Goal: Task Accomplishment & Management: Complete application form

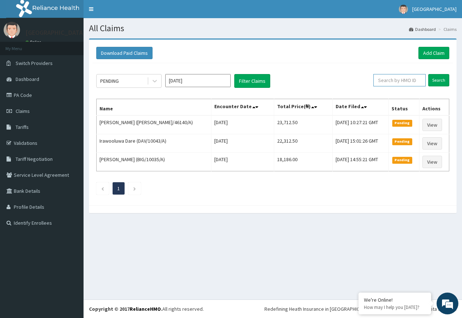
click at [394, 82] on input "text" at bounding box center [400, 80] width 52 height 12
paste input "SIA/10040/A"
type input "SIA/10040/A"
click at [439, 76] on input "Search" at bounding box center [439, 80] width 21 height 12
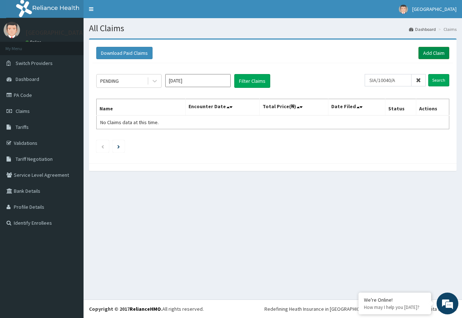
click at [436, 49] on link "Add Claim" at bounding box center [434, 53] width 31 height 12
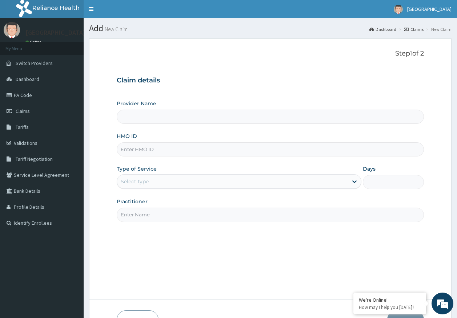
type input "[GEOGRAPHIC_DATA]"
click at [138, 149] on input "HMO ID" at bounding box center [271, 150] width 308 height 14
paste input "SIA/10040/A"
type input "SIA/10040/A"
click at [135, 183] on div "Select type" at bounding box center [135, 181] width 28 height 7
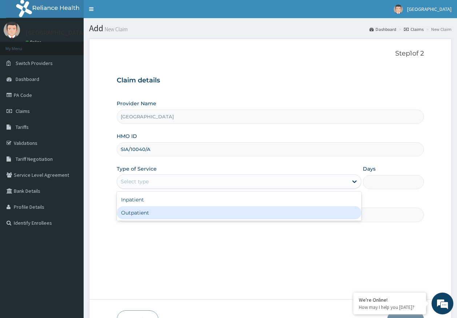
click at [137, 215] on div "Outpatient" at bounding box center [239, 212] width 245 height 13
type input "1"
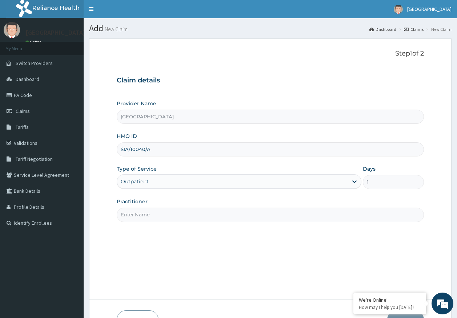
click at [146, 215] on input "Practitioner" at bounding box center [271, 215] width 308 height 14
type input "DR AJAYI"
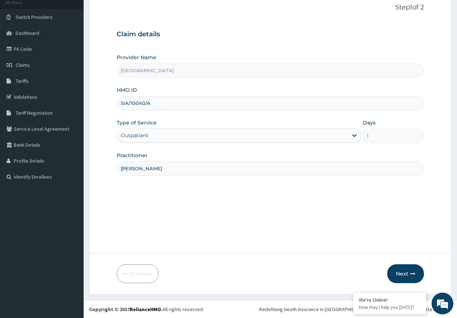
scroll to position [47, 0]
click at [395, 271] on button "Next" at bounding box center [405, 273] width 37 height 19
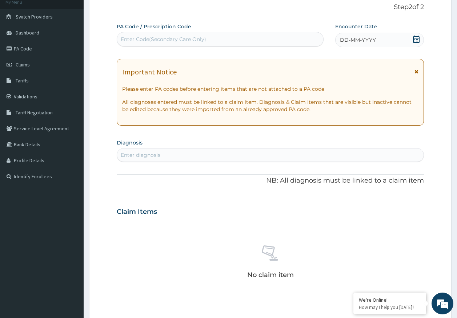
click at [228, 38] on div "Enter Code(Secondary Care Only)" at bounding box center [220, 39] width 206 height 12
type input "PA/BCB06D"
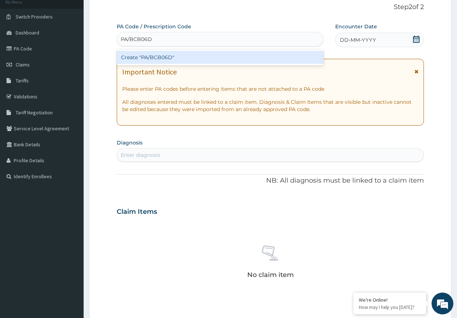
click at [175, 60] on div "Create "PA/BCB06D"" at bounding box center [220, 57] width 207 height 13
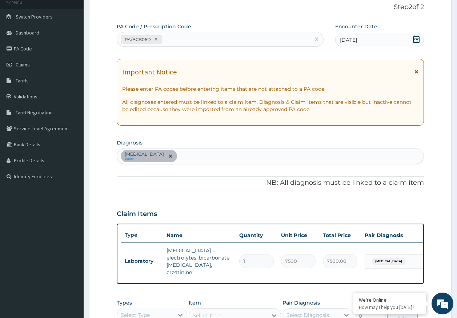
click at [226, 160] on div "Enteritis due to Adenovirus query" at bounding box center [270, 156] width 307 height 15
type input "MALARIA"
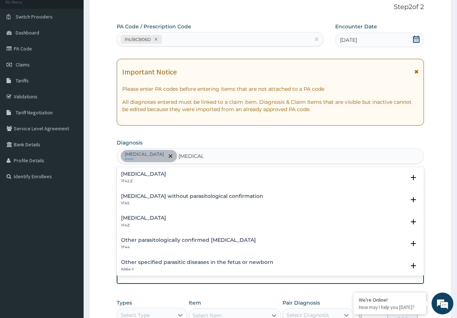
click at [148, 217] on h4 "Malaria, unspecified" at bounding box center [143, 218] width 45 height 5
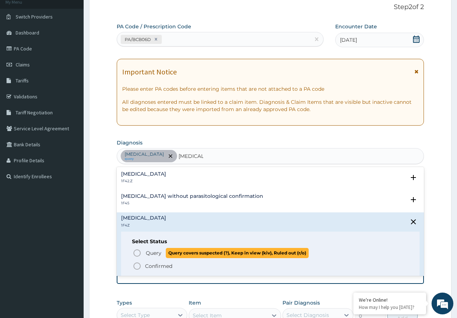
click at [159, 253] on span "Query" at bounding box center [154, 253] width 16 height 7
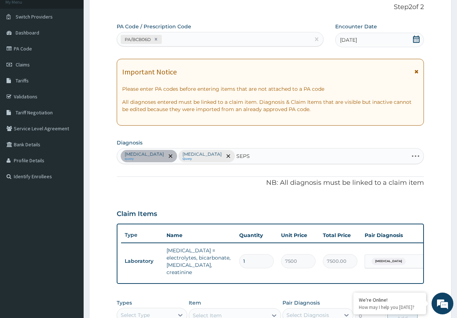
type input "SEPSI"
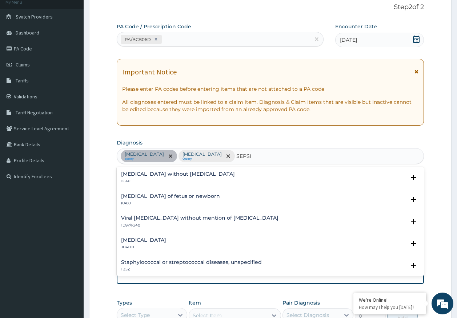
click at [153, 172] on h4 "[MEDICAL_DATA] without [MEDICAL_DATA]" at bounding box center [178, 174] width 114 height 5
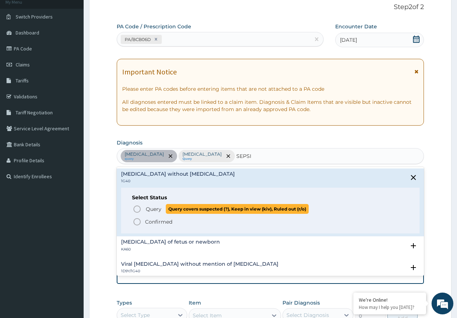
click at [163, 210] on p "Query Query covers suspected (?), Keep in view (kiv), Ruled out (r/o)" at bounding box center [227, 209] width 164 height 10
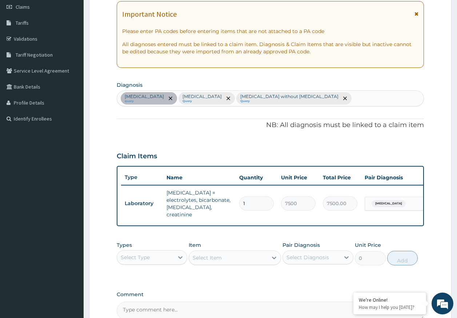
scroll to position [181, 0]
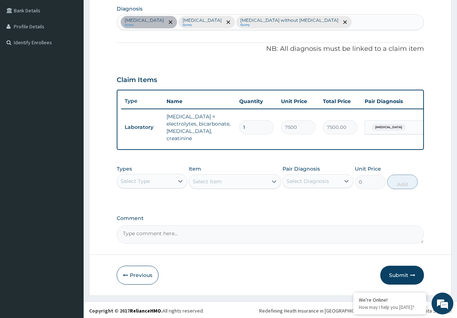
click at [135, 179] on div "Select Type" at bounding box center [135, 181] width 29 height 7
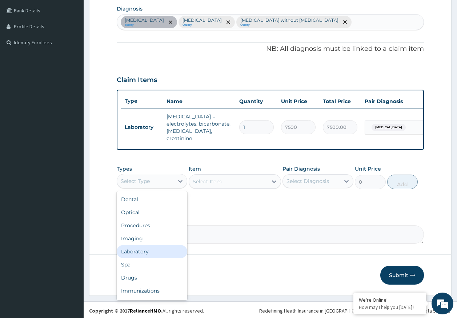
click at [139, 254] on div "Laboratory" at bounding box center [152, 251] width 71 height 13
click at [148, 180] on div "Laboratory" at bounding box center [135, 181] width 28 height 7
click at [313, 181] on div "Select Diagnosis" at bounding box center [307, 181] width 43 height 7
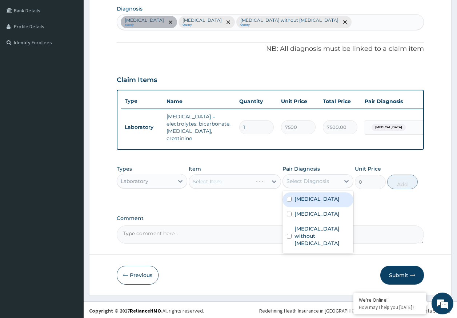
drag, startPoint x: 316, startPoint y: 204, endPoint x: 316, endPoint y: 220, distance: 16.4
click at [316, 203] on label "Enteritis due to Adenovirus" at bounding box center [316, 199] width 45 height 7
checkbox input "true"
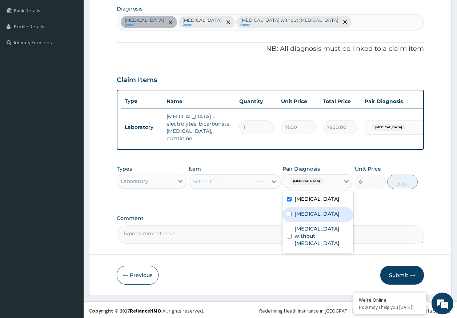
click at [315, 222] on div "Malaria, unspecified" at bounding box center [317, 215] width 71 height 15
checkbox input "true"
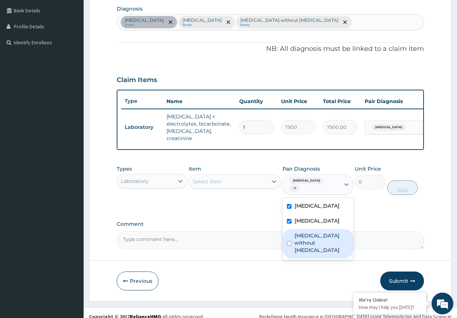
click at [315, 245] on label "Sepsis without septic shock" at bounding box center [321, 243] width 55 height 22
checkbox input "true"
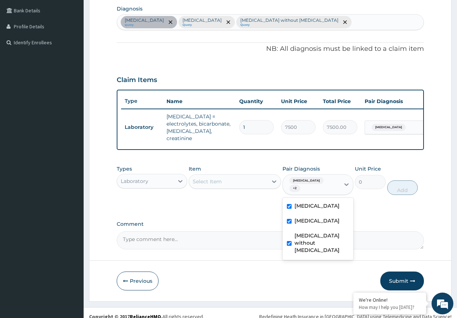
click at [142, 176] on div "Laboratory" at bounding box center [145, 182] width 57 height 12
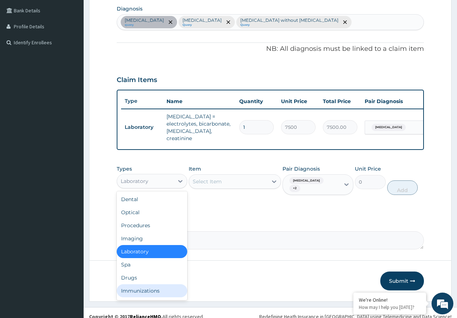
click at [145, 289] on div "Immunizations" at bounding box center [152, 291] width 71 height 13
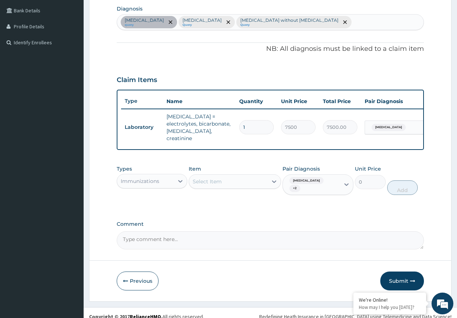
click at [234, 183] on div "Select Item" at bounding box center [228, 182] width 79 height 12
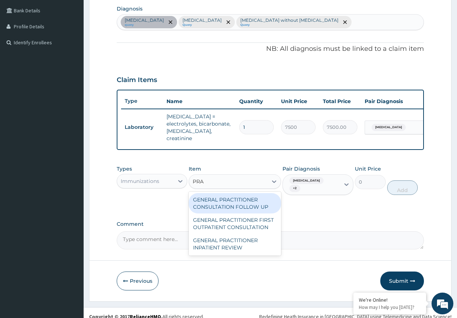
type input "PRAC"
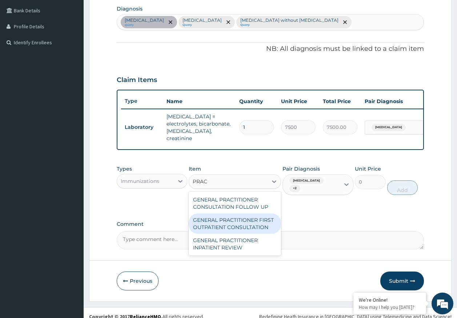
click at [262, 224] on div "GENERAL PRACTITIONER FIRST OUTPATIENT CONSULTATION" at bounding box center [235, 224] width 92 height 20
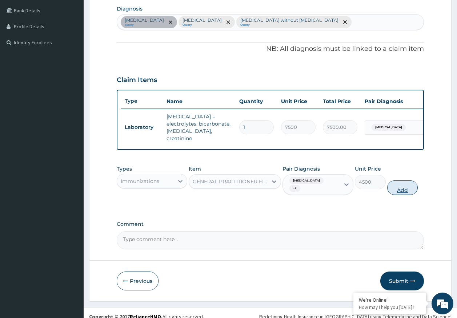
click at [401, 183] on button "Add" at bounding box center [402, 188] width 31 height 15
type input "0"
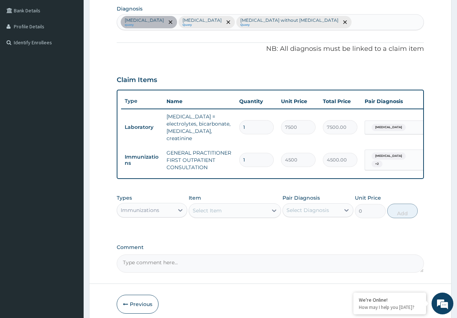
click at [136, 205] on div "Immunizations" at bounding box center [145, 211] width 57 height 12
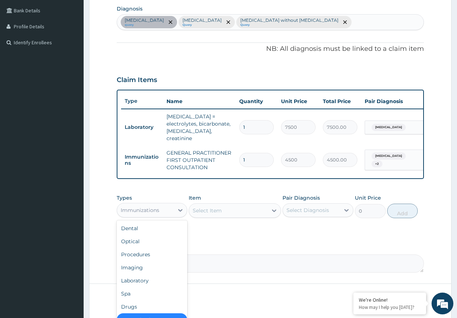
scroll to position [1, 0]
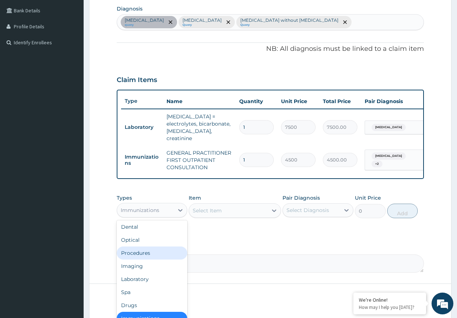
click at [149, 253] on div "Procedures" at bounding box center [152, 253] width 71 height 13
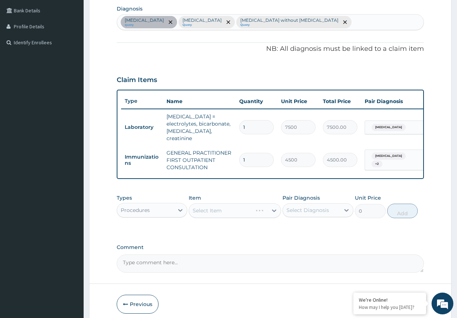
drag, startPoint x: 313, startPoint y: 216, endPoint x: 313, endPoint y: 222, distance: 6.9
click at [313, 215] on div "Pair Diagnosis Select Diagnosis" at bounding box center [317, 206] width 71 height 24
click at [312, 215] on div "Select Diagnosis" at bounding box center [317, 211] width 71 height 14
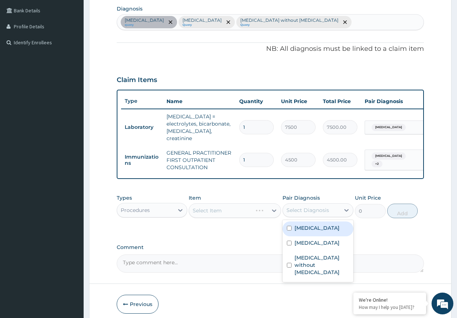
click at [311, 232] on label "Enteritis due to Adenovirus" at bounding box center [316, 228] width 45 height 7
checkbox input "true"
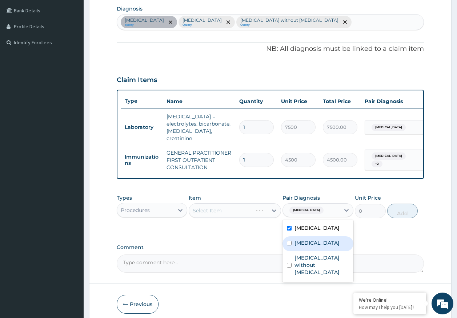
drag, startPoint x: 315, startPoint y: 251, endPoint x: 313, endPoint y: 270, distance: 19.0
click at [314, 247] on label "Malaria, unspecified" at bounding box center [316, 243] width 45 height 7
checkbox input "true"
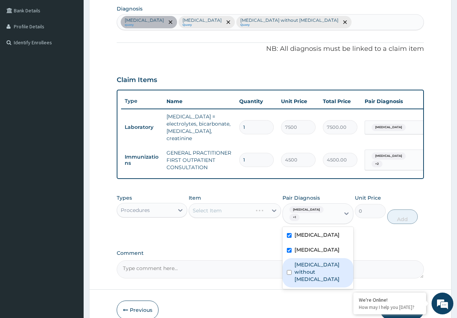
click at [312, 270] on label "Sepsis without septic shock" at bounding box center [321, 272] width 55 height 22
checkbox input "true"
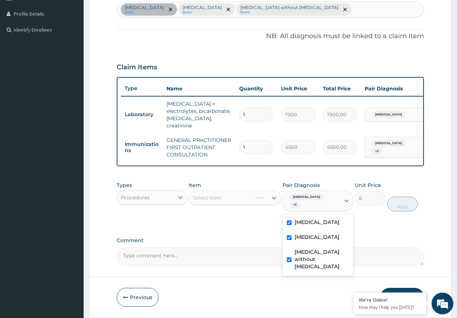
scroll to position [216, 0]
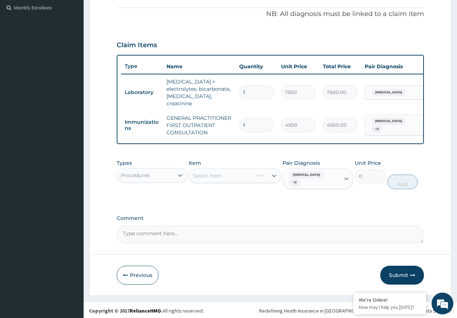
click at [219, 175] on div "Select Item" at bounding box center [235, 176] width 92 height 15
click at [224, 176] on div "Select Item" at bounding box center [228, 176] width 79 height 12
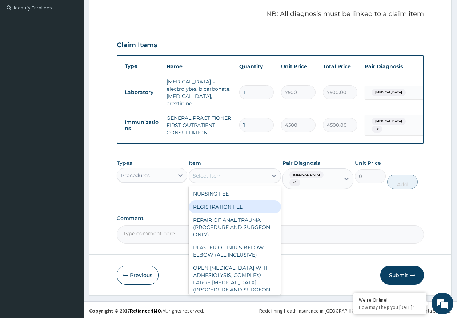
drag, startPoint x: 234, startPoint y: 206, endPoint x: 407, endPoint y: 205, distance: 172.3
click at [236, 206] on div "REGISTRATION FEE" at bounding box center [235, 207] width 92 height 13
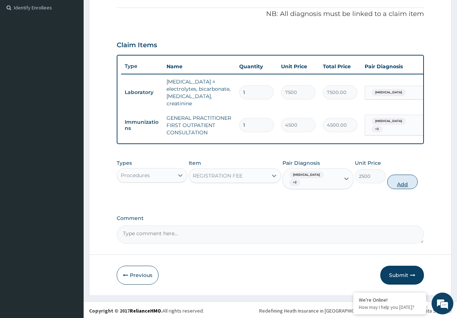
drag, startPoint x: 406, startPoint y: 179, endPoint x: 252, endPoint y: 204, distance: 155.7
click at [405, 180] on button "Add" at bounding box center [402, 182] width 31 height 15
type input "0"
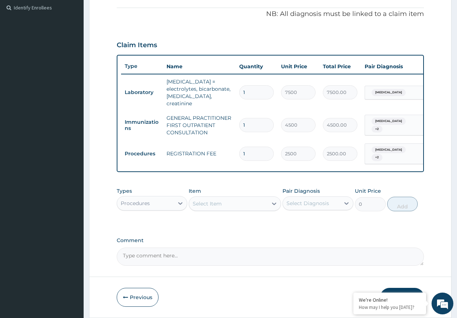
click at [153, 201] on div "Procedures" at bounding box center [145, 204] width 57 height 12
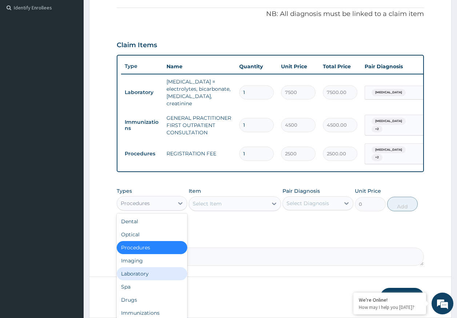
click at [139, 270] on div "Laboratory" at bounding box center [152, 274] width 71 height 13
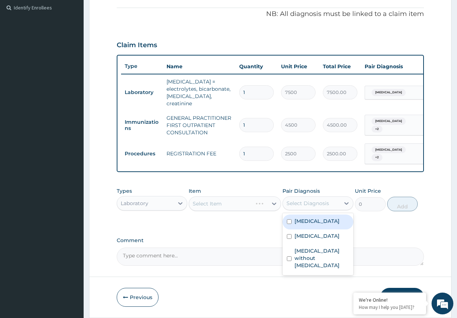
click at [325, 198] on div "Select Diagnosis" at bounding box center [311, 204] width 57 height 12
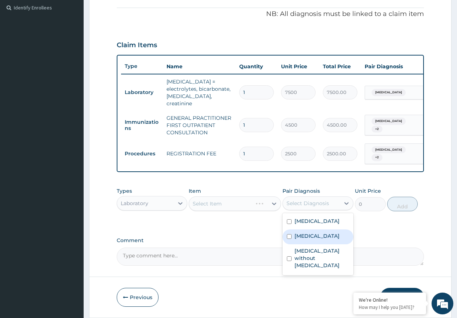
click at [313, 240] on label "[MEDICAL_DATA]" at bounding box center [316, 236] width 45 height 7
checkbox input "true"
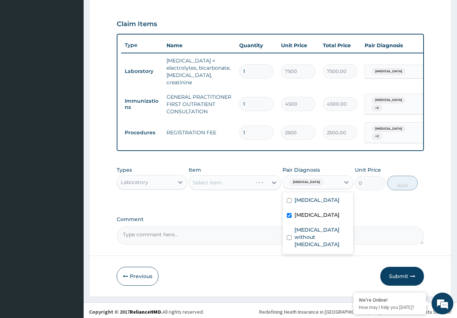
scroll to position [238, 0]
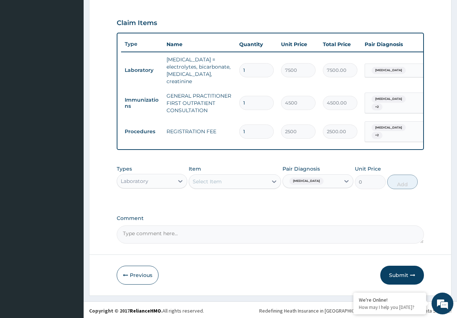
click at [216, 179] on div "Select Item" at bounding box center [207, 181] width 29 height 7
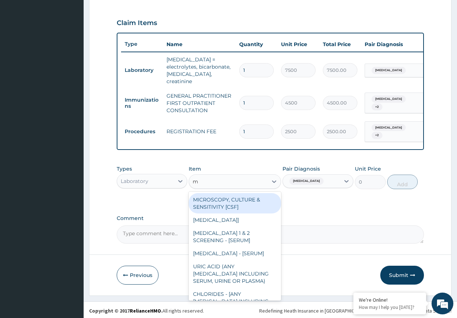
type input "mp"
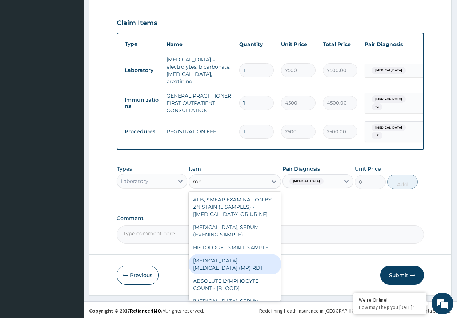
drag, startPoint x: 259, startPoint y: 257, endPoint x: 326, endPoint y: 205, distance: 84.8
click at [261, 256] on div "[MEDICAL_DATA] [MEDICAL_DATA] (MP) RDT" at bounding box center [235, 264] width 92 height 20
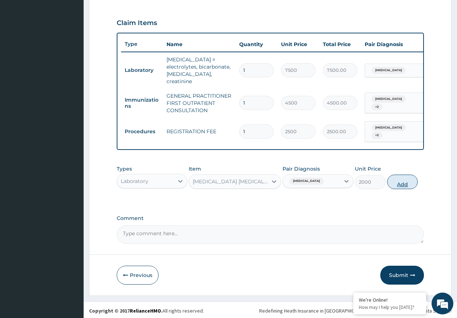
click at [390, 182] on button "Add" at bounding box center [402, 182] width 31 height 15
type input "0"
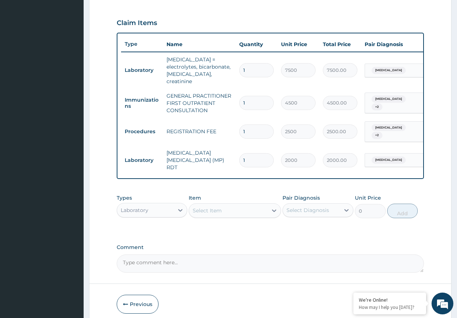
click at [228, 205] on div "Select Item" at bounding box center [228, 211] width 79 height 12
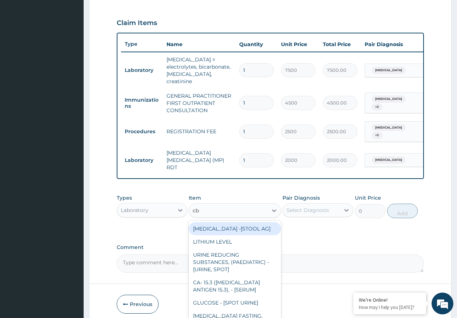
type input "cbc"
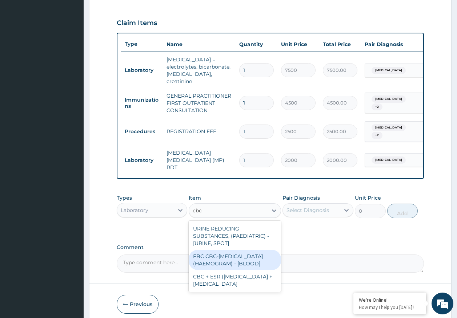
drag, startPoint x: 237, startPoint y: 250, endPoint x: 283, endPoint y: 240, distance: 46.9
click at [253, 250] on div "FBC CBC-[MEDICAL_DATA] (HAEMOGRAM) - [BLOOD]" at bounding box center [235, 260] width 92 height 20
type input "5000"
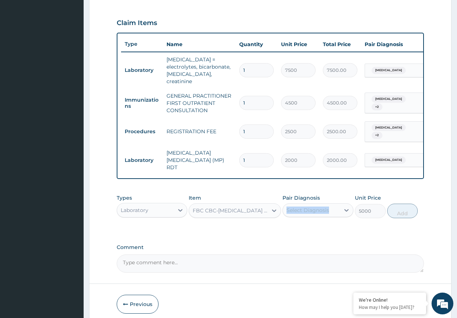
click at [329, 200] on div "Pair Diagnosis Select Diagnosis" at bounding box center [317, 206] width 71 height 24
drag, startPoint x: 329, startPoint y: 200, endPoint x: 311, endPoint y: 212, distance: 22.0
click at [309, 205] on div "Select Diagnosis" at bounding box center [311, 211] width 57 height 12
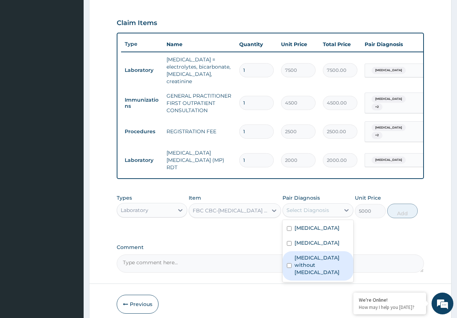
click at [317, 264] on label "[MEDICAL_DATA] without [MEDICAL_DATA]" at bounding box center [321, 265] width 55 height 22
checkbox input "true"
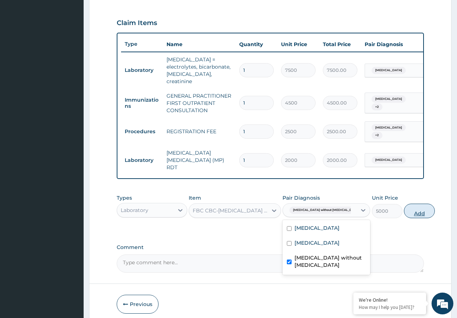
click at [404, 207] on button "Add" at bounding box center [419, 211] width 31 height 15
type input "0"
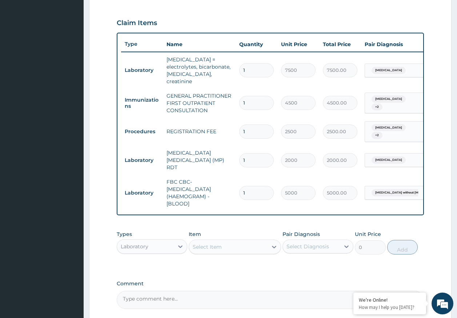
click at [161, 243] on div "Laboratory" at bounding box center [145, 247] width 57 height 12
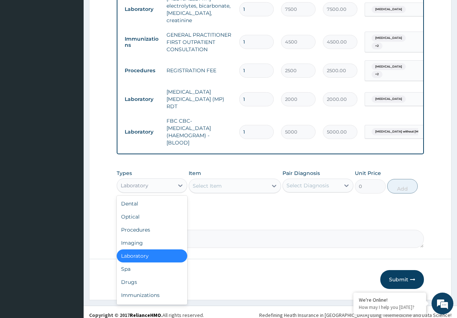
scroll to position [299, 0]
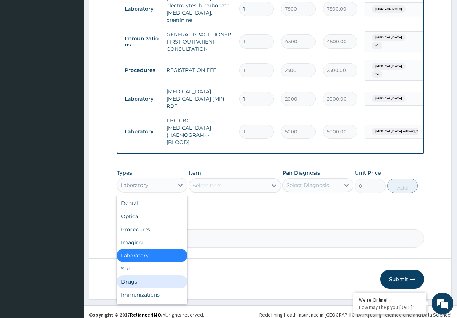
click at [135, 278] on div "Drugs" at bounding box center [152, 282] width 71 height 13
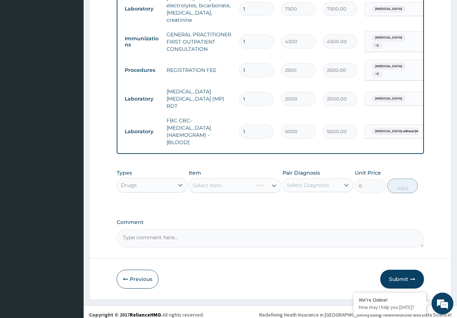
click at [310, 182] on div "Select Diagnosis" at bounding box center [307, 185] width 43 height 7
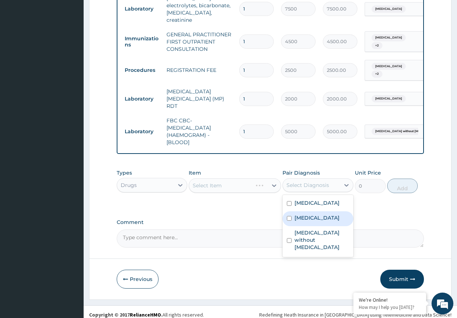
click at [317, 220] on label "[MEDICAL_DATA]" at bounding box center [316, 217] width 45 height 7
checkbox input "true"
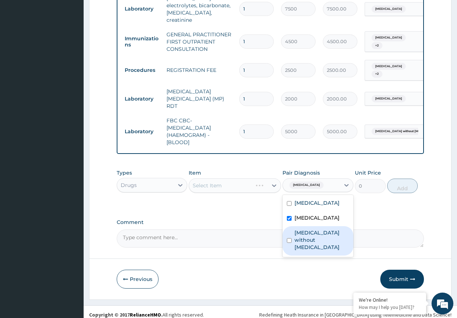
click at [319, 240] on label "[MEDICAL_DATA] without [MEDICAL_DATA]" at bounding box center [321, 240] width 55 height 22
checkbox input "true"
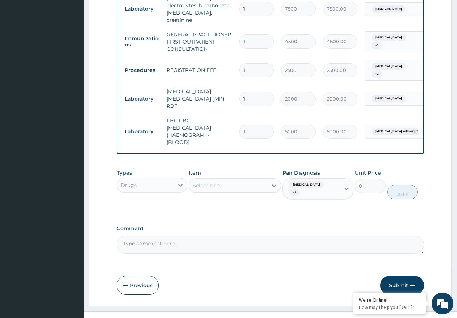
click at [230, 181] on div "Select Item" at bounding box center [228, 186] width 79 height 12
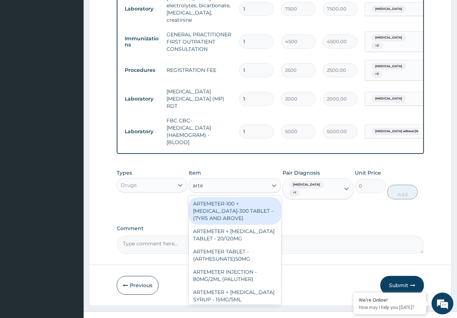
type input "artes"
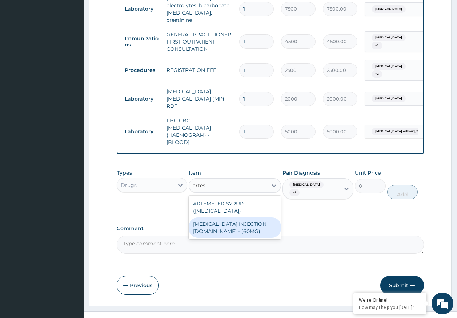
click at [238, 220] on div "[MEDICAL_DATA] INJECTION [DOMAIN_NAME] - (60MG)" at bounding box center [235, 228] width 92 height 20
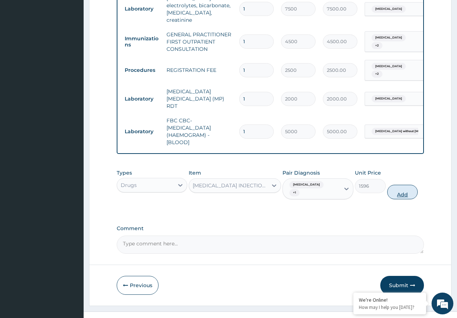
click at [399, 189] on button "Add" at bounding box center [402, 192] width 31 height 15
type input "0"
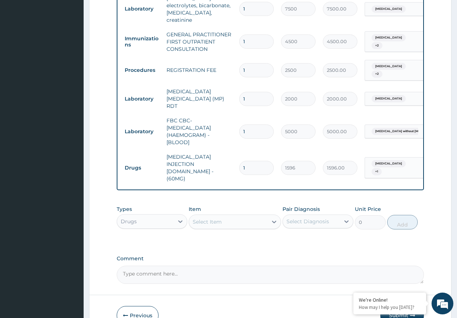
click at [229, 216] on div "Select Item" at bounding box center [228, 222] width 79 height 12
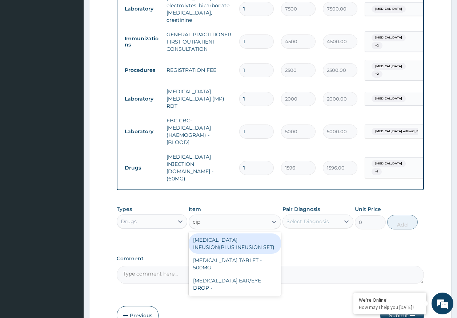
type input "cipr"
drag, startPoint x: 226, startPoint y: 227, endPoint x: 240, endPoint y: 226, distance: 14.2
click at [226, 234] on div "[MEDICAL_DATA] INFUSION(PLUS INFUSION SET)" at bounding box center [235, 244] width 92 height 20
type input "1092"
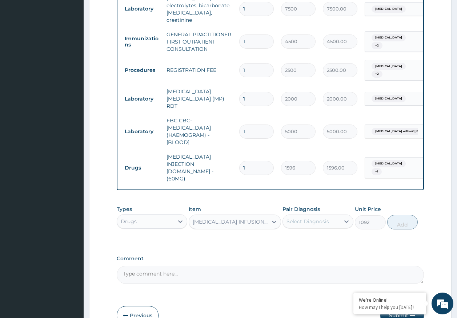
click at [332, 216] on div "Select Diagnosis" at bounding box center [311, 222] width 57 height 12
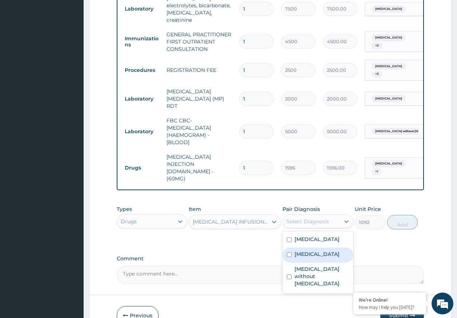
drag, startPoint x: 309, startPoint y: 251, endPoint x: 314, endPoint y: 281, distance: 30.2
click at [309, 251] on label "[MEDICAL_DATA]" at bounding box center [316, 254] width 45 height 7
checkbox input "true"
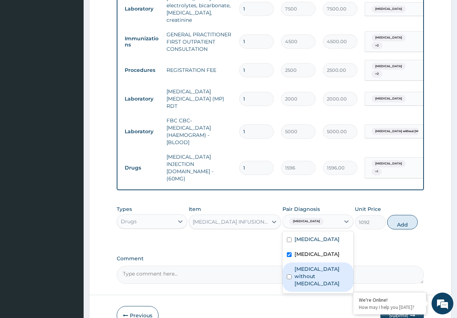
click at [311, 270] on label "[MEDICAL_DATA] without [MEDICAL_DATA]" at bounding box center [321, 277] width 55 height 22
checkbox input "true"
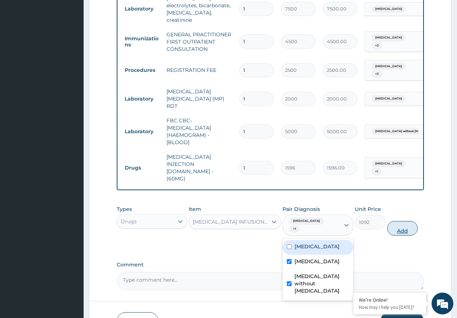
drag, startPoint x: 312, startPoint y: 236, endPoint x: 415, endPoint y: 217, distance: 104.5
click at [312, 243] on label "Enteritis due to Adenovirus" at bounding box center [316, 246] width 45 height 7
checkbox input "true"
click at [408, 221] on button "Add" at bounding box center [402, 228] width 31 height 15
type input "0"
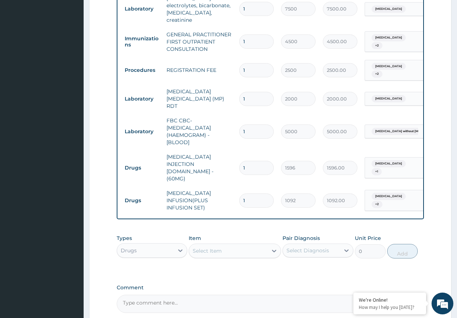
click at [233, 245] on div "Select Item" at bounding box center [228, 251] width 79 height 12
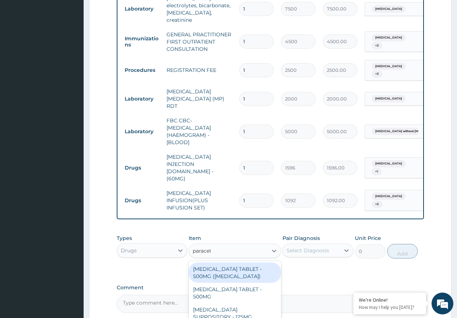
type input "paraceta"
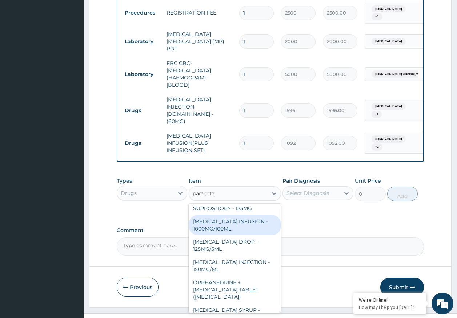
scroll to position [73, 0]
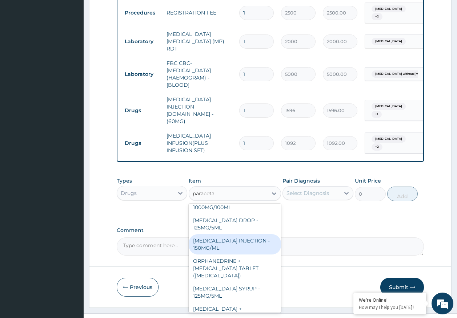
click at [213, 236] on div "[MEDICAL_DATA] INJECTION - 150MG/ML" at bounding box center [235, 244] width 92 height 20
type input "560"
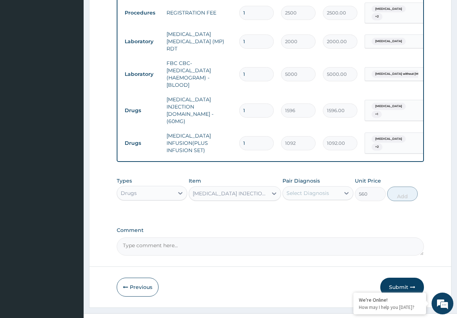
click at [317, 190] on div "Select Diagnosis" at bounding box center [307, 193] width 43 height 7
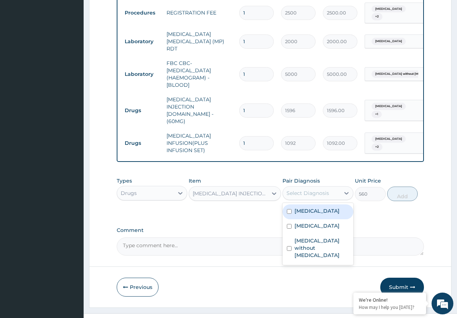
drag, startPoint x: 314, startPoint y: 195, endPoint x: 313, endPoint y: 221, distance: 25.5
click at [314, 208] on label "Enteritis due to Adenovirus" at bounding box center [316, 211] width 45 height 7
checkbox input "true"
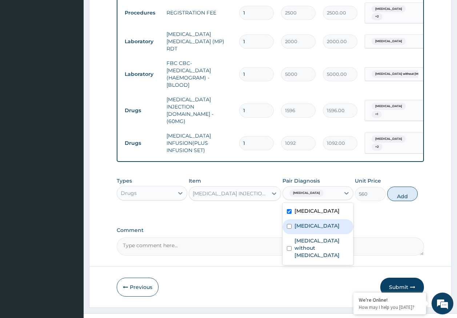
click at [308, 223] on label "[MEDICAL_DATA]" at bounding box center [316, 225] width 45 height 7
checkbox input "true"
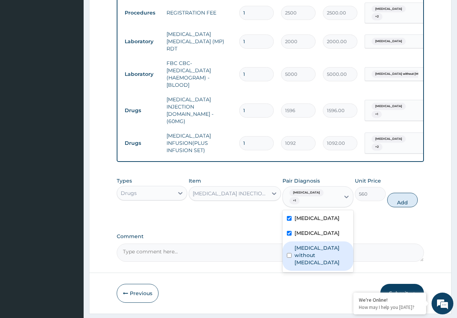
click at [312, 245] on label "[MEDICAL_DATA] without [MEDICAL_DATA]" at bounding box center [321, 256] width 55 height 22
checkbox input "true"
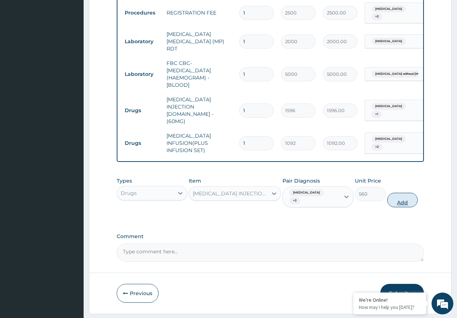
click at [398, 193] on button "Add" at bounding box center [402, 200] width 31 height 15
type input "0"
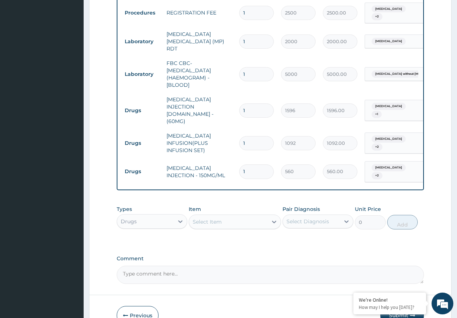
click at [237, 216] on div "Select Item" at bounding box center [228, 222] width 79 height 12
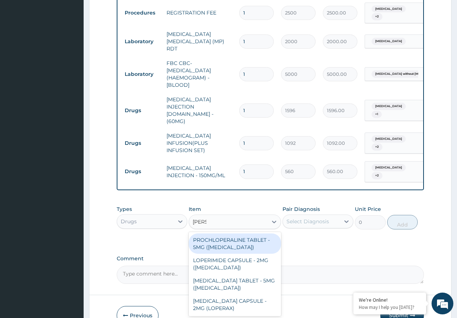
type input "lopera"
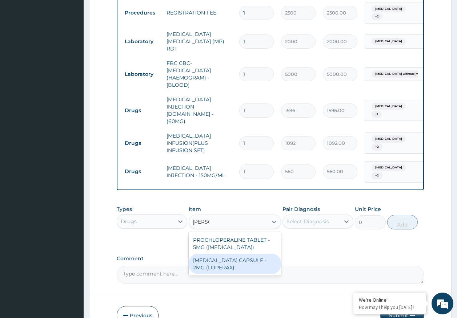
click at [235, 254] on div "[MEDICAL_DATA] CAPSULE - 2MG (LOPERAX)" at bounding box center [235, 264] width 92 height 20
type input "154"
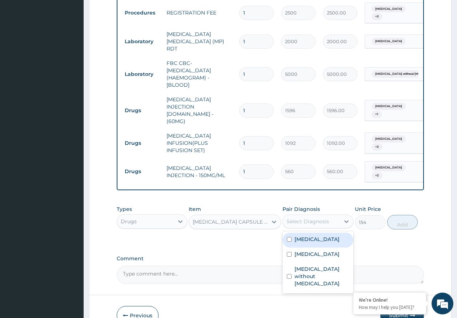
click at [332, 216] on div "Select Diagnosis" at bounding box center [311, 222] width 57 height 12
click at [320, 236] on label "Enteritis due to Adenovirus" at bounding box center [316, 239] width 45 height 7
checkbox input "true"
click at [398, 215] on button "Add" at bounding box center [402, 222] width 31 height 15
type input "0"
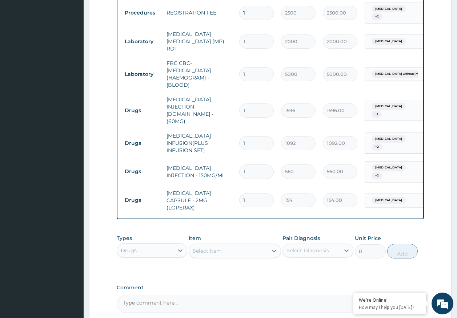
click at [229, 245] on div "Select Item" at bounding box center [228, 251] width 79 height 12
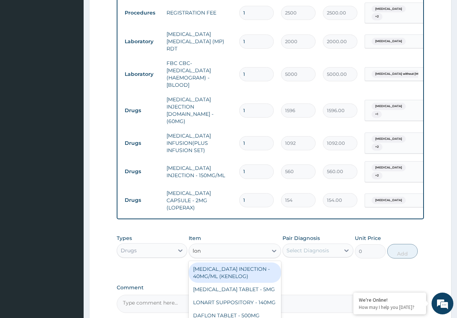
type input "[PERSON_NAME]"
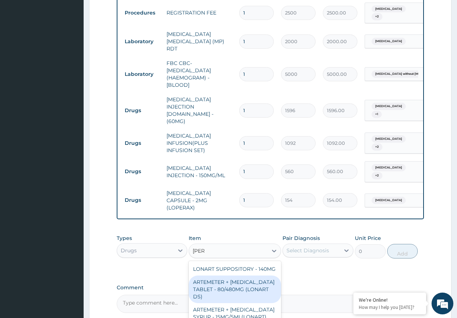
drag, startPoint x: 252, startPoint y: 266, endPoint x: 246, endPoint y: 259, distance: 9.3
click at [251, 276] on div "ARTEMETER + [MEDICAL_DATA] TABLET - 80/480MG (LONART DS)" at bounding box center [235, 290] width 92 height 28
type input "588"
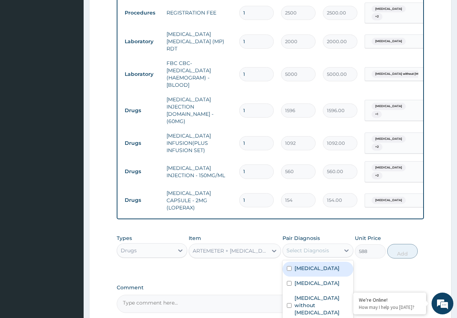
drag, startPoint x: 309, startPoint y: 234, endPoint x: 315, endPoint y: 249, distance: 16.3
click at [310, 247] on div "Select Diagnosis" at bounding box center [307, 250] width 43 height 7
click at [314, 265] on label "Enteritis due to Adenovirus" at bounding box center [316, 268] width 45 height 7
drag, startPoint x: 307, startPoint y: 248, endPoint x: 321, endPoint y: 285, distance: 39.6
click at [307, 265] on label "Enteritis due to Adenovirus" at bounding box center [316, 268] width 45 height 7
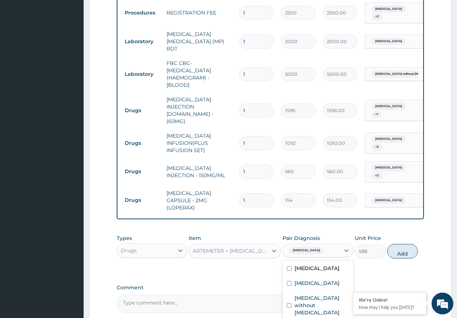
checkbox input "false"
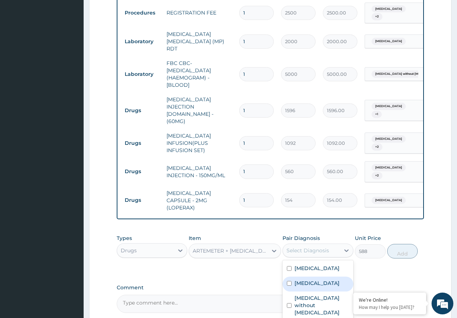
click at [321, 280] on label "[MEDICAL_DATA]" at bounding box center [316, 283] width 45 height 7
checkbox input "true"
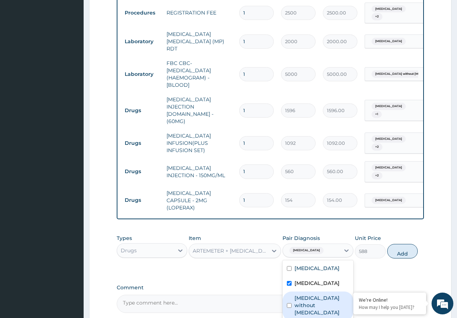
click at [325, 295] on label "[MEDICAL_DATA] without [MEDICAL_DATA]" at bounding box center [321, 306] width 55 height 22
checkbox input "true"
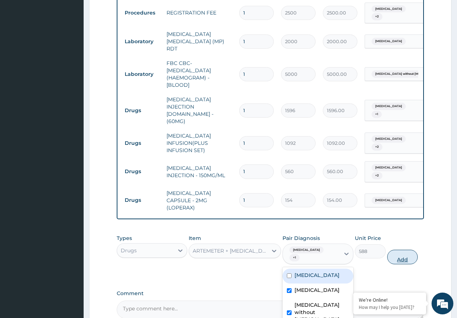
drag, startPoint x: 412, startPoint y: 239, endPoint x: 300, endPoint y: 245, distance: 111.8
click at [410, 250] on button "Add" at bounding box center [402, 257] width 31 height 15
type input "0"
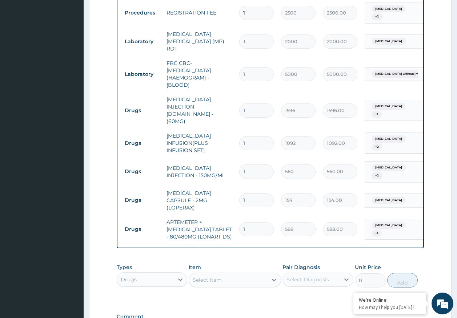
click at [253, 274] on div "Select Item" at bounding box center [228, 280] width 79 height 12
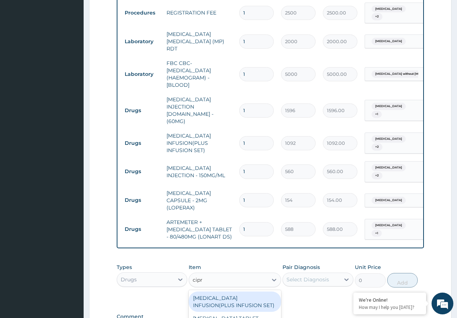
type input "cipro"
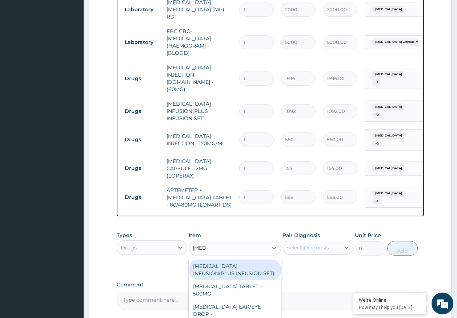
scroll to position [439, 0]
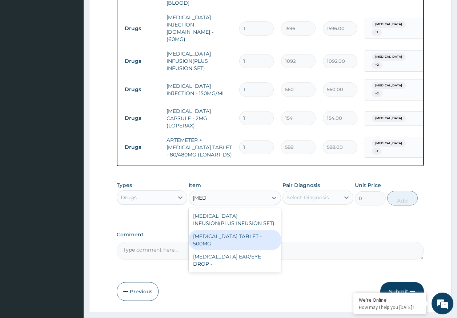
click at [214, 230] on div "[MEDICAL_DATA] TABLET - 500MG" at bounding box center [235, 240] width 92 height 20
type input "196"
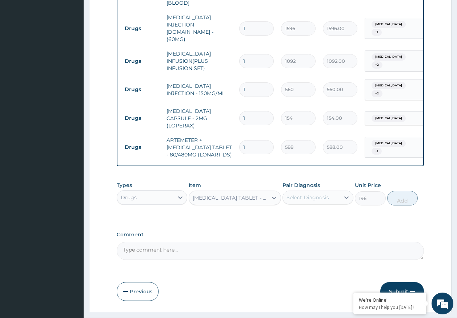
drag, startPoint x: 319, startPoint y: 181, endPoint x: 318, endPoint y: 176, distance: 4.9
click at [318, 194] on div "Select Diagnosis" at bounding box center [307, 197] width 43 height 7
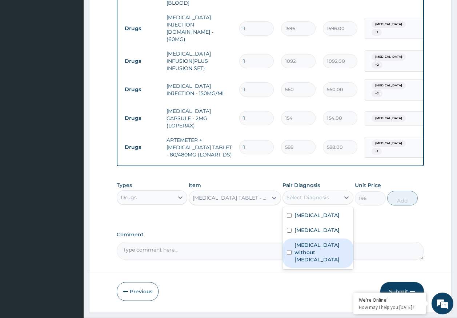
click at [308, 225] on div "[MEDICAL_DATA]" at bounding box center [317, 231] width 71 height 15
checkbox input "true"
drag, startPoint x: 310, startPoint y: 234, endPoint x: 381, endPoint y: 196, distance: 80.5
click at [310, 242] on label "[MEDICAL_DATA] without [MEDICAL_DATA]" at bounding box center [321, 253] width 55 height 22
checkbox input "true"
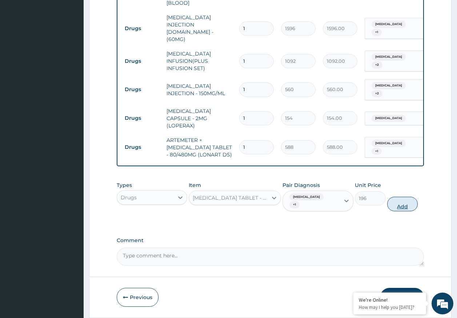
click at [397, 197] on button "Add" at bounding box center [402, 204] width 31 height 15
type input "0"
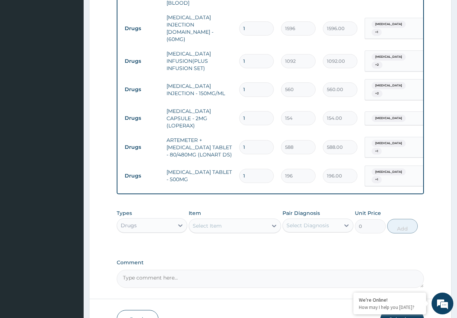
click at [234, 220] on div "Select Item" at bounding box center [228, 226] width 79 height 12
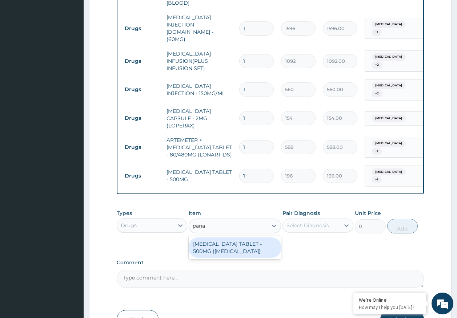
type input "panad"
click at [242, 238] on div "[MEDICAL_DATA] TABLET - 500MG ([MEDICAL_DATA])" at bounding box center [235, 248] width 92 height 20
type input "42"
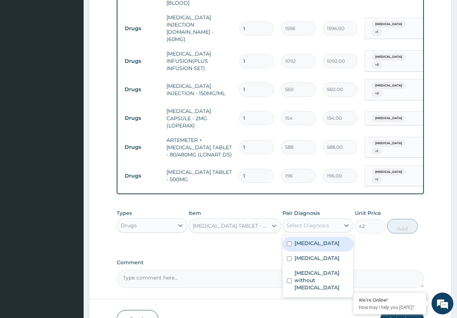
click at [315, 222] on div "Select Diagnosis" at bounding box center [307, 225] width 43 height 7
click at [313, 240] on label "Enteritis due to Adenovirus" at bounding box center [316, 243] width 45 height 7
checkbox input "true"
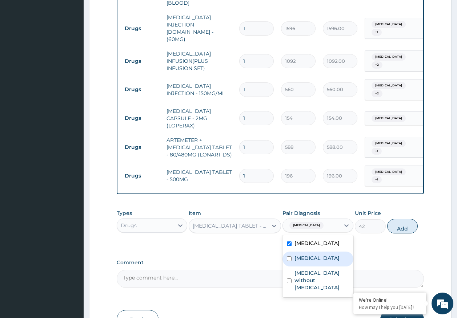
click at [315, 255] on label "[MEDICAL_DATA]" at bounding box center [316, 258] width 45 height 7
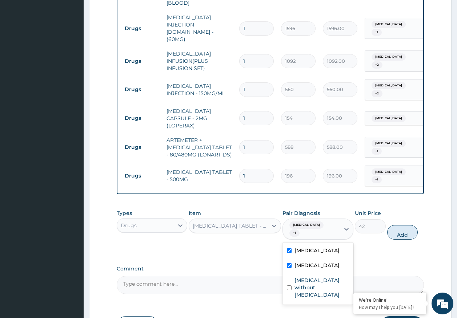
click at [315, 261] on div "[MEDICAL_DATA]" at bounding box center [317, 266] width 71 height 15
checkbox input "false"
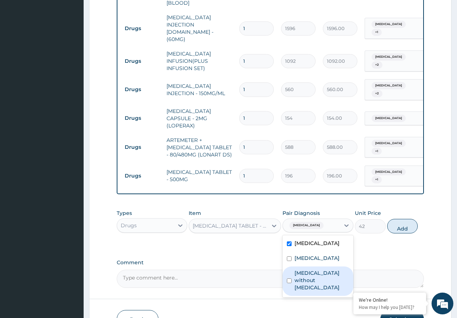
drag, startPoint x: 319, startPoint y: 272, endPoint x: 317, endPoint y: 256, distance: 16.1
click at [319, 271] on label "[MEDICAL_DATA] without [MEDICAL_DATA]" at bounding box center [321, 281] width 55 height 22
checkbox input "true"
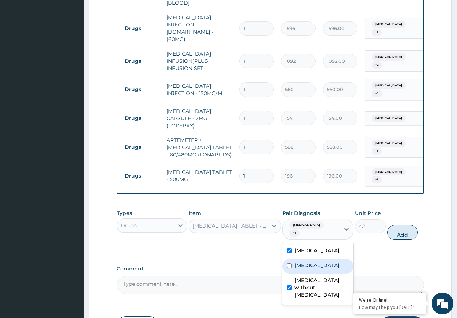
click at [318, 262] on label "[MEDICAL_DATA]" at bounding box center [316, 265] width 45 height 7
checkbox input "true"
click at [398, 225] on button "Add" at bounding box center [402, 232] width 31 height 15
type input "0"
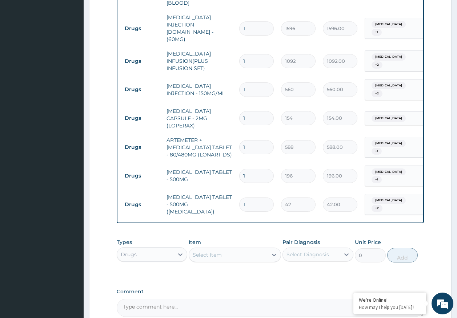
type input "18"
type input "756.00"
type input "18"
click at [257, 169] on input "1" at bounding box center [256, 176] width 35 height 14
type input "10"
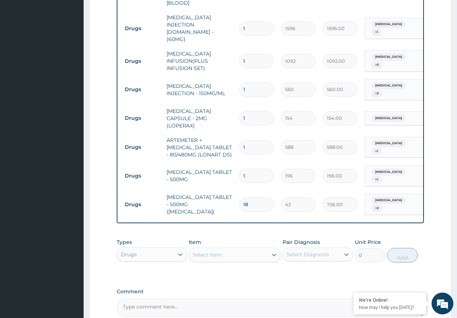
type input "1960.00"
type input "10"
click at [252, 140] on input "1" at bounding box center [256, 147] width 35 height 14
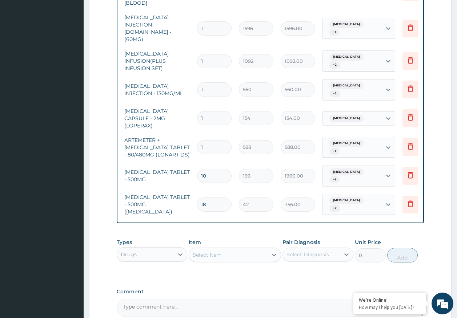
scroll to position [0, 57]
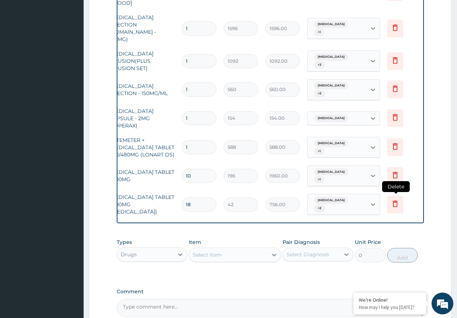
click at [398, 200] on icon at bounding box center [395, 204] width 9 height 9
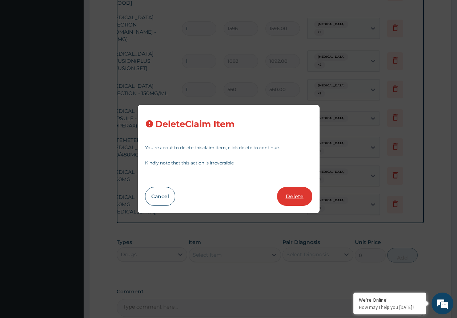
click at [293, 201] on button "Delete" at bounding box center [294, 196] width 35 height 19
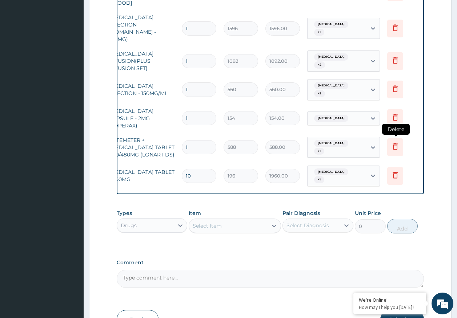
click at [397, 142] on icon at bounding box center [395, 146] width 9 height 9
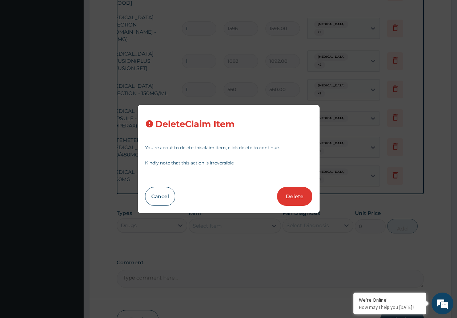
drag, startPoint x: 295, startPoint y: 196, endPoint x: 400, endPoint y: 168, distance: 109.0
click at [294, 195] on button "Delete" at bounding box center [294, 196] width 35 height 19
type input "10"
type input "196"
type input "1960.00"
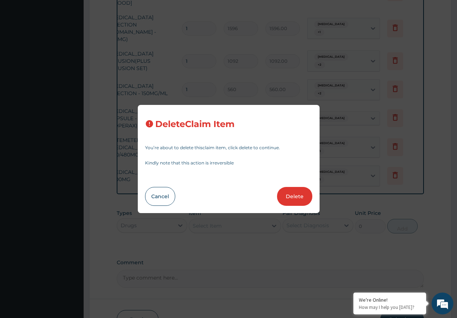
scroll to position [438, 0]
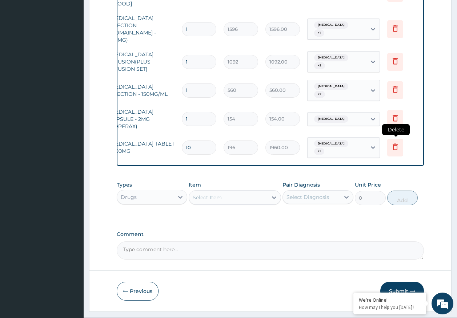
click at [394, 144] on icon at bounding box center [395, 147] width 5 height 7
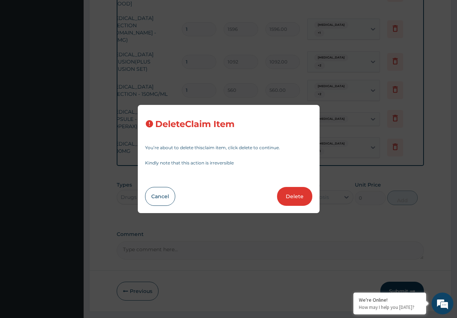
click at [289, 193] on button "Delete" at bounding box center [294, 196] width 35 height 19
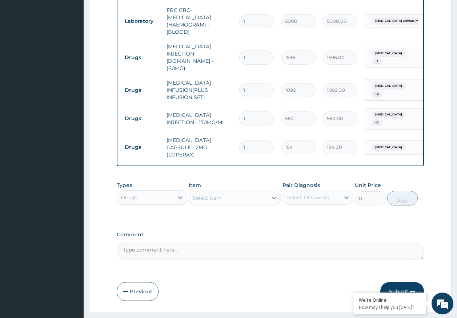
scroll to position [373, 0]
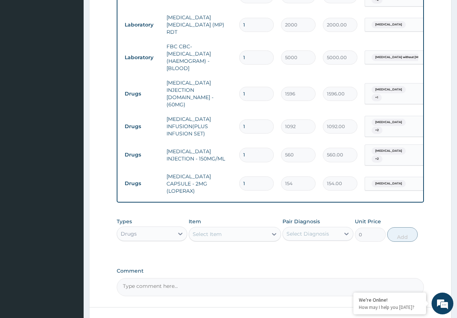
click at [254, 87] on input "1" at bounding box center [256, 94] width 35 height 14
type input "0.00"
type input "6"
type input "9576.00"
type input "6"
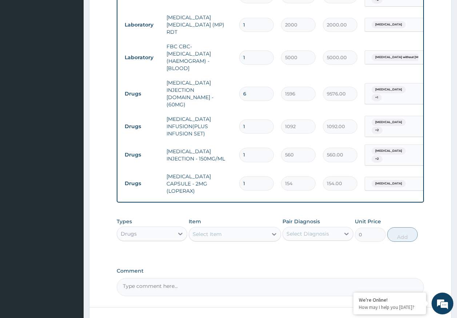
click at [254, 120] on input "1" at bounding box center [256, 127] width 35 height 14
type input "0.00"
type input "4"
type input "4368.00"
type input "4"
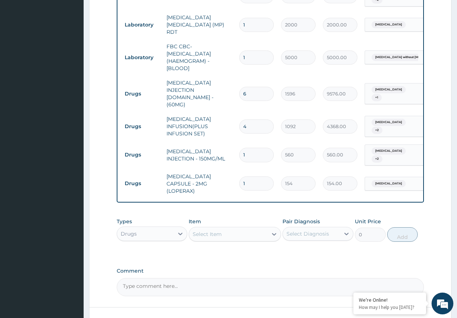
click at [250, 148] on input "1" at bounding box center [256, 155] width 35 height 14
type input "0.00"
type input "4"
type input "2240.00"
type input "4"
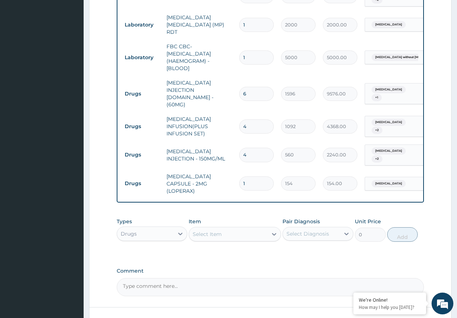
click at [249, 177] on input "1" at bounding box center [256, 184] width 35 height 14
type input "0.00"
type input "6"
type input "924.00"
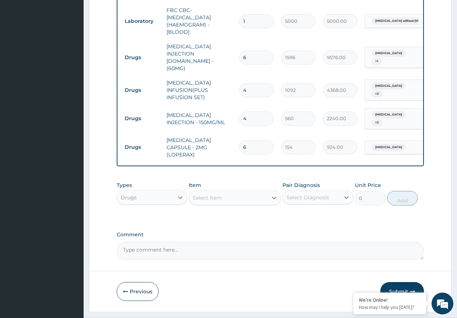
type input "6"
click at [401, 282] on button "Submit" at bounding box center [402, 291] width 44 height 19
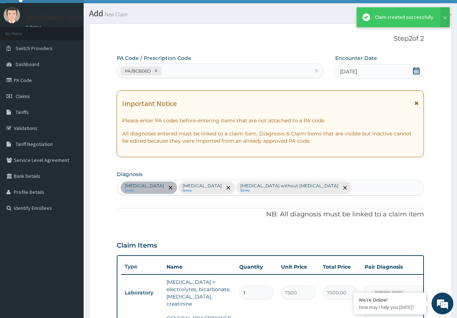
scroll to position [410, 0]
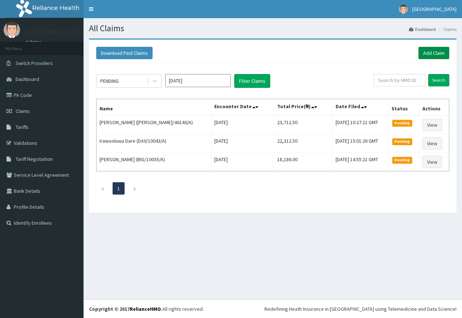
click at [440, 49] on link "Add Claim" at bounding box center [434, 53] width 31 height 12
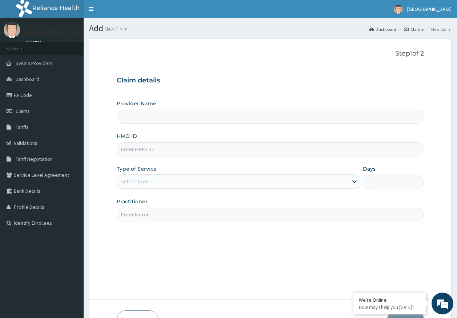
click at [153, 153] on input "HMO ID" at bounding box center [271, 150] width 308 height 14
paste input "SIA/10040/A"
type input "SIA/10040/A"
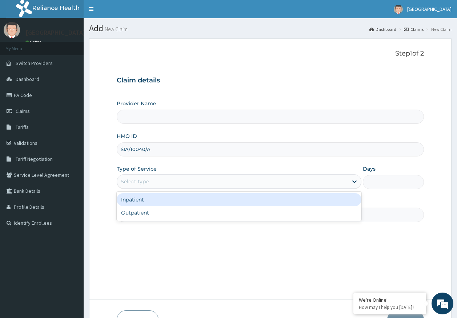
click at [139, 181] on div "Select type" at bounding box center [135, 181] width 28 height 7
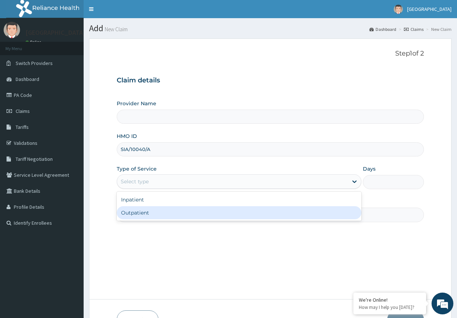
type input "[GEOGRAPHIC_DATA]"
click at [142, 213] on div "Outpatient" at bounding box center [239, 212] width 245 height 13
type input "1"
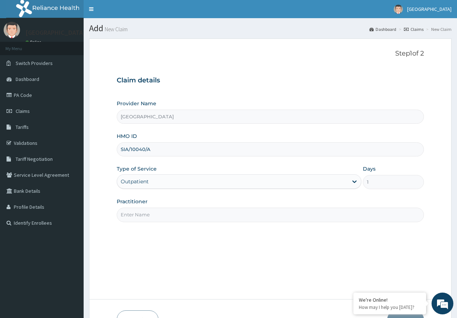
click at [145, 220] on input "Practitioner" at bounding box center [271, 215] width 308 height 14
click at [143, 210] on input "Practitioner" at bounding box center [271, 215] width 308 height 14
click at [149, 216] on input "Practitioner" at bounding box center [271, 215] width 308 height 14
click at [145, 217] on input "Practitioner" at bounding box center [271, 215] width 308 height 14
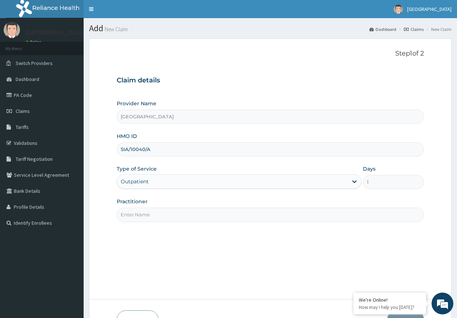
click at [145, 217] on input "Practitioner" at bounding box center [271, 215] width 308 height 14
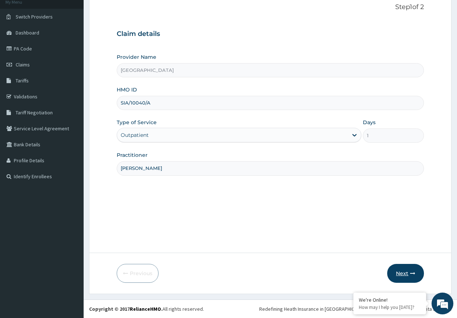
type input "dr. ajayi"
click at [405, 275] on button "Next" at bounding box center [405, 273] width 37 height 19
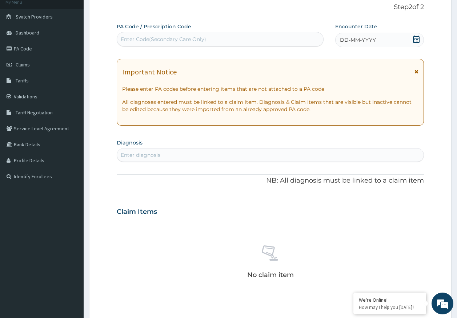
click at [348, 40] on span "DD-MM-YYYY" at bounding box center [358, 39] width 36 height 7
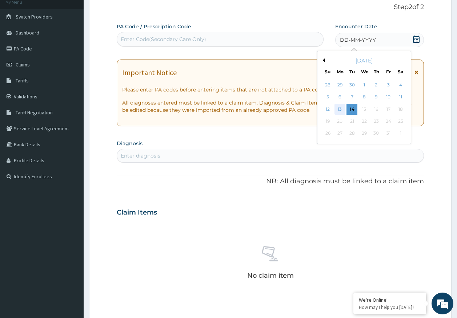
click at [339, 109] on div "13" at bounding box center [339, 109] width 11 height 11
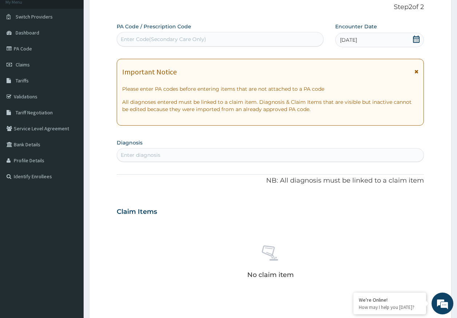
click at [206, 155] on div "Enter diagnosis" at bounding box center [270, 155] width 307 height 12
type input "malaria"
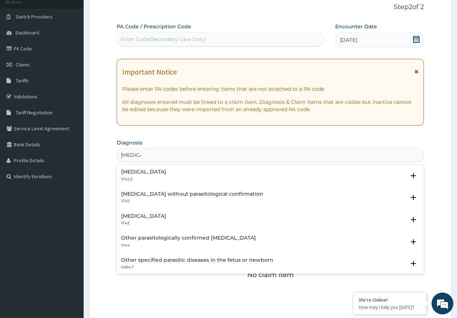
click at [152, 222] on p "1F4Z" at bounding box center [143, 223] width 45 height 5
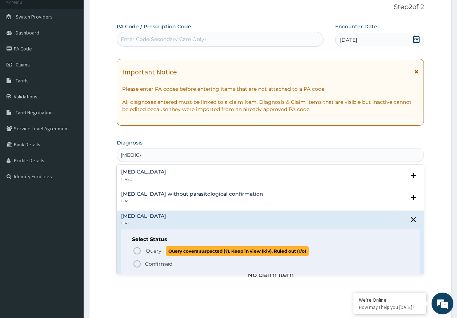
click at [148, 249] on span "Query" at bounding box center [154, 251] width 16 height 7
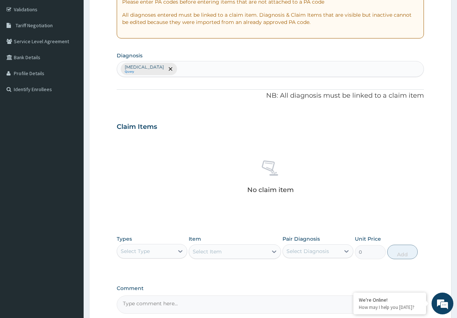
scroll to position [133, 0]
type input "sepsi"
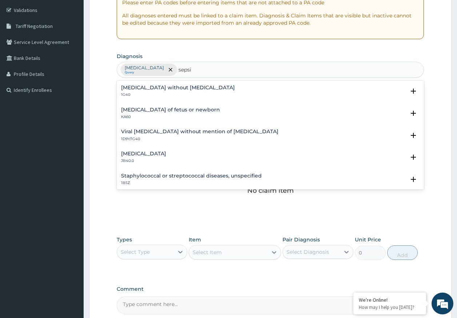
click at [146, 93] on p "1G40" at bounding box center [178, 94] width 114 height 5
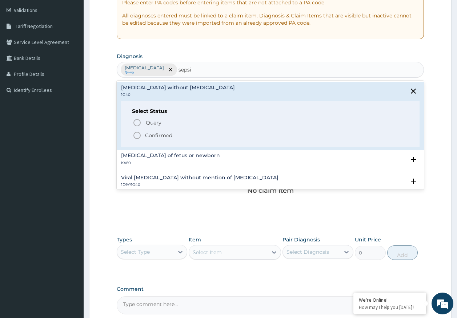
click at [154, 124] on span "Query" at bounding box center [154, 122] width 16 height 7
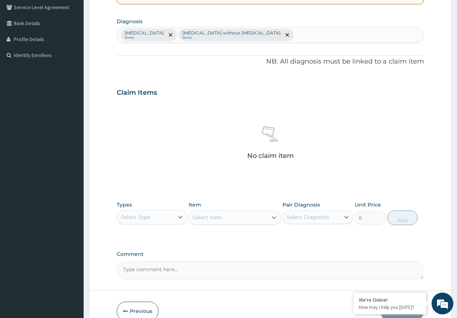
scroll to position [206, 0]
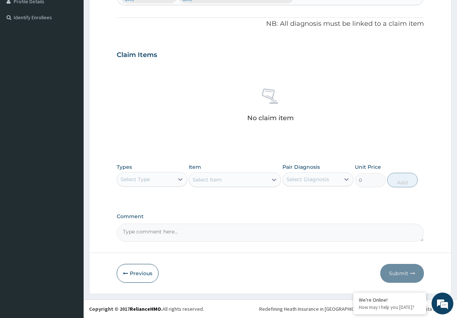
click at [145, 178] on div "Select Type" at bounding box center [135, 179] width 29 height 7
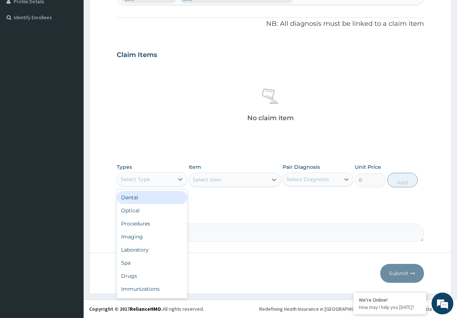
scroll to position [25, 0]
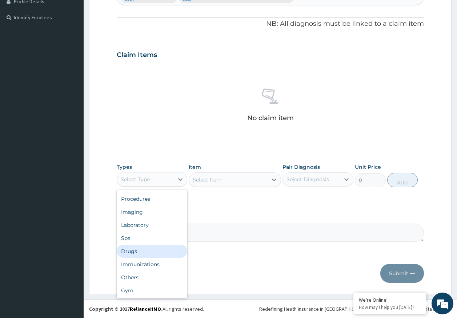
drag, startPoint x: 135, startPoint y: 253, endPoint x: 207, endPoint y: 229, distance: 75.5
click at [136, 251] on div "Drugs" at bounding box center [152, 251] width 71 height 13
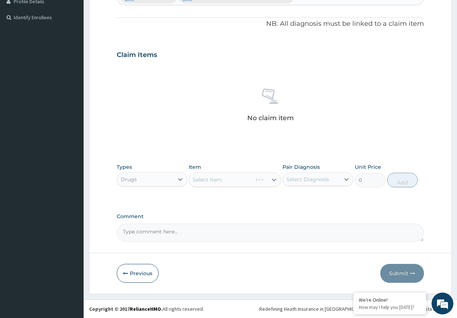
click at [301, 183] on div "Select Diagnosis" at bounding box center [307, 179] width 43 height 7
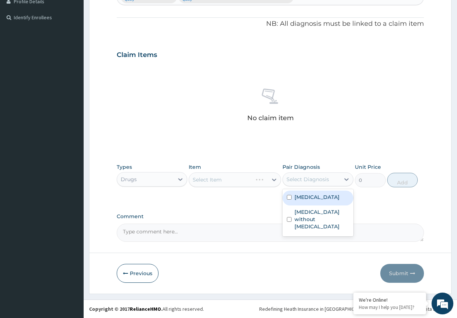
click at [304, 197] on label "Malaria, unspecified" at bounding box center [316, 197] width 45 height 7
checkbox input "true"
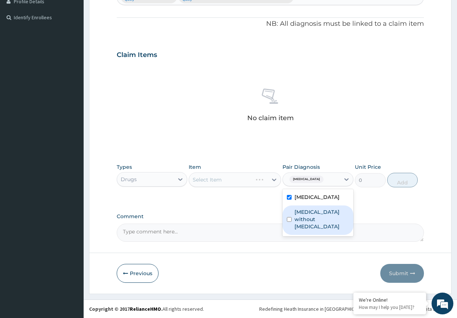
click at [305, 214] on label "Sepsis without septic shock" at bounding box center [321, 220] width 55 height 22
checkbox input "true"
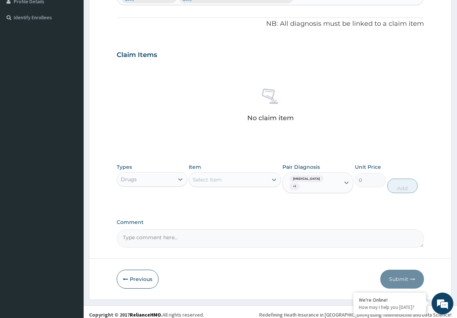
click at [227, 180] on div "Select Item" at bounding box center [228, 180] width 79 height 12
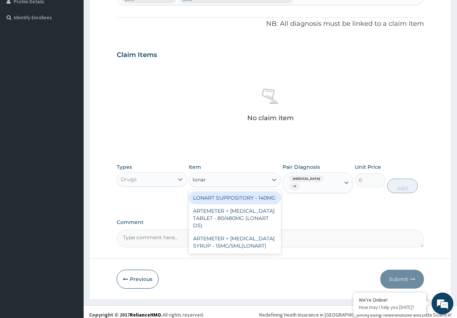
type input "lonart"
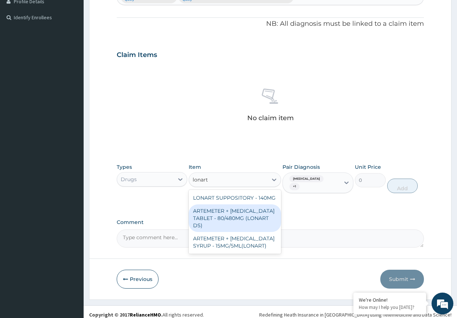
click at [250, 210] on div "ARTEMETER + LUMEFANTRINE TABLET - 80/480MG (LONART DS)" at bounding box center [235, 219] width 92 height 28
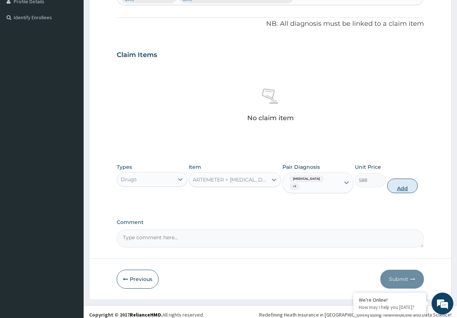
click at [401, 185] on button "Add" at bounding box center [402, 186] width 31 height 15
type input "0"
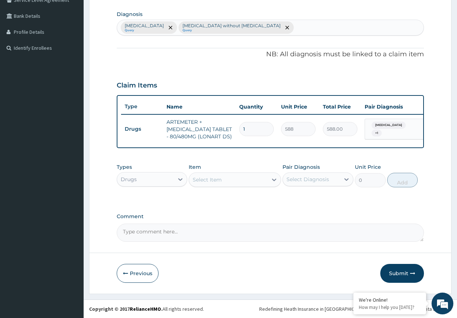
scroll to position [181, 0]
click at [233, 181] on div "Select Item" at bounding box center [228, 180] width 79 height 12
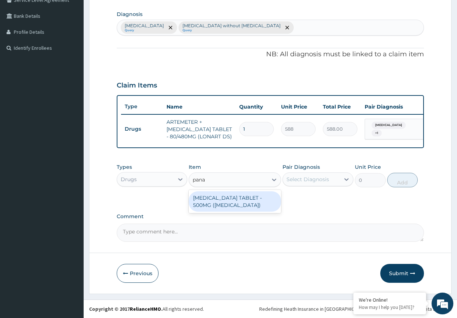
type input "panad"
click at [245, 200] on div "PARACETAMOL TABLET - 500MG (PANADOL)" at bounding box center [235, 202] width 92 height 20
type input "42"
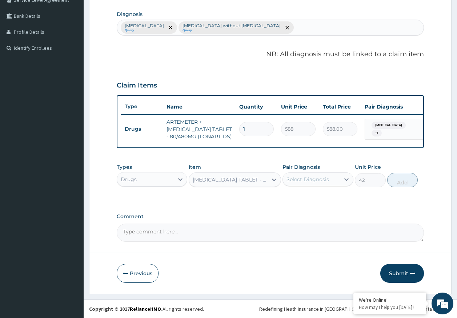
click at [305, 183] on div "Select Diagnosis" at bounding box center [307, 179] width 43 height 7
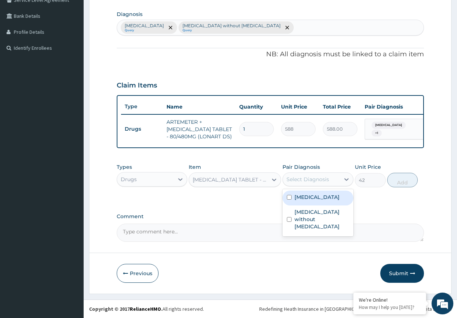
click at [305, 196] on label "Malaria, unspecified" at bounding box center [316, 197] width 45 height 7
checkbox input "true"
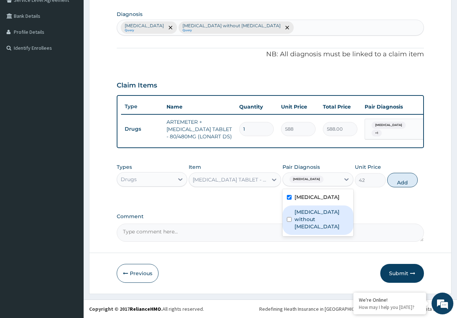
click at [308, 217] on label "Sepsis without septic shock" at bounding box center [321, 220] width 55 height 22
checkbox input "true"
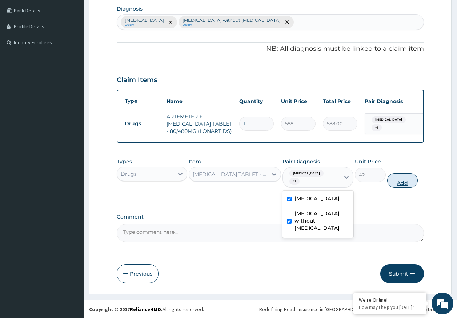
click at [401, 188] on button "Add" at bounding box center [402, 180] width 31 height 15
type input "0"
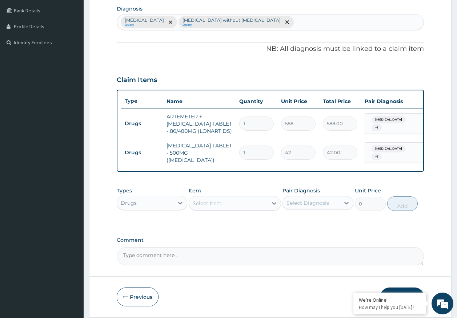
click at [240, 209] on div "Select Item" at bounding box center [228, 204] width 79 height 12
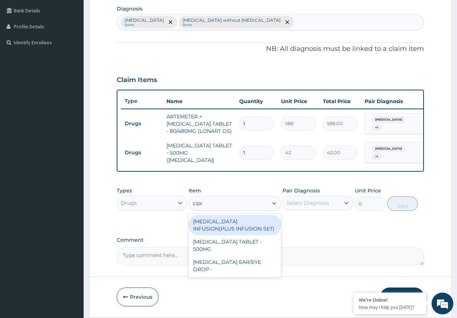
type input "cipro"
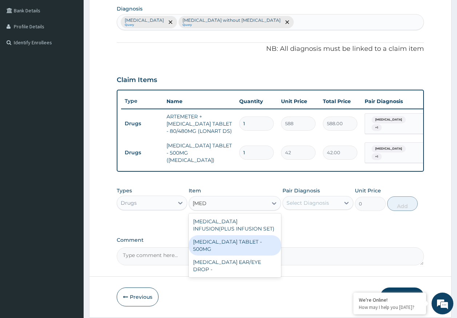
click at [204, 253] on div "CIPROFLOXACIN TABLET - 500MG" at bounding box center [235, 246] width 92 height 20
type input "196"
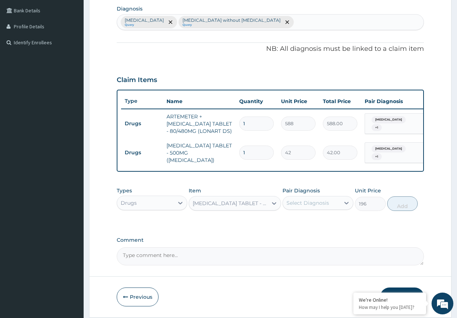
click at [309, 207] on div "Select Diagnosis" at bounding box center [307, 203] width 43 height 7
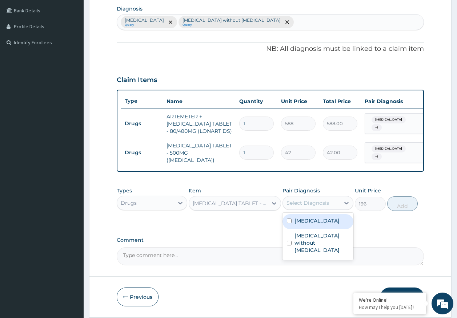
click at [304, 229] on div "[MEDICAL_DATA]" at bounding box center [317, 221] width 71 height 15
checkbox input "true"
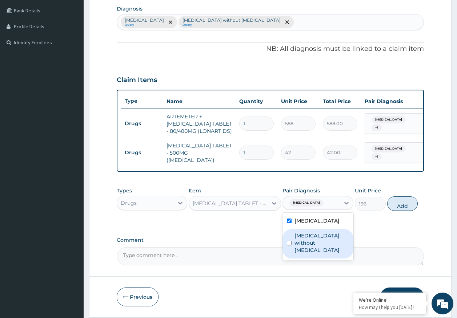
click at [312, 246] on label "[MEDICAL_DATA] without [MEDICAL_DATA]" at bounding box center [321, 243] width 55 height 22
checkbox input "true"
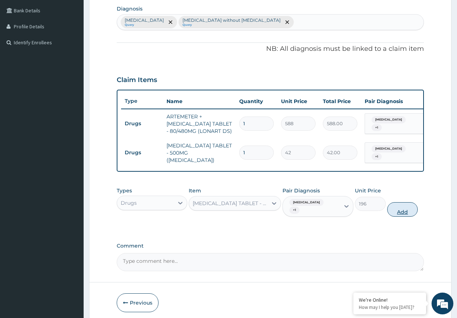
click at [402, 214] on button "Add" at bounding box center [402, 209] width 31 height 15
type input "0"
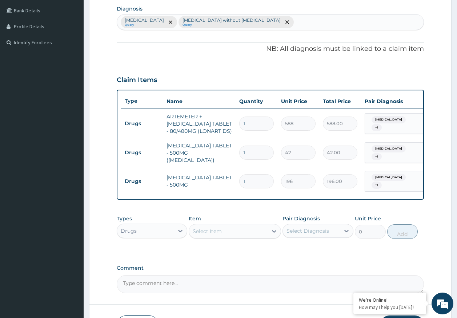
type input "10"
type input "1960.00"
type input "10"
click at [259, 155] on input "1" at bounding box center [256, 153] width 35 height 14
type input "18"
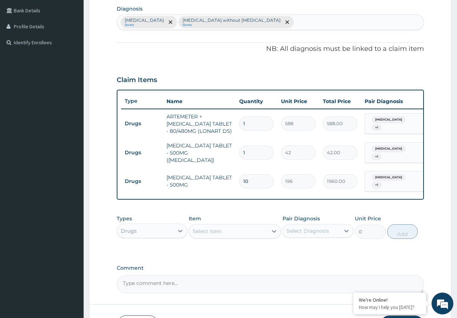
type input "756.00"
type input "18"
click at [255, 122] on input "1" at bounding box center [256, 124] width 35 height 14
type input "0.00"
type input "6"
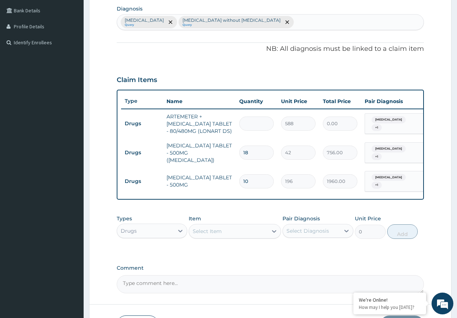
type input "3528.00"
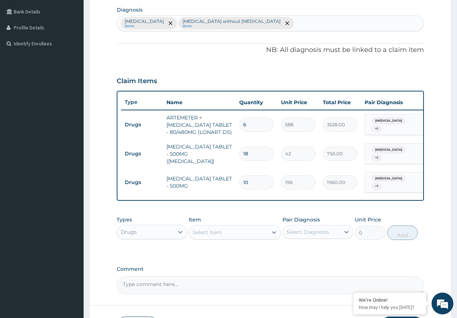
scroll to position [237, 0]
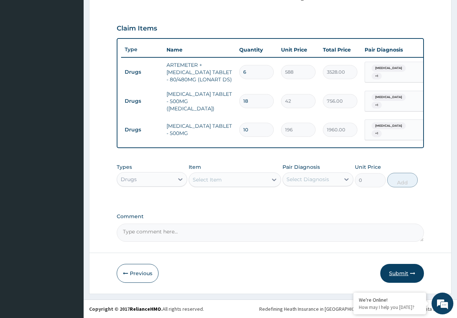
type input "6"
click at [398, 273] on button "Submit" at bounding box center [402, 273] width 44 height 19
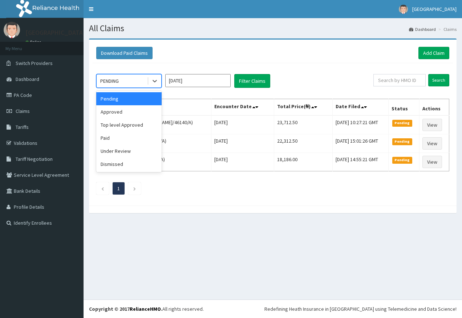
click at [123, 81] on div "PENDING" at bounding box center [122, 81] width 51 height 12
drag, startPoint x: 121, startPoint y: 109, endPoint x: 249, endPoint y: 77, distance: 132.3
click at [121, 109] on div "Approved" at bounding box center [128, 111] width 65 height 13
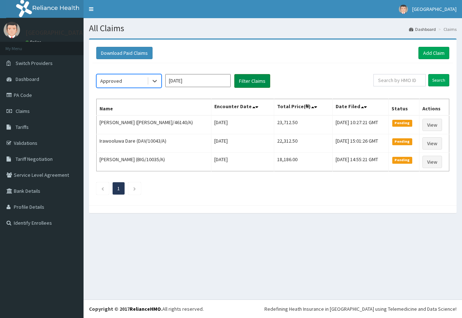
click at [246, 76] on button "Filter Claims" at bounding box center [252, 81] width 36 height 14
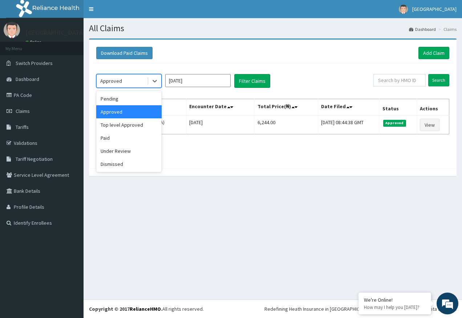
click at [147, 84] on div "Approved" at bounding box center [122, 81] width 51 height 12
drag, startPoint x: 124, startPoint y: 149, endPoint x: 257, endPoint y: 87, distance: 147.7
click at [124, 149] on div "Under Review" at bounding box center [128, 151] width 65 height 13
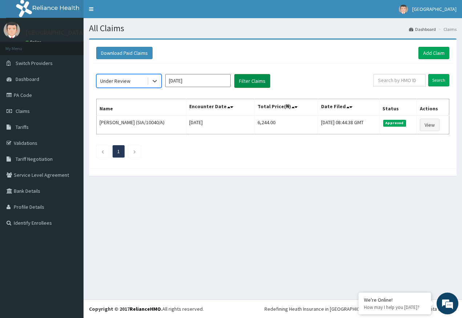
click at [257, 79] on button "Filter Claims" at bounding box center [252, 81] width 36 height 14
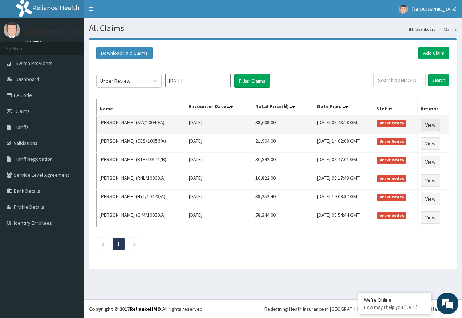
click at [440, 122] on link "View" at bounding box center [431, 125] width 20 height 12
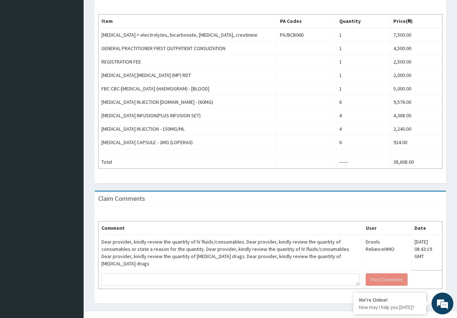
scroll to position [241, 0]
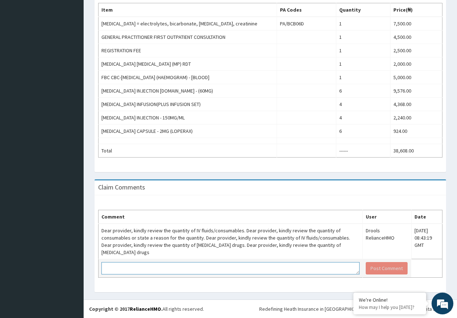
click at [225, 271] on textarea at bounding box center [230, 268] width 258 height 12
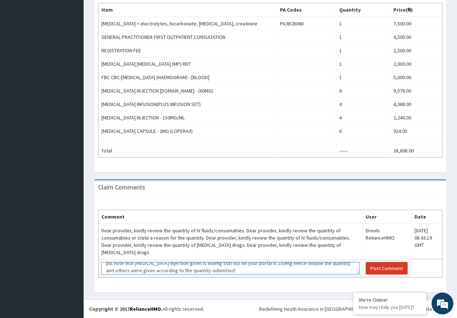
type textarea "pls note that paracetamol injection given is 600mg stat but on your portal is 1…"
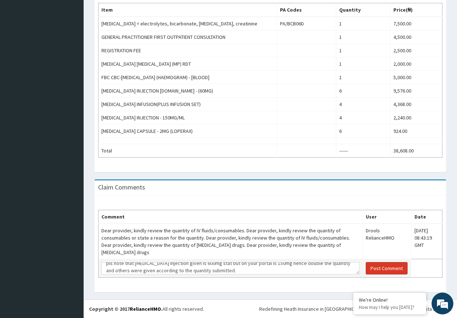
click at [366, 270] on button "Post Comment" at bounding box center [387, 268] width 42 height 12
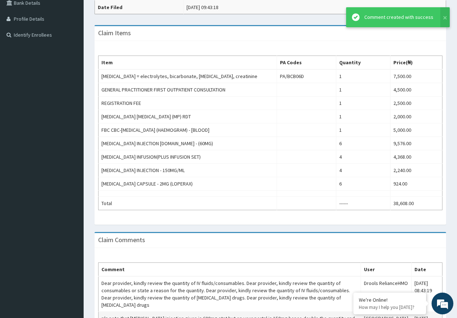
scroll to position [96, 0]
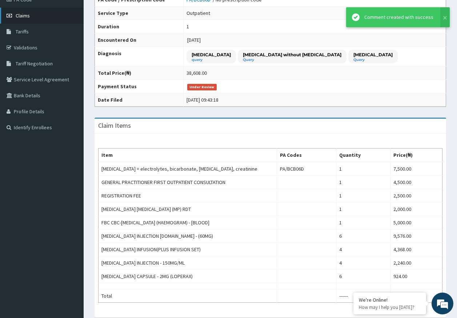
click at [28, 16] on span "Claims" at bounding box center [23, 15] width 14 height 7
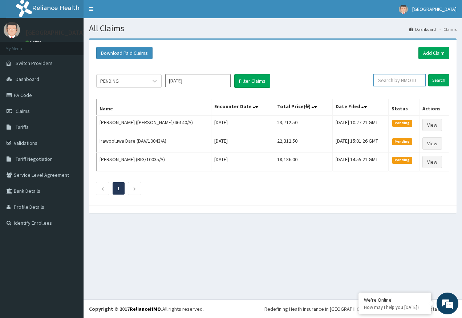
click at [402, 82] on input "text" at bounding box center [400, 80] width 52 height 12
paste input "DYI/10006/A"
type input "DYI/10006/A"
click at [438, 78] on input "Search" at bounding box center [439, 80] width 21 height 12
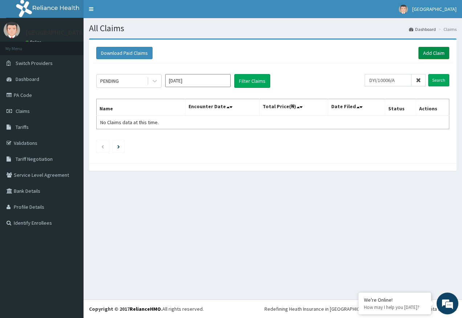
click at [444, 50] on link "Add Claim" at bounding box center [434, 53] width 31 height 12
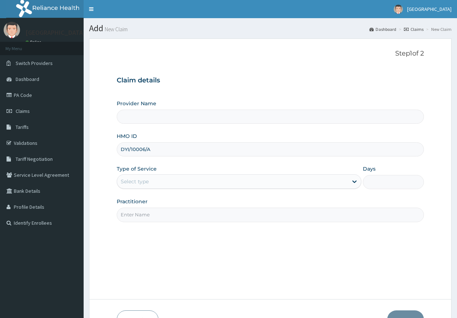
type input "DYI/10006/A"
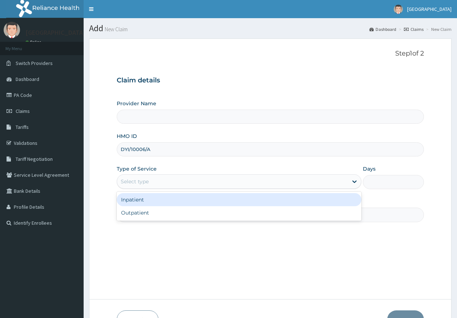
click at [136, 177] on div "Select type" at bounding box center [232, 182] width 231 height 12
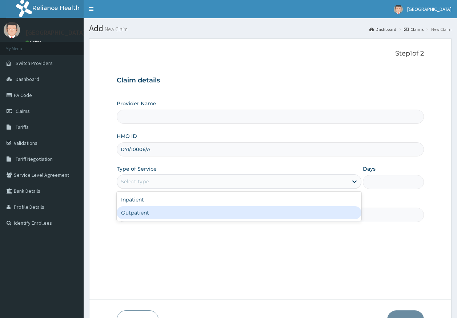
click at [143, 216] on div "Outpatient" at bounding box center [239, 212] width 245 height 13
type input "1"
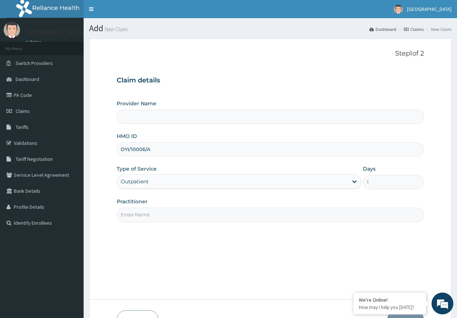
type input "Kingtrust Medical Center"
click at [154, 217] on input "Practitioner" at bounding box center [271, 215] width 308 height 14
click at [236, 196] on div "Provider Name Kingtrust Medical Center HMO ID DYI/10006/A Type of Service Outpa…" at bounding box center [271, 161] width 308 height 122
click at [144, 214] on input "dr. ajayi" at bounding box center [271, 215] width 308 height 14
type input "DR AJAYI"
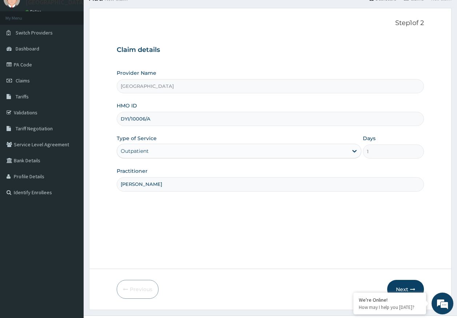
scroll to position [47, 0]
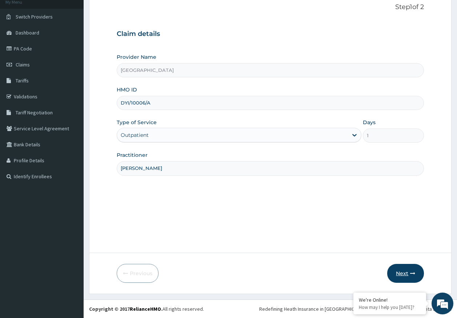
click at [402, 280] on button "Next" at bounding box center [405, 273] width 37 height 19
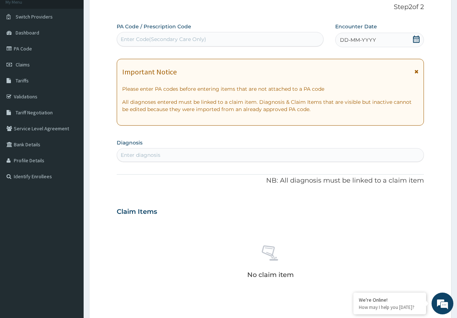
click at [374, 36] on div "DD-MM-YYYY" at bounding box center [379, 40] width 89 height 15
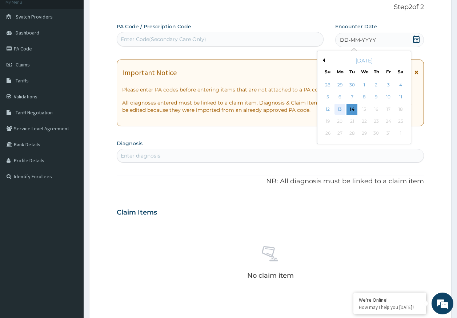
click at [341, 110] on div "13" at bounding box center [339, 109] width 11 height 11
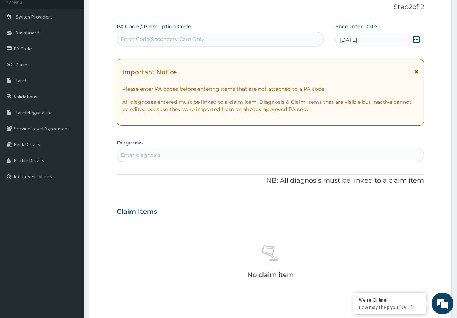
click at [259, 156] on div "Enter diagnosis" at bounding box center [270, 155] width 307 height 12
type input "[MEDICAL_DATA]"
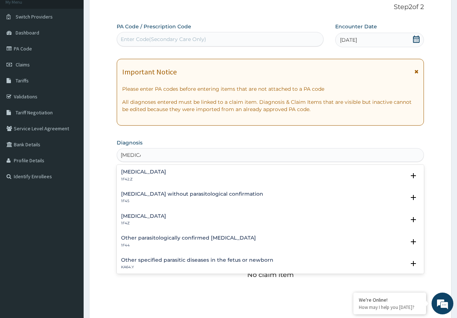
click at [159, 219] on h4 "[MEDICAL_DATA]" at bounding box center [143, 216] width 45 height 5
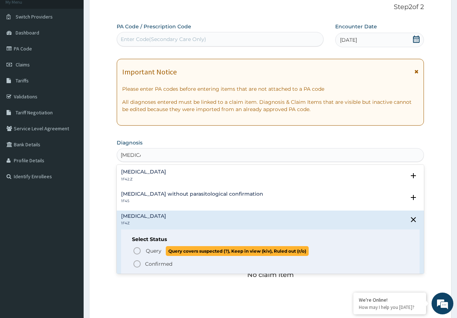
click at [160, 251] on span "Query" at bounding box center [154, 251] width 16 height 7
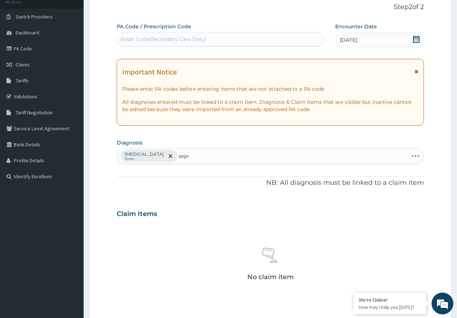
type input "sepsi"
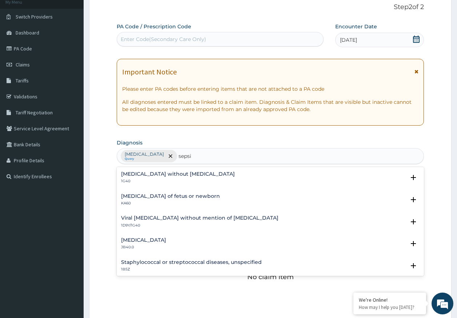
click at [149, 175] on h4 "Sepsis without septic shock" at bounding box center [178, 174] width 114 height 5
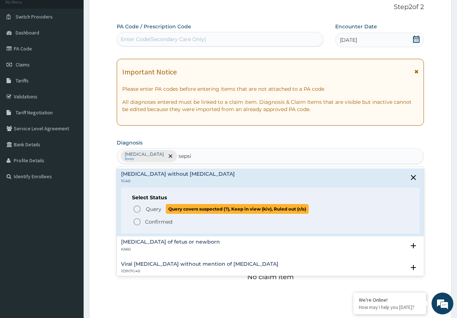
click at [156, 209] on span "Query" at bounding box center [154, 209] width 16 height 7
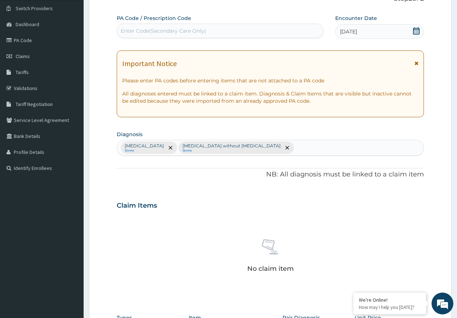
scroll to position [206, 0]
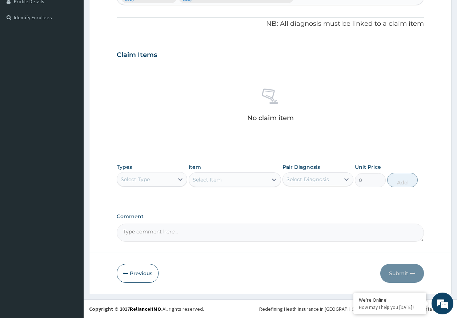
click at [147, 177] on div "Select Type" at bounding box center [135, 179] width 29 height 7
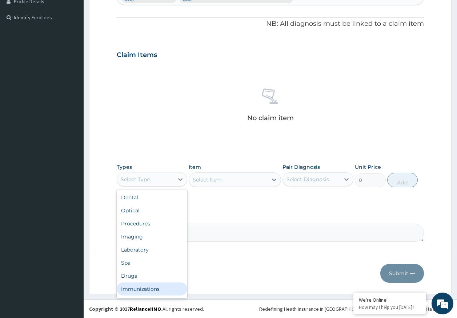
click at [159, 289] on div "Immunizations" at bounding box center [152, 289] width 71 height 13
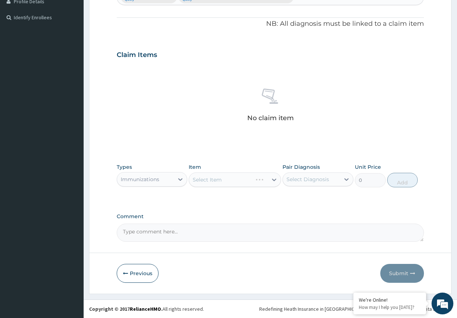
click at [296, 175] on div "Select Diagnosis" at bounding box center [311, 180] width 57 height 12
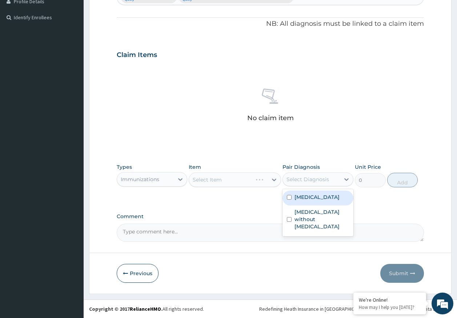
click at [300, 199] on label "Malaria, unspecified" at bounding box center [316, 197] width 45 height 7
checkbox input "true"
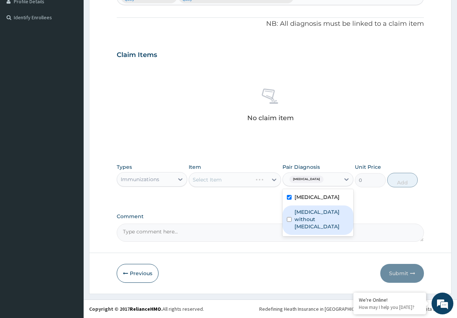
click at [305, 219] on label "Sepsis without septic shock" at bounding box center [321, 220] width 55 height 22
checkbox input "true"
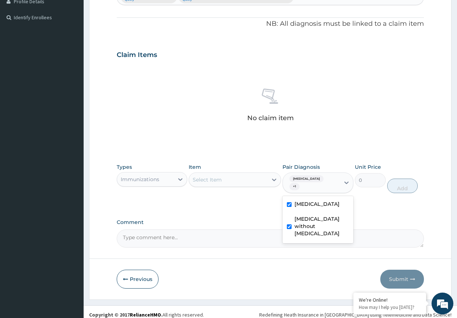
click at [247, 183] on div "Select Item" at bounding box center [228, 180] width 79 height 12
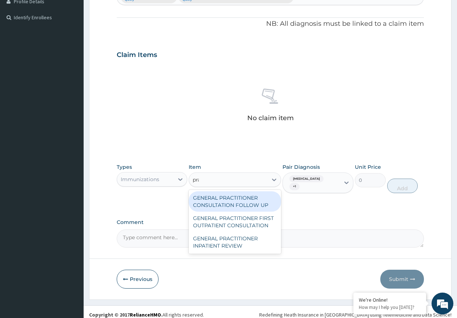
type input "prac"
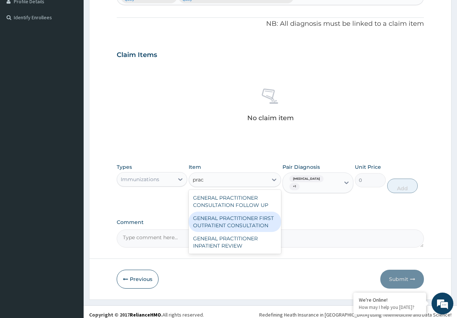
click at [257, 223] on div "GENERAL PRACTITIONER FIRST OUTPATIENT CONSULTATION" at bounding box center [235, 222] width 92 height 20
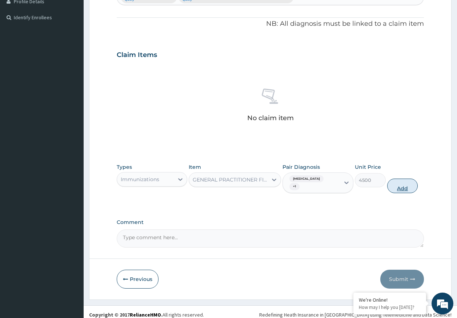
click at [404, 187] on button "Add" at bounding box center [402, 186] width 31 height 15
type input "0"
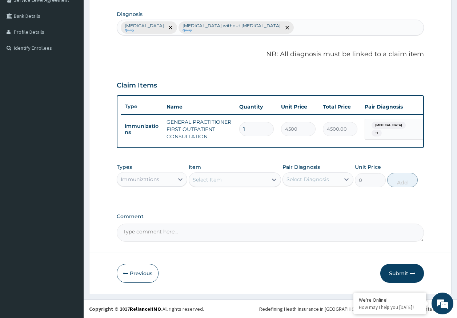
click at [235, 183] on div "Select Item" at bounding box center [228, 180] width 79 height 12
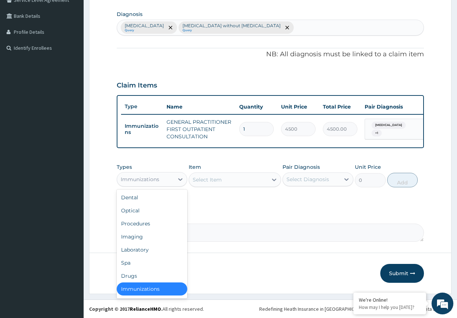
click at [152, 180] on div "Immunizations" at bounding box center [140, 179] width 39 height 7
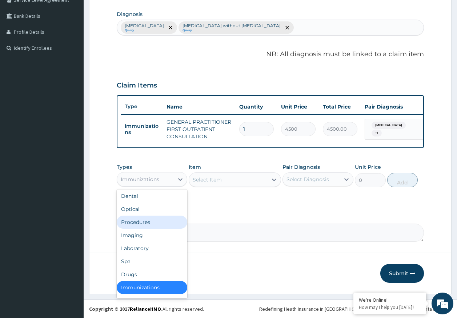
click at [140, 224] on div "Procedures" at bounding box center [152, 222] width 71 height 13
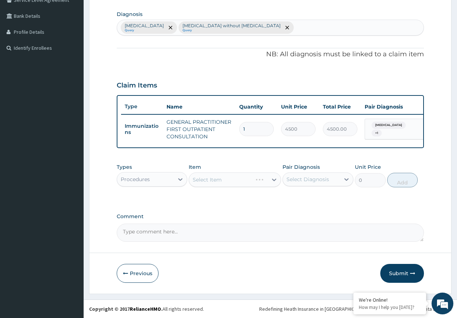
click at [312, 183] on div "Select Diagnosis" at bounding box center [311, 180] width 57 height 12
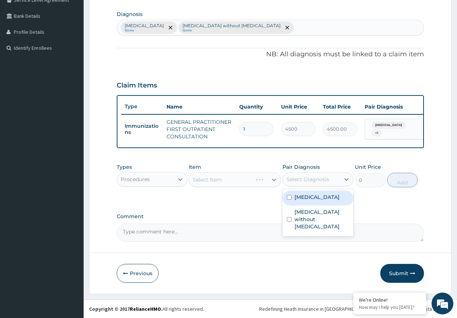
click at [311, 200] on label "Malaria, unspecified" at bounding box center [316, 197] width 45 height 7
checkbox input "true"
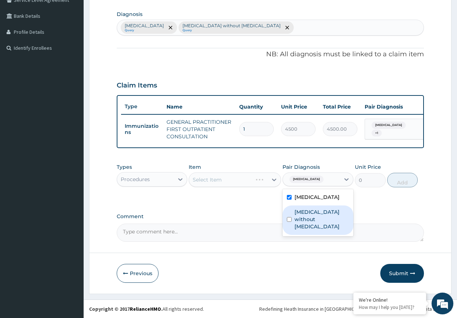
drag, startPoint x: 310, startPoint y: 214, endPoint x: 234, endPoint y: 185, distance: 81.0
click at [310, 215] on label "Sepsis without septic shock" at bounding box center [321, 220] width 55 height 22
checkbox input "true"
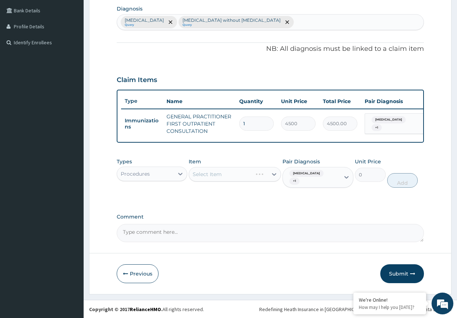
click at [239, 180] on div "Select Item" at bounding box center [235, 174] width 92 height 15
click at [230, 174] on div "Select Item" at bounding box center [235, 174] width 92 height 15
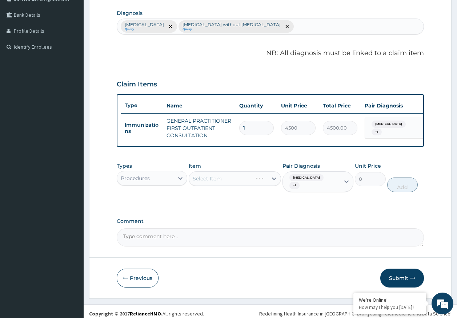
scroll to position [187, 0]
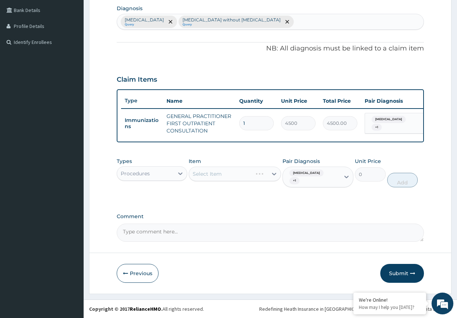
click at [257, 170] on div "Select Item" at bounding box center [235, 174] width 92 height 15
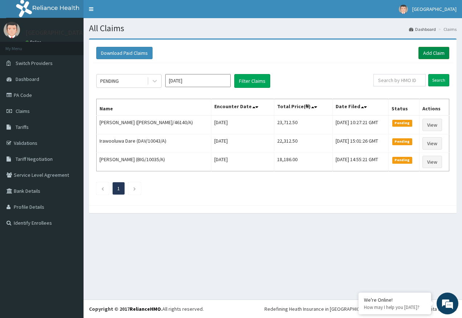
click at [434, 55] on link "Add Claim" at bounding box center [434, 53] width 31 height 12
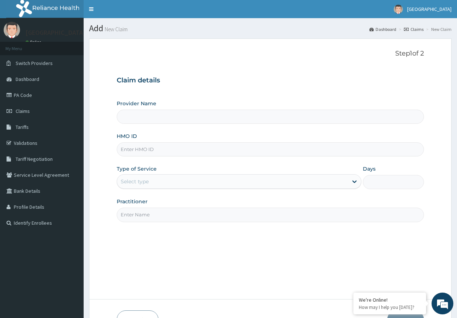
click at [141, 152] on input "HMO ID" at bounding box center [271, 150] width 308 height 14
type input "Kingtrust Medical Center"
paste input "DYI/10006/A"
type input "DYI/10006/A"
click at [136, 184] on div "Select type" at bounding box center [135, 181] width 28 height 7
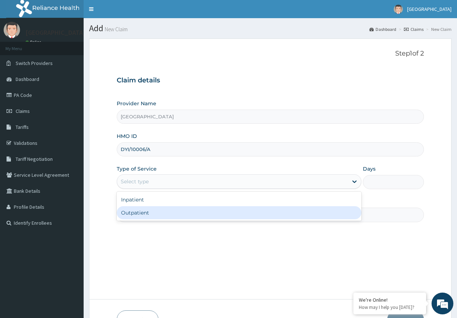
click at [146, 216] on div "Outpatient" at bounding box center [239, 212] width 245 height 13
type input "1"
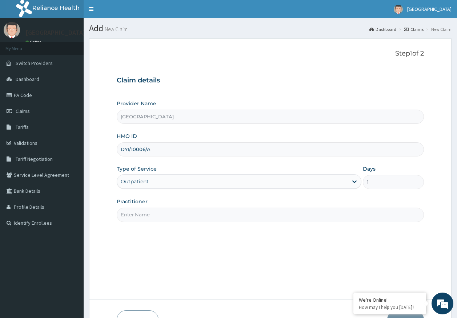
click at [146, 218] on input "Practitioner" at bounding box center [271, 215] width 308 height 14
type input "DR AJAYI"
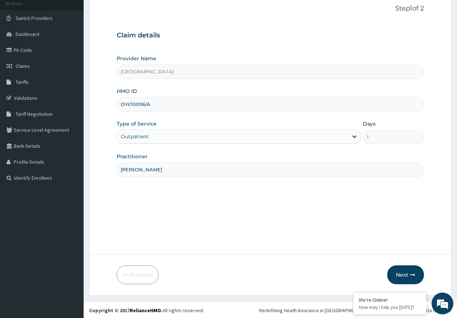
scroll to position [47, 0]
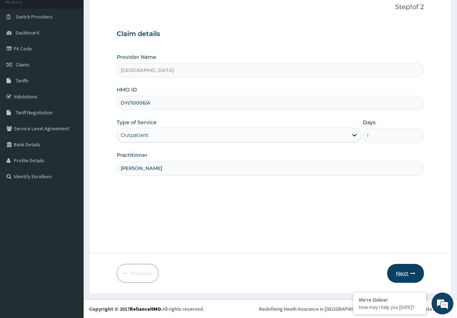
click at [404, 272] on button "Next" at bounding box center [405, 273] width 37 height 19
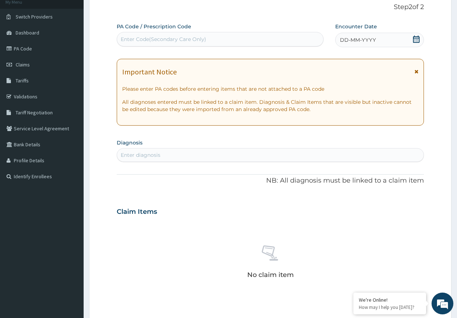
click at [370, 39] on span "DD-MM-YYYY" at bounding box center [358, 39] width 36 height 7
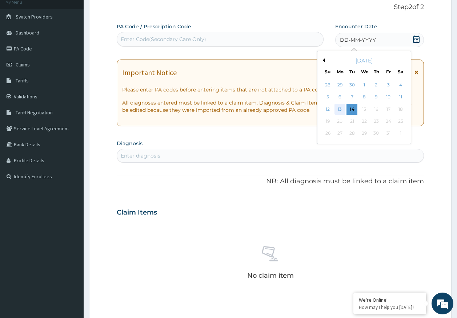
click at [340, 108] on div "13" at bounding box center [339, 109] width 11 height 11
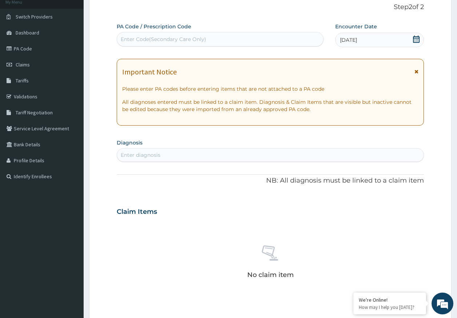
click at [215, 153] on div "Enter diagnosis" at bounding box center [270, 155] width 307 height 12
type input "[MEDICAL_DATA]"
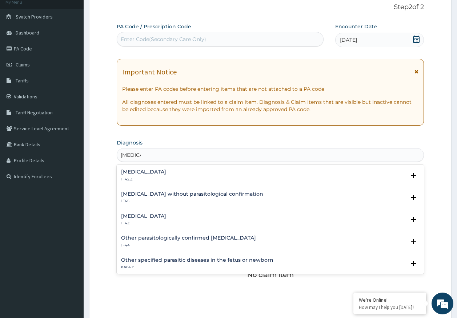
click at [147, 219] on h4 "[MEDICAL_DATA]" at bounding box center [143, 216] width 45 height 5
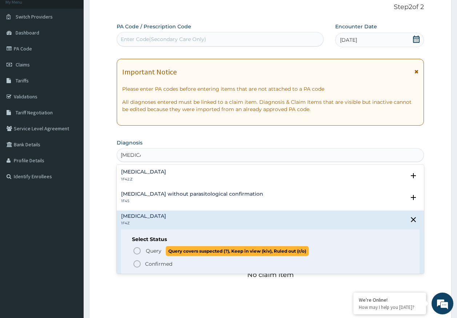
click at [151, 252] on span "Query" at bounding box center [154, 251] width 16 height 7
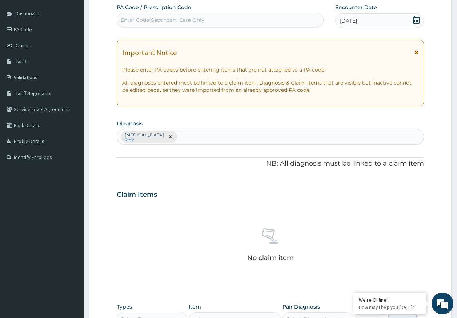
scroll to position [60, 0]
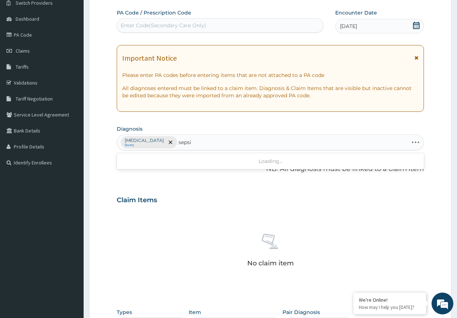
type input "sepsis"
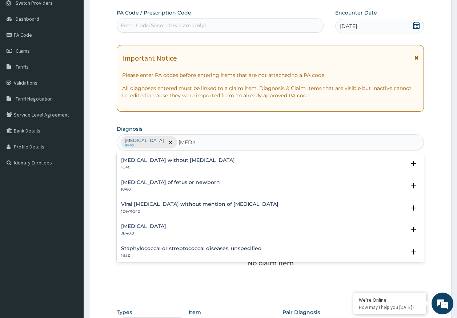
click at [148, 156] on div "Sepsis without septic shock 1G40 Select Status Query Query covers suspected (?)…" at bounding box center [271, 166] width 308 height 22
click at [158, 157] on div "Sepsis without septic shock 1G40 Select Status Query Query covers suspected (?)…" at bounding box center [271, 166] width 308 height 22
click at [135, 162] on h4 "[MEDICAL_DATA] without [MEDICAL_DATA]" at bounding box center [178, 160] width 114 height 5
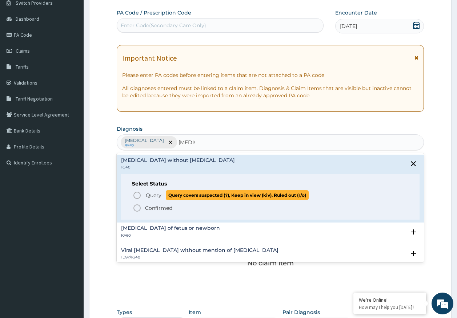
click at [155, 196] on span "Query" at bounding box center [154, 195] width 16 height 7
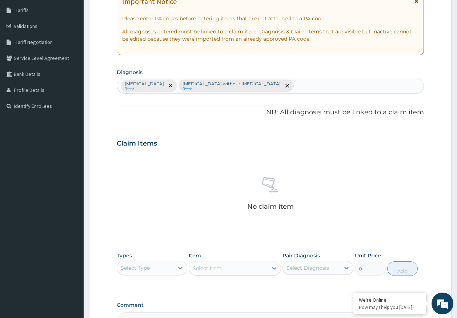
scroll to position [206, 0]
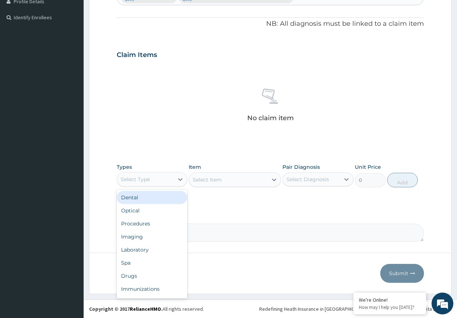
click at [140, 186] on div "Select Type" at bounding box center [152, 179] width 71 height 15
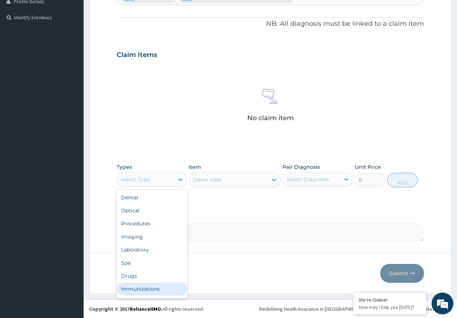
click at [154, 293] on div "Immunizations" at bounding box center [152, 289] width 71 height 13
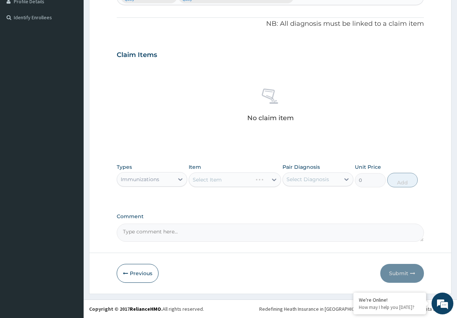
click at [320, 186] on div "Select Diagnosis" at bounding box center [317, 180] width 71 height 14
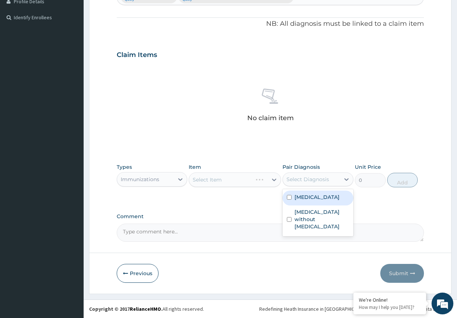
drag, startPoint x: 314, startPoint y: 194, endPoint x: 316, endPoint y: 205, distance: 11.8
click at [314, 195] on label "[MEDICAL_DATA]" at bounding box center [316, 197] width 45 height 7
checkbox input "true"
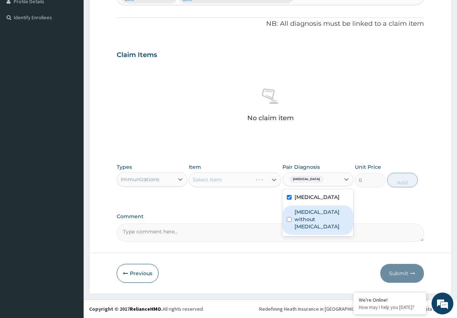
click at [316, 218] on label "[MEDICAL_DATA] without [MEDICAL_DATA]" at bounding box center [321, 220] width 55 height 22
checkbox input "true"
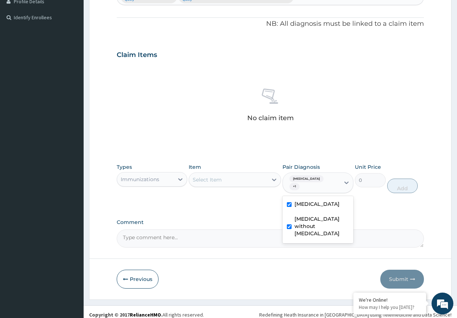
click at [253, 180] on div "Select Item" at bounding box center [228, 180] width 79 height 12
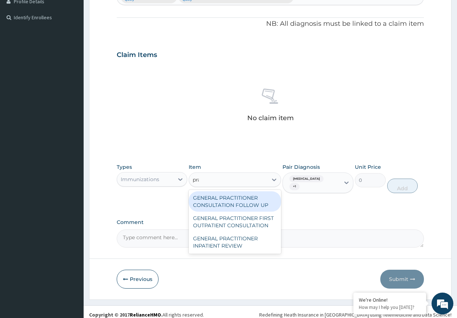
type input "prac"
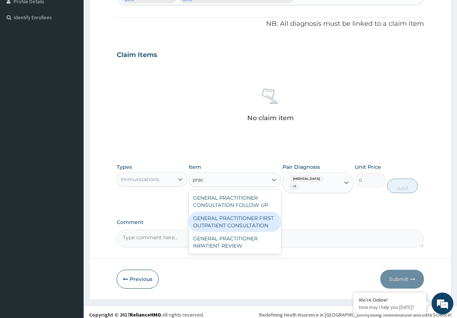
drag, startPoint x: 243, startPoint y: 228, endPoint x: 273, endPoint y: 218, distance: 31.9
click at [244, 228] on div "GENERAL PRACTITIONER FIRST OUTPATIENT CONSULTATION" at bounding box center [235, 222] width 92 height 20
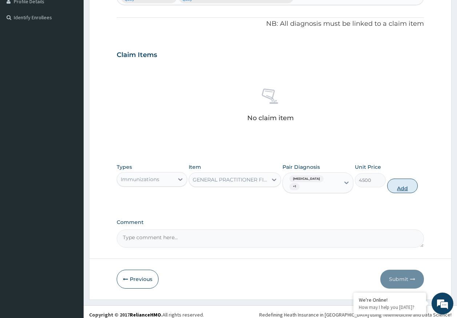
click at [401, 187] on button "Add" at bounding box center [402, 186] width 31 height 15
type input "0"
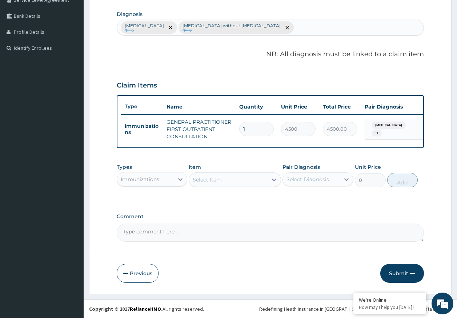
scroll to position [181, 0]
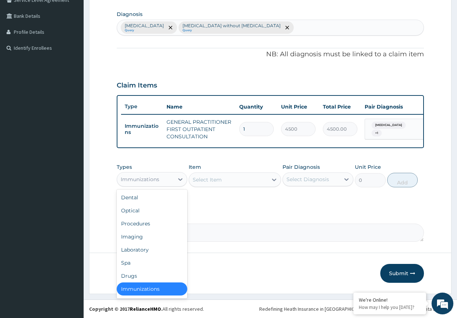
click at [160, 179] on div "Immunizations" at bounding box center [145, 180] width 57 height 12
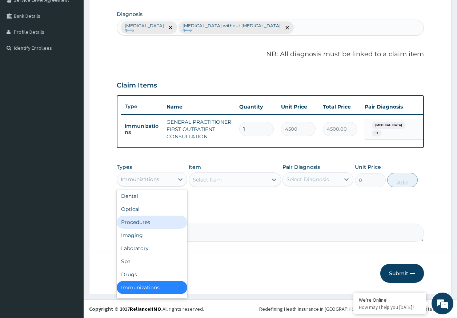
click at [141, 224] on div "Procedures" at bounding box center [152, 222] width 71 height 13
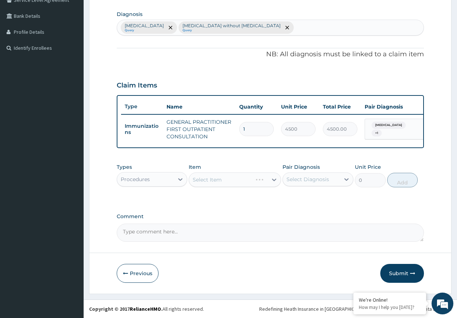
click at [333, 177] on div "Select Diagnosis" at bounding box center [311, 180] width 57 height 12
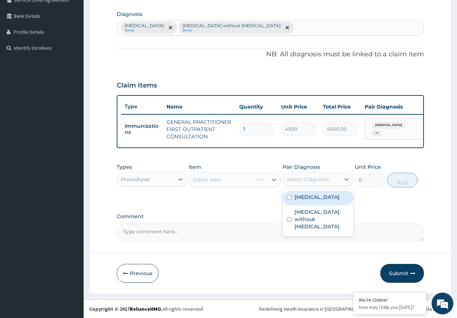
drag, startPoint x: 313, startPoint y: 197, endPoint x: 314, endPoint y: 210, distance: 12.8
click at [313, 197] on label "[MEDICAL_DATA]" at bounding box center [316, 197] width 45 height 7
checkbox input "true"
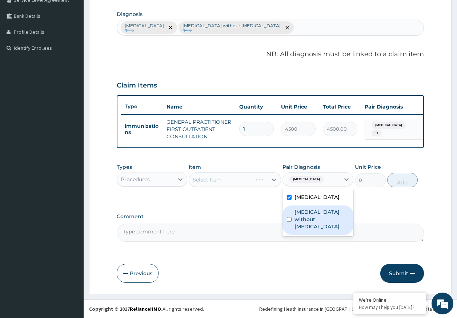
click at [314, 213] on label "[MEDICAL_DATA] without [MEDICAL_DATA]" at bounding box center [321, 220] width 55 height 22
checkbox input "true"
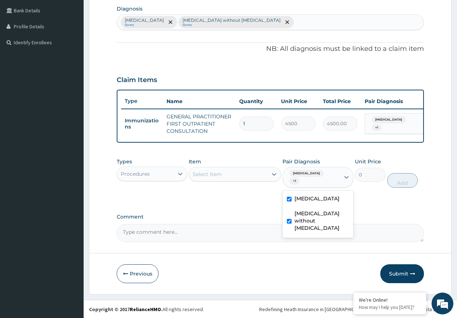
click at [250, 177] on div "Select Item" at bounding box center [228, 175] width 79 height 12
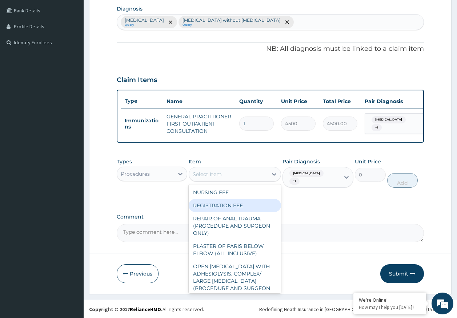
click at [225, 208] on div "REGISTRATION FEE" at bounding box center [235, 205] width 92 height 13
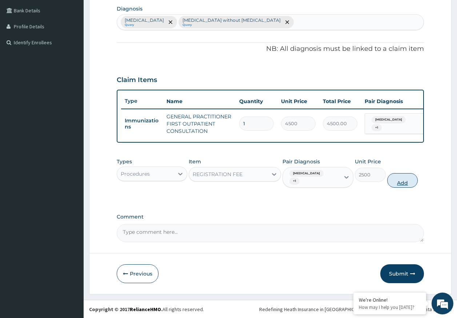
click at [395, 185] on button "Add" at bounding box center [402, 180] width 31 height 15
type input "0"
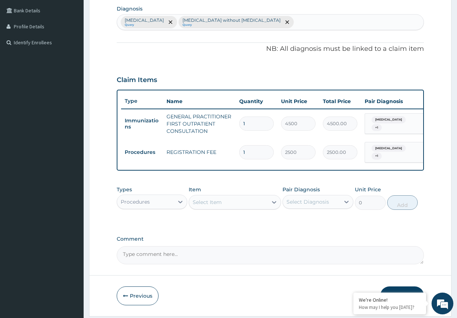
click at [151, 208] on div "Procedures" at bounding box center [145, 202] width 57 height 12
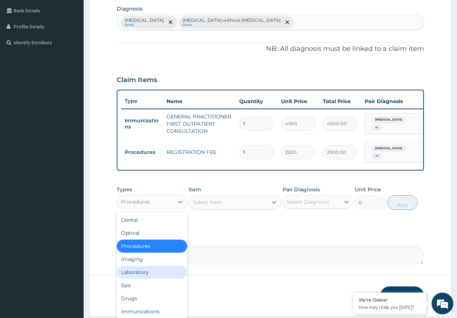
click at [140, 278] on div "Laboratory" at bounding box center [152, 272] width 71 height 13
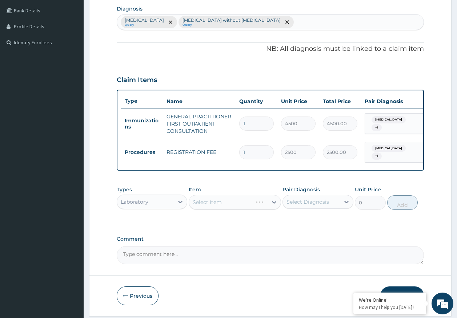
click at [317, 208] on div "Select Diagnosis" at bounding box center [311, 202] width 57 height 12
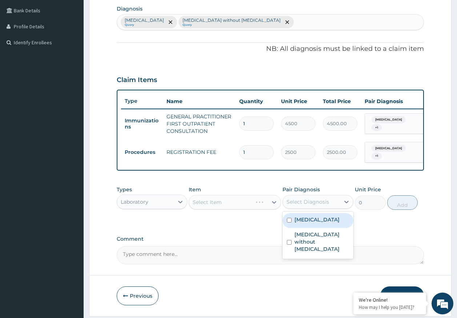
click at [313, 224] on label "Malaria, unspecified" at bounding box center [316, 219] width 45 height 7
checkbox input "true"
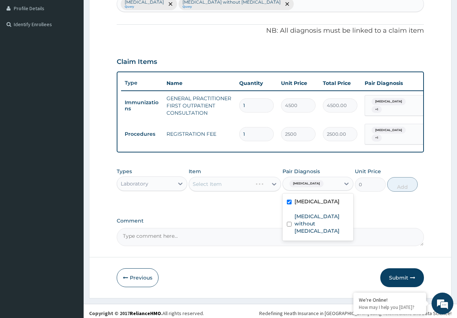
scroll to position [209, 0]
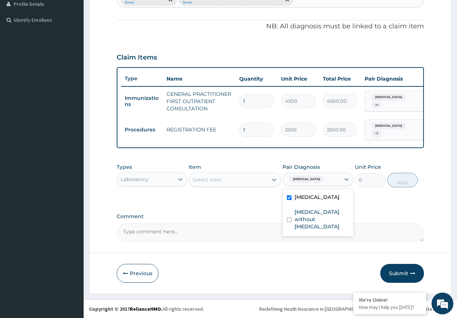
click at [251, 183] on div "Select Item" at bounding box center [228, 180] width 79 height 12
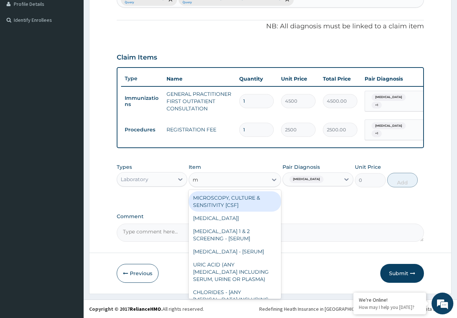
type input "mp"
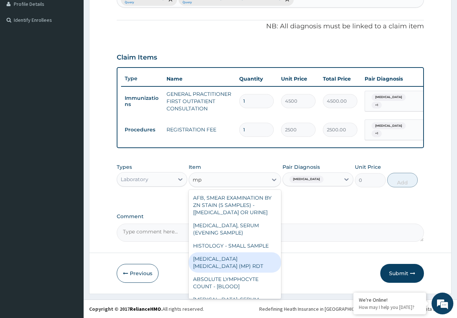
click at [270, 257] on div "MALARIA PARASITE (MP) RDT" at bounding box center [235, 263] width 92 height 20
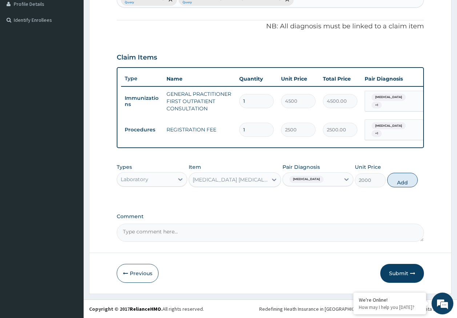
click at [406, 178] on button "Add" at bounding box center [402, 180] width 31 height 15
type input "0"
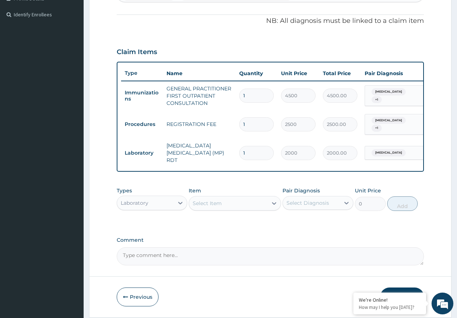
click at [258, 207] on div "Select Item" at bounding box center [228, 204] width 79 height 12
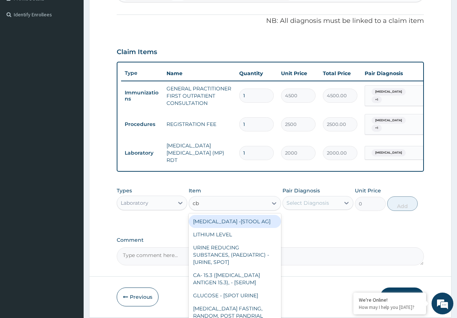
type input "cbc"
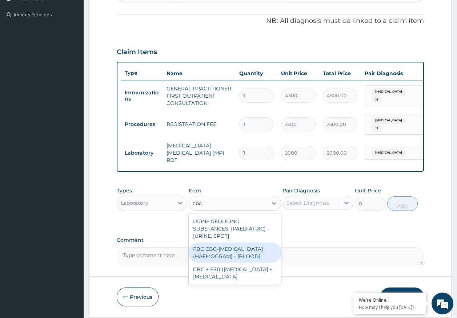
drag, startPoint x: 244, startPoint y: 254, endPoint x: 253, endPoint y: 242, distance: 14.8
click at [244, 254] on div "FBC CBC-COMPLETE BLOOD COUNT (HAEMOGRAM) - [BLOOD]" at bounding box center [235, 253] width 92 height 20
type input "5000"
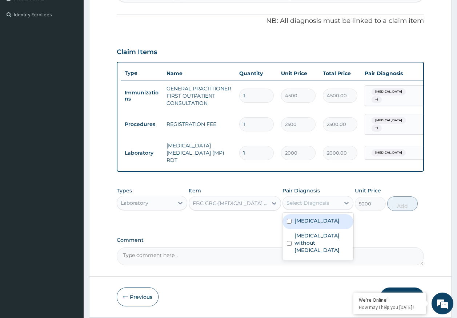
click at [314, 206] on div "Select Diagnosis" at bounding box center [307, 203] width 43 height 7
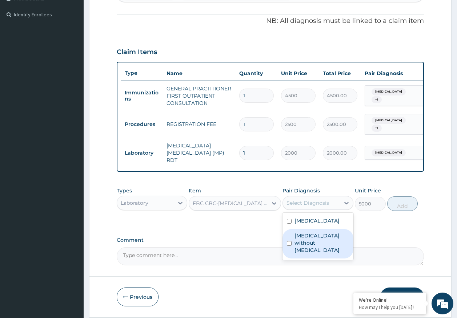
drag, startPoint x: 314, startPoint y: 244, endPoint x: 388, endPoint y: 222, distance: 76.7
click at [315, 243] on label "Sepsis without septic shock" at bounding box center [321, 243] width 55 height 22
checkbox input "true"
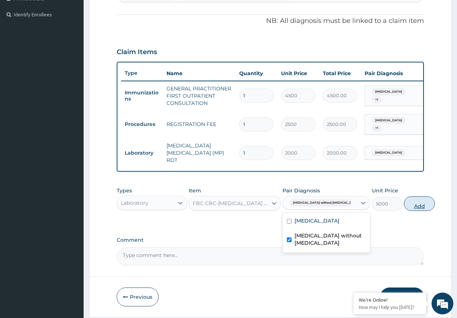
drag, startPoint x: 405, startPoint y: 208, endPoint x: 344, endPoint y: 212, distance: 60.8
click at [405, 208] on button "Add" at bounding box center [419, 204] width 31 height 15
type input "0"
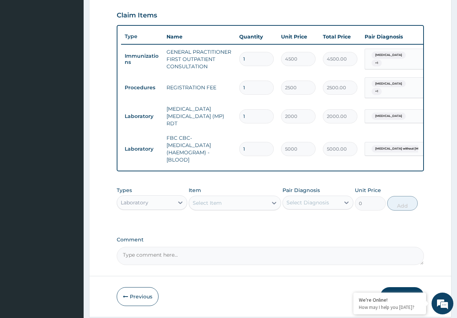
scroll to position [270, 0]
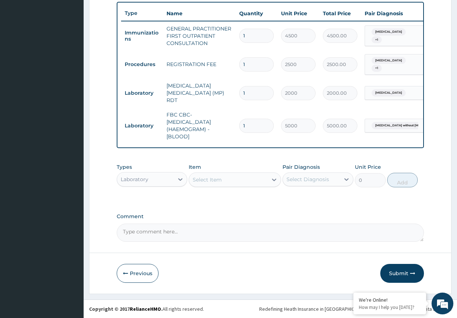
click at [135, 178] on div "Laboratory" at bounding box center [135, 179] width 28 height 7
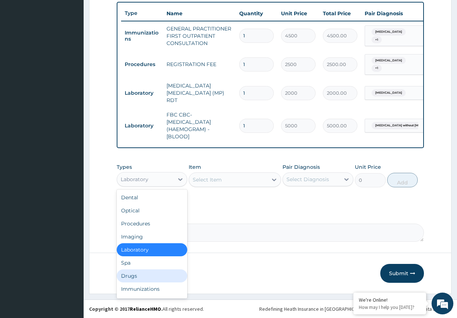
click at [128, 276] on div "Drugs" at bounding box center [152, 276] width 71 height 13
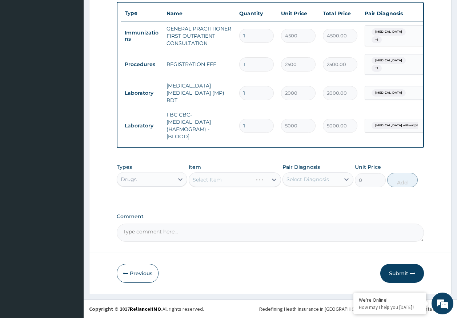
drag, startPoint x: 321, startPoint y: 181, endPoint x: 316, endPoint y: 189, distance: 9.3
click at [321, 180] on div "Select Diagnosis" at bounding box center [307, 179] width 43 height 7
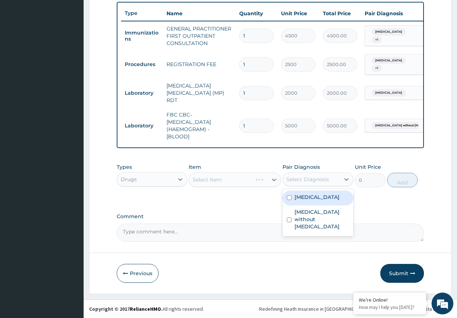
click at [309, 198] on label "Malaria, unspecified" at bounding box center [316, 197] width 45 height 7
checkbox input "true"
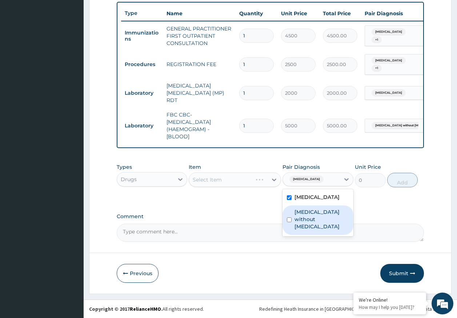
drag, startPoint x: 306, startPoint y: 220, endPoint x: 273, endPoint y: 212, distance: 34.7
click at [306, 220] on label "Sepsis without septic shock" at bounding box center [321, 220] width 55 height 22
checkbox input "true"
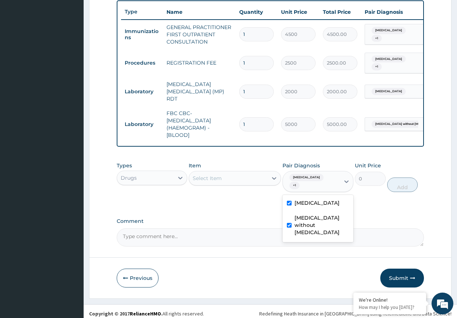
click at [245, 183] on div "Select Item" at bounding box center [228, 179] width 79 height 12
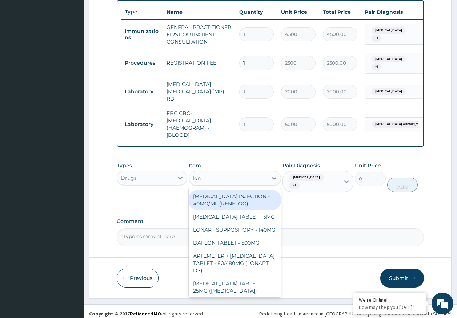
type input "lona"
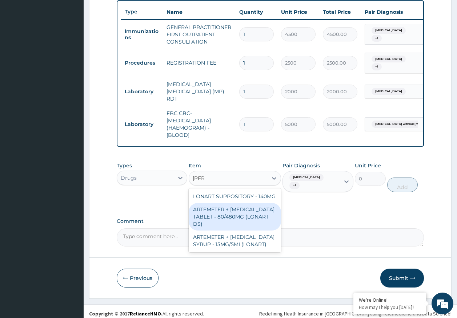
drag, startPoint x: 238, startPoint y: 210, endPoint x: 244, endPoint y: 207, distance: 6.7
click at [238, 210] on div "ARTEMETER + LUMEFANTRINE TABLET - 80/480MG (LONART DS)" at bounding box center [235, 217] width 92 height 28
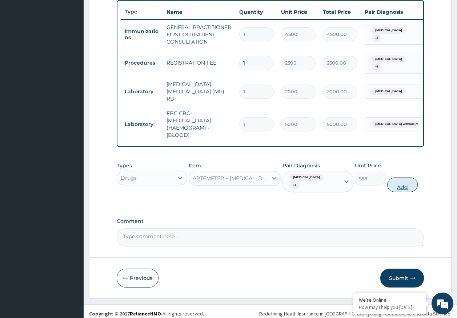
click at [401, 186] on button "Add" at bounding box center [402, 185] width 31 height 15
type input "0"
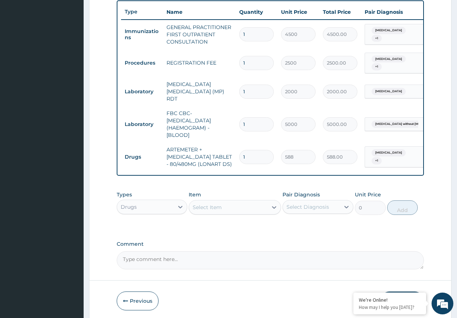
click at [244, 208] on div "Select Item" at bounding box center [228, 208] width 79 height 12
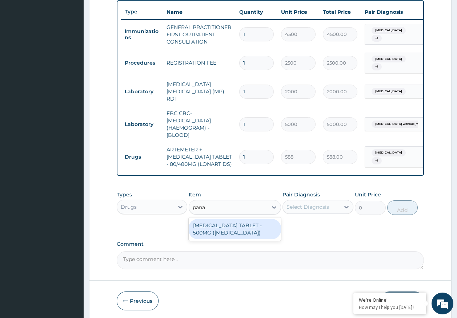
type input "panad"
drag, startPoint x: 244, startPoint y: 231, endPoint x: 280, endPoint y: 215, distance: 40.1
click at [246, 229] on div "PARACETAMOL TABLET - 500MG (PANADOL)" at bounding box center [235, 229] width 92 height 20
type input "42"
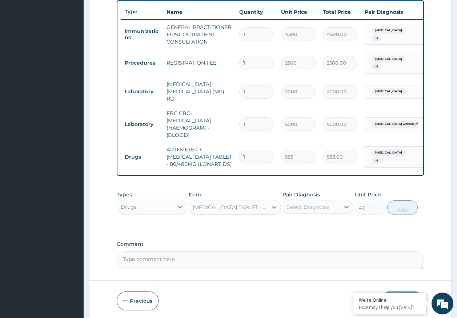
click at [305, 208] on div "Select Diagnosis" at bounding box center [307, 207] width 43 height 7
click at [305, 229] on label "Malaria, unspecified" at bounding box center [316, 224] width 45 height 7
checkbox input "true"
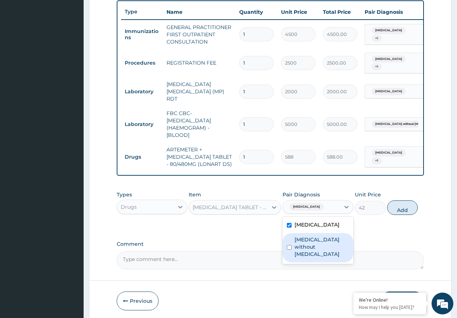
click at [313, 245] on label "Sepsis without septic shock" at bounding box center [321, 247] width 55 height 22
checkbox input "true"
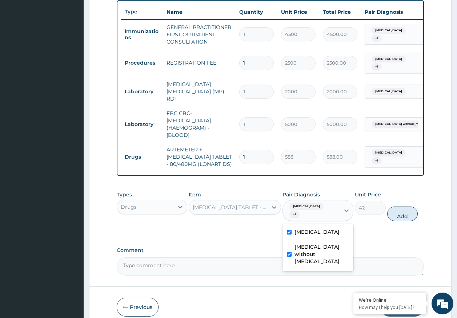
click at [409, 216] on button "Add" at bounding box center [402, 214] width 31 height 15
type input "0"
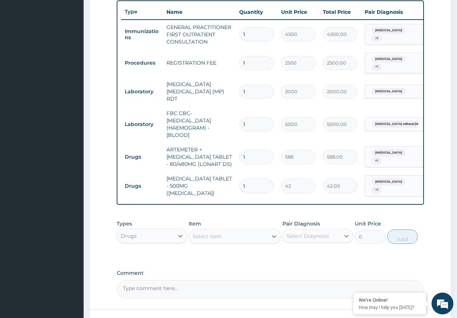
type input "18"
type input "756.00"
type input "18"
click at [249, 155] on input "1" at bounding box center [256, 157] width 35 height 14
type input "0.00"
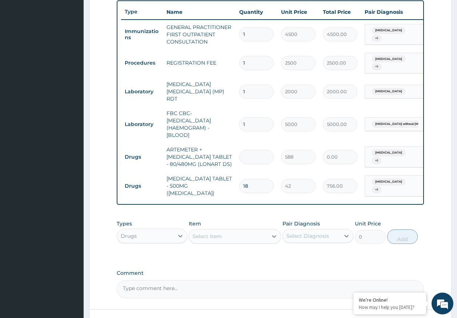
type input "6"
type input "3528.00"
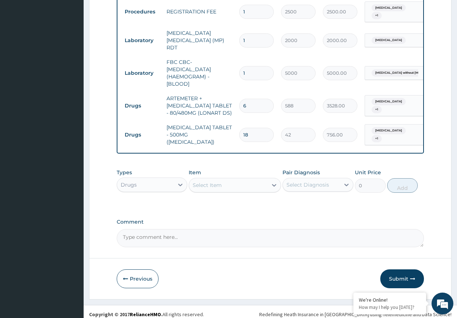
scroll to position [328, 0]
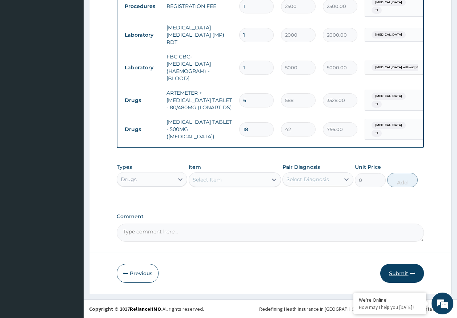
type input "6"
click at [401, 273] on button "Submit" at bounding box center [402, 273] width 44 height 19
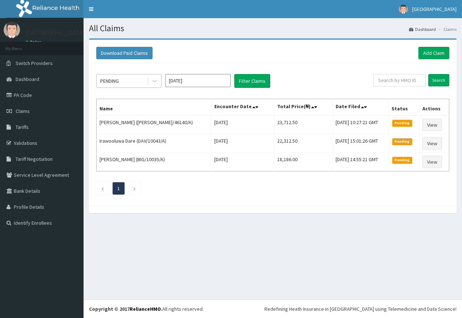
click at [132, 81] on div "PENDING" at bounding box center [122, 81] width 51 height 12
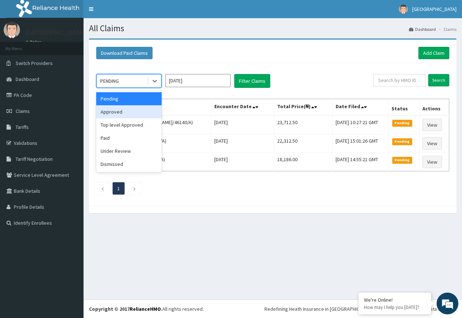
click at [117, 112] on div "Approved" at bounding box center [128, 111] width 65 height 13
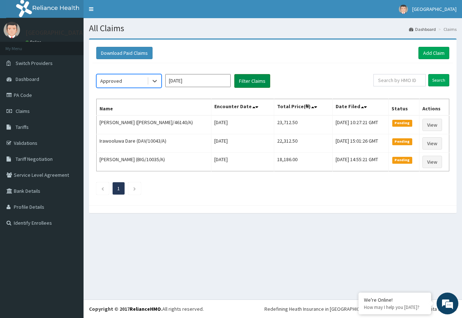
click at [254, 83] on button "Filter Claims" at bounding box center [252, 81] width 36 height 14
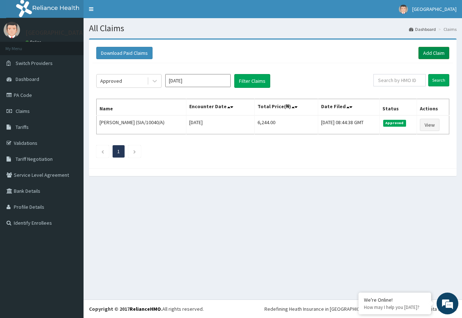
click at [428, 55] on link "Add Claim" at bounding box center [434, 53] width 31 height 12
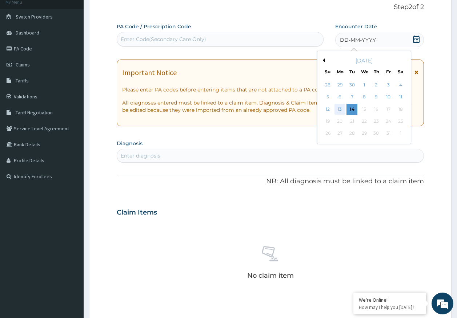
click at [342, 110] on div "13" at bounding box center [339, 109] width 11 height 11
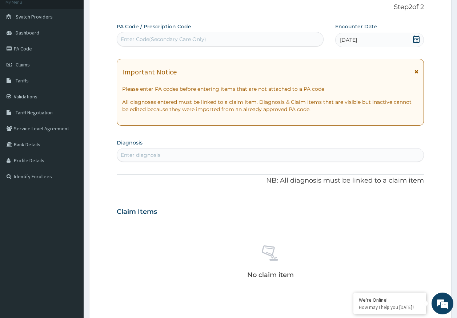
click at [290, 159] on div "Enter diagnosis" at bounding box center [270, 155] width 307 height 12
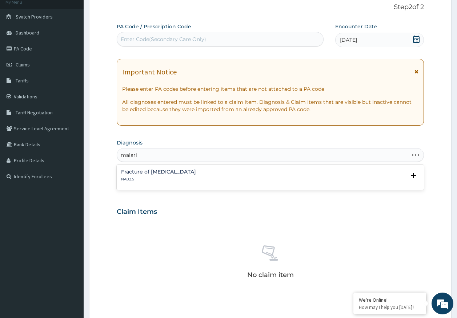
type input "[MEDICAL_DATA]"
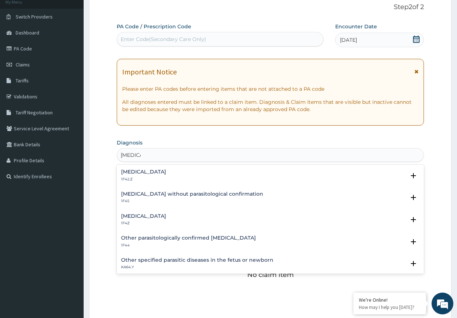
click at [136, 217] on h4 "[MEDICAL_DATA]" at bounding box center [143, 216] width 45 height 5
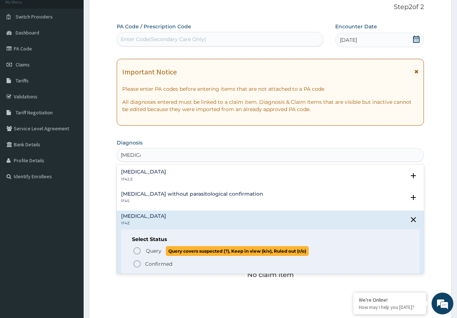
click at [158, 250] on span "Query" at bounding box center [154, 251] width 16 height 7
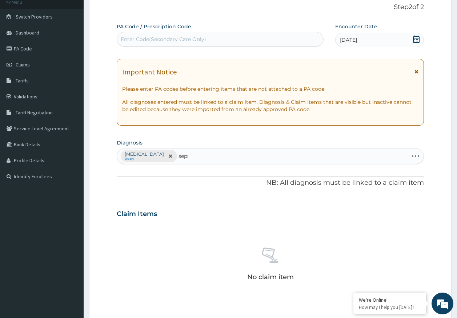
type input "sepsi"
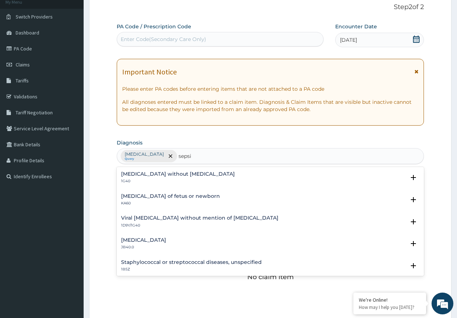
click at [139, 176] on h4 "[MEDICAL_DATA] without [MEDICAL_DATA]" at bounding box center [178, 174] width 114 height 5
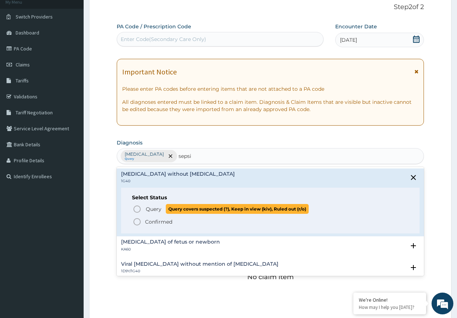
drag, startPoint x: 150, startPoint y: 210, endPoint x: 156, endPoint y: 197, distance: 14.0
click at [149, 209] on span "Query" at bounding box center [154, 209] width 16 height 7
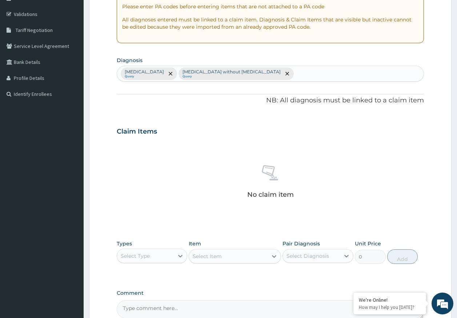
scroll to position [206, 0]
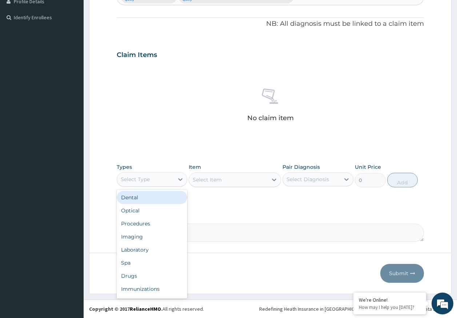
drag, startPoint x: 149, startPoint y: 181, endPoint x: 152, endPoint y: 214, distance: 32.5
click at [149, 181] on div "Select Type" at bounding box center [135, 179] width 29 height 7
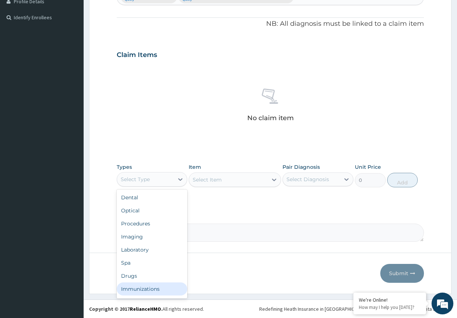
drag, startPoint x: 157, startPoint y: 286, endPoint x: 361, endPoint y: 168, distance: 236.4
click at [159, 285] on div "Immunizations" at bounding box center [152, 289] width 71 height 13
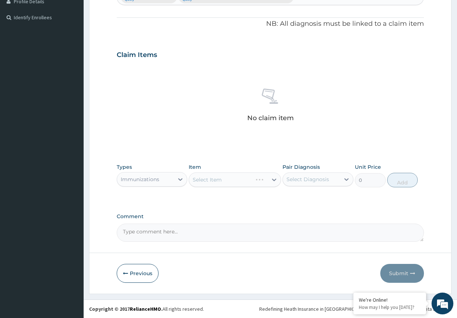
click at [320, 189] on div "Types option Immunizations, selected. Select is focused ,type to refine list, p…" at bounding box center [271, 175] width 308 height 31
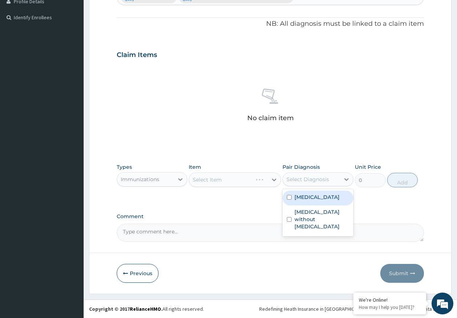
click at [309, 176] on div "Select Diagnosis" at bounding box center [307, 179] width 43 height 7
click at [313, 199] on label "[MEDICAL_DATA]" at bounding box center [316, 197] width 45 height 7
checkbox input "true"
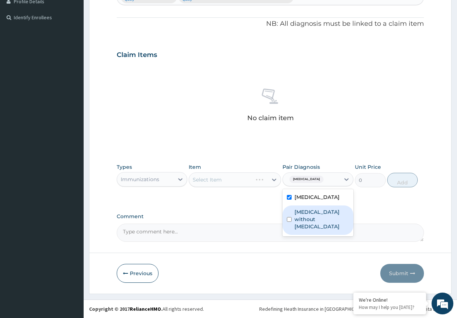
click at [311, 213] on label "[MEDICAL_DATA] without [MEDICAL_DATA]" at bounding box center [321, 220] width 55 height 22
checkbox input "true"
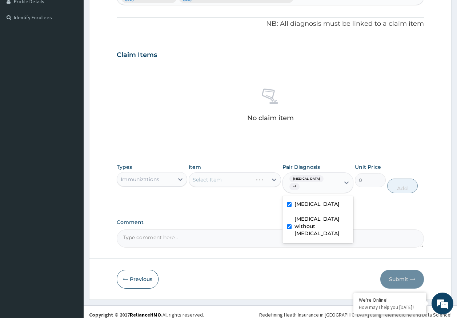
click at [247, 183] on div "Select Item" at bounding box center [235, 180] width 92 height 15
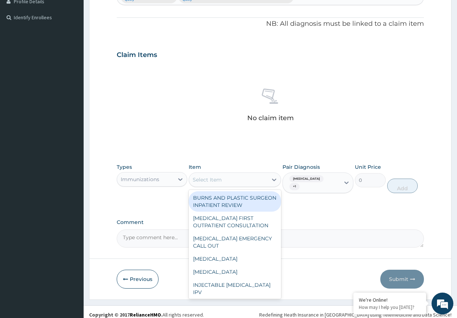
click at [252, 182] on div "Select Item" at bounding box center [228, 180] width 79 height 12
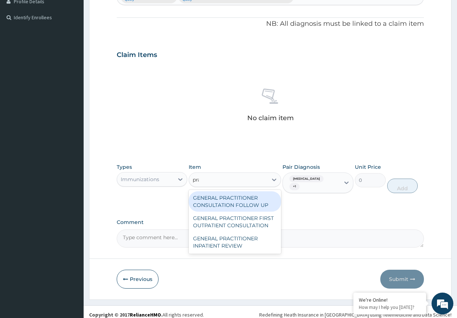
type input "prac"
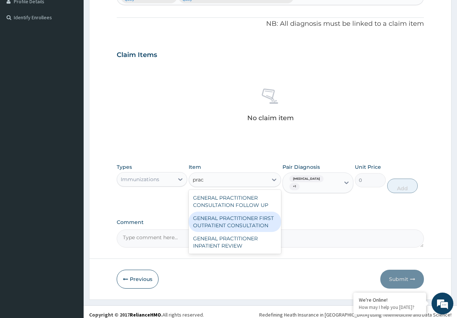
drag, startPoint x: 259, startPoint y: 227, endPoint x: 417, endPoint y: 190, distance: 162.1
click at [259, 226] on div "GENERAL PRACTITIONER FIRST OUTPATIENT CONSULTATION" at bounding box center [235, 222] width 92 height 20
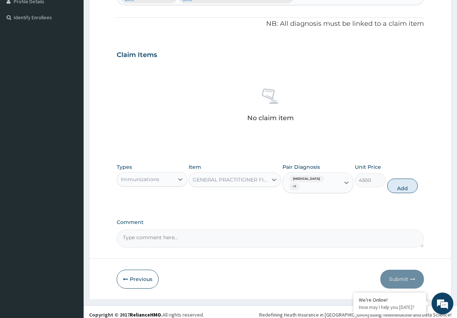
drag, startPoint x: 404, startPoint y: 191, endPoint x: 375, endPoint y: 188, distance: 29.2
click at [404, 190] on button "Add" at bounding box center [402, 186] width 31 height 15
type input "0"
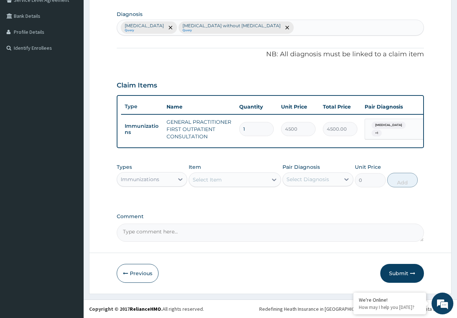
scroll to position [181, 0]
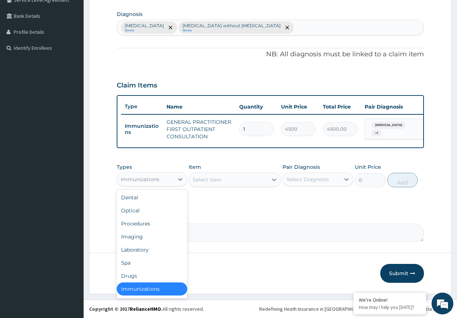
drag, startPoint x: 162, startPoint y: 180, endPoint x: 129, endPoint y: 214, distance: 47.8
click at [162, 179] on div "Immunizations" at bounding box center [145, 180] width 57 height 12
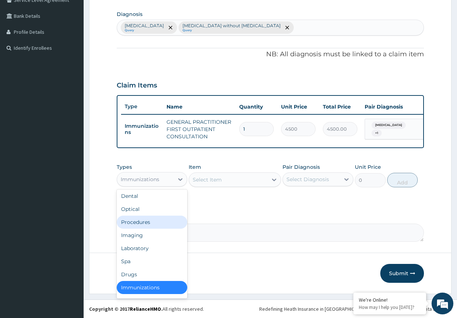
click at [146, 222] on div "Procedures" at bounding box center [152, 222] width 71 height 13
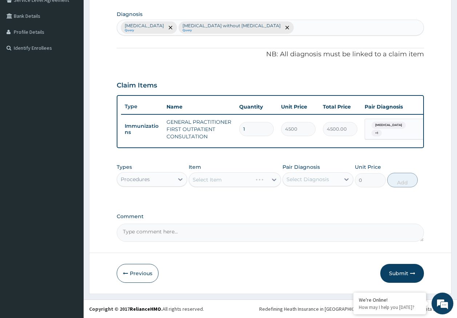
click at [306, 176] on div "Select Diagnosis" at bounding box center [307, 179] width 43 height 7
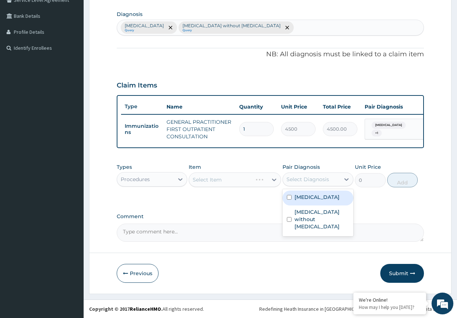
click at [310, 198] on label "[MEDICAL_DATA]" at bounding box center [316, 197] width 45 height 7
checkbox input "true"
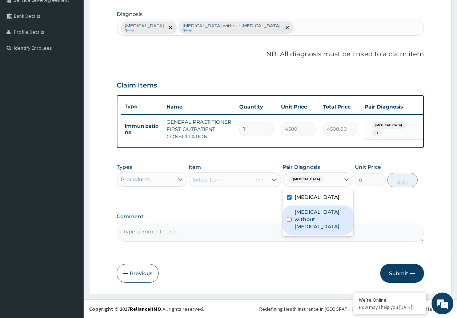
click at [310, 218] on label "[MEDICAL_DATA] without [MEDICAL_DATA]" at bounding box center [321, 220] width 55 height 22
checkbox input "true"
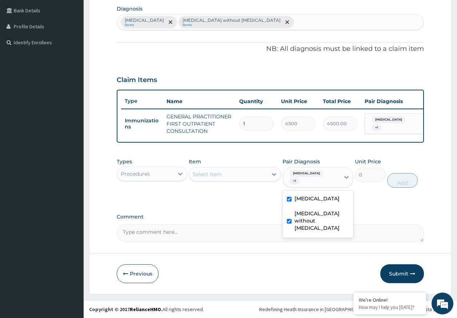
click at [243, 180] on div "Select Item" at bounding box center [228, 175] width 79 height 12
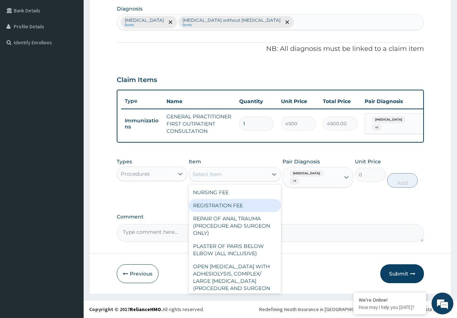
drag, startPoint x: 240, startPoint y: 212, endPoint x: 255, endPoint y: 207, distance: 15.8
click at [241, 212] on div "REGISTRATION FEE" at bounding box center [235, 205] width 92 height 13
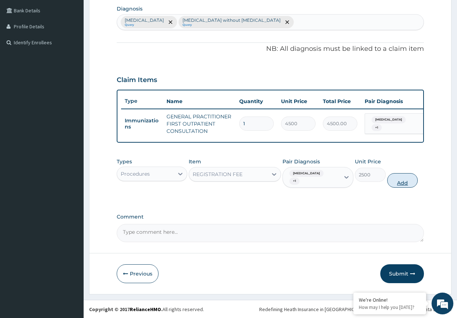
click at [394, 185] on button "Add" at bounding box center [402, 180] width 31 height 15
type input "0"
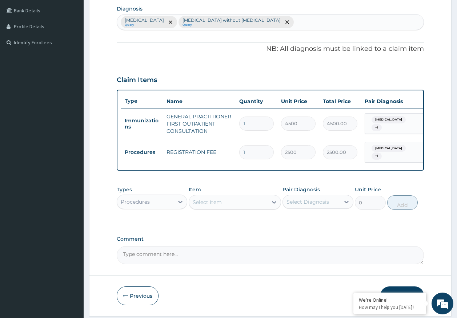
click at [145, 210] on div "Types Procedures" at bounding box center [152, 198] width 71 height 24
click at [149, 202] on div "Procedures" at bounding box center [145, 202] width 57 height 12
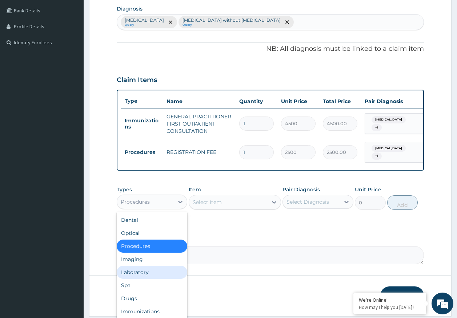
click at [141, 279] on div "Laboratory" at bounding box center [152, 272] width 71 height 13
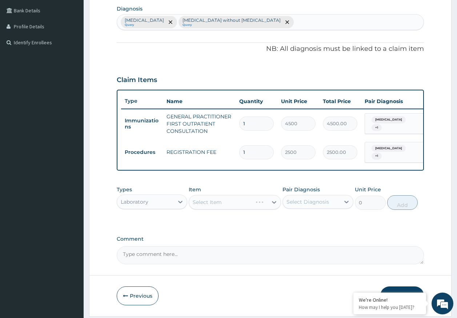
click at [306, 206] on div "Select Diagnosis" at bounding box center [307, 201] width 43 height 7
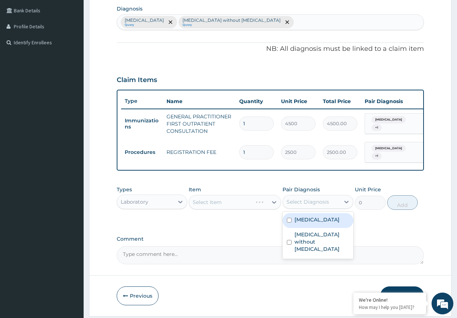
click at [312, 228] on div "[MEDICAL_DATA]" at bounding box center [317, 220] width 71 height 15
checkbox input "true"
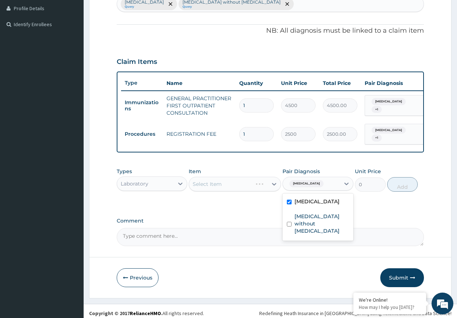
scroll to position [209, 0]
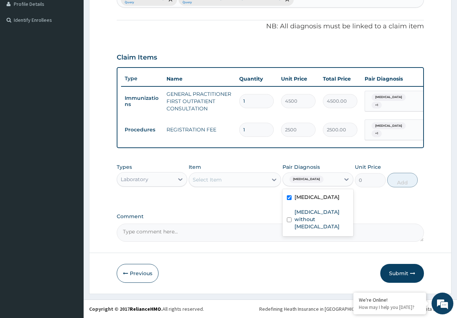
click at [241, 181] on div "Select Item" at bounding box center [228, 180] width 79 height 12
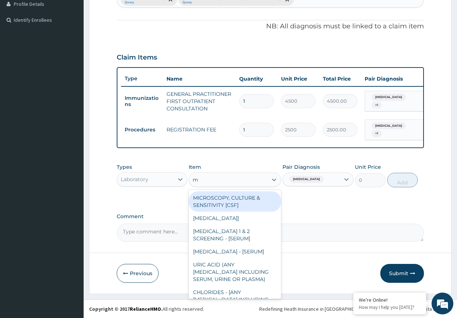
type input "mp"
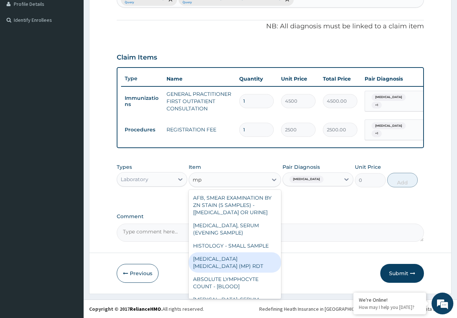
drag, startPoint x: 268, startPoint y: 259, endPoint x: 392, endPoint y: 192, distance: 140.9
click at [267, 258] on div "[MEDICAL_DATA] [MEDICAL_DATA] (MP) RDT" at bounding box center [235, 263] width 92 height 20
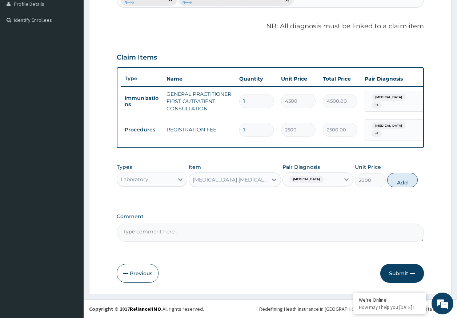
click at [401, 181] on button "Add" at bounding box center [402, 180] width 31 height 15
type input "0"
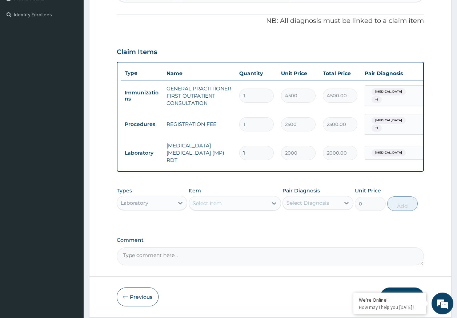
click at [252, 204] on div "Select Item" at bounding box center [228, 204] width 79 height 12
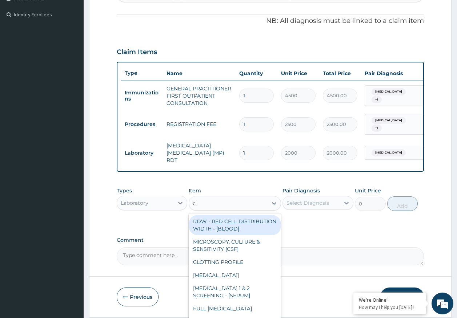
type input "cbc"
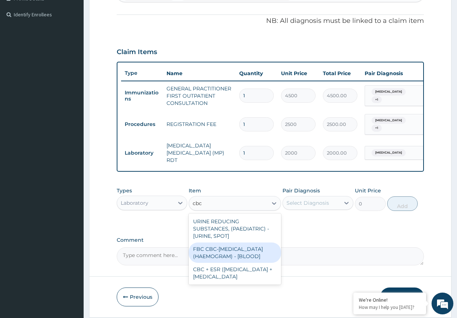
drag, startPoint x: 240, startPoint y: 260, endPoint x: 299, endPoint y: 202, distance: 82.3
click at [243, 253] on div "FBC CBC-[MEDICAL_DATA] (HAEMOGRAM) - [BLOOD]" at bounding box center [235, 253] width 92 height 20
type input "5000"
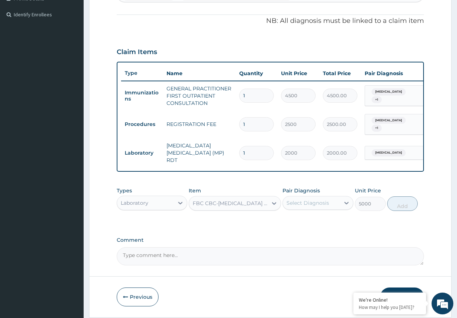
drag, startPoint x: 309, startPoint y: 191, endPoint x: 306, endPoint y: 200, distance: 9.9
click at [309, 191] on label "Pair Diagnosis" at bounding box center [300, 190] width 37 height 7
click at [306, 200] on div "Select Diagnosis" at bounding box center [311, 203] width 57 height 12
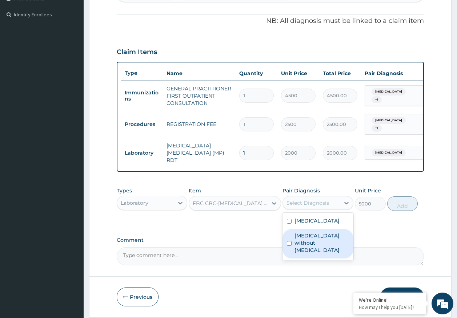
drag, startPoint x: 313, startPoint y: 245, endPoint x: 381, endPoint y: 217, distance: 73.9
click at [315, 242] on label "[MEDICAL_DATA] without [MEDICAL_DATA]" at bounding box center [321, 243] width 55 height 22
checkbox input "true"
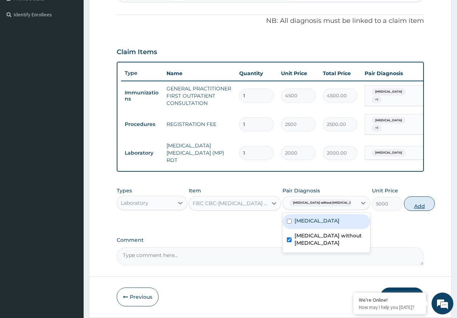
click at [404, 205] on button "Add" at bounding box center [419, 204] width 31 height 15
type input "0"
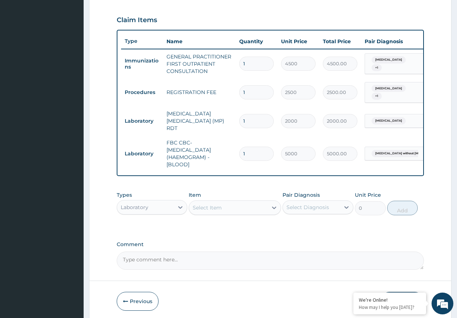
scroll to position [270, 0]
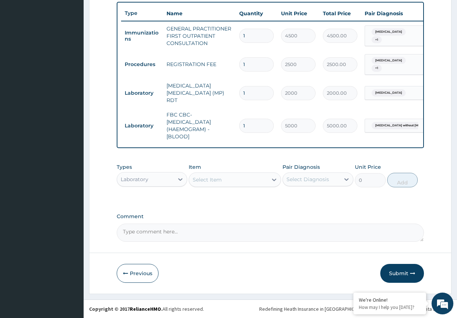
click at [158, 180] on div "Laboratory" at bounding box center [145, 180] width 57 height 12
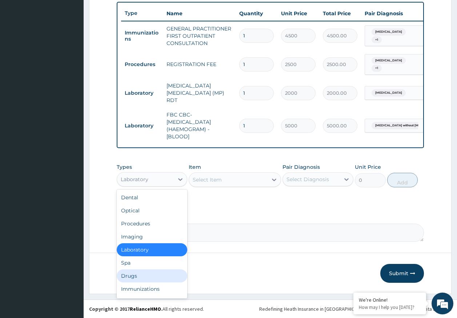
click at [144, 277] on div "Drugs" at bounding box center [152, 276] width 71 height 13
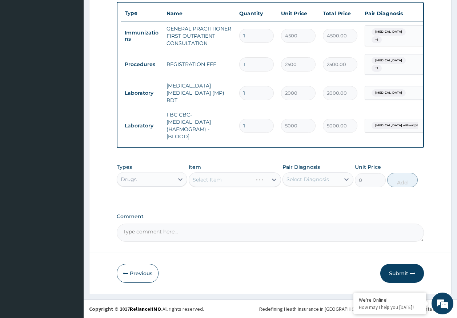
click at [307, 181] on div "Select Diagnosis" at bounding box center [307, 179] width 43 height 7
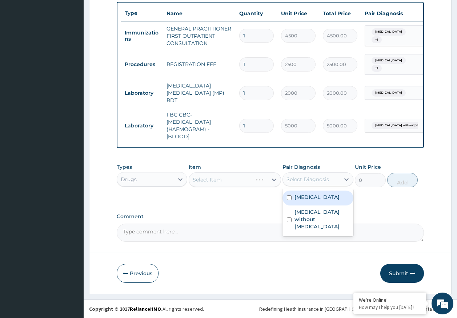
click at [308, 200] on label "[MEDICAL_DATA]" at bounding box center [316, 197] width 45 height 7
checkbox input "true"
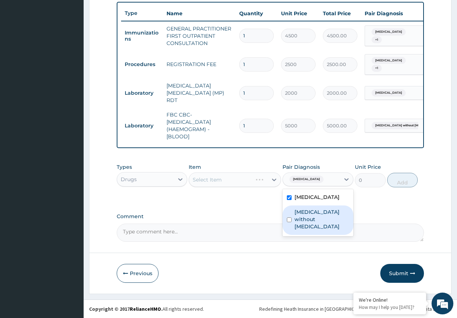
click at [312, 213] on label "[MEDICAL_DATA] without [MEDICAL_DATA]" at bounding box center [321, 220] width 55 height 22
checkbox input "true"
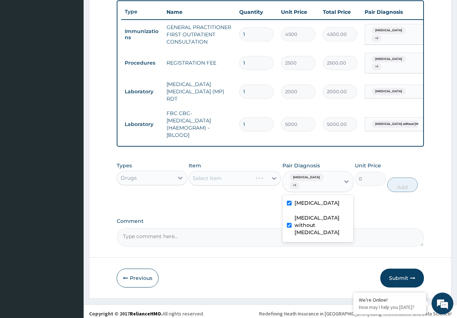
click at [250, 183] on div "Select Item" at bounding box center [235, 178] width 92 height 15
click at [250, 183] on div "Select Item" at bounding box center [228, 179] width 79 height 12
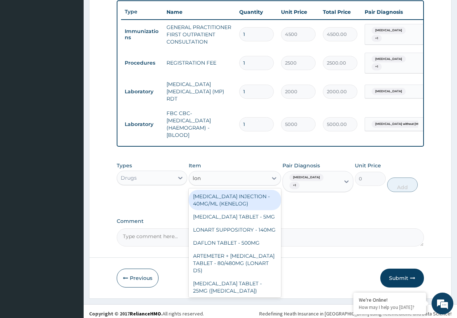
type input "[PERSON_NAME]"
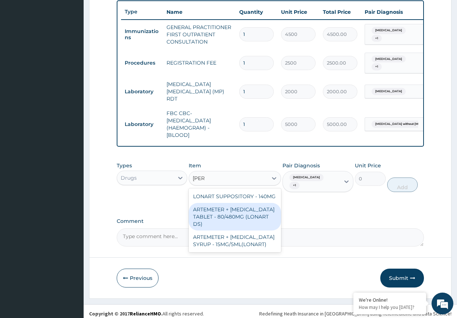
drag, startPoint x: 245, startPoint y: 212, endPoint x: 370, endPoint y: 175, distance: 130.3
click at [248, 208] on div "ARTEMETER + [MEDICAL_DATA] TABLET - 80/480MG (LONART DS)" at bounding box center [235, 217] width 92 height 28
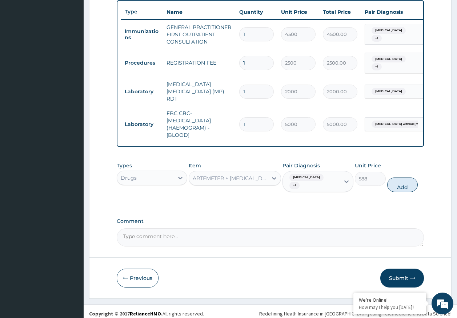
drag, startPoint x: 404, startPoint y: 183, endPoint x: 359, endPoint y: 189, distance: 45.5
click at [404, 183] on button "Add" at bounding box center [402, 185] width 31 height 15
type input "0"
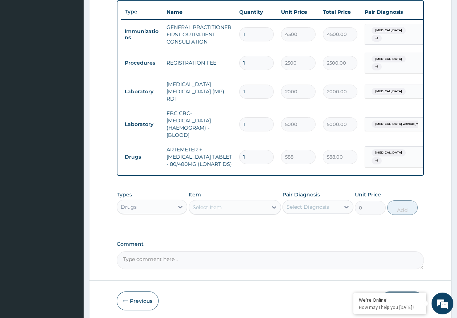
click at [249, 212] on div "Select Item" at bounding box center [228, 208] width 79 height 12
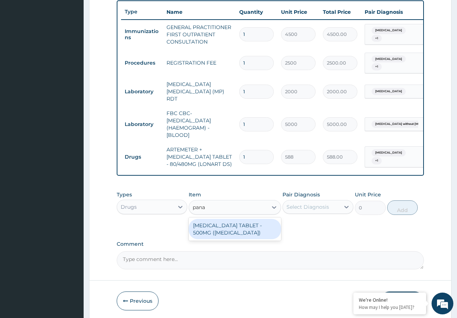
type input "panad"
drag, startPoint x: 246, startPoint y: 236, endPoint x: 321, endPoint y: 205, distance: 81.6
click at [251, 234] on div "[MEDICAL_DATA] TABLET - 500MG ([MEDICAL_DATA])" at bounding box center [235, 229] width 92 height 20
type input "42"
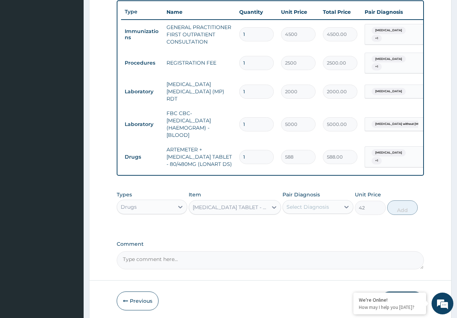
click at [322, 205] on div "Select Diagnosis" at bounding box center [311, 207] width 57 height 12
click at [313, 229] on label "[MEDICAL_DATA]" at bounding box center [316, 224] width 45 height 7
checkbox input "true"
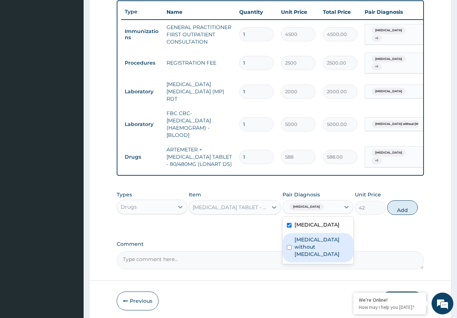
drag, startPoint x: 312, startPoint y: 242, endPoint x: 400, endPoint y: 224, distance: 89.8
click at [313, 242] on label "[MEDICAL_DATA] without [MEDICAL_DATA]" at bounding box center [321, 247] width 55 height 22
checkbox input "true"
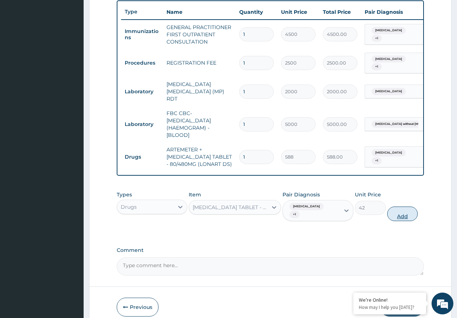
click at [402, 220] on button "Add" at bounding box center [402, 214] width 31 height 15
type input "0"
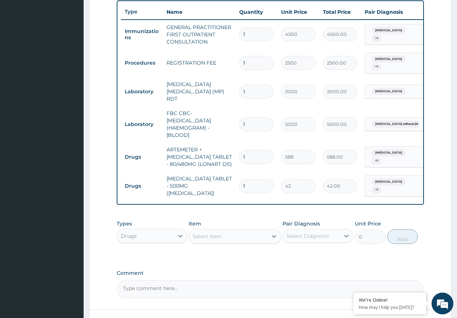
type input "18"
type input "756.00"
type input "18"
click at [249, 151] on input "1" at bounding box center [256, 157] width 35 height 14
type input "0.00"
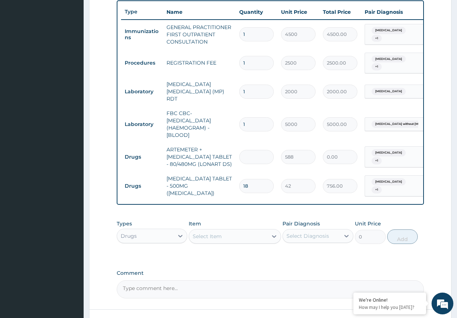
type input "6"
type input "3528.00"
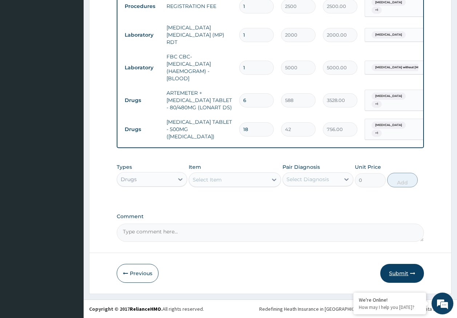
click at [400, 273] on button "Submit" at bounding box center [402, 273] width 44 height 19
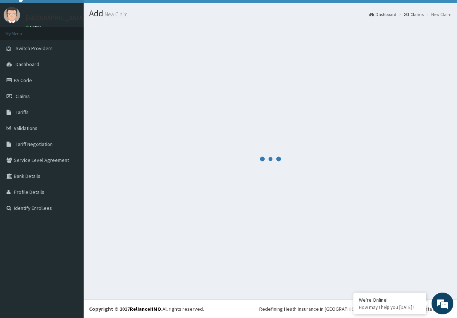
scroll to position [15, 0]
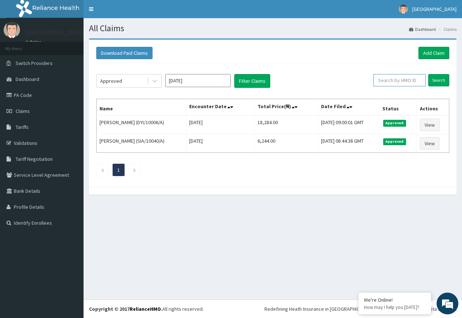
click at [390, 83] on input "text" at bounding box center [400, 80] width 52 height 12
paste input "DIL/10095/A"
type input "DIL/10095/A"
click at [440, 78] on input "Search" at bounding box center [439, 80] width 21 height 12
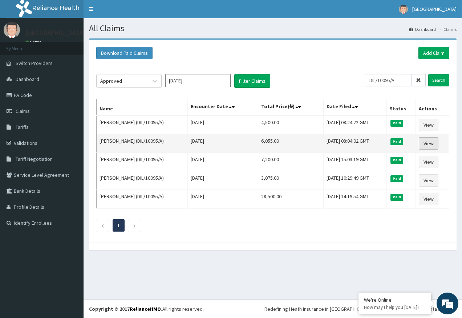
click at [428, 145] on link "View" at bounding box center [429, 143] width 20 height 12
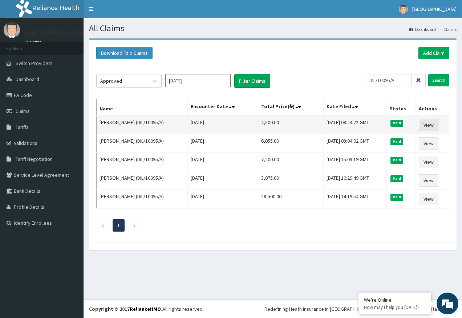
click at [427, 125] on link "View" at bounding box center [429, 125] width 20 height 12
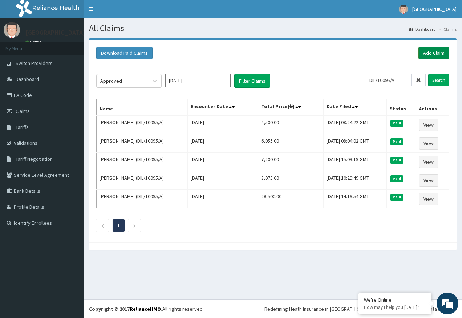
click at [427, 52] on link "Add Claim" at bounding box center [434, 53] width 31 height 12
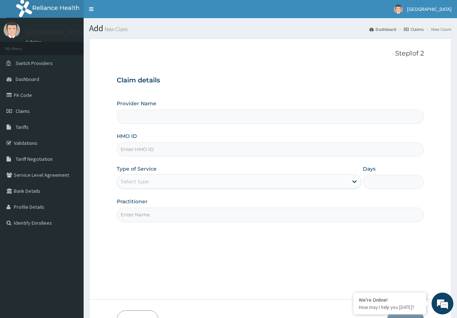
type input "[GEOGRAPHIC_DATA]"
click at [157, 148] on input "HMO ID" at bounding box center [271, 150] width 308 height 14
paste input "DIL/10095/A"
type input "DIL/10095/A"
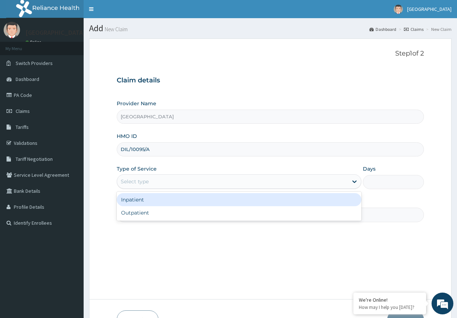
click at [145, 185] on div "Select type" at bounding box center [135, 181] width 28 height 7
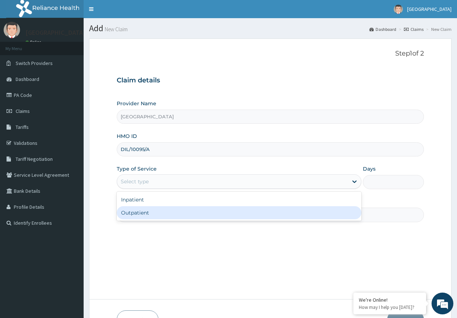
click at [143, 211] on div "Outpatient" at bounding box center [239, 212] width 245 height 13
type input "1"
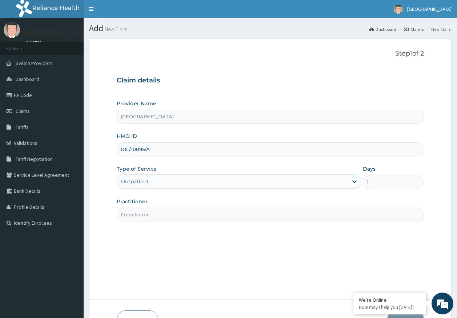
click at [146, 214] on input "Practitioner" at bounding box center [271, 215] width 308 height 14
type input "DR AJAYI"
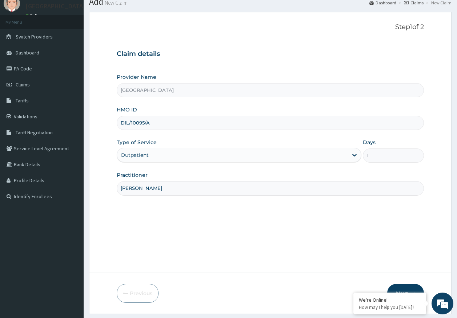
scroll to position [47, 0]
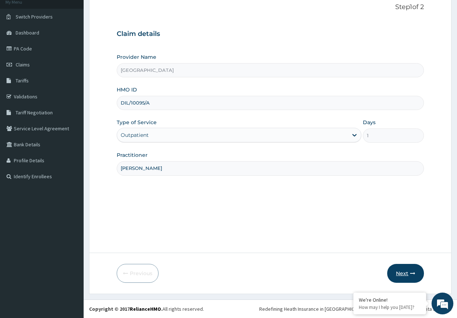
click at [398, 267] on button "Next" at bounding box center [405, 273] width 37 height 19
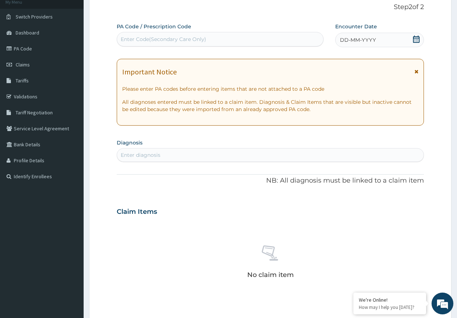
click at [382, 44] on div "DD-MM-YYYY" at bounding box center [379, 40] width 89 height 15
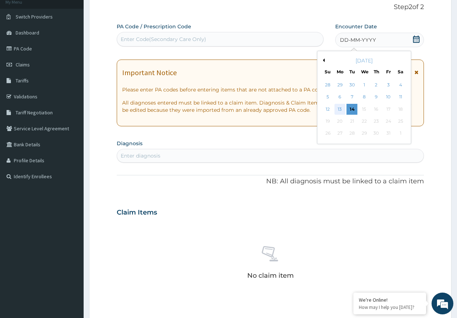
click at [343, 110] on div "13" at bounding box center [339, 109] width 11 height 11
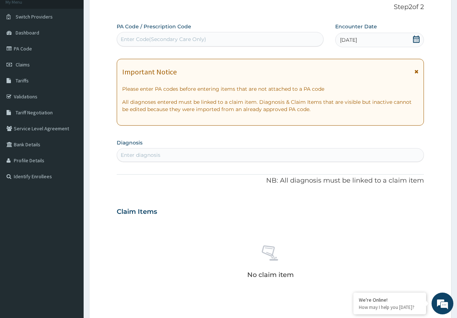
click at [202, 156] on div "Enter diagnosis" at bounding box center [270, 155] width 307 height 12
type input "malaria"
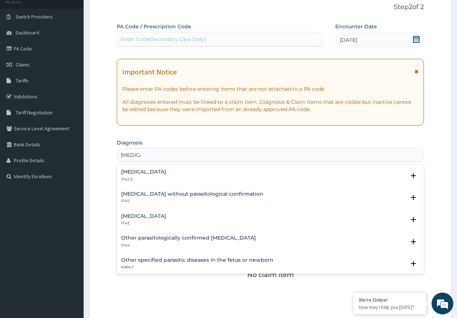
click at [141, 217] on h4 "Malaria, unspecified" at bounding box center [143, 216] width 45 height 5
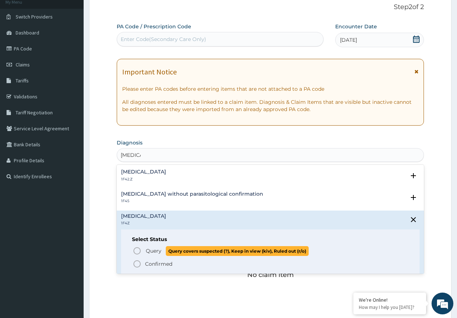
click at [151, 251] on span "Query" at bounding box center [154, 251] width 16 height 7
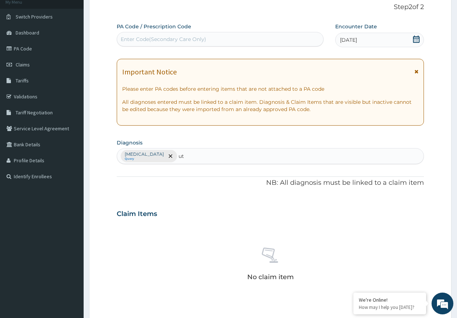
type input "uti"
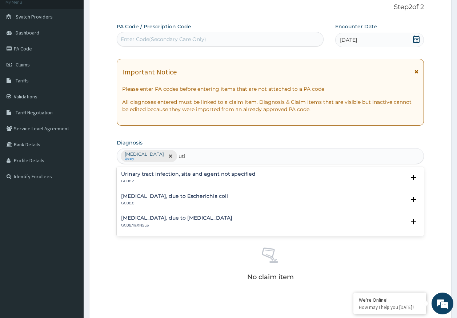
click at [155, 177] on div "Urinary tract infection, site and agent not specified GC08.Z" at bounding box center [188, 178] width 135 height 13
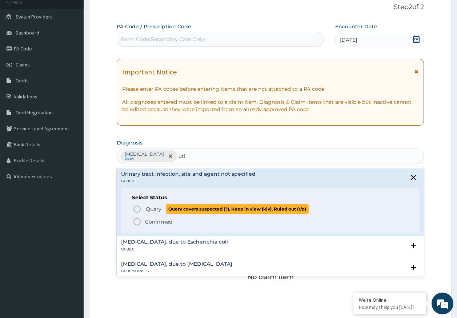
click at [155, 207] on span "Query" at bounding box center [154, 209] width 16 height 7
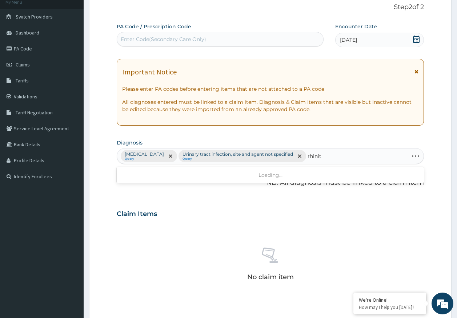
type input "rhinitis"
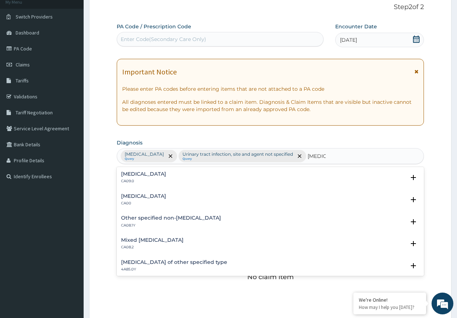
click at [140, 173] on h4 "Chronic rhinitis" at bounding box center [143, 174] width 45 height 5
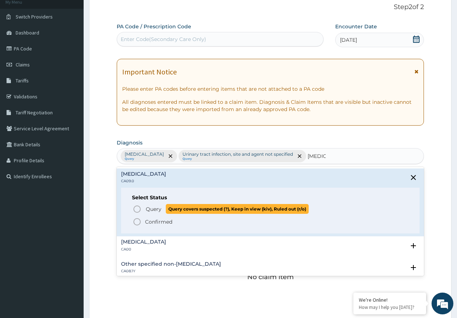
click at [157, 205] on p "Query Query covers suspected (?), Keep in view (kiv), Ruled out (r/o)" at bounding box center [227, 209] width 164 height 10
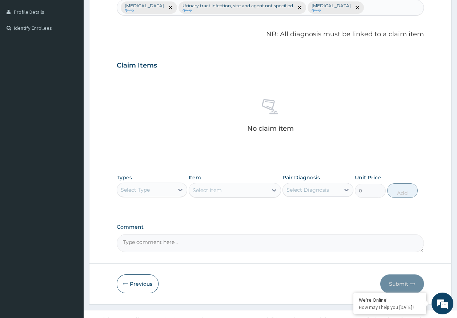
scroll to position [206, 0]
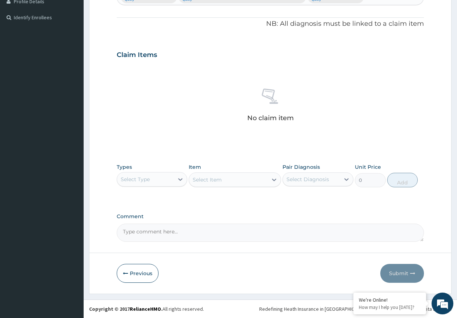
click at [142, 183] on div "Select Type" at bounding box center [135, 179] width 29 height 7
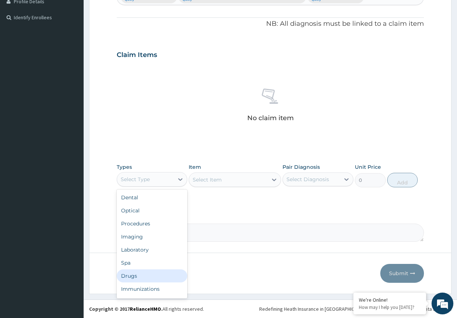
click at [130, 274] on div "Drugs" at bounding box center [152, 276] width 71 height 13
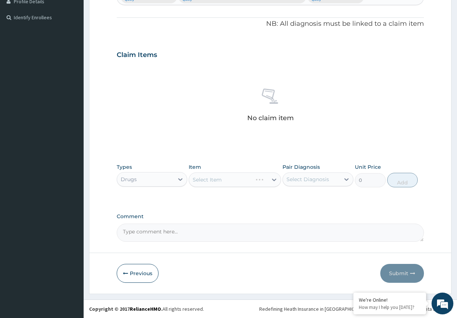
click at [321, 180] on div "Select Diagnosis" at bounding box center [307, 179] width 43 height 7
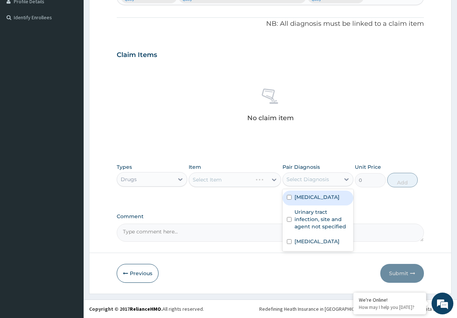
click at [311, 200] on label "Malaria, unspecified" at bounding box center [316, 197] width 45 height 7
checkbox input "true"
click at [248, 182] on div "Select Item" at bounding box center [235, 180] width 92 height 15
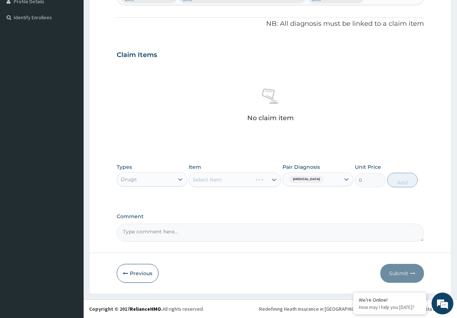
scroll to position [203, 0]
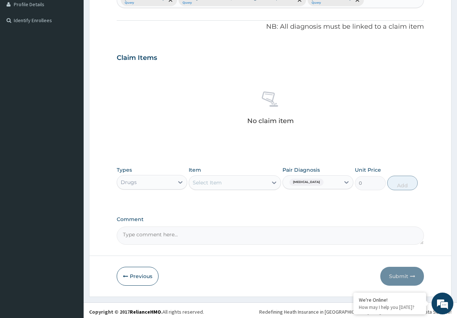
click at [249, 185] on div "Select Item" at bounding box center [228, 183] width 79 height 12
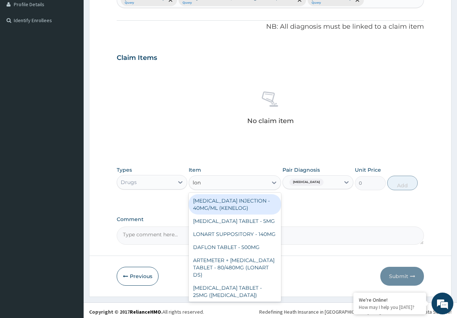
type input "lona"
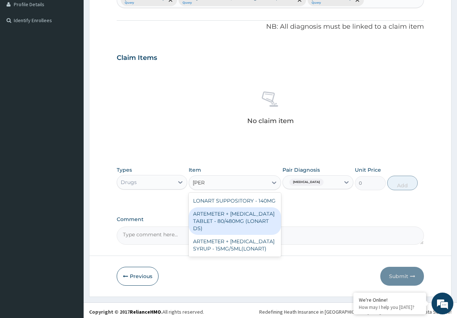
drag, startPoint x: 240, startPoint y: 218, endPoint x: 373, endPoint y: 192, distance: 136.0
click at [241, 218] on div "ARTEMETER + LUMEFANTRINE TABLET - 80/480MG (LONART DS)" at bounding box center [235, 222] width 92 height 28
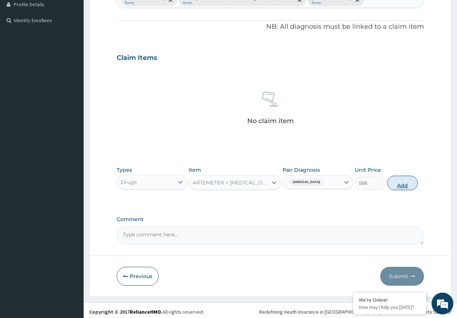
click at [402, 185] on button "Add" at bounding box center [402, 183] width 31 height 15
type input "0"
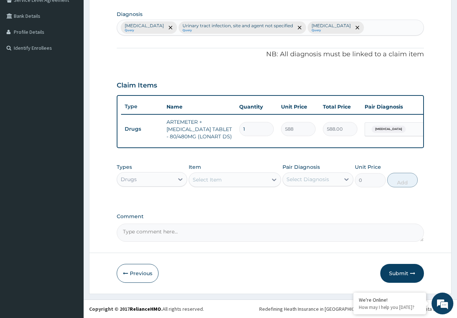
scroll to position [181, 0]
click at [247, 181] on div "Select Item" at bounding box center [228, 180] width 79 height 12
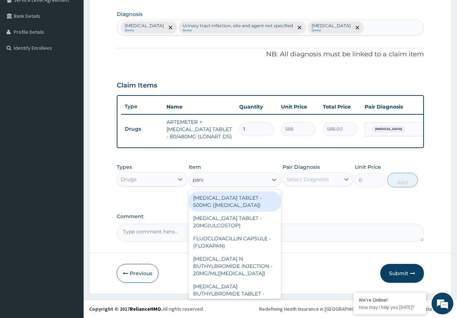
type input "panad"
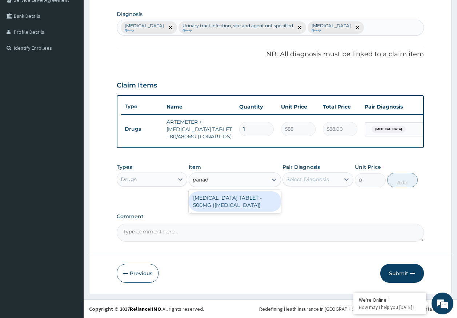
click at [257, 204] on div "PARACETAMOL TABLET - 500MG (PANADOL)" at bounding box center [235, 202] width 92 height 20
type input "42"
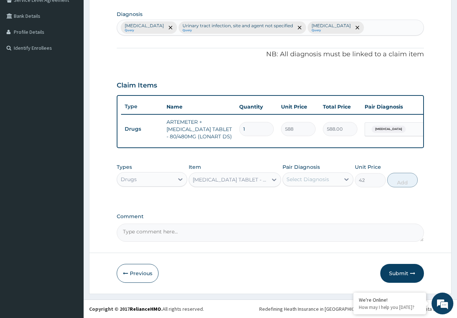
click at [302, 179] on div "Select Diagnosis" at bounding box center [307, 179] width 43 height 7
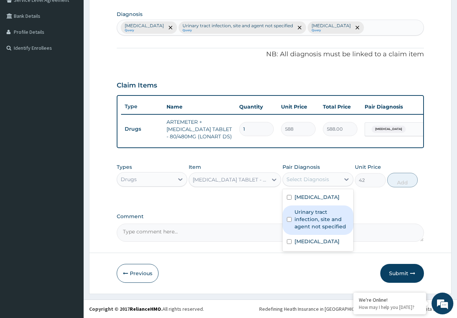
click at [313, 202] on div "Malaria, unspecified" at bounding box center [317, 198] width 71 height 15
checkbox input "true"
drag, startPoint x: 315, startPoint y: 214, endPoint x: 326, endPoint y: 208, distance: 12.9
click at [315, 213] on label "Urinary tract infection, site and agent not specified" at bounding box center [321, 220] width 55 height 22
checkbox input "true"
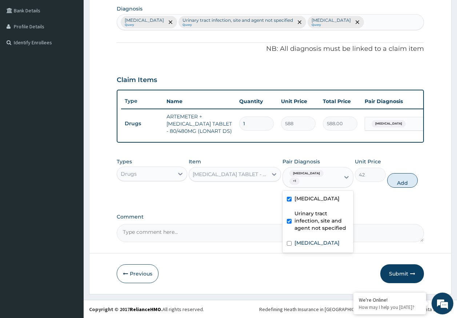
drag, startPoint x: 412, startPoint y: 184, endPoint x: 383, endPoint y: 192, distance: 30.1
click at [411, 184] on button "Add" at bounding box center [402, 180] width 31 height 15
type input "0"
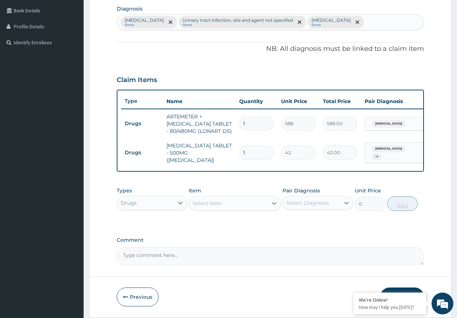
click at [252, 209] on div "Select Item" at bounding box center [228, 204] width 79 height 12
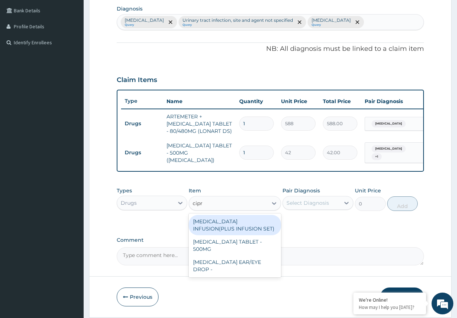
type input "cipro"
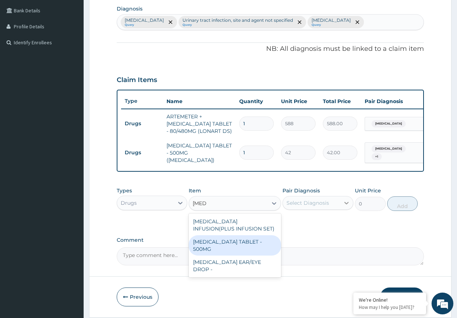
drag, startPoint x: 236, startPoint y: 246, endPoint x: 343, endPoint y: 214, distance: 111.3
click at [246, 241] on div "CIPROFLOXACIN TABLET - 500MG" at bounding box center [235, 246] width 92 height 20
type input "196"
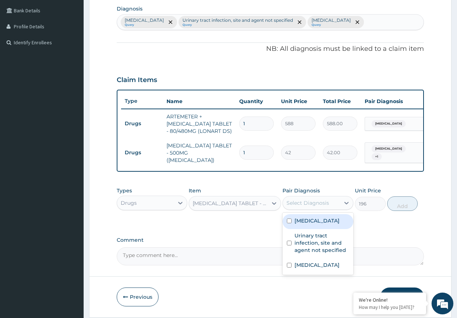
drag, startPoint x: 323, startPoint y: 204, endPoint x: 309, endPoint y: 220, distance: 21.6
click at [322, 204] on div "Select Diagnosis" at bounding box center [311, 203] width 57 height 12
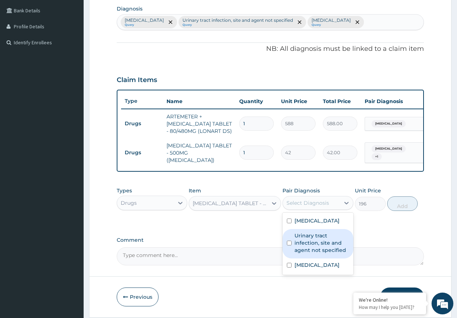
drag, startPoint x: 306, startPoint y: 245, endPoint x: 340, endPoint y: 238, distance: 34.6
click at [307, 245] on label "Urinary tract infection, site and agent not specified" at bounding box center [321, 243] width 55 height 22
checkbox input "true"
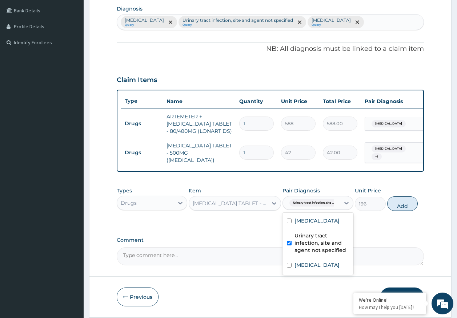
click at [380, 210] on div "Types Drugs Item CIPROFLOXACIN TABLET - 500MG Pair Diagnosis option Urinary tra…" at bounding box center [271, 199] width 308 height 31
drag, startPoint x: 406, startPoint y: 207, endPoint x: 264, endPoint y: 217, distance: 142.5
click at [404, 207] on button "Add" at bounding box center [402, 204] width 31 height 15
type input "0"
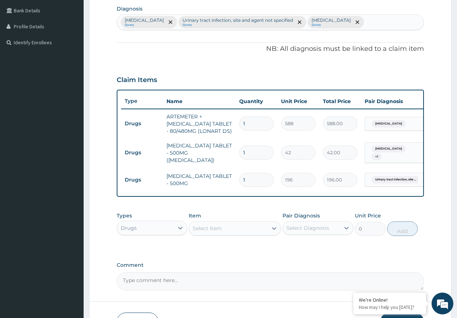
click at [249, 233] on div "Select Item" at bounding box center [228, 229] width 79 height 12
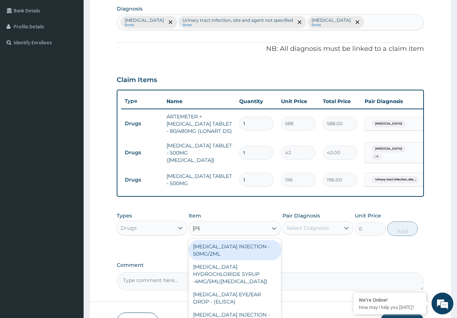
type input "lorat"
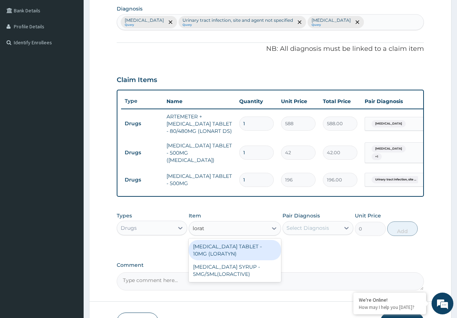
click at [246, 249] on div "LORATADINE TABLET - 10MG (LORATYN)" at bounding box center [235, 250] width 92 height 20
type input "98"
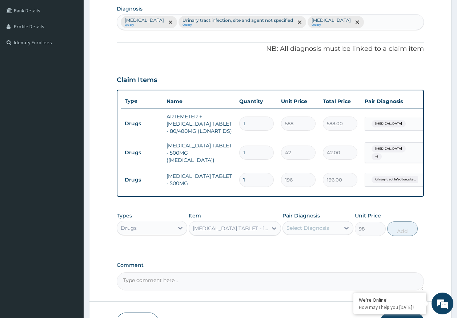
click at [294, 232] on div "Select Diagnosis" at bounding box center [307, 228] width 43 height 7
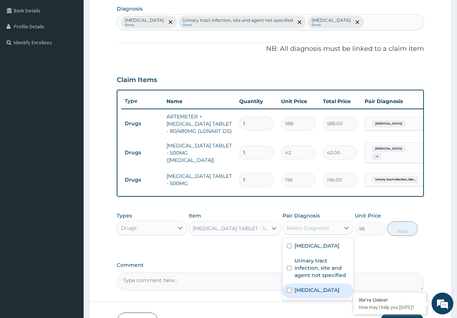
click at [305, 293] on label "Chronic rhinitis" at bounding box center [316, 290] width 45 height 7
checkbox input "true"
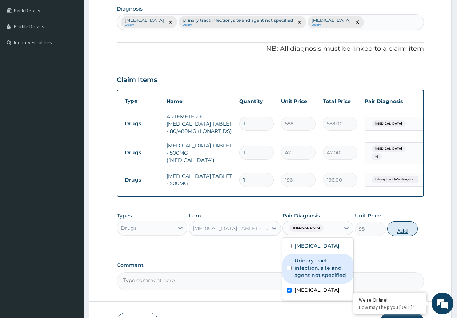
click at [401, 232] on button "Add" at bounding box center [402, 229] width 31 height 15
type input "0"
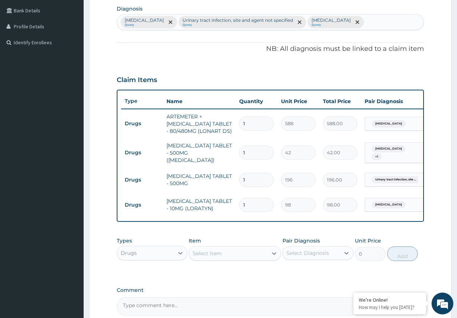
type input "0.00"
type input "5"
type input "490.00"
type input "5"
click at [253, 184] on input "1" at bounding box center [256, 180] width 35 height 14
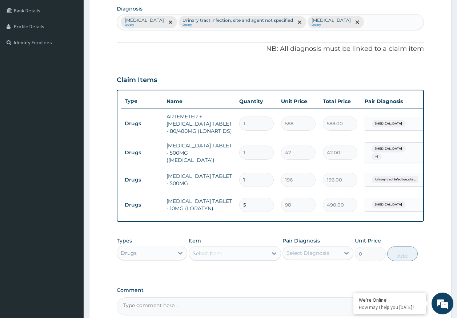
type input "10"
type input "1960.00"
type input "10"
click at [258, 153] on input "1" at bounding box center [256, 153] width 35 height 14
type input "18"
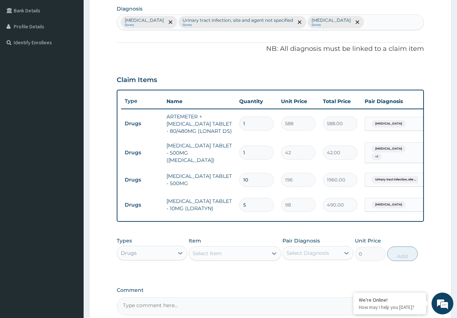
type input "756.00"
type input "18"
click at [251, 126] on input "1" at bounding box center [256, 124] width 35 height 14
type input "0.00"
type input "6"
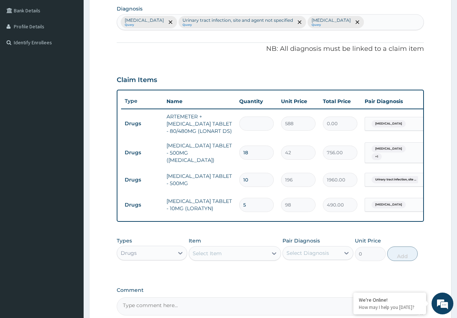
type input "3528.00"
type input "6"
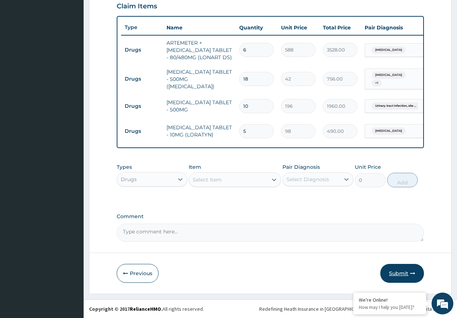
click at [401, 272] on button "Submit" at bounding box center [402, 273] width 44 height 19
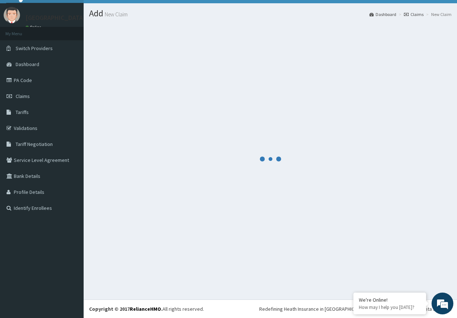
scroll to position [15, 0]
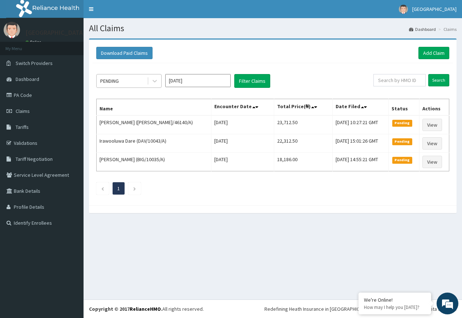
click at [126, 84] on div "PENDING" at bounding box center [122, 81] width 51 height 12
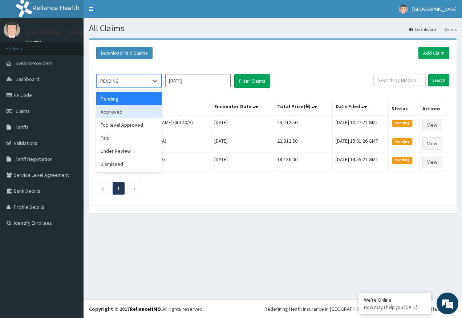
click at [115, 113] on div "Approved" at bounding box center [128, 111] width 65 height 13
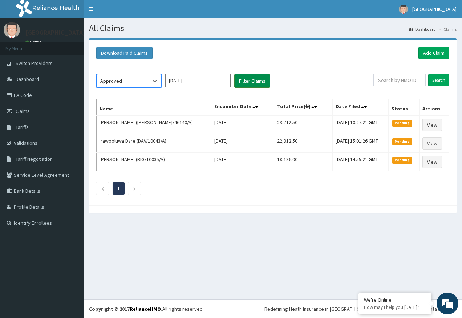
click at [257, 81] on button "Filter Claims" at bounding box center [252, 81] width 36 height 14
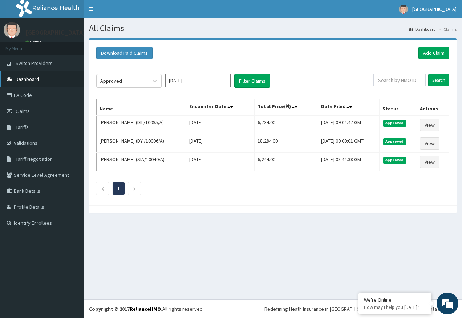
drag, startPoint x: 26, startPoint y: 97, endPoint x: 35, endPoint y: 83, distance: 17.0
click at [26, 97] on link "PA Code" at bounding box center [42, 95] width 84 height 16
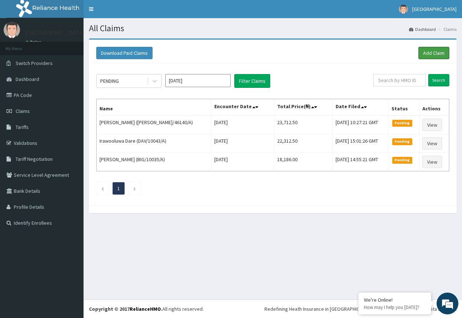
drag, startPoint x: 438, startPoint y: 56, endPoint x: 370, endPoint y: 56, distance: 68.0
click at [437, 56] on link "Add Claim" at bounding box center [434, 53] width 31 height 12
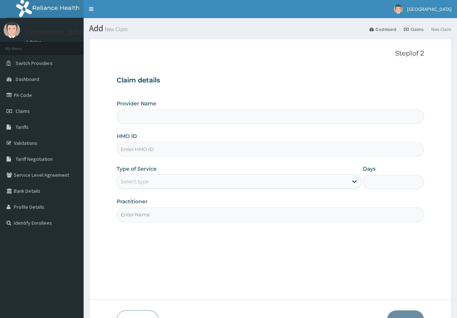
type input "[GEOGRAPHIC_DATA]"
click at [148, 147] on input "HMO ID" at bounding box center [271, 150] width 308 height 14
paste input "UPC/10075/A"
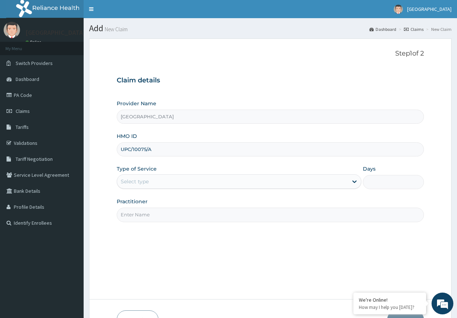
type input "UPC/10075/A"
click at [140, 183] on div "Select type" at bounding box center [135, 181] width 28 height 7
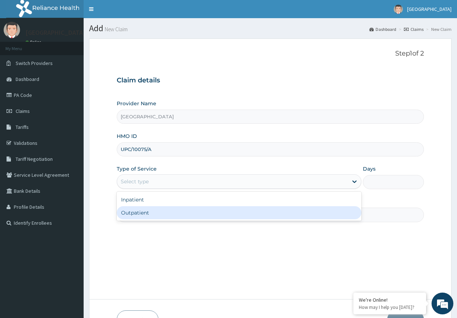
click at [138, 213] on div "Outpatient" at bounding box center [239, 212] width 245 height 13
type input "1"
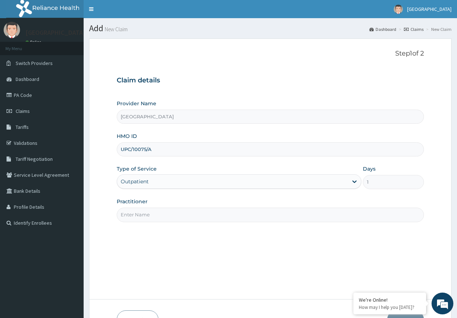
click at [149, 219] on input "Practitioner" at bounding box center [271, 215] width 308 height 14
type input "[PERSON_NAME]"
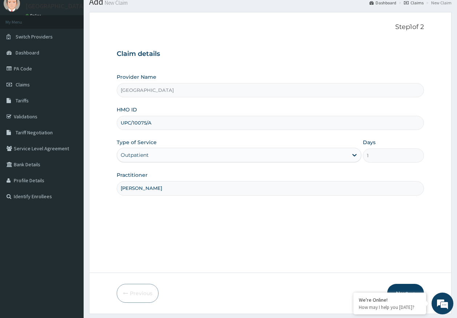
scroll to position [47, 0]
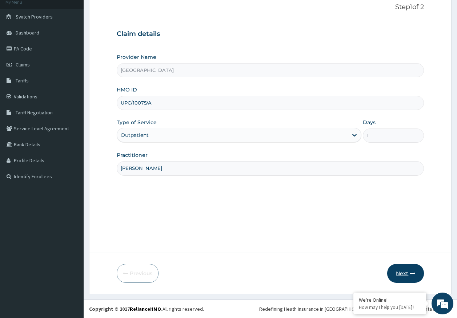
click at [394, 272] on button "Next" at bounding box center [405, 273] width 37 height 19
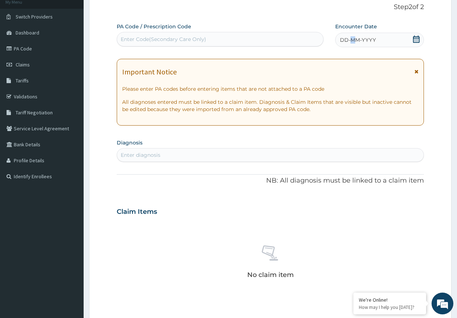
click at [354, 40] on span "DD-MM-YYYY" at bounding box center [358, 39] width 36 height 7
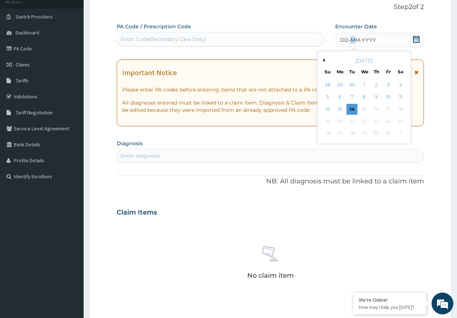
drag, startPoint x: 356, startPoint y: 41, endPoint x: 290, endPoint y: 144, distance: 121.9
click at [341, 111] on div "13" at bounding box center [339, 109] width 11 height 11
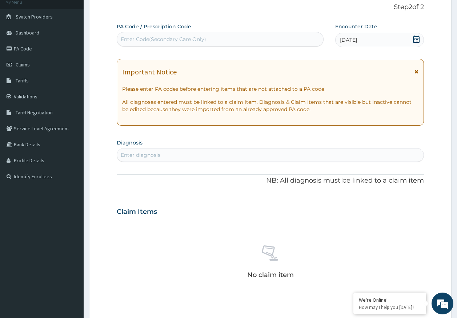
click at [218, 154] on div "Enter diagnosis" at bounding box center [270, 155] width 307 height 12
type input "IMMUNOSUPPRESSION"
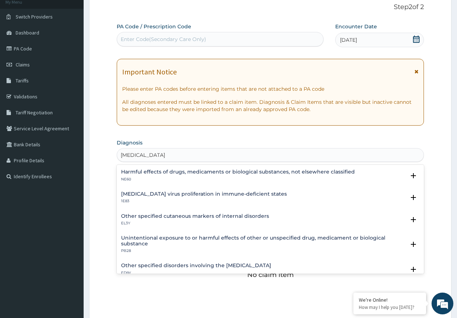
click at [165, 196] on h4 "Wart virus proliferation in immune-deficient states" at bounding box center [204, 194] width 166 height 5
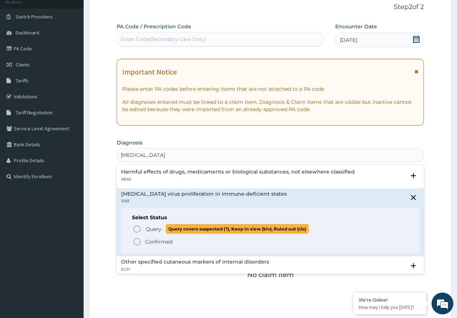
click at [152, 229] on span "Query" at bounding box center [154, 229] width 16 height 7
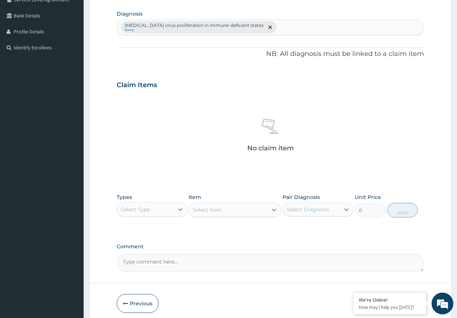
scroll to position [206, 0]
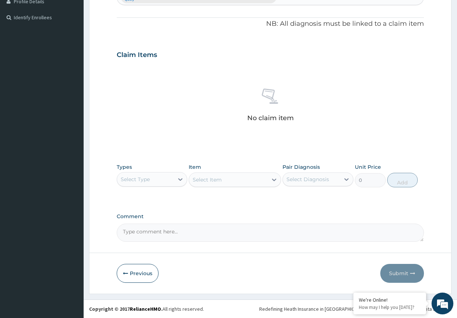
click at [133, 181] on div "Select Type" at bounding box center [135, 179] width 29 height 7
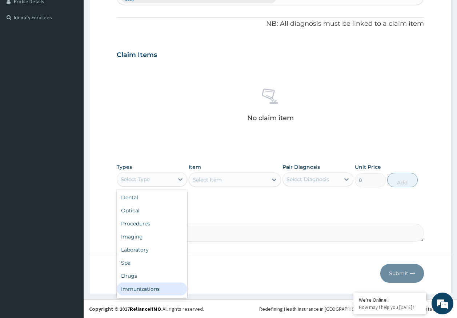
click at [151, 290] on div "Immunizations" at bounding box center [152, 289] width 71 height 13
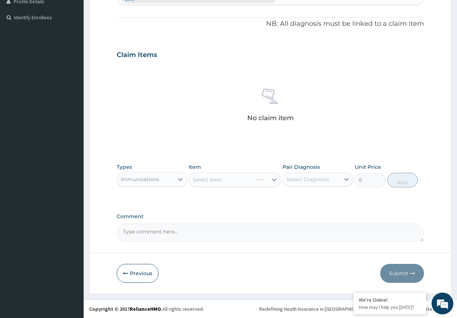
click at [318, 181] on div "Select Diagnosis" at bounding box center [307, 179] width 43 height 7
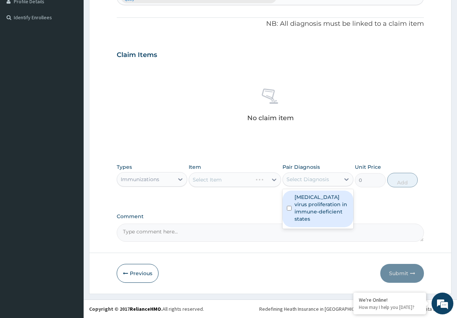
click at [316, 196] on label "Wart virus proliferation in immune-deficient states" at bounding box center [321, 208] width 55 height 29
checkbox input "true"
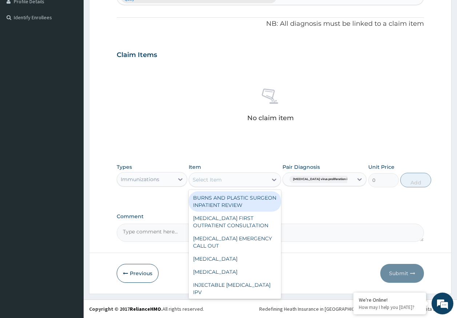
click at [249, 183] on div "Select Item" at bounding box center [228, 180] width 79 height 12
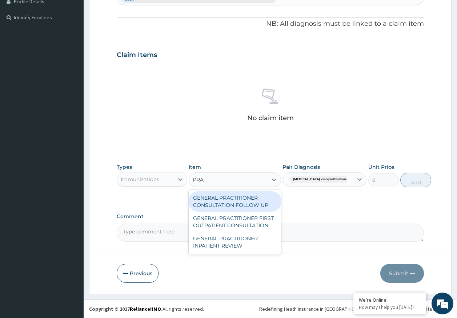
type input "PRAC"
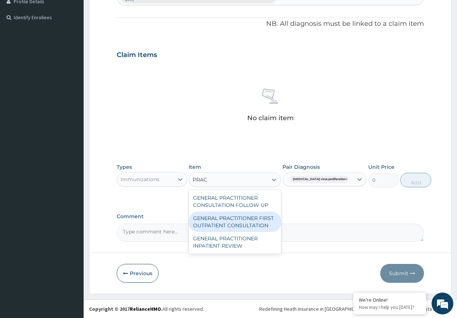
click at [254, 221] on div "GENERAL PRACTITIONER FIRST OUTPATIENT CONSULTATION" at bounding box center [235, 222] width 92 height 20
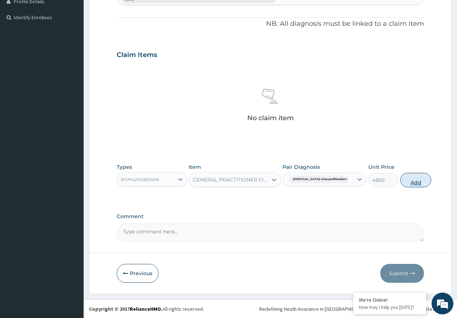
click at [415, 179] on button "Add" at bounding box center [415, 180] width 31 height 15
type input "0"
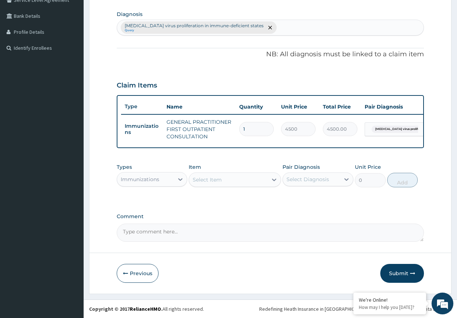
scroll to position [181, 0]
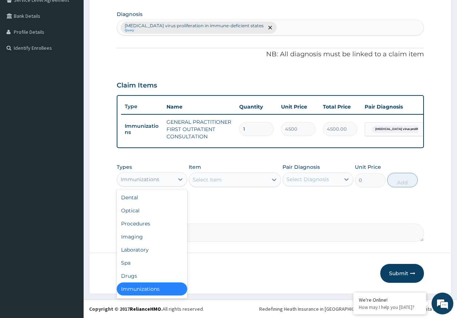
click at [165, 182] on div "Immunizations" at bounding box center [145, 180] width 57 height 12
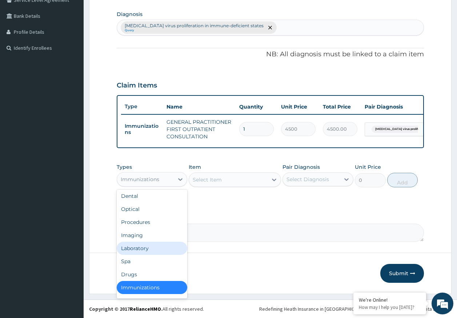
drag, startPoint x: 147, startPoint y: 248, endPoint x: 333, endPoint y: 192, distance: 194.2
click at [147, 247] on div "Laboratory" at bounding box center [152, 248] width 71 height 13
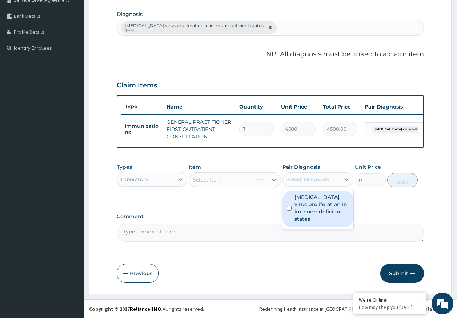
click at [326, 180] on div "Select Diagnosis" at bounding box center [307, 179] width 43 height 7
click at [310, 202] on label "[MEDICAL_DATA] virus proliferation in immune-deficient states" at bounding box center [321, 208] width 55 height 29
checkbox input "true"
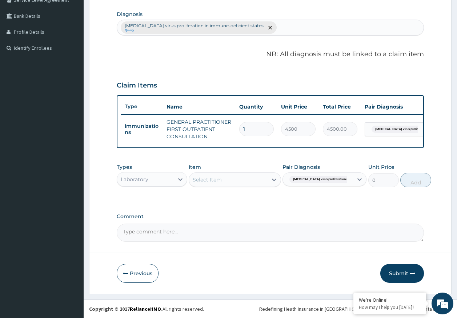
click at [216, 180] on div "Select Item" at bounding box center [207, 179] width 29 height 7
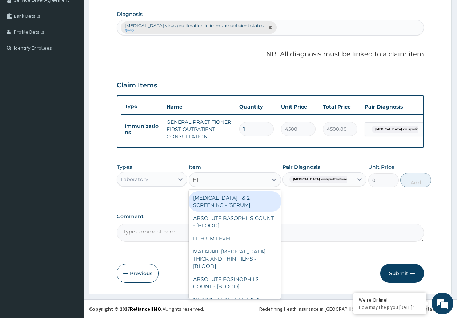
type input "HIV"
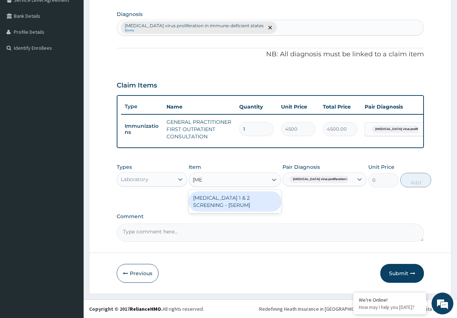
click at [231, 194] on div "HIV 1 & 2 SCREENING - [SERUM]" at bounding box center [235, 202] width 92 height 20
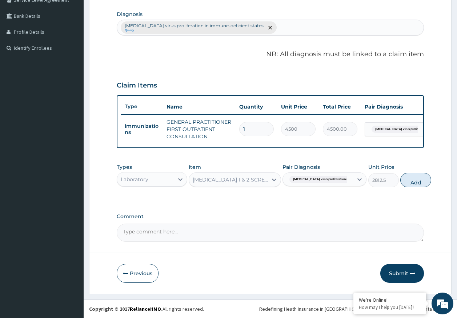
click at [404, 183] on button "Add" at bounding box center [415, 180] width 31 height 15
type input "0"
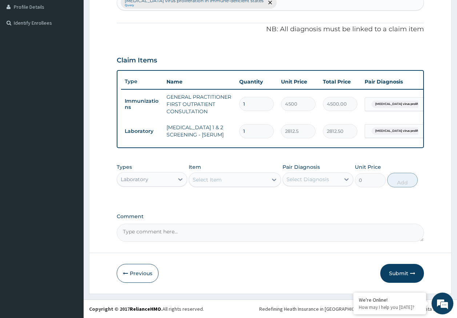
click at [403, 269] on button "Submit" at bounding box center [402, 273] width 44 height 19
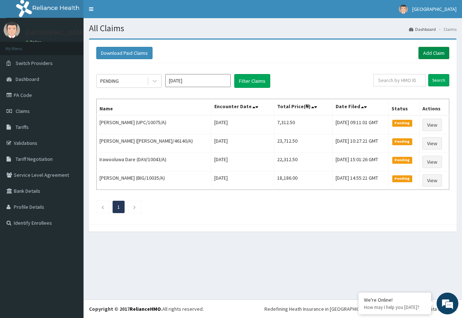
click at [432, 55] on link "Add Claim" at bounding box center [434, 53] width 31 height 12
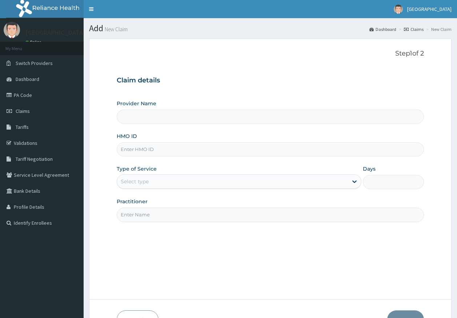
click at [135, 149] on input "HMO ID" at bounding box center [271, 150] width 308 height 14
paste input "SET/10030/A"
type input "SET/10030/A"
type input "[GEOGRAPHIC_DATA]"
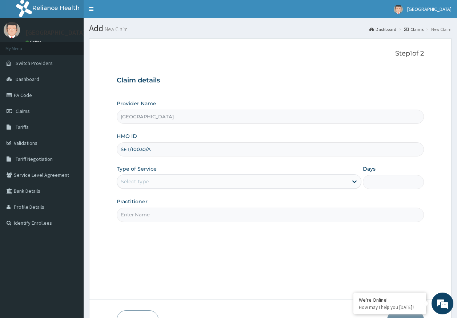
type input "SET/10030/A"
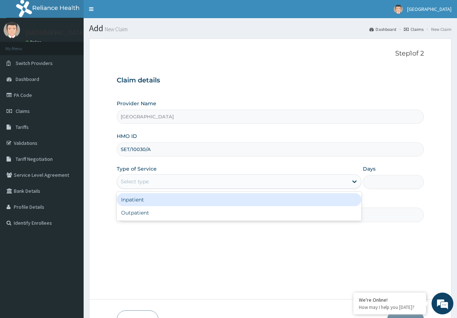
drag, startPoint x: 141, startPoint y: 189, endPoint x: 142, endPoint y: 205, distance: 16.4
click at [141, 189] on div "Select type" at bounding box center [239, 182] width 245 height 15
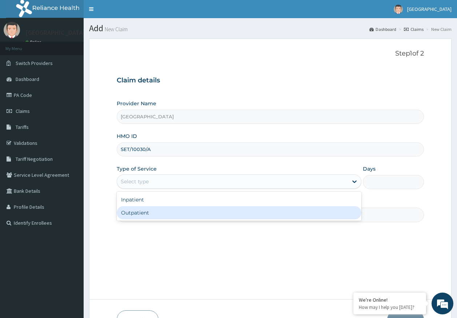
drag, startPoint x: 142, startPoint y: 212, endPoint x: 151, endPoint y: 218, distance: 11.2
click at [142, 213] on div "Outpatient" at bounding box center [239, 212] width 245 height 13
type input "1"
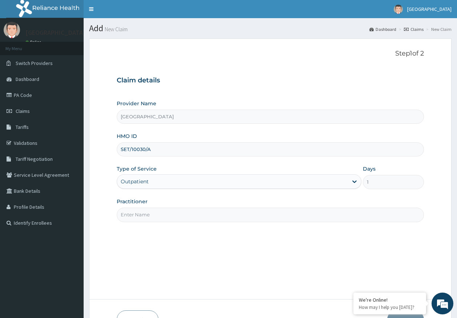
click at [151, 218] on input "Practitioner" at bounding box center [271, 215] width 308 height 14
type input "[PERSON_NAME]"
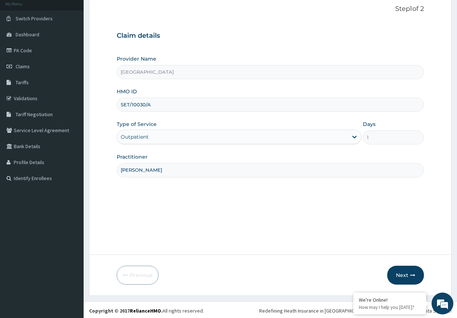
scroll to position [47, 0]
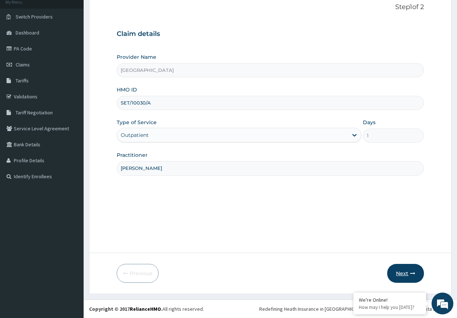
click at [402, 275] on button "Next" at bounding box center [405, 273] width 37 height 19
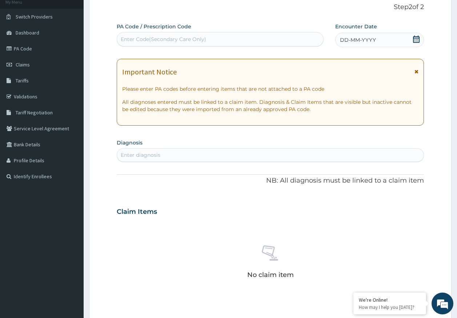
click at [378, 38] on div "DD-MM-YYYY" at bounding box center [379, 40] width 89 height 15
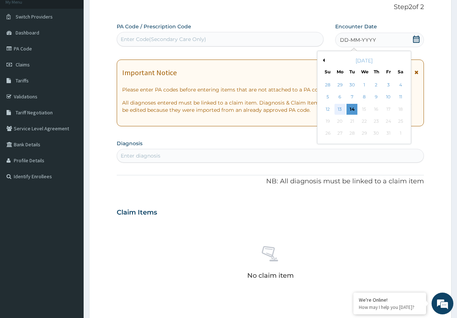
click at [340, 108] on div "13" at bounding box center [339, 109] width 11 height 11
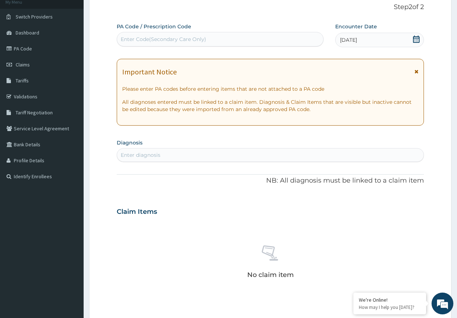
click at [249, 153] on div "Enter diagnosis" at bounding box center [270, 155] width 307 height 12
type input "trauma"
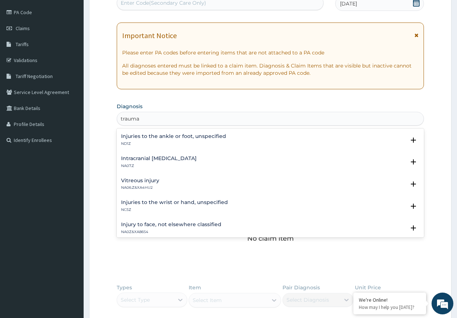
scroll to position [452, 0]
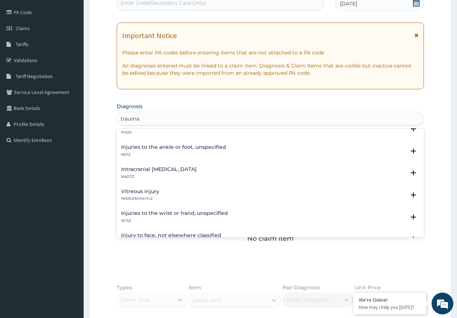
click at [167, 145] on h4 "Injuries to the ankle or foot, unspecified" at bounding box center [173, 147] width 105 height 5
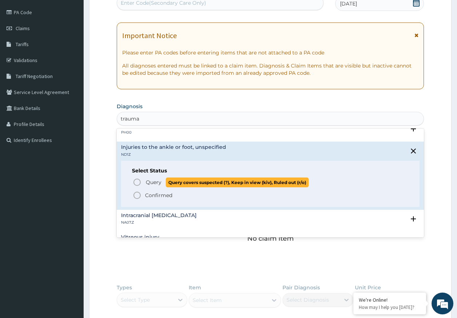
click at [159, 182] on span "Query" at bounding box center [154, 182] width 16 height 7
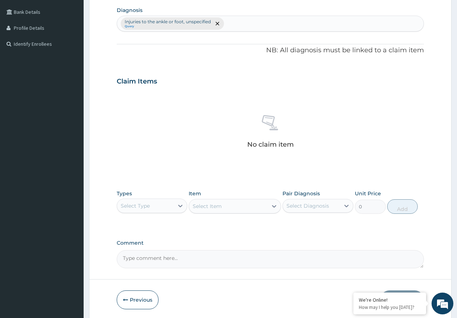
scroll to position [206, 0]
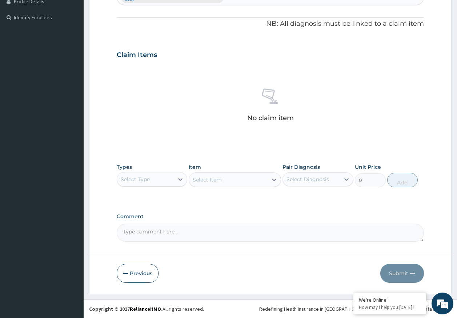
click at [143, 182] on div "Select Type" at bounding box center [135, 179] width 29 height 7
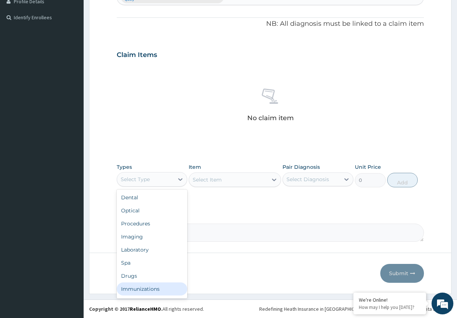
drag, startPoint x: 148, startPoint y: 286, endPoint x: 293, endPoint y: 197, distance: 170.0
click at [154, 278] on div "Dental Optical Procedures Imaging Laboratory Spa Drugs Immunizations Others Gym" at bounding box center [152, 244] width 71 height 109
drag, startPoint x: 142, startPoint y: 292, endPoint x: 188, endPoint y: 279, distance: 47.1
click at [143, 291] on div "Immunizations" at bounding box center [152, 289] width 71 height 13
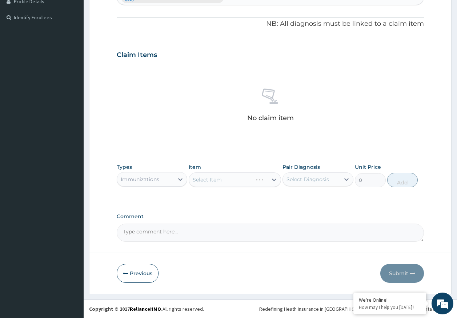
click at [307, 183] on div "Select Diagnosis" at bounding box center [307, 179] width 43 height 7
click at [306, 203] on label "Injuries to the ankle or foot, unspecified" at bounding box center [321, 201] width 55 height 15
checkbox input "true"
click at [237, 175] on div "Select Item" at bounding box center [228, 180] width 79 height 12
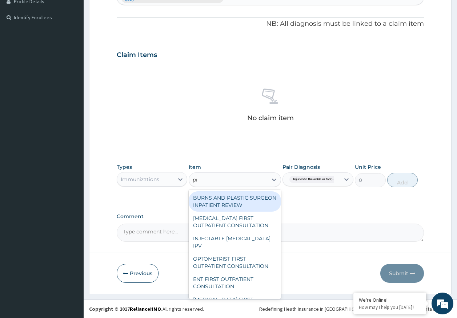
type input "prac"
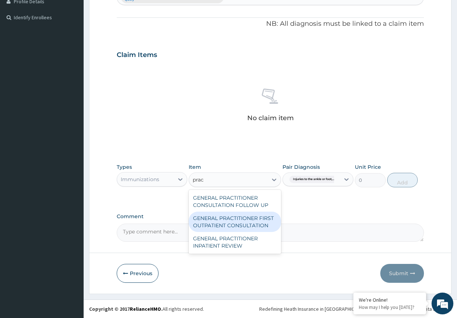
click at [241, 225] on div "GENERAL PRACTITIONER FIRST OUTPATIENT CONSULTATION" at bounding box center [235, 222] width 92 height 20
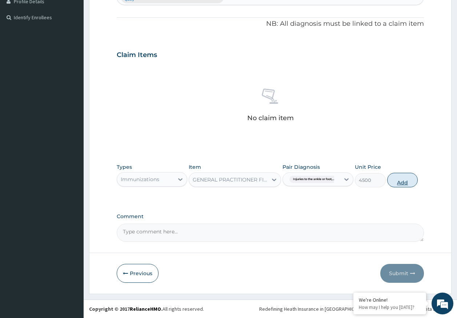
click at [402, 183] on button "Add" at bounding box center [402, 180] width 31 height 15
type input "0"
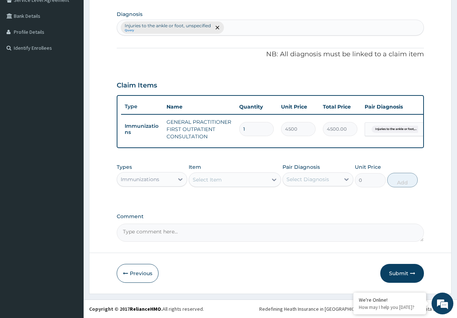
scroll to position [181, 0]
click at [402, 272] on button "Submit" at bounding box center [402, 273] width 44 height 19
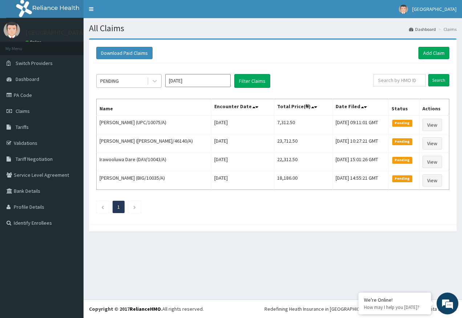
click at [113, 77] on div "PENDING" at bounding box center [122, 81] width 51 height 12
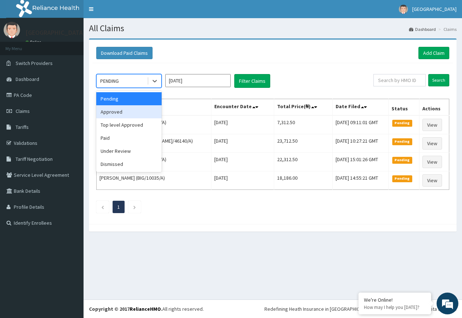
drag, startPoint x: 120, startPoint y: 114, endPoint x: 218, endPoint y: 86, distance: 102.4
click at [120, 113] on div "Approved" at bounding box center [128, 111] width 65 height 13
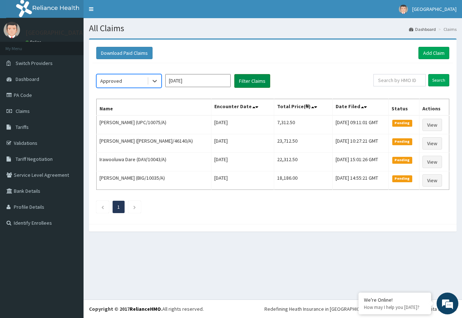
click at [259, 80] on button "Filter Claims" at bounding box center [252, 81] width 36 height 14
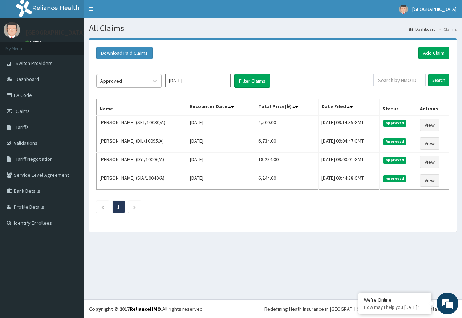
click at [123, 82] on div "Approved" at bounding box center [122, 81] width 51 height 12
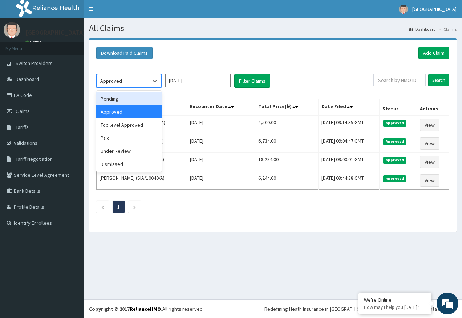
click at [119, 97] on div "Pending" at bounding box center [128, 98] width 65 height 13
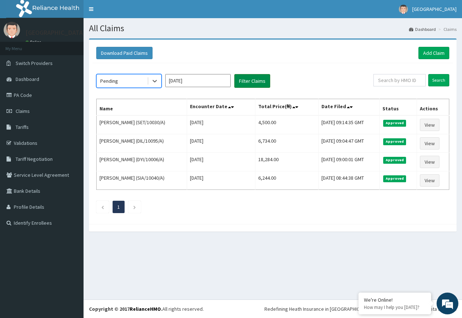
click at [256, 80] on button "Filter Claims" at bounding box center [252, 81] width 36 height 14
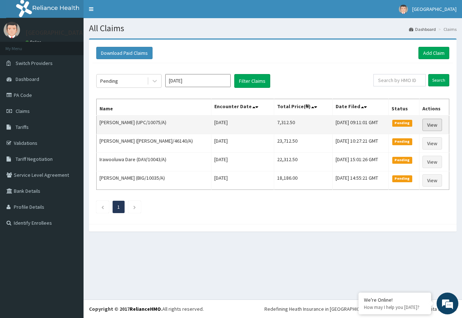
click at [436, 125] on link "View" at bounding box center [433, 125] width 20 height 12
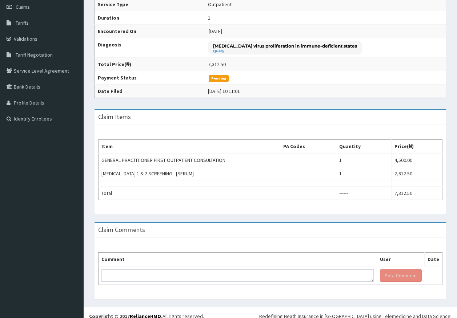
scroll to position [112, 0]
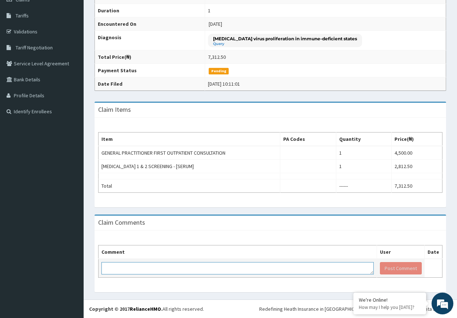
click at [151, 268] on textarea at bounding box center [237, 268] width 272 height 12
paste textarea "PA/9EEDA6"
type textarea "PA/9EEDA6 FOR HIV 1&2"
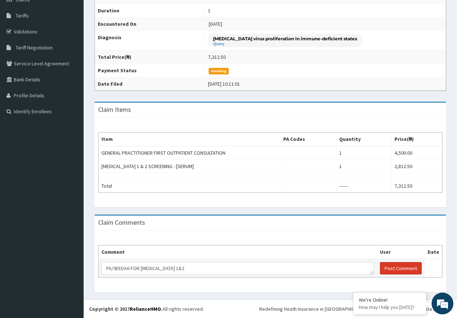
click at [406, 269] on button "Post Comment" at bounding box center [401, 268] width 42 height 12
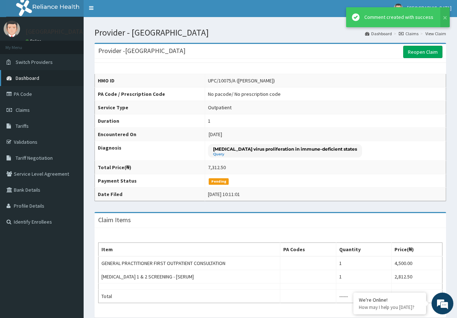
scroll to position [0, 0]
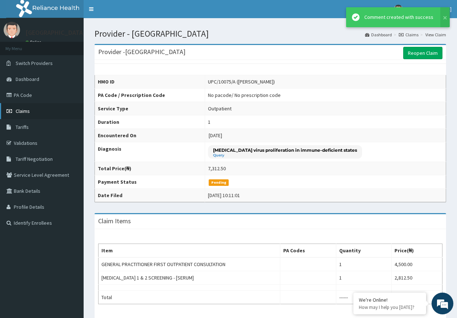
click at [19, 110] on span "Claims" at bounding box center [23, 111] width 14 height 7
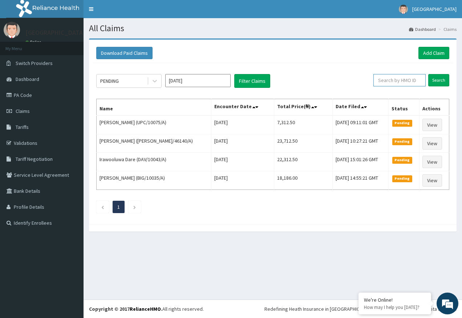
click at [391, 79] on input "text" at bounding box center [400, 80] width 52 height 12
paste input "SRH/10301/A"
type input "SRH/10301/A"
click at [448, 81] on input "Search" at bounding box center [439, 80] width 21 height 12
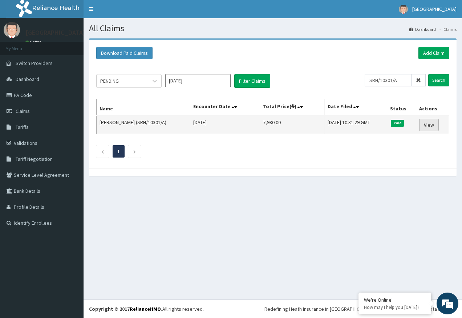
click at [434, 124] on link "View" at bounding box center [430, 125] width 20 height 12
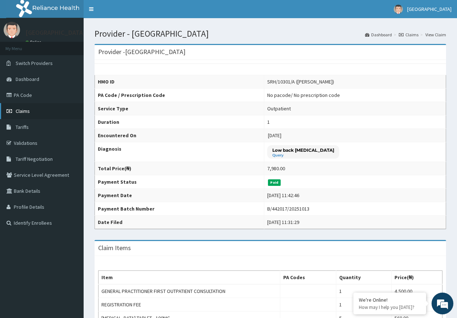
click at [19, 110] on span "Claims" at bounding box center [23, 111] width 14 height 7
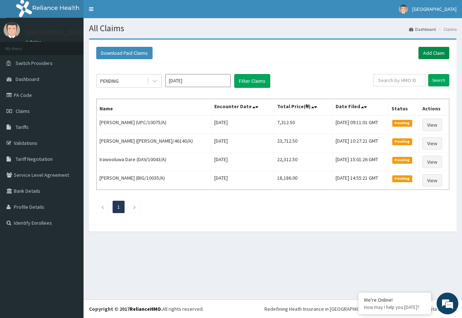
click at [433, 51] on link "Add Claim" at bounding box center [434, 53] width 31 height 12
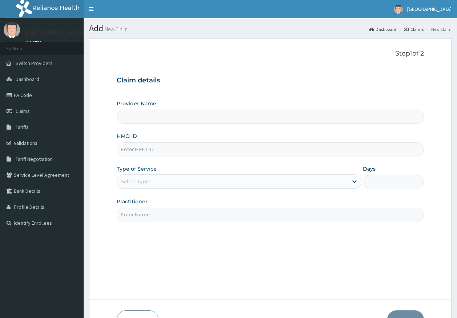
click at [149, 149] on input "HMO ID" at bounding box center [271, 150] width 308 height 14
paste input "FID/10027/A"
type input "FID/10027/A"
type input "[GEOGRAPHIC_DATA]"
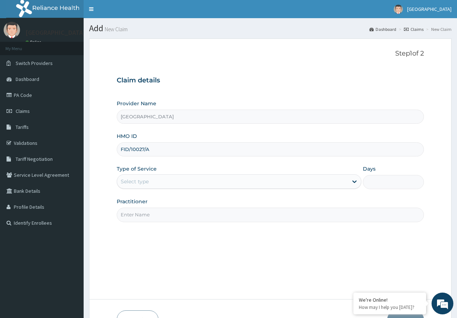
click at [137, 190] on div "Provider Name Kingtrust Medical Center HMO ID FID/10027/A Type of Service Selec…" at bounding box center [271, 161] width 308 height 122
click at [135, 183] on div "Select type" at bounding box center [135, 181] width 28 height 7
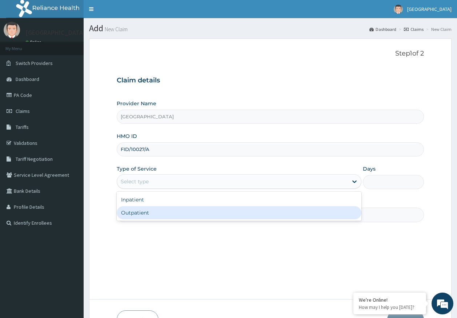
click at [137, 215] on div "Outpatient" at bounding box center [239, 212] width 245 height 13
type input "1"
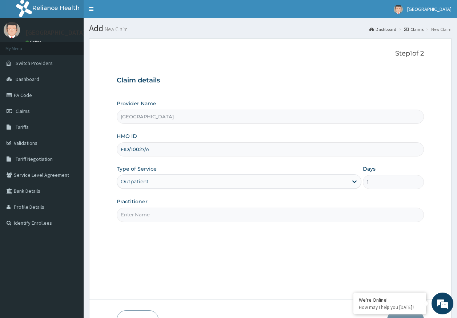
drag, startPoint x: 154, startPoint y: 212, endPoint x: 146, endPoint y: 220, distance: 10.8
click at [154, 212] on input "Practitioner" at bounding box center [271, 215] width 308 height 14
type input "DR. AJAYI"
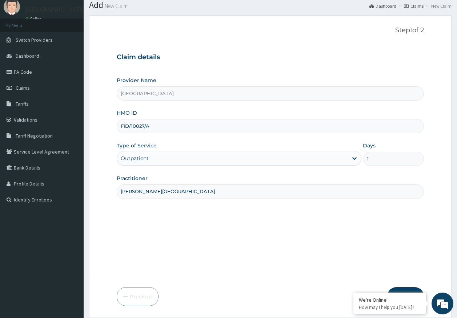
scroll to position [47, 0]
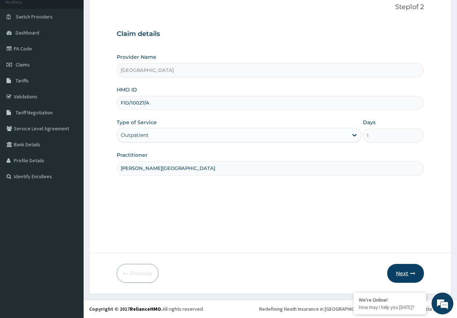
click at [404, 275] on button "Next" at bounding box center [405, 273] width 37 height 19
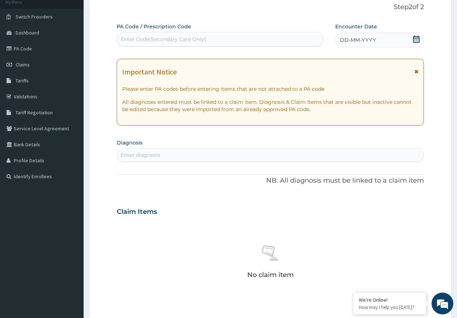
click at [376, 40] on div "DD-MM-YYYY" at bounding box center [379, 40] width 89 height 15
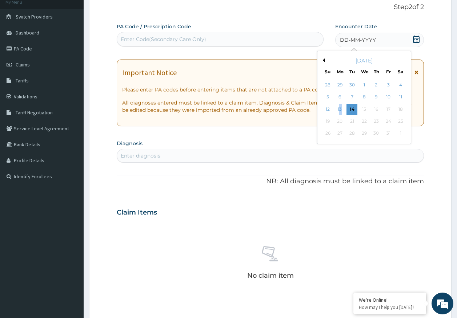
drag, startPoint x: 341, startPoint y: 109, endPoint x: 300, endPoint y: 141, distance: 52.4
click at [341, 109] on div "13" at bounding box center [339, 109] width 11 height 11
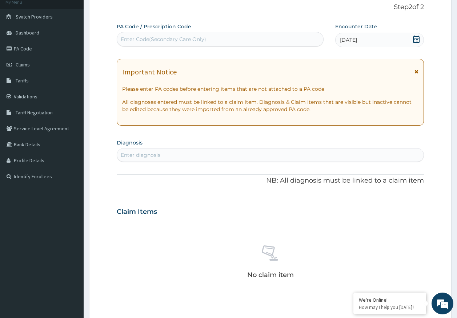
click at [264, 158] on div "Enter diagnosis" at bounding box center [270, 155] width 307 height 12
type input "GINGIVITIS"
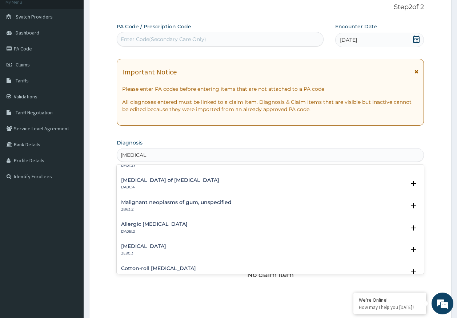
scroll to position [291, 0]
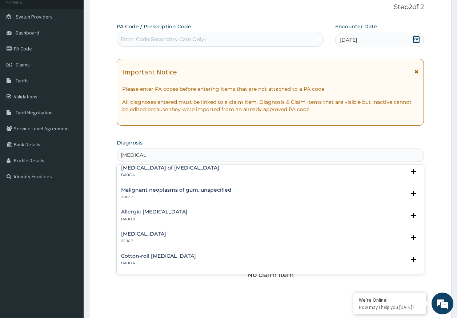
click at [140, 212] on h4 "Allergic gingivitis" at bounding box center [154, 211] width 67 height 5
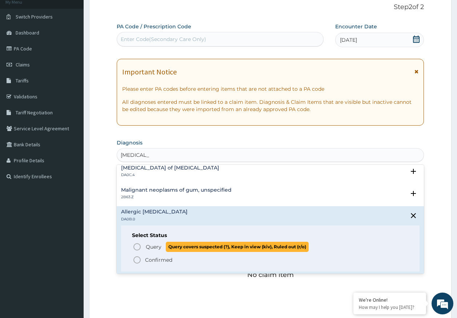
click at [154, 244] on span "Query" at bounding box center [154, 247] width 16 height 7
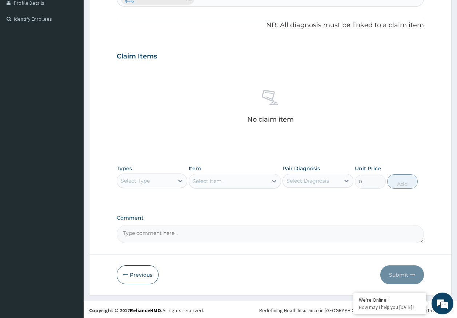
scroll to position [206, 0]
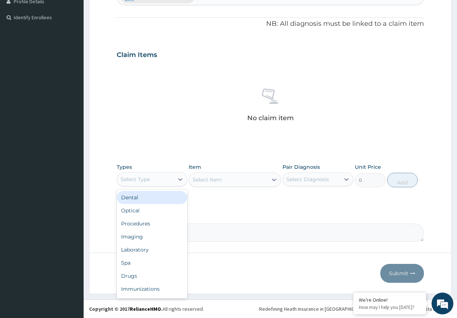
click at [148, 176] on div "Select Type" at bounding box center [135, 179] width 29 height 7
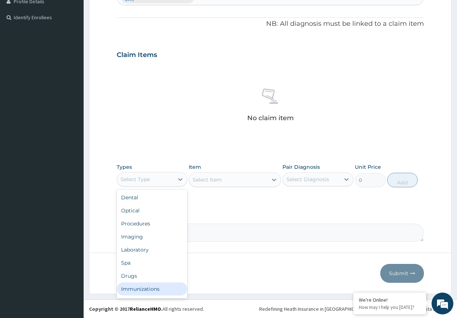
click at [141, 289] on div "Immunizations" at bounding box center [152, 289] width 71 height 13
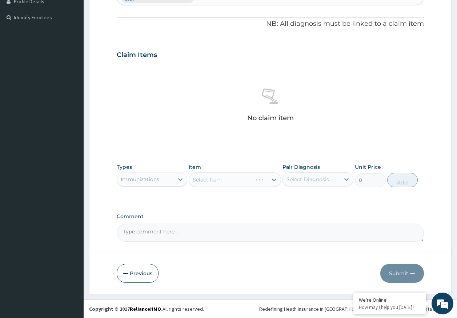
click at [319, 179] on div "Select Diagnosis" at bounding box center [307, 179] width 43 height 7
click at [317, 202] on div "Allergic gingivitis" at bounding box center [317, 202] width 71 height 22
checkbox input "true"
click at [238, 181] on div "Select Item" at bounding box center [228, 180] width 79 height 12
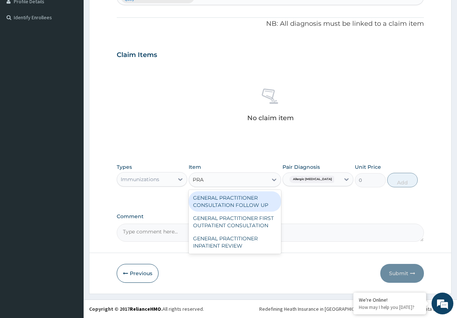
type input "PRAC"
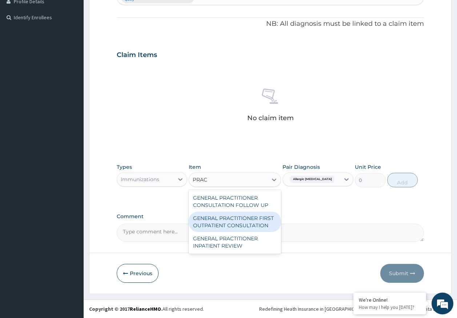
click at [266, 224] on div "GENERAL PRACTITIONER FIRST OUTPATIENT CONSULTATION" at bounding box center [235, 222] width 92 height 20
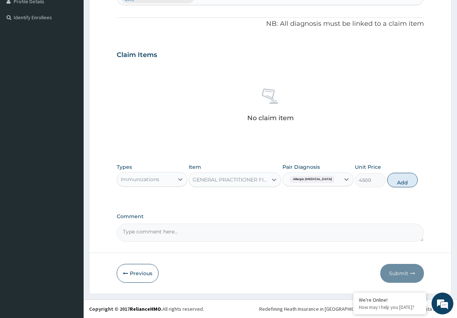
drag, startPoint x: 406, startPoint y: 184, endPoint x: 330, endPoint y: 183, distance: 75.3
click at [405, 184] on button "Add" at bounding box center [402, 180] width 31 height 15
type input "0"
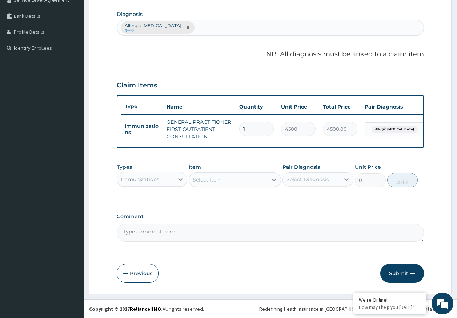
scroll to position [181, 0]
click at [164, 178] on div "Immunizations" at bounding box center [145, 180] width 57 height 12
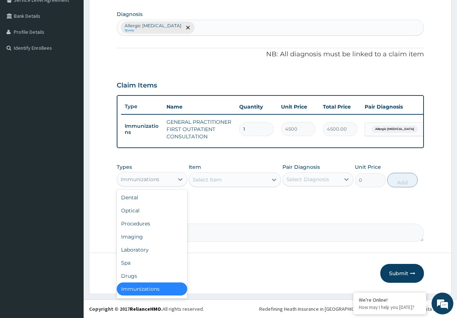
scroll to position [1, 0]
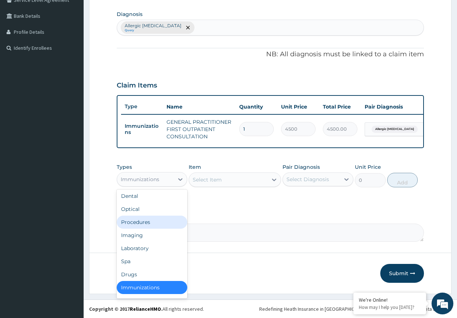
click at [143, 226] on div "Procedures" at bounding box center [152, 222] width 71 height 13
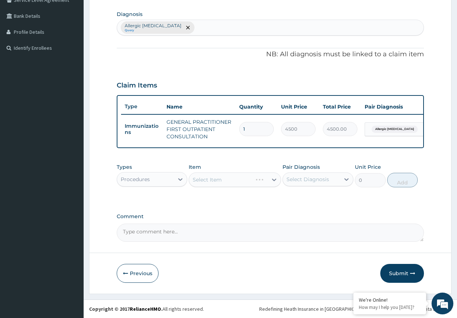
click at [322, 176] on div "Select Diagnosis" at bounding box center [307, 179] width 43 height 7
click at [323, 199] on label "Allergic gingivitis" at bounding box center [321, 201] width 55 height 15
checkbox input "true"
click at [240, 181] on div "Select Item" at bounding box center [235, 180] width 92 height 15
click at [234, 187] on div "Select Item" at bounding box center [235, 180] width 92 height 15
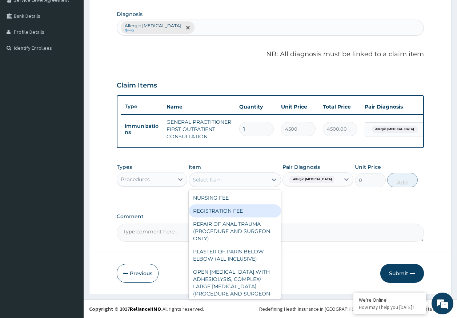
click at [233, 216] on div "REGISTRATION FEE" at bounding box center [235, 211] width 92 height 13
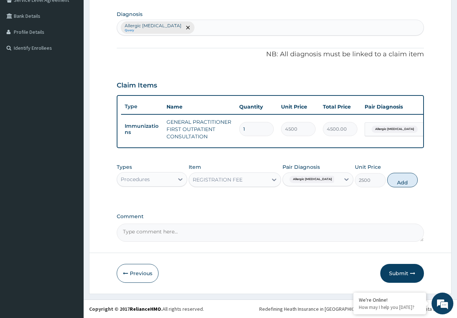
click at [411, 181] on button "Add" at bounding box center [402, 180] width 31 height 15
type input "0"
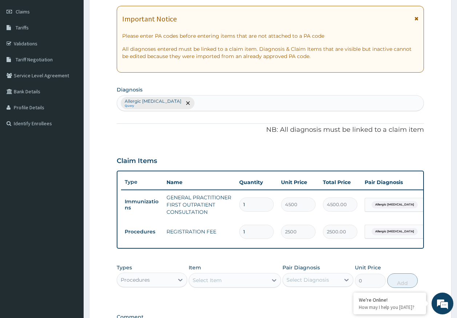
scroll to position [206, 0]
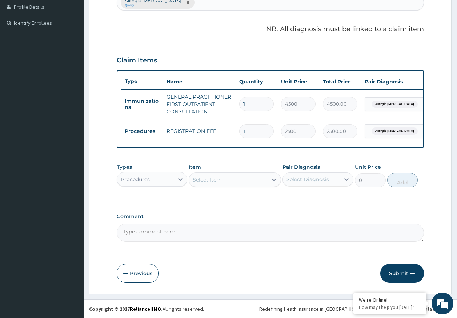
click at [399, 274] on button "Submit" at bounding box center [402, 273] width 44 height 19
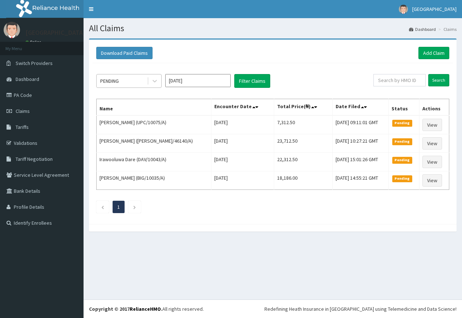
click at [119, 77] on div "PENDING" at bounding box center [122, 81] width 51 height 12
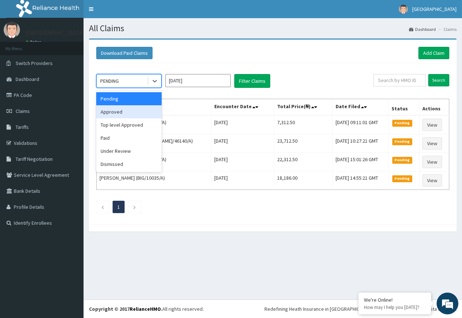
click at [115, 110] on div "Approved" at bounding box center [128, 111] width 65 height 13
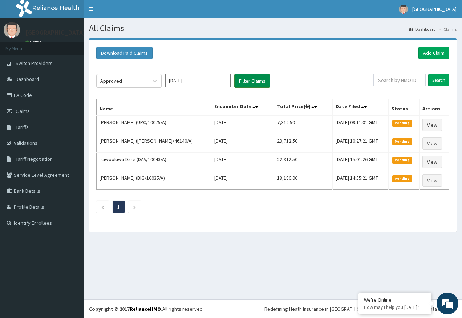
click at [248, 82] on button "Filter Claims" at bounding box center [252, 81] width 36 height 14
click at [246, 81] on button "Filter Claims" at bounding box center [252, 81] width 36 height 14
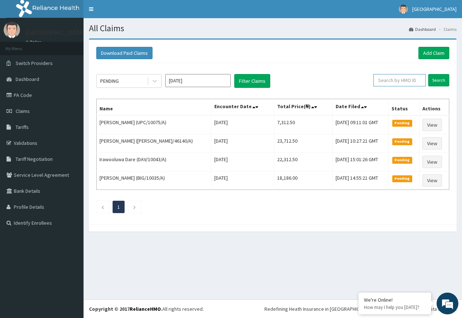
click at [401, 84] on input "text" at bounding box center [400, 80] width 52 height 12
paste input "CLG/10071/A"
type input "CLG/10071/A"
click at [437, 82] on input "Search" at bounding box center [439, 80] width 21 height 12
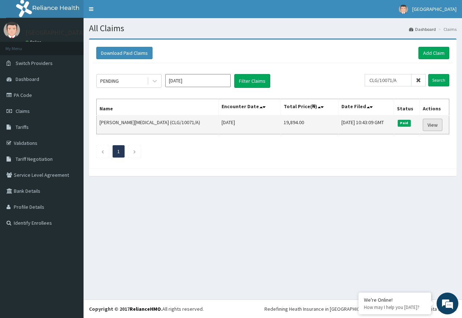
click at [438, 125] on link "View" at bounding box center [433, 125] width 20 height 12
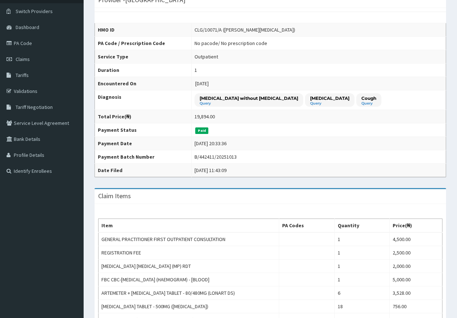
scroll to position [36, 0]
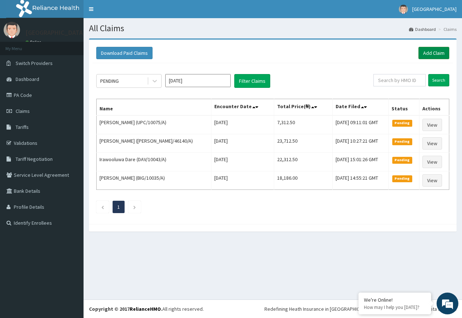
click at [437, 55] on link "Add Claim" at bounding box center [434, 53] width 31 height 12
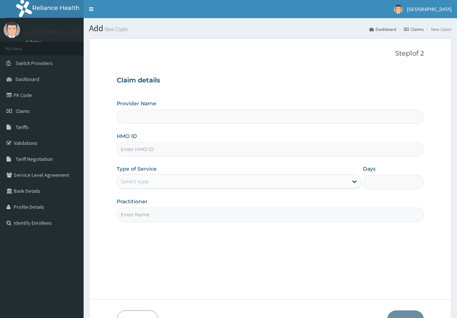
click at [132, 151] on input "HMO ID" at bounding box center [271, 150] width 308 height 14
type input "[GEOGRAPHIC_DATA]"
paste input "CLG/10071/A"
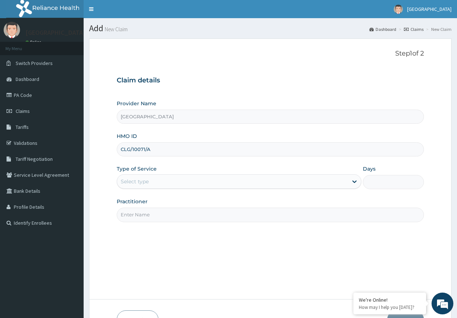
type input "CLG/10071/A"
click at [139, 183] on div "Select type" at bounding box center [135, 181] width 28 height 7
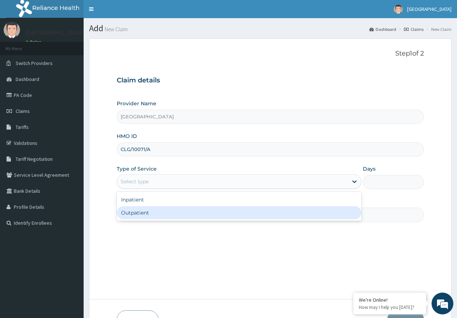
click at [140, 211] on div "Outpatient" at bounding box center [239, 212] width 245 height 13
type input "1"
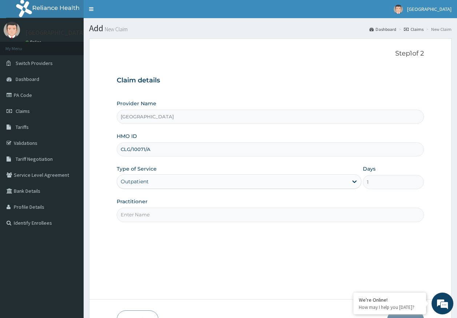
click at [144, 216] on input "Practitioner" at bounding box center [271, 215] width 308 height 14
type input "DR AJAYI"
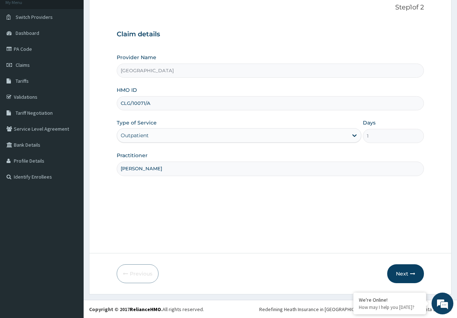
scroll to position [47, 0]
click at [405, 267] on button "Next" at bounding box center [405, 273] width 37 height 19
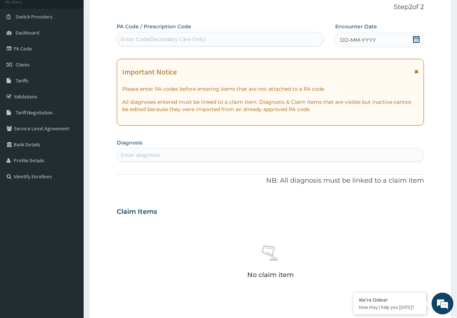
click at [366, 41] on span "DD-MM-YYYY" at bounding box center [358, 39] width 36 height 7
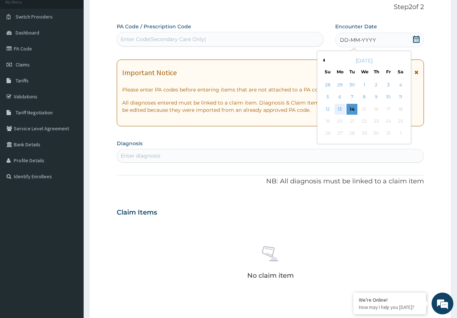
click at [340, 109] on div "13" at bounding box center [339, 109] width 11 height 11
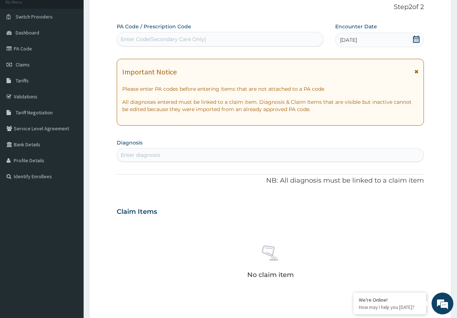
click at [265, 160] on div "Enter diagnosis" at bounding box center [270, 155] width 307 height 12
type input "TONSILL"
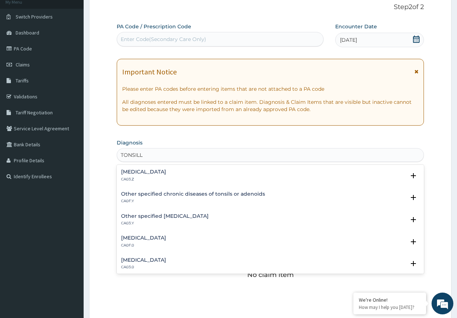
click at [164, 176] on div "Acute tonsillitis, unspecified CA03.Z" at bounding box center [143, 175] width 45 height 13
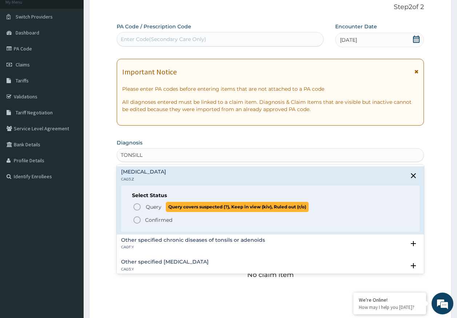
click at [154, 208] on span "Query" at bounding box center [154, 207] width 16 height 7
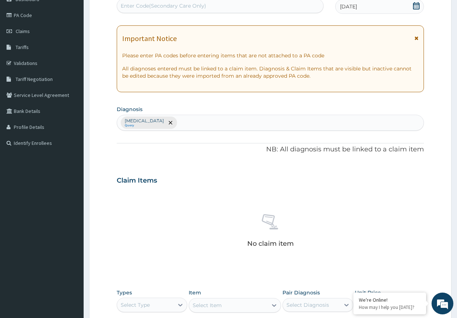
scroll to position [192, 0]
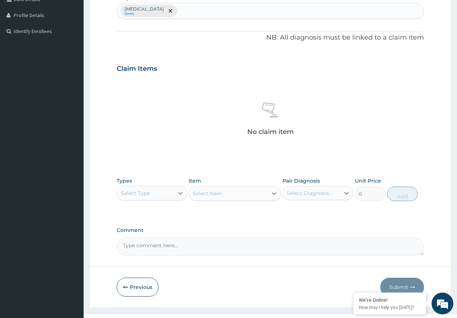
click at [144, 195] on div "Select Type" at bounding box center [135, 193] width 29 height 7
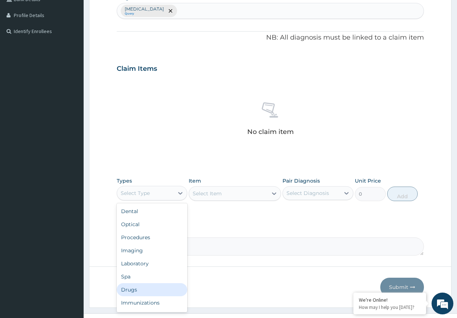
click at [129, 292] on div "Drugs" at bounding box center [152, 290] width 71 height 13
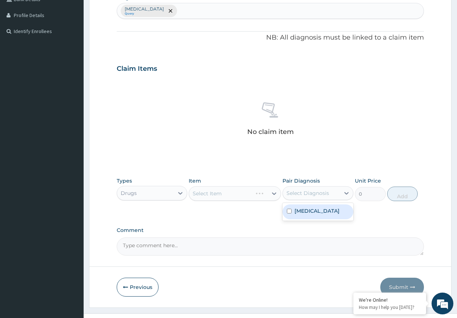
click at [313, 195] on div "Select Diagnosis" at bounding box center [307, 193] width 43 height 7
click at [311, 215] on label "Acute tonsillitis, unspecified" at bounding box center [316, 211] width 45 height 7
checkbox input "true"
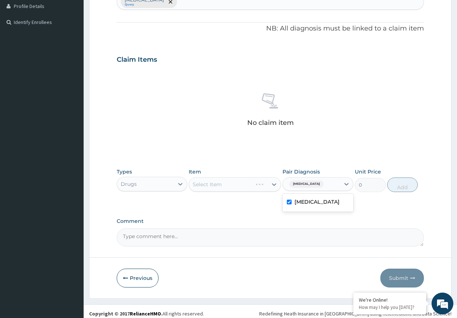
scroll to position [206, 0]
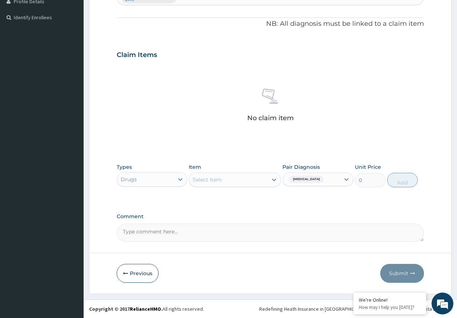
click at [248, 181] on div "Select Item" at bounding box center [228, 180] width 79 height 12
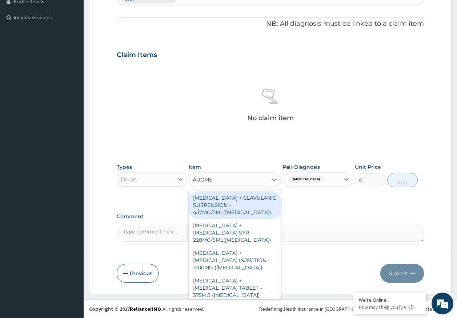
type input "AUGMEN"
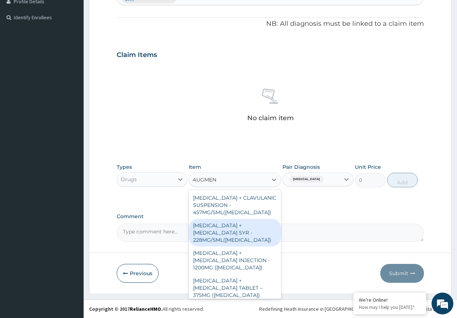
scroll to position [32, 0]
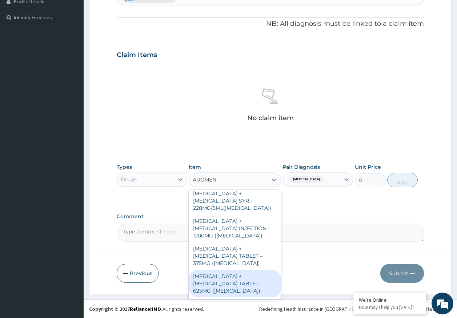
click at [234, 282] on div "AMOXICILLIN + CLAVULANIC ACID TABLET – 625MG (AUGMENTIN)" at bounding box center [235, 284] width 92 height 28
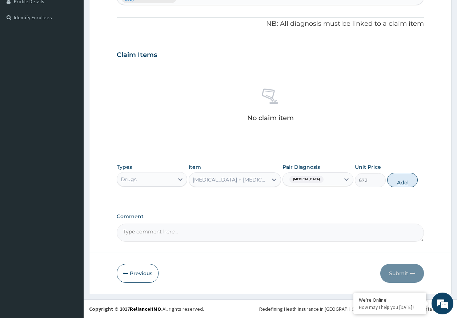
click at [401, 182] on button "Add" at bounding box center [402, 180] width 31 height 15
type input "0"
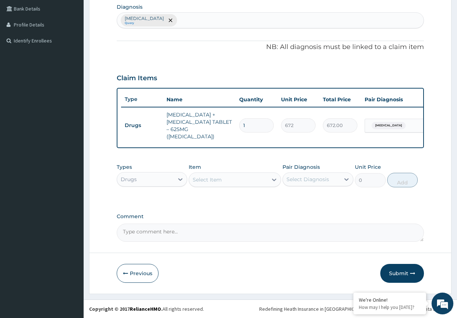
scroll to position [188, 0]
type input "14"
type input "9408.00"
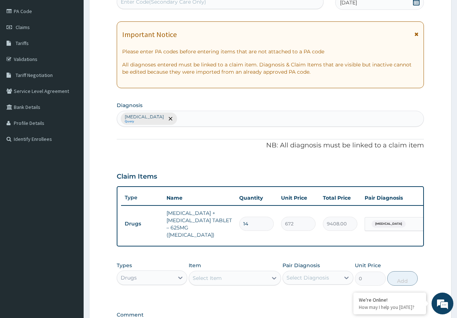
scroll to position [0, 0]
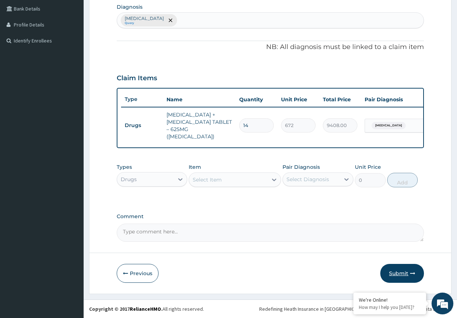
type input "14"
click at [401, 275] on button "Submit" at bounding box center [402, 273] width 44 height 19
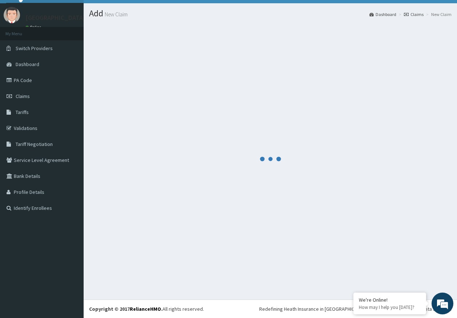
scroll to position [15, 0]
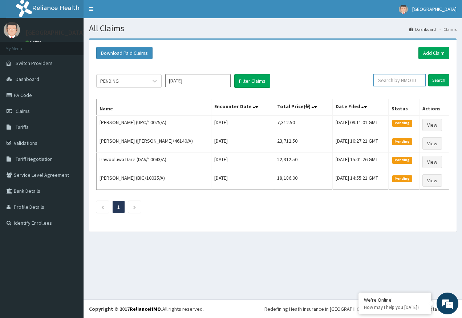
click at [398, 79] on input "text" at bounding box center [400, 80] width 52 height 12
paste input "ANI/10008/A"
type input "ANI/10008/A"
click at [439, 80] on input "Search" at bounding box center [439, 80] width 21 height 12
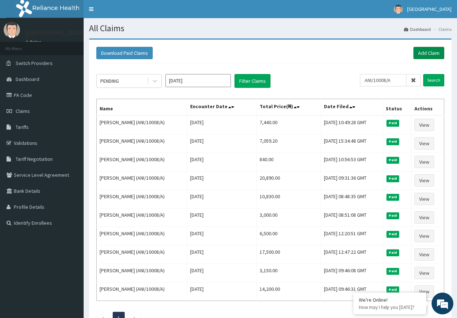
click at [425, 49] on link "Add Claim" at bounding box center [428, 53] width 31 height 12
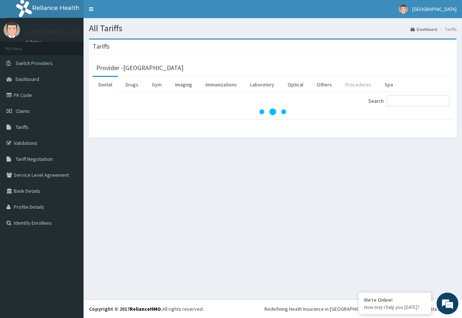
click at [350, 88] on link "Procedures" at bounding box center [358, 84] width 37 height 15
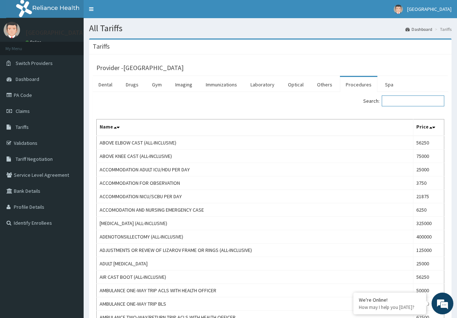
click at [406, 100] on input "Search:" at bounding box center [413, 101] width 63 height 11
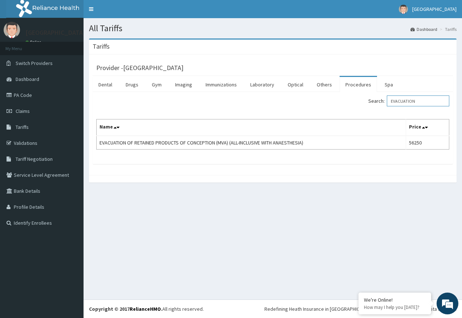
type input "EVACUATION"
click at [29, 101] on link "PA Code" at bounding box center [42, 95] width 84 height 16
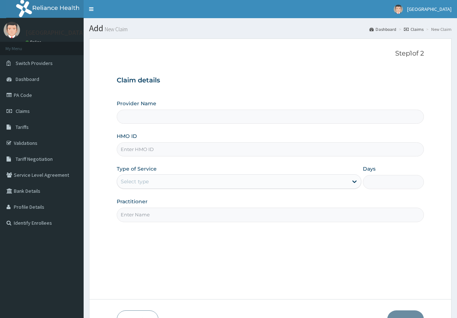
click at [146, 151] on input "HMO ID" at bounding box center [271, 150] width 308 height 14
paste input "SPH/10044/A"
type input "SPH/10044/A"
click at [148, 186] on div "Select type" at bounding box center [232, 182] width 231 height 12
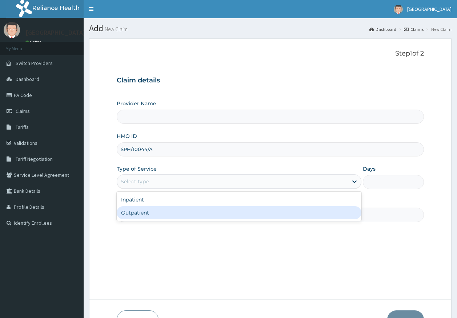
click at [145, 214] on div "Outpatient" at bounding box center [239, 212] width 245 height 13
type input "1"
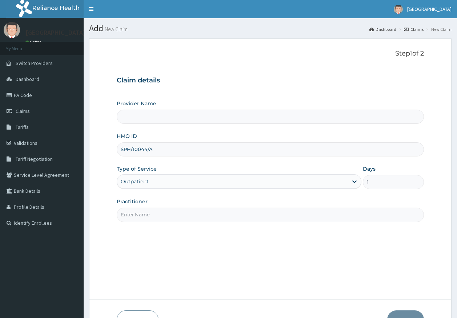
click at [140, 217] on input "Practitioner" at bounding box center [271, 215] width 308 height 14
type input "Kingtrust Medical Center"
type input "DR AJAYI"
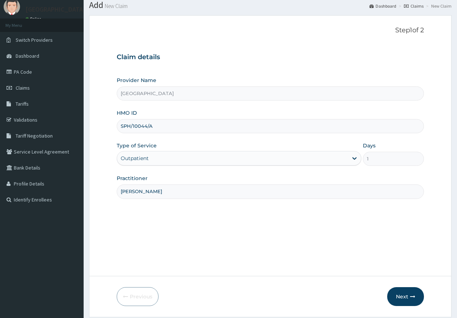
scroll to position [47, 0]
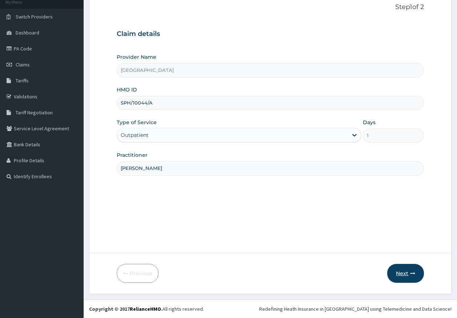
click at [413, 272] on icon "button" at bounding box center [412, 273] width 5 height 5
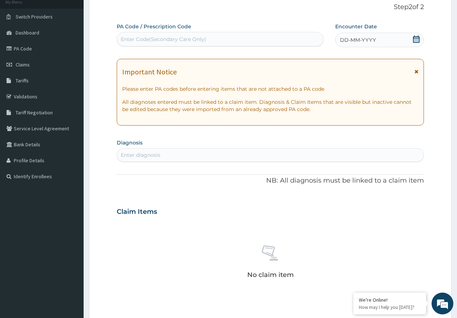
click at [225, 156] on div "Enter diagnosis" at bounding box center [270, 155] width 307 height 12
type input "UTERINE BLEED"
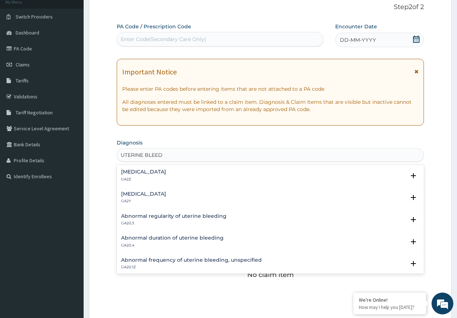
click at [159, 170] on h4 "Abnormal uterine or vaginal bleeding, unspecified" at bounding box center [143, 171] width 45 height 5
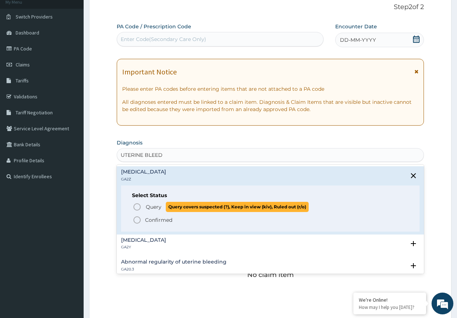
click at [155, 205] on span "Query" at bounding box center [154, 207] width 16 height 7
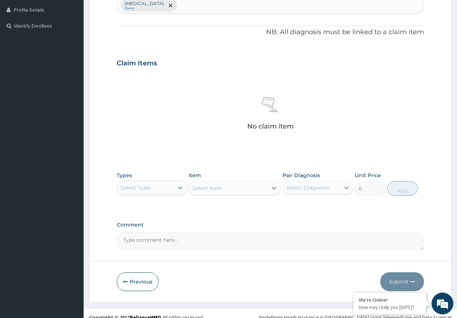
scroll to position [206, 0]
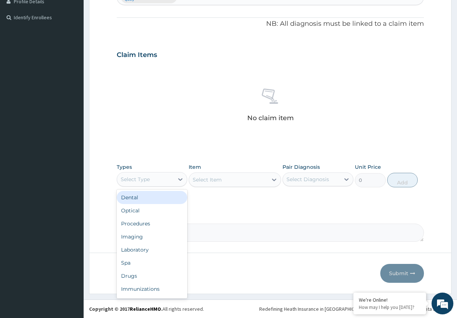
drag, startPoint x: 149, startPoint y: 178, endPoint x: 189, endPoint y: 267, distance: 97.8
click at [150, 178] on div "Select Type" at bounding box center [145, 180] width 57 height 12
click at [150, 253] on div "Laboratory" at bounding box center [152, 250] width 71 height 13
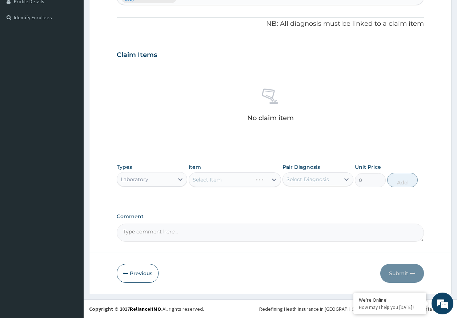
click at [305, 176] on div "Select Diagnosis" at bounding box center [307, 179] width 43 height 7
click at [309, 198] on label "Abnormal uterine or vaginal bleeding, unspecified" at bounding box center [316, 197] width 45 height 7
checkbox input "true"
click at [239, 183] on div "Select Item" at bounding box center [235, 180] width 92 height 15
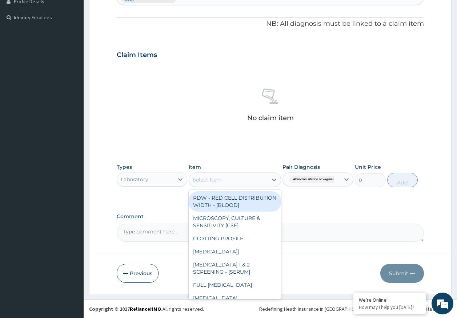
click at [240, 180] on div "Select Item" at bounding box center [228, 180] width 79 height 12
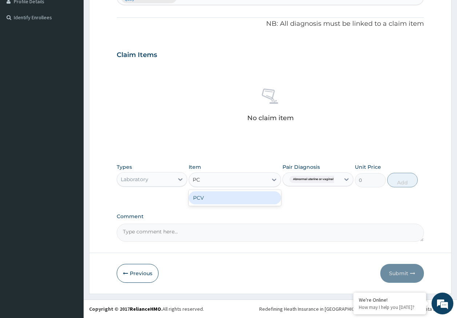
type input "PCV"
drag, startPoint x: 245, startPoint y: 203, endPoint x: 321, endPoint y: 197, distance: 76.2
click at [245, 202] on div "PCV" at bounding box center [235, 198] width 92 height 13
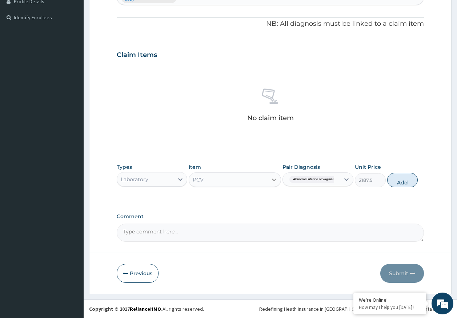
drag, startPoint x: 405, startPoint y: 183, endPoint x: 279, endPoint y: 177, distance: 126.0
click at [403, 183] on button "Add" at bounding box center [402, 180] width 31 height 15
type input "0"
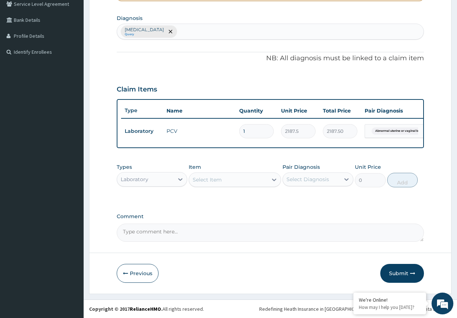
click at [243, 186] on div "Select Item" at bounding box center [235, 180] width 92 height 15
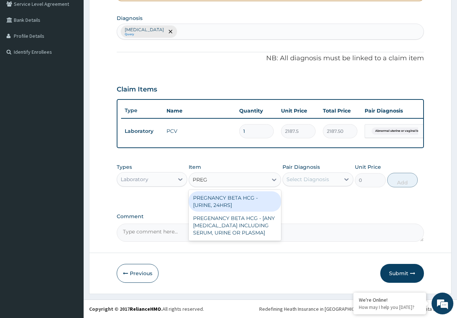
type input "PREGN"
drag, startPoint x: 219, startPoint y: 202, endPoint x: 318, endPoint y: 182, distance: 100.9
click at [226, 201] on div "PREGNANCY BETA HCG - [URINE, 24HRS]" at bounding box center [235, 202] width 92 height 20
type input "2500"
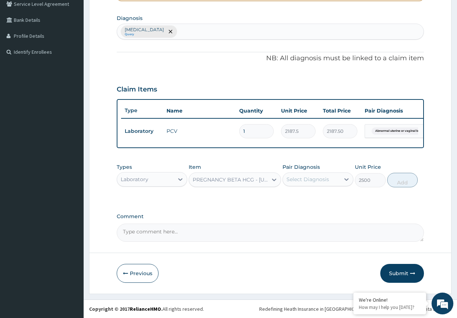
click at [319, 177] on div "Select Diagnosis" at bounding box center [307, 179] width 43 height 7
click at [323, 201] on label "Abnormal uterine or vaginal bleeding, unspecified" at bounding box center [316, 197] width 45 height 7
checkbox input "true"
click at [412, 180] on button "Add" at bounding box center [402, 180] width 31 height 15
type input "0"
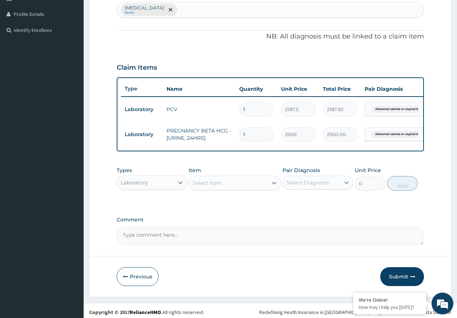
scroll to position [202, 0]
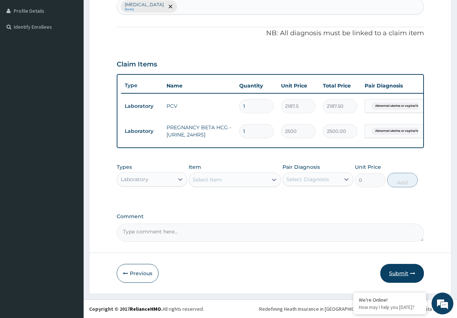
click at [401, 269] on button "Submit" at bounding box center [402, 273] width 44 height 19
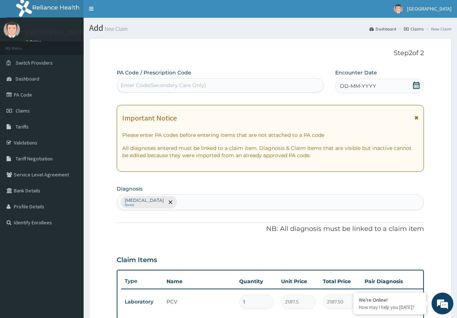
scroll to position [0, 0]
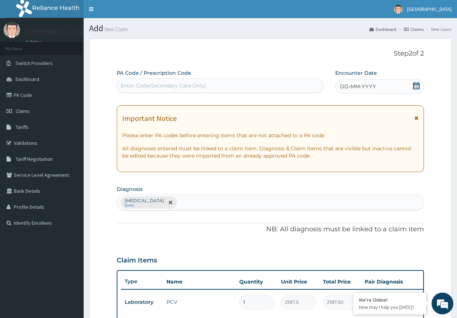
click at [359, 80] on div "DD-MM-YYYY" at bounding box center [379, 86] width 89 height 15
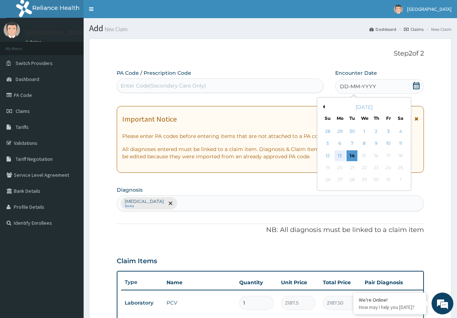
click at [341, 157] on div "13" at bounding box center [339, 156] width 11 height 11
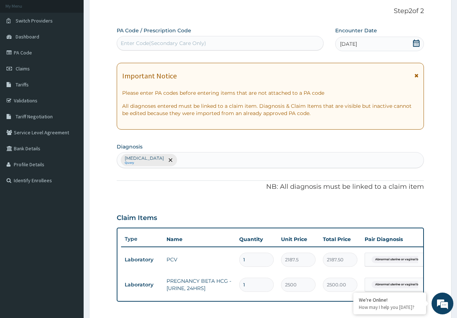
scroll to position [202, 0]
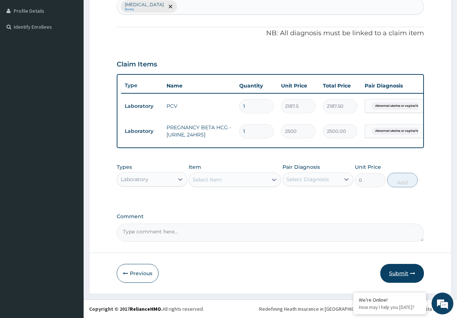
click at [399, 271] on button "Submit" at bounding box center [402, 273] width 44 height 19
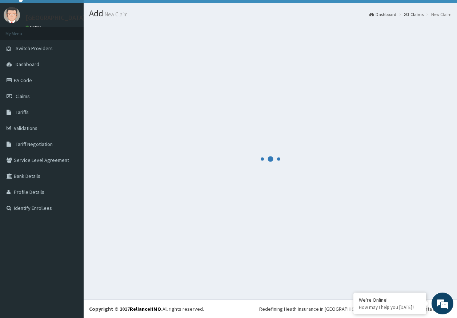
scroll to position [15, 0]
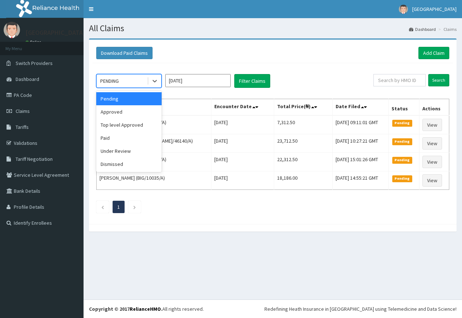
click at [121, 84] on div "PENDING" at bounding box center [122, 81] width 51 height 12
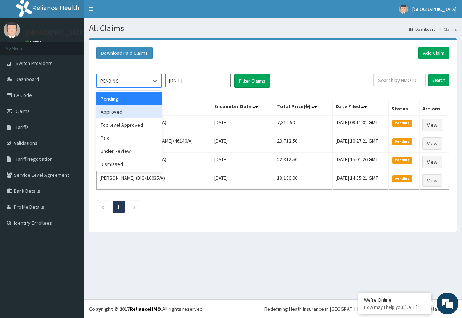
drag, startPoint x: 119, startPoint y: 112, endPoint x: 313, endPoint y: 92, distance: 194.8
click at [120, 113] on div "Approved" at bounding box center [128, 111] width 65 height 13
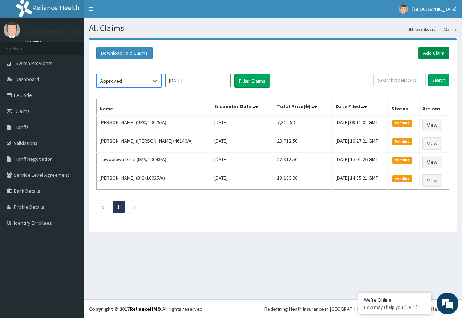
click at [425, 52] on link "Add Claim" at bounding box center [434, 53] width 31 height 12
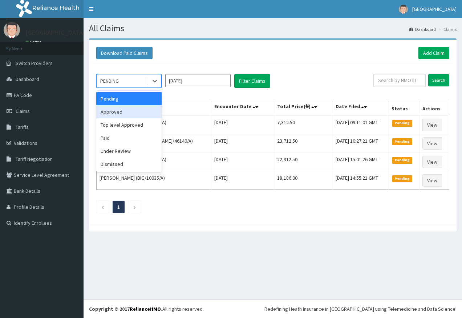
click at [116, 115] on div "Approved" at bounding box center [128, 111] width 65 height 13
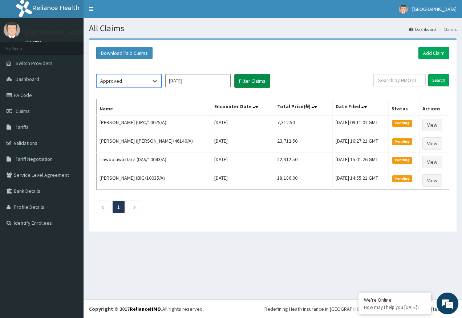
click at [262, 84] on button "Filter Claims" at bounding box center [252, 81] width 36 height 14
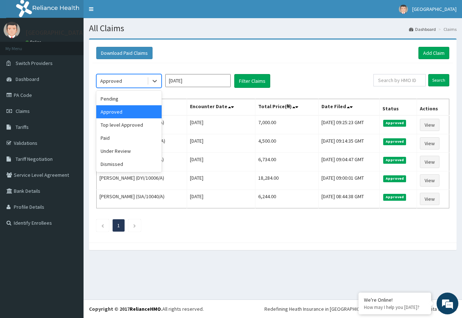
click at [130, 74] on div "Approved" at bounding box center [128, 81] width 65 height 14
click at [125, 153] on div "Under Review" at bounding box center [128, 151] width 65 height 13
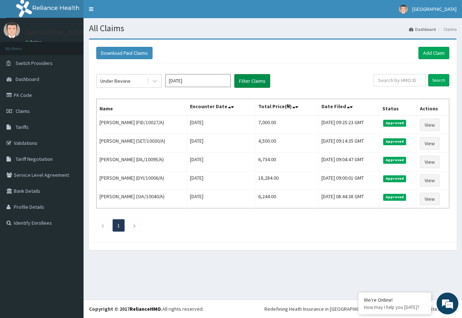
click at [249, 83] on button "Filter Claims" at bounding box center [252, 81] width 36 height 14
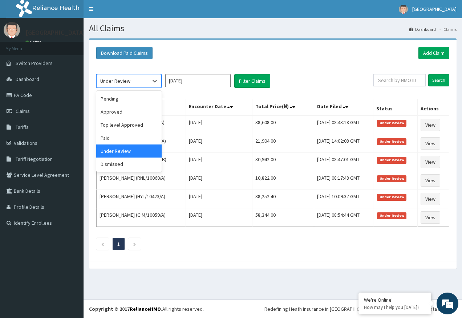
click at [137, 79] on div "Under Review" at bounding box center [122, 81] width 51 height 12
drag, startPoint x: 119, startPoint y: 104, endPoint x: 208, endPoint y: 96, distance: 88.7
click at [119, 103] on div "Pending" at bounding box center [128, 98] width 65 height 13
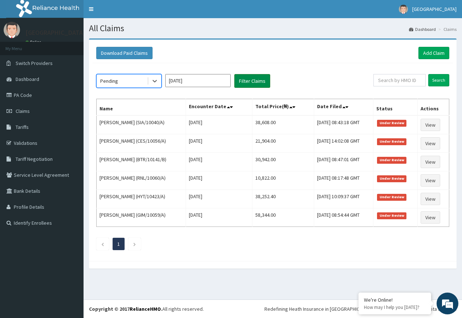
click at [238, 83] on button "Filter Claims" at bounding box center [252, 81] width 36 height 14
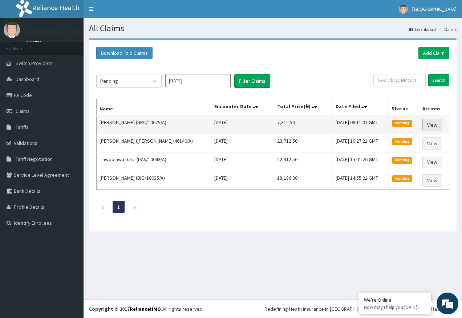
click at [430, 123] on link "View" at bounding box center [433, 125] width 20 height 12
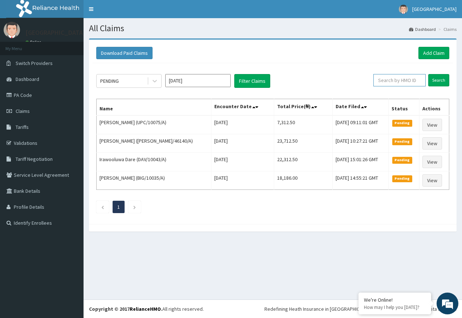
click at [401, 83] on input "text" at bounding box center [400, 80] width 52 height 12
paste input "SPH/10044/A"
type input "SPH/10044/A"
click at [442, 78] on input "Search" at bounding box center [439, 80] width 21 height 12
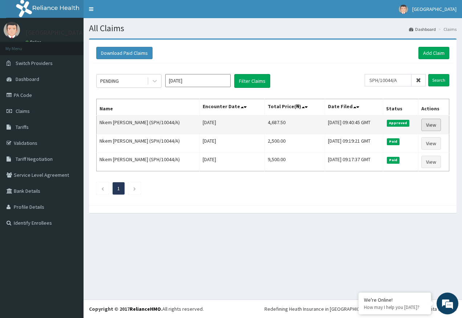
click at [436, 125] on link "View" at bounding box center [432, 125] width 20 height 12
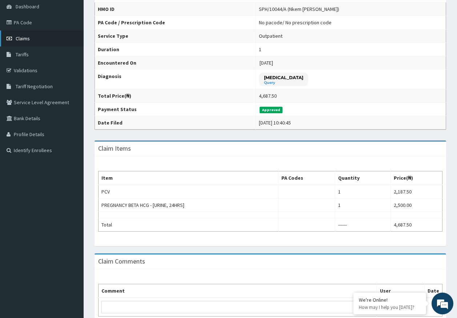
click at [21, 39] on span "Claims" at bounding box center [23, 38] width 14 height 7
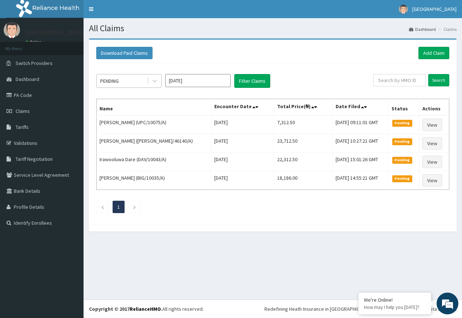
click at [113, 82] on div "PENDING" at bounding box center [109, 80] width 19 height 7
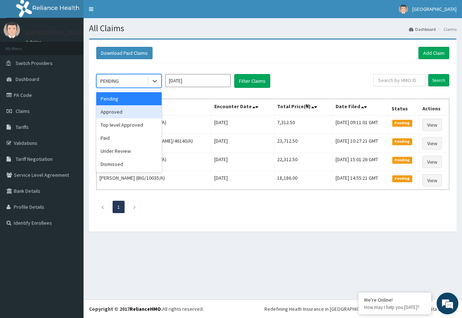
drag, startPoint x: 116, startPoint y: 111, endPoint x: 188, endPoint y: 107, distance: 71.8
click at [116, 112] on div "Approved" at bounding box center [128, 111] width 65 height 13
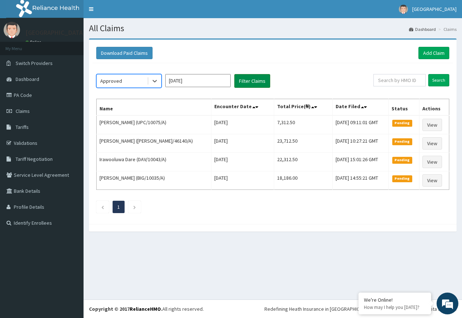
click at [252, 79] on button "Filter Claims" at bounding box center [252, 81] width 36 height 14
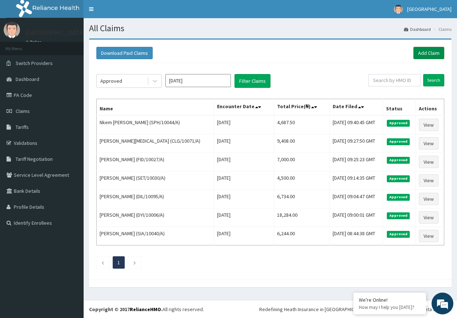
click at [430, 56] on link "Add Claim" at bounding box center [428, 53] width 31 height 12
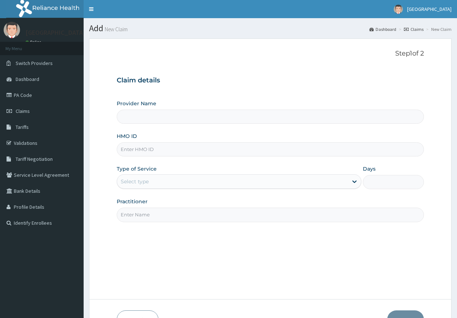
click at [143, 144] on input "HMO ID" at bounding box center [271, 150] width 308 height 14
paste input "WBR/10019/D"
type input "WBR/10019/D"
type input "Kingtrust Medical Center"
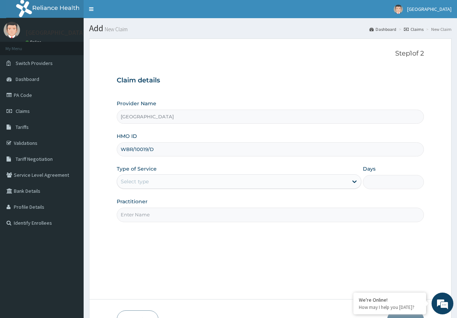
type input "WBR/10019/D"
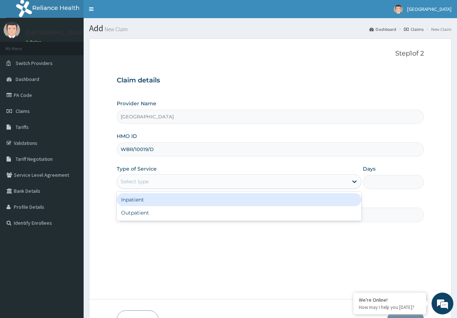
click at [143, 183] on div "Select type" at bounding box center [135, 181] width 28 height 7
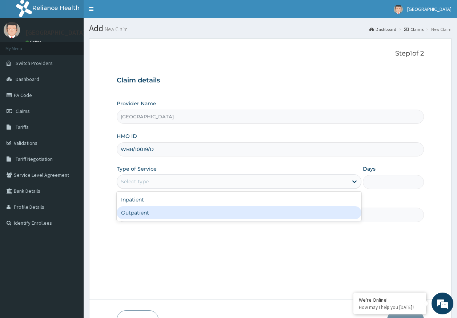
drag, startPoint x: 139, startPoint y: 213, endPoint x: 148, endPoint y: 213, distance: 9.5
click at [141, 213] on div "Outpatient" at bounding box center [239, 212] width 245 height 13
type input "1"
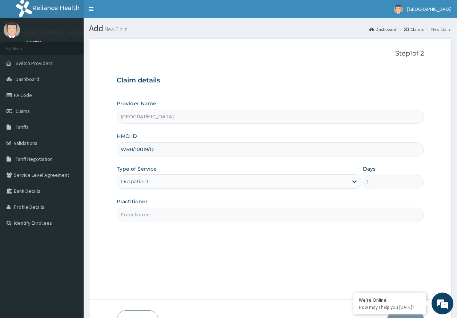
drag, startPoint x: 150, startPoint y: 216, endPoint x: 150, endPoint y: 219, distance: 3.7
click at [150, 216] on input "Practitioner" at bounding box center [271, 215] width 308 height 14
type input "DR AJAYI"
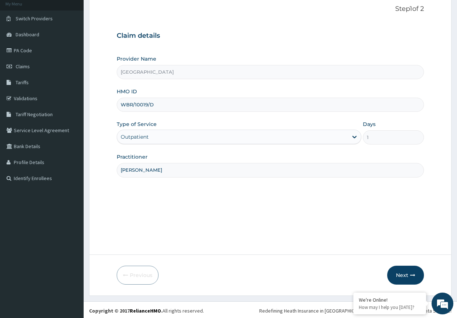
scroll to position [47, 0]
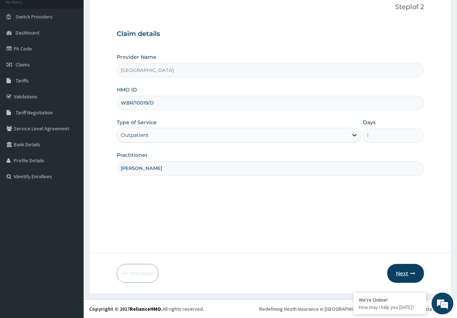
click at [412, 272] on icon "button" at bounding box center [412, 273] width 5 height 5
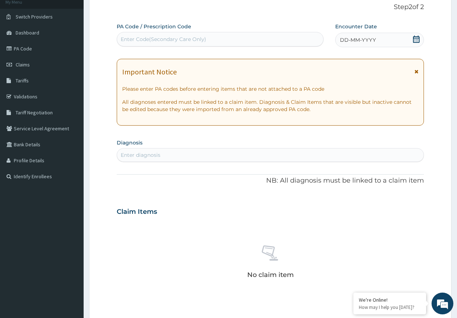
click at [355, 40] on span "DD-MM-YYYY" at bounding box center [358, 39] width 36 height 7
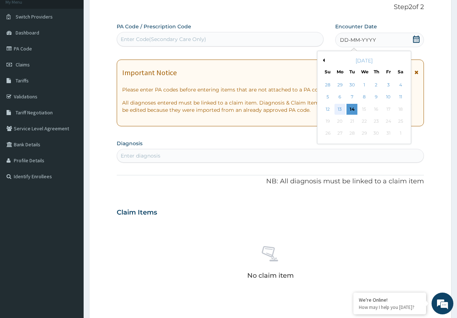
click at [341, 110] on div "13" at bounding box center [339, 109] width 11 height 11
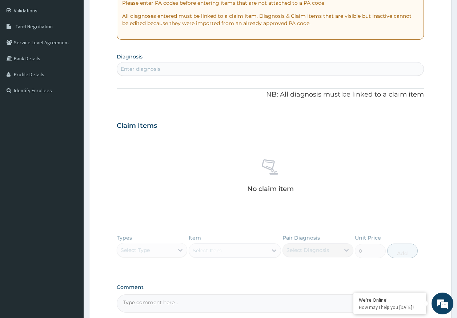
scroll to position [131, 0]
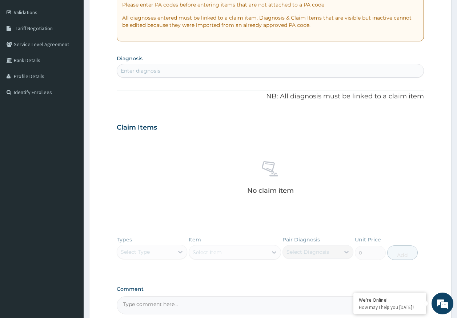
click at [192, 77] on div "Enter diagnosis" at bounding box center [270, 71] width 307 height 12
type input "[MEDICAL_DATA]"
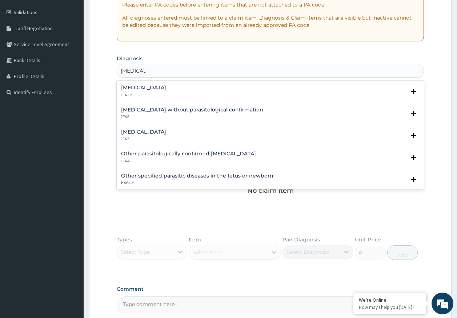
scroll to position [0, 0]
click at [138, 86] on h4 "[MEDICAL_DATA]" at bounding box center [143, 87] width 45 height 5
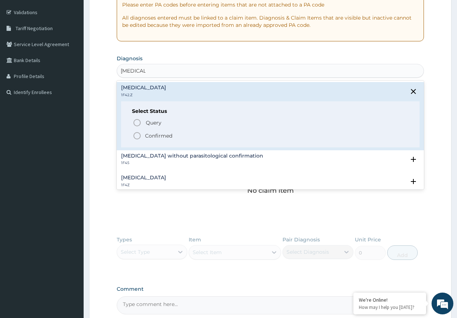
scroll to position [36, 0]
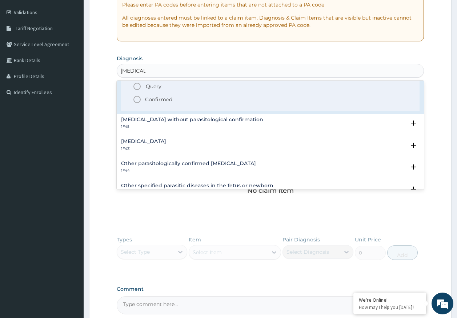
click at [149, 145] on div "Malaria, unspecified 1F4Z" at bounding box center [143, 145] width 45 height 13
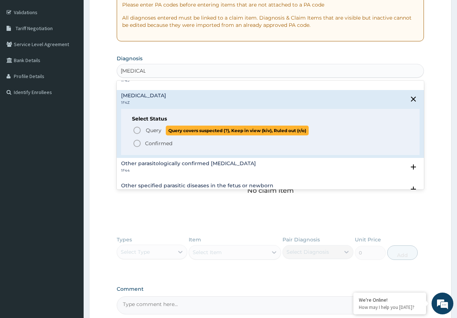
click at [153, 126] on p "Query Query covers suspected (?), Keep in view (kiv), Ruled out (r/o)" at bounding box center [227, 131] width 164 height 10
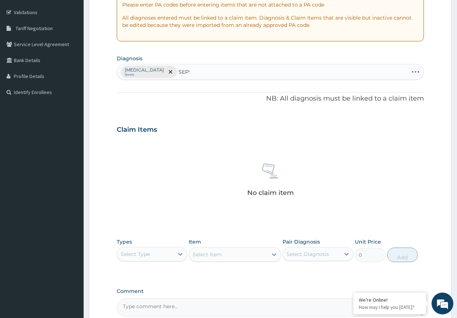
type input "SEPSI"
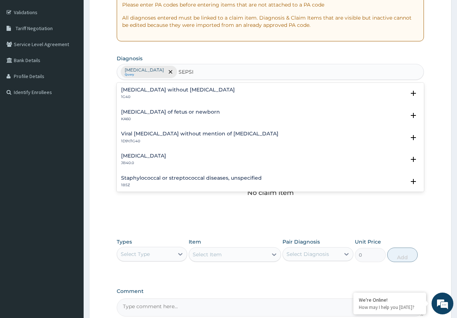
click at [148, 91] on h4 "[MEDICAL_DATA] without [MEDICAL_DATA]" at bounding box center [178, 89] width 114 height 5
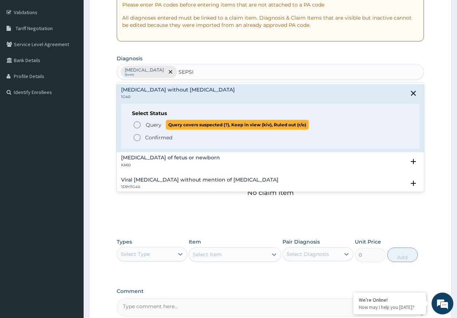
click at [153, 123] on span "Query" at bounding box center [154, 124] width 16 height 7
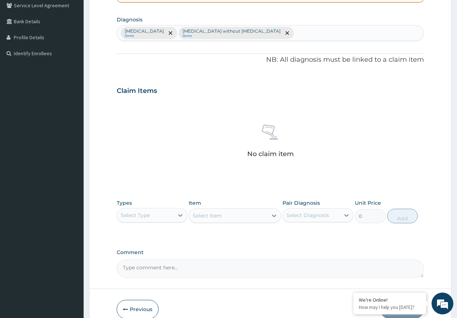
scroll to position [206, 0]
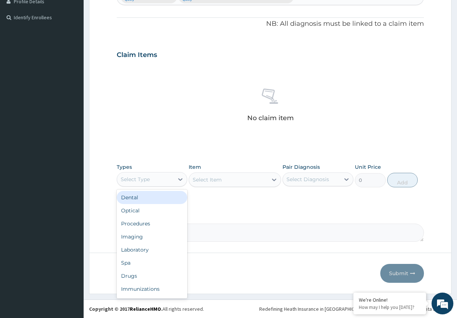
drag, startPoint x: 148, startPoint y: 180, endPoint x: 223, endPoint y: 145, distance: 82.1
click at [148, 179] on div "Select Type" at bounding box center [135, 179] width 29 height 7
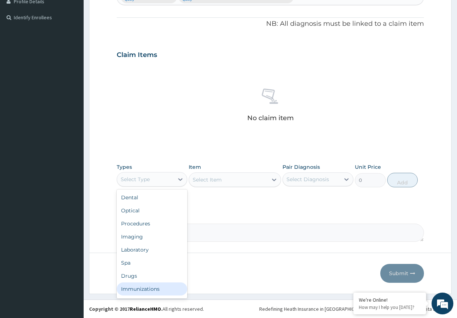
click at [138, 288] on div "Immunizations" at bounding box center [152, 289] width 71 height 13
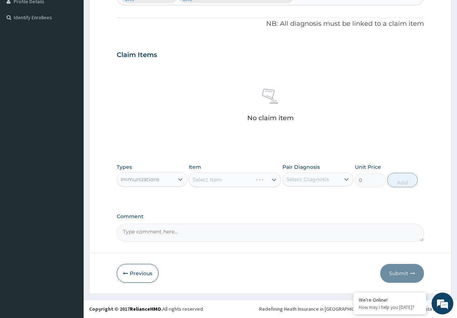
click at [303, 177] on div "Select Diagnosis" at bounding box center [307, 179] width 43 height 7
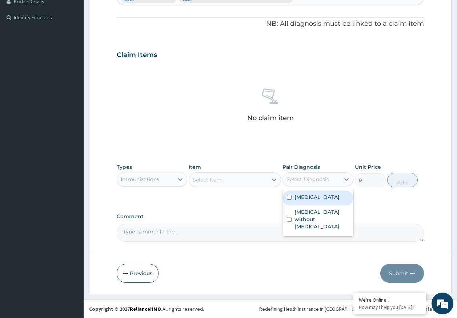
click at [314, 201] on div "[MEDICAL_DATA]" at bounding box center [317, 198] width 71 height 15
checkbox input "true"
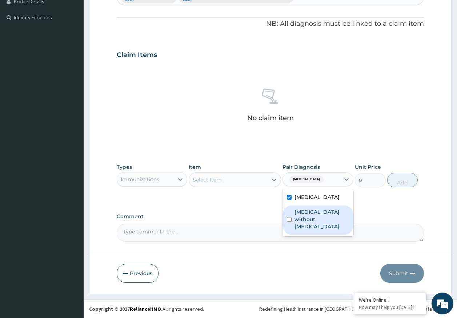
click at [311, 218] on label "[MEDICAL_DATA] without [MEDICAL_DATA]" at bounding box center [321, 220] width 55 height 22
checkbox input "true"
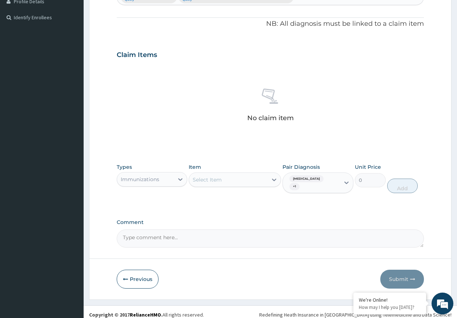
click at [240, 178] on div "Select Item" at bounding box center [228, 180] width 79 height 12
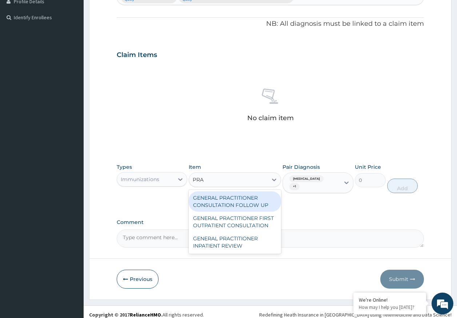
type input "PRAC"
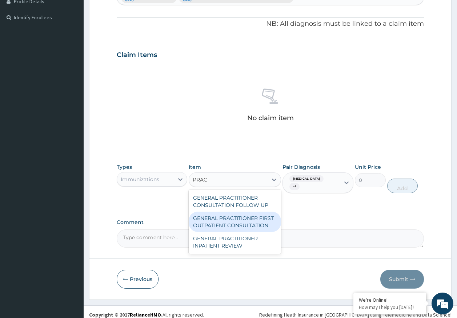
drag, startPoint x: 245, startPoint y: 216, endPoint x: 256, endPoint y: 210, distance: 12.7
click at [245, 216] on div "GENERAL PRACTITIONER FIRST OUTPATIENT CONSULTATION" at bounding box center [235, 222] width 92 height 20
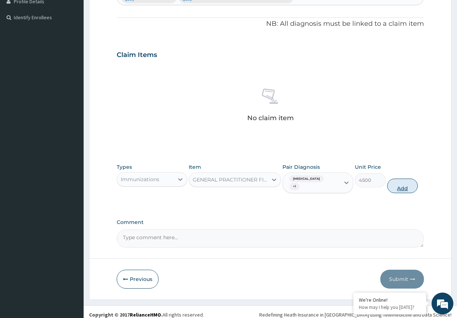
click at [409, 186] on button "Add" at bounding box center [402, 186] width 31 height 15
type input "0"
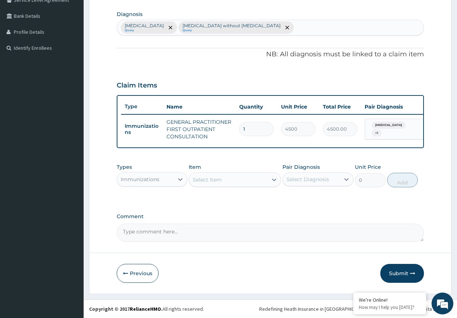
scroll to position [181, 0]
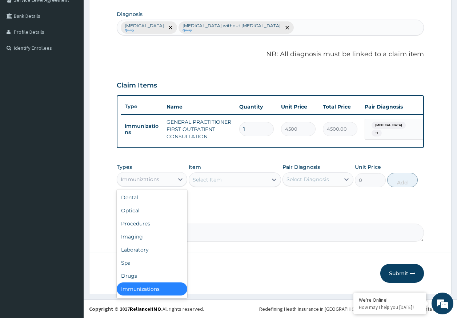
drag, startPoint x: 150, startPoint y: 180, endPoint x: 132, endPoint y: 224, distance: 46.8
click at [151, 180] on div "Immunizations" at bounding box center [140, 179] width 39 height 7
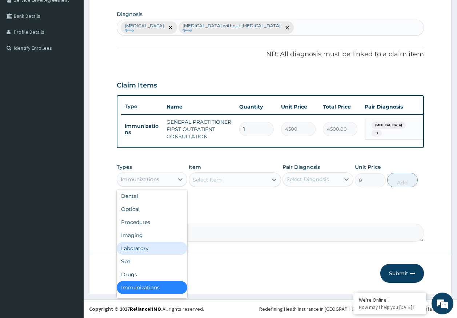
click at [142, 248] on div "Laboratory" at bounding box center [152, 248] width 71 height 13
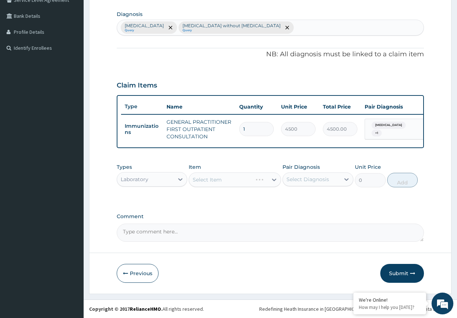
click at [319, 183] on div "Select Diagnosis" at bounding box center [307, 179] width 43 height 7
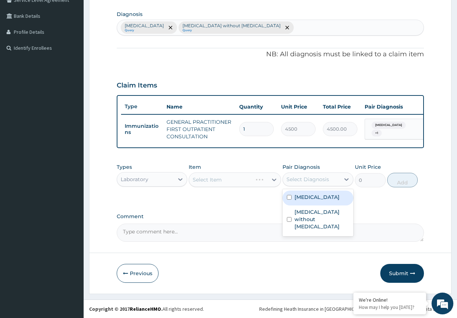
click at [305, 198] on label "Malaria, unspecified" at bounding box center [316, 197] width 45 height 7
checkbox input "true"
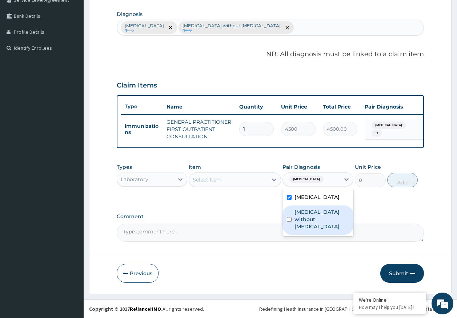
click at [239, 183] on div "Select Item" at bounding box center [228, 180] width 79 height 12
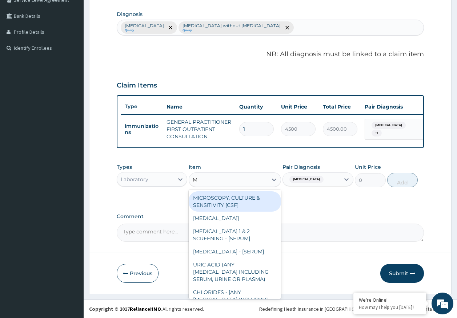
type input "MP"
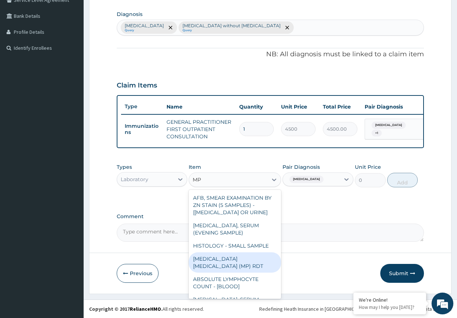
drag, startPoint x: 258, startPoint y: 259, endPoint x: 392, endPoint y: 168, distance: 161.7
click at [259, 257] on div "MALARIA PARASITE (MP) RDT" at bounding box center [235, 263] width 92 height 20
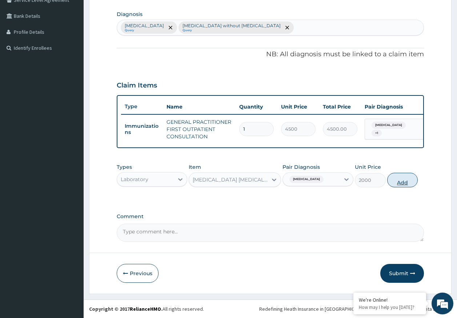
drag, startPoint x: 402, startPoint y: 179, endPoint x: 263, endPoint y: 210, distance: 142.4
click at [401, 179] on button "Add" at bounding box center [402, 180] width 31 height 15
type input "0"
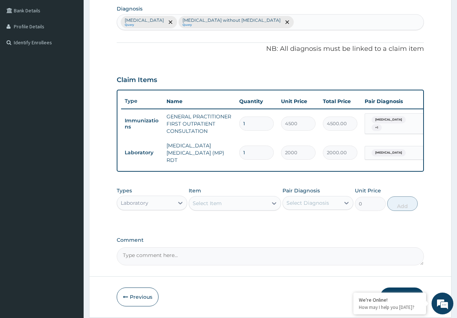
click at [250, 206] on div "Select Item" at bounding box center [228, 204] width 79 height 12
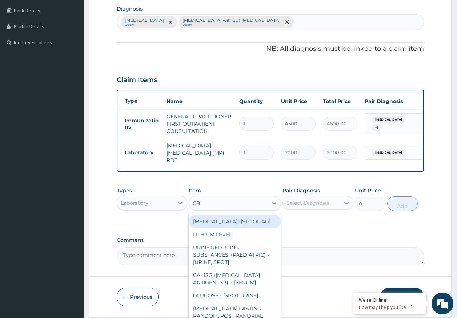
type input "CBC"
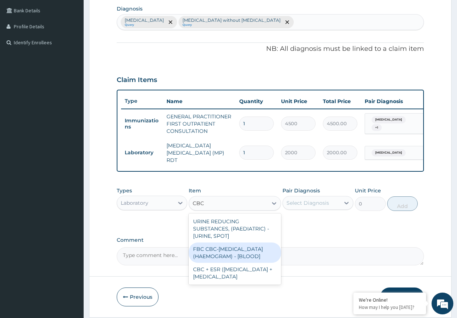
drag, startPoint x: 248, startPoint y: 253, endPoint x: 305, endPoint y: 217, distance: 67.0
click at [249, 253] on div "FBC CBC-COMPLETE BLOOD COUNT (HAEMOGRAM) - [BLOOD]" at bounding box center [235, 253] width 92 height 20
type input "5000"
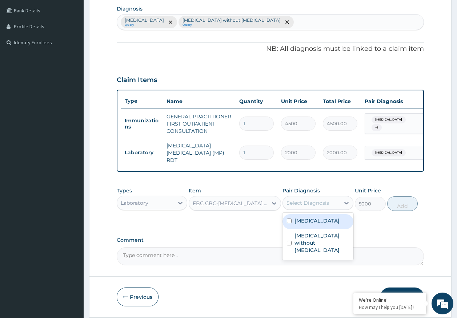
click at [311, 205] on div "Select Diagnosis" at bounding box center [307, 203] width 43 height 7
click at [308, 228] on div "Malaria, unspecified" at bounding box center [317, 221] width 71 height 15
checkbox input "true"
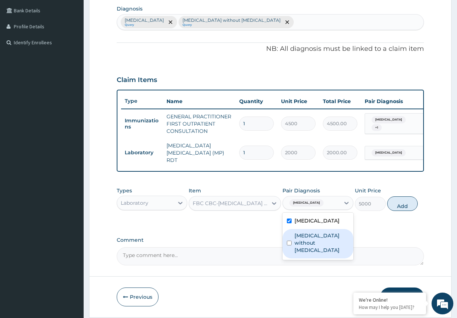
click at [307, 238] on label "Sepsis without septic shock" at bounding box center [321, 243] width 55 height 22
checkbox input "true"
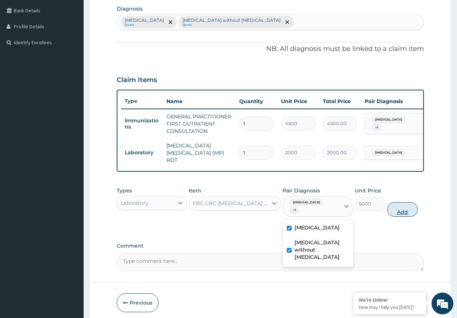
click at [400, 209] on button "Add" at bounding box center [402, 209] width 31 height 15
type input "0"
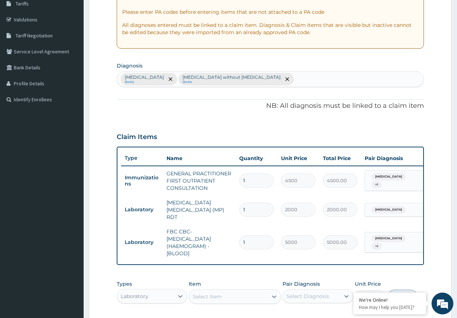
scroll to position [35, 0]
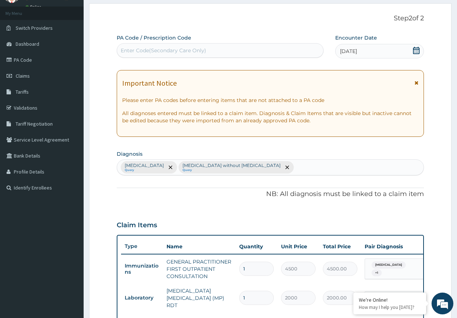
click at [182, 48] on div "Enter Code(Secondary Care Only)" at bounding box center [163, 50] width 85 height 7
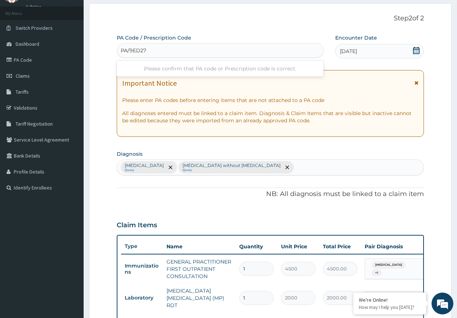
type input "PA/9ED277"
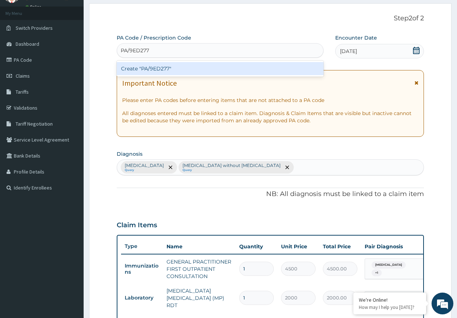
click at [170, 71] on div "Create "PA/9ED277"" at bounding box center [220, 68] width 207 height 13
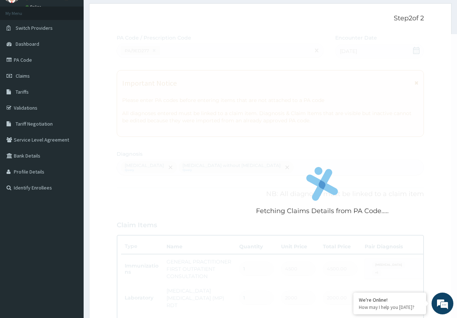
scroll to position [236, 0]
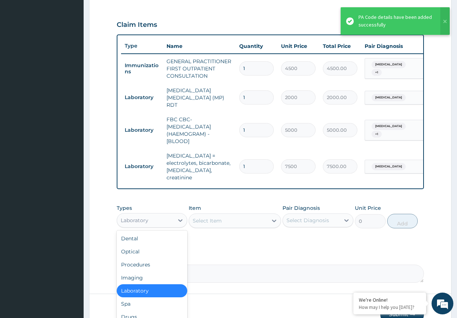
click at [146, 217] on div "Laboratory" at bounding box center [135, 220] width 28 height 7
click at [134, 314] on div "Drugs" at bounding box center [152, 317] width 71 height 13
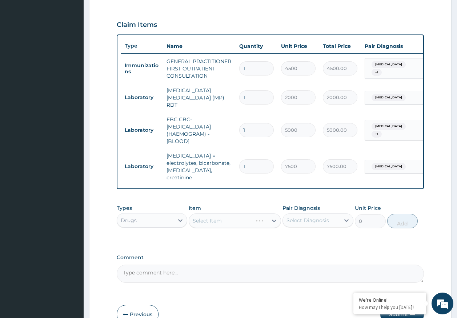
click at [297, 217] on div "Select Diagnosis" at bounding box center [307, 220] width 43 height 7
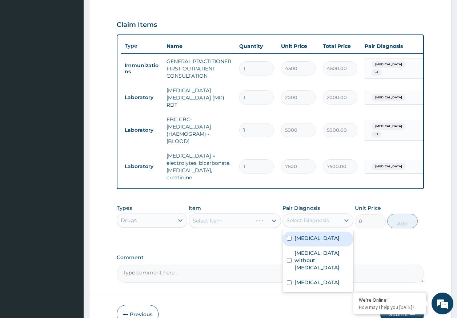
click at [309, 236] on label "Malaria, unspecified" at bounding box center [316, 238] width 45 height 7
checkbox input "true"
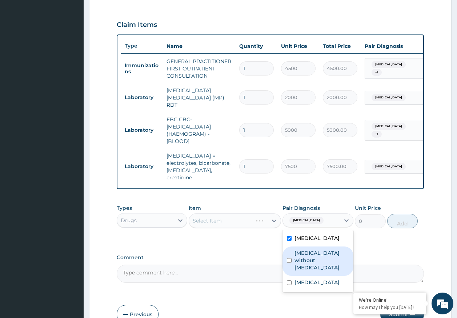
drag, startPoint x: 307, startPoint y: 253, endPoint x: 261, endPoint y: 236, distance: 48.8
click at [306, 254] on label "Sepsis without septic shock" at bounding box center [321, 261] width 55 height 22
checkbox input "true"
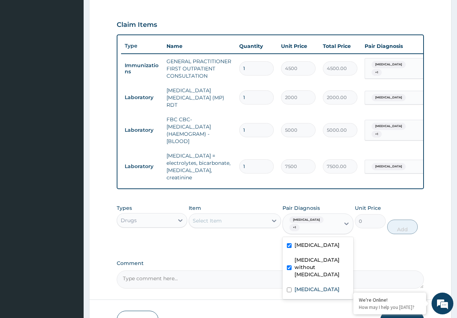
click at [255, 215] on div "Select Item" at bounding box center [228, 221] width 79 height 12
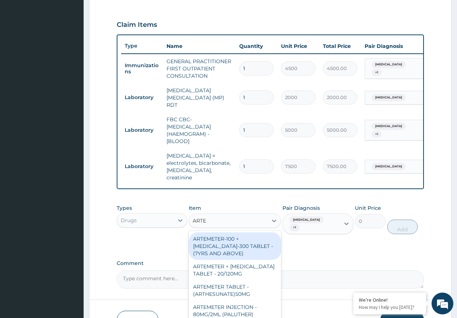
type input "ARTES"
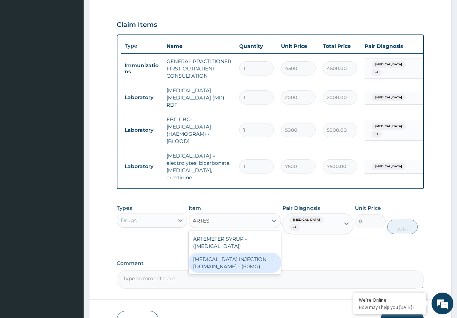
click at [246, 257] on div "ARTESUNATE INJECTION IV.IM - (60MG)" at bounding box center [235, 263] width 92 height 20
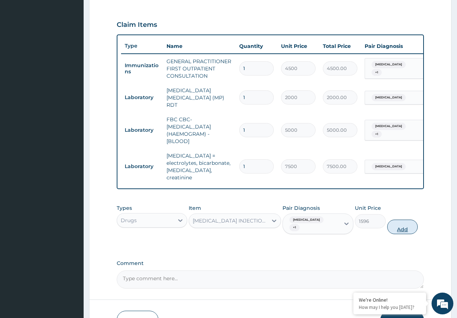
click at [407, 220] on button "Add" at bounding box center [402, 227] width 31 height 15
type input "0"
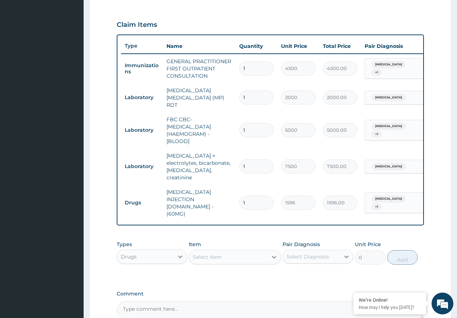
click at [209, 254] on div "Select Item" at bounding box center [207, 257] width 29 height 7
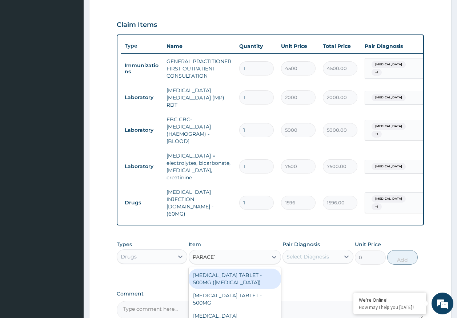
type input "PARACETA"
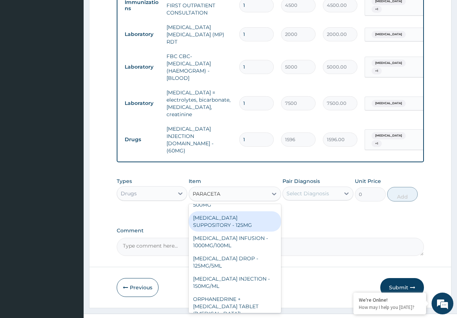
scroll to position [73, 0]
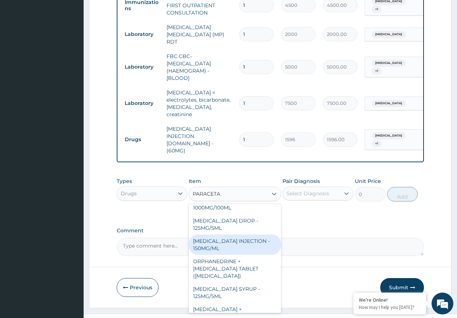
click at [207, 235] on div "PARACETAMOL INJECTION - 150MG/ML" at bounding box center [235, 245] width 92 height 20
type input "560"
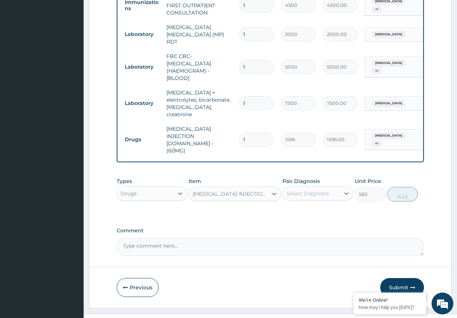
click at [310, 190] on div "Select Diagnosis" at bounding box center [307, 193] width 43 height 7
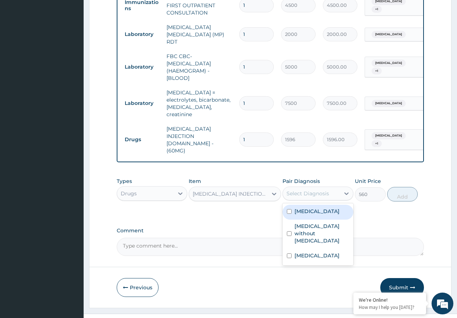
click at [307, 208] on label "Malaria, unspecified" at bounding box center [316, 211] width 45 height 7
checkbox input "true"
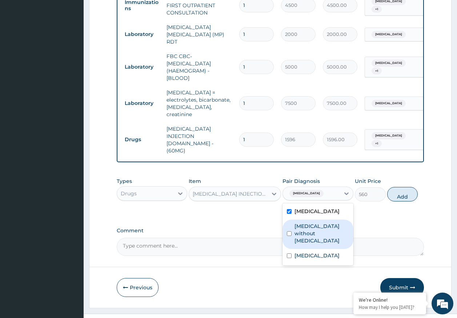
click at [308, 223] on label "Sepsis without septic shock" at bounding box center [321, 234] width 55 height 22
checkbox input "true"
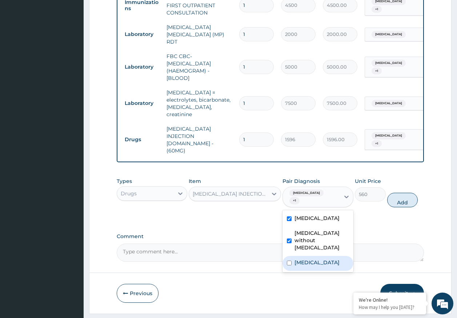
drag, startPoint x: 308, startPoint y: 241, endPoint x: 338, endPoint y: 232, distance: 31.1
click at [308, 259] on label "Enteritis due to Adenovirus" at bounding box center [316, 262] width 45 height 7
checkbox input "true"
click at [400, 193] on button "Add" at bounding box center [402, 200] width 31 height 15
type input "0"
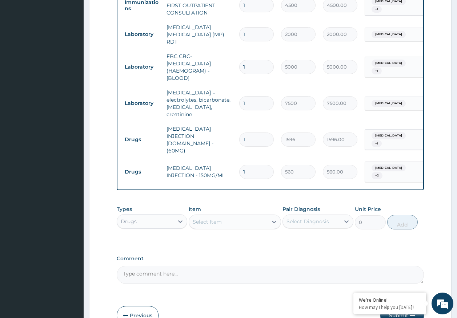
click at [217, 218] on div "Select Item" at bounding box center [207, 221] width 29 height 7
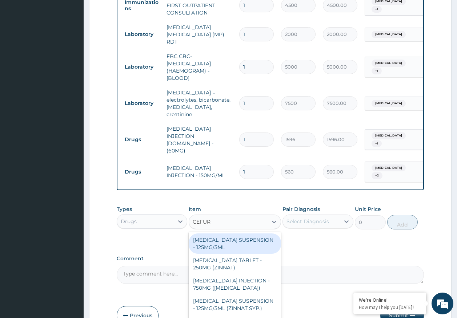
type input "CEFURO"
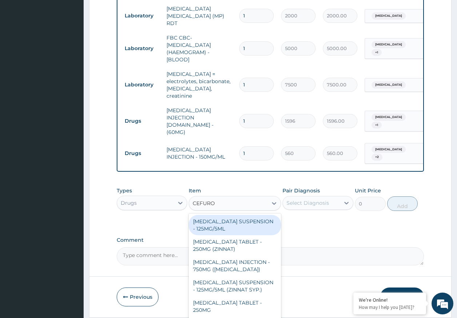
scroll to position [328, 0]
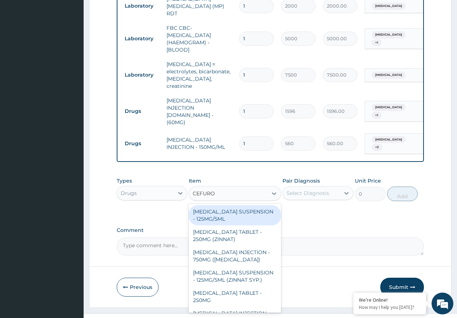
click at [235, 205] on div "CEFUROXIME SUSPENSION - 125MG/5ML" at bounding box center [235, 215] width 92 height 20
type input "3919.9999999999995"
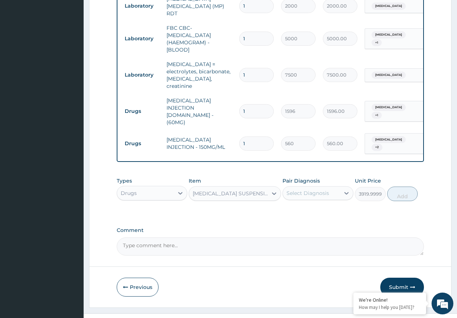
click at [302, 190] on div "Select Diagnosis" at bounding box center [307, 193] width 43 height 7
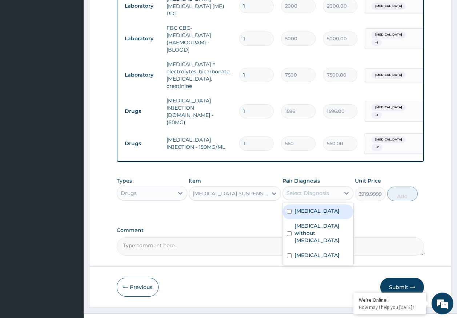
click at [309, 208] on label "Malaria, unspecified" at bounding box center [316, 211] width 45 height 7
checkbox input "true"
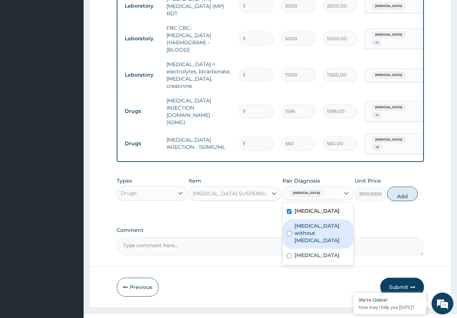
click at [308, 222] on label "Sepsis without septic shock" at bounding box center [321, 233] width 55 height 22
checkbox input "true"
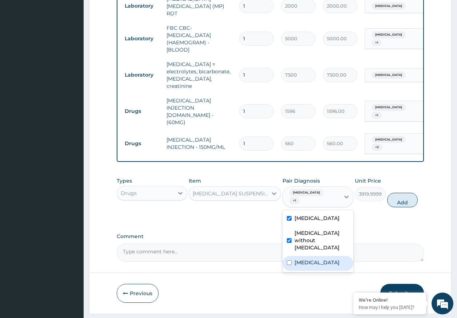
drag, startPoint x: 311, startPoint y: 244, endPoint x: 400, endPoint y: 200, distance: 99.2
click at [313, 259] on label "Enteritis due to Adenovirus" at bounding box center [316, 262] width 45 height 7
checkbox input "true"
click at [398, 193] on button "Add" at bounding box center [402, 200] width 31 height 15
type input "0"
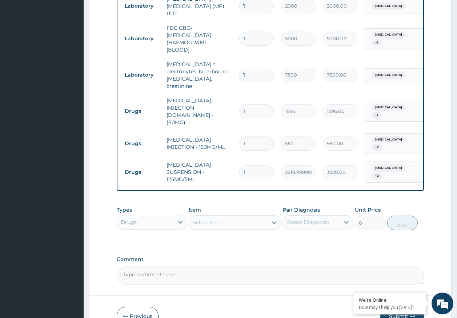
click at [242, 217] on div "Select Item" at bounding box center [228, 223] width 79 height 12
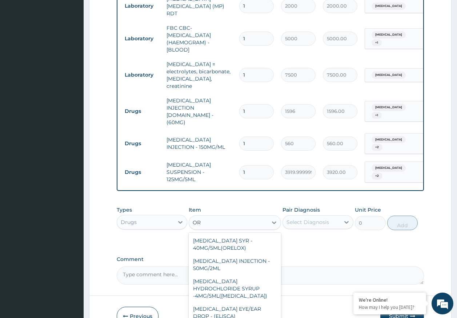
type input "ORS"
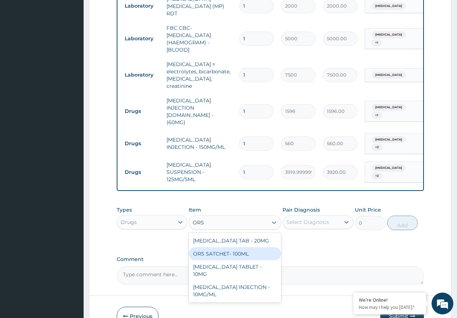
click at [229, 248] on div "ORS SATCHET- 100ML" at bounding box center [235, 254] width 92 height 13
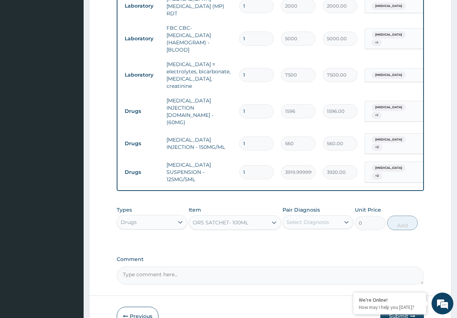
type input "112"
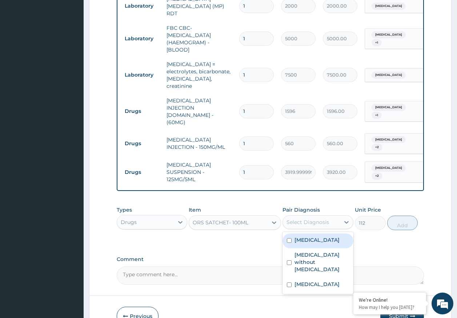
click at [318, 219] on div "Select Diagnosis" at bounding box center [307, 222] width 43 height 7
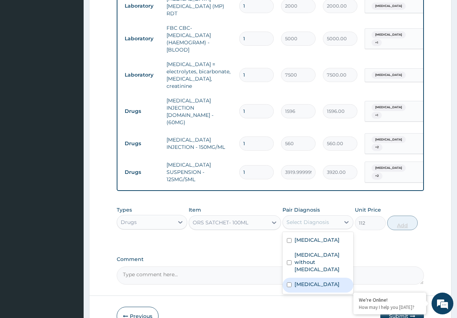
drag, startPoint x: 311, startPoint y: 265, endPoint x: 414, endPoint y: 205, distance: 119.3
click at [315, 281] on label "Enteritis due to Adenovirus" at bounding box center [316, 284] width 45 height 7
checkbox input "true"
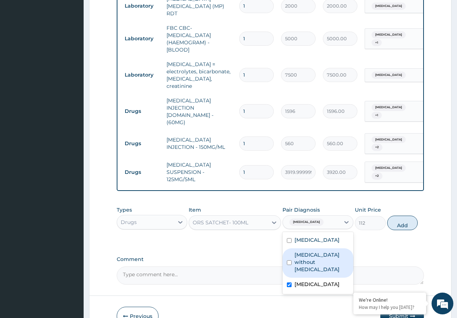
click at [406, 216] on button "Add" at bounding box center [402, 223] width 31 height 15
type input "0"
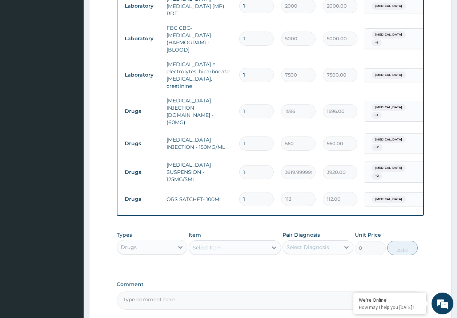
click at [218, 244] on div "Select Item" at bounding box center [207, 247] width 29 height 7
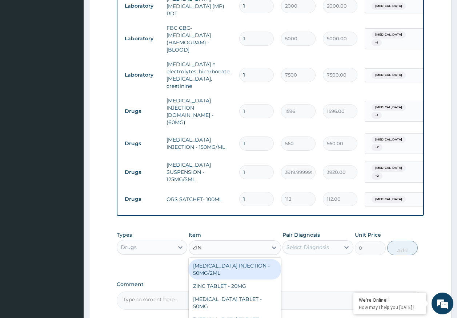
type input "ZINC"
click at [240, 260] on div "ZINC TABLET - 20MG" at bounding box center [235, 266] width 92 height 13
type input "64.39999999999999"
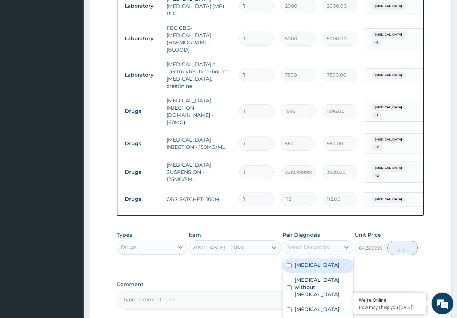
click at [302, 244] on div "Select Diagnosis" at bounding box center [307, 247] width 43 height 7
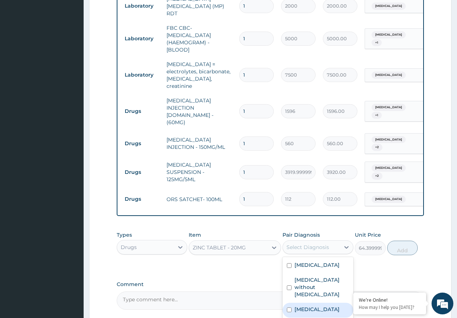
drag, startPoint x: 303, startPoint y: 292, endPoint x: 340, endPoint y: 275, distance: 41.0
click at [303, 306] on label "Enteritis due to Adenovirus" at bounding box center [316, 309] width 45 height 7
checkbox input "true"
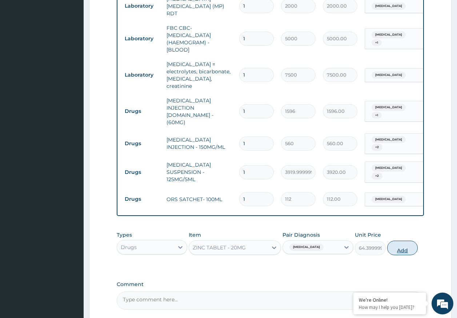
click at [401, 241] on button "Add" at bounding box center [402, 248] width 31 height 15
type input "0"
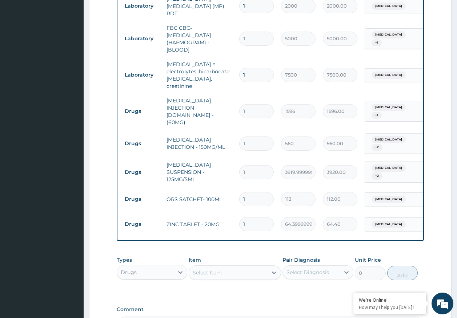
type input "10"
type input "644.00"
type input "10"
click at [258, 104] on input "1" at bounding box center [256, 111] width 35 height 14
type input "0.00"
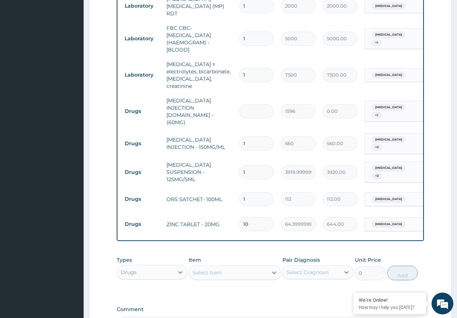
type input "3"
type input "4788.00"
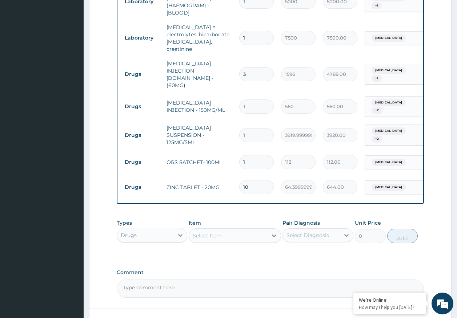
scroll to position [407, 0]
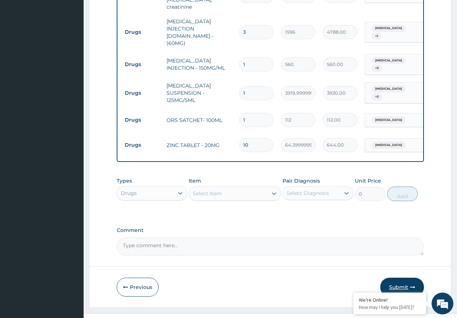
type input "3"
click at [398, 278] on button "Submit" at bounding box center [402, 287] width 44 height 19
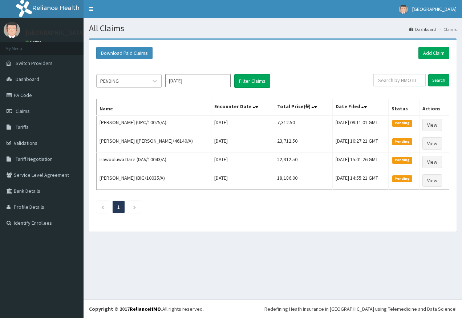
click at [127, 81] on div "PENDING" at bounding box center [122, 81] width 51 height 12
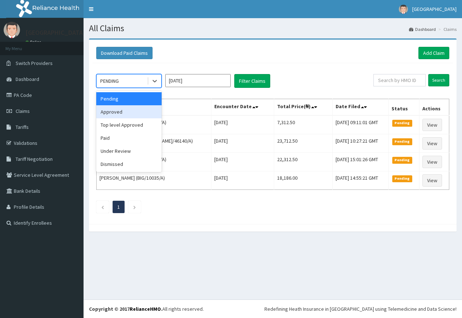
click at [118, 116] on div "Approved" at bounding box center [128, 111] width 65 height 13
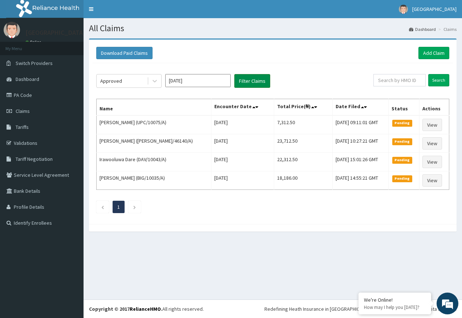
click at [261, 84] on button "Filter Claims" at bounding box center [252, 81] width 36 height 14
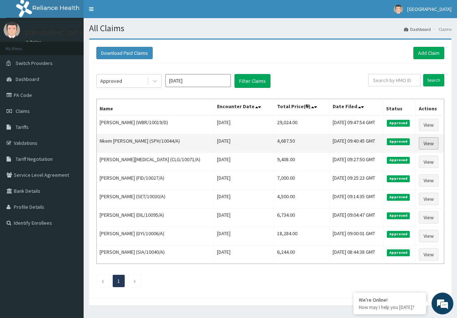
click at [426, 141] on link "View" at bounding box center [429, 143] width 20 height 12
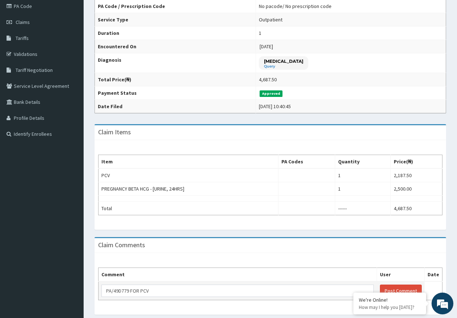
scroll to position [112, 0]
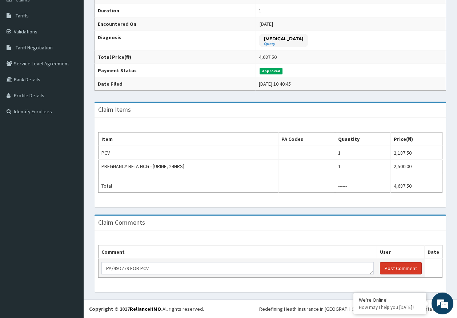
type textarea "PA/49D779 FOR PCV"
drag, startPoint x: 398, startPoint y: 267, endPoint x: 381, endPoint y: 264, distance: 18.2
click at [398, 267] on button "Post Comment" at bounding box center [401, 268] width 42 height 12
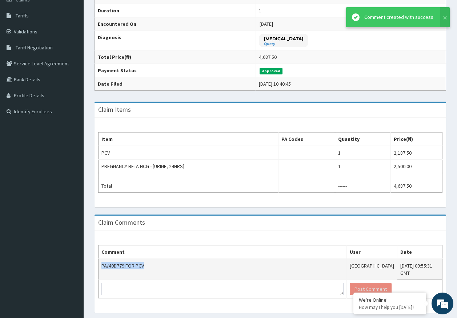
drag, startPoint x: 101, startPoint y: 267, endPoint x: 155, endPoint y: 267, distance: 53.4
click at [155, 267] on td "PA/49D779 FOR PCV" at bounding box center [223, 269] width 248 height 21
copy td "PA/49D779 FOR PCV"
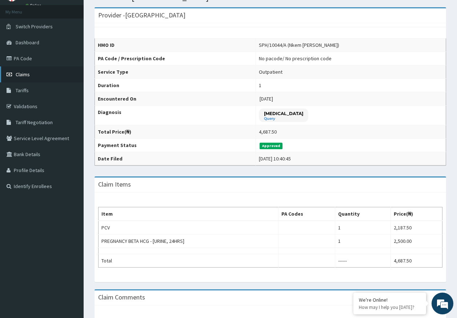
scroll to position [0, 0]
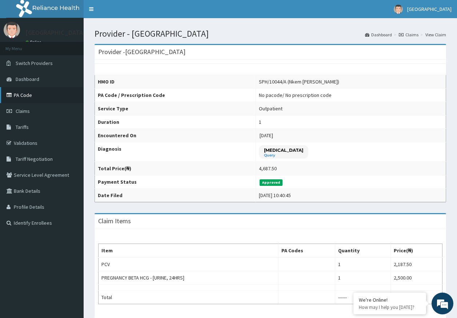
drag, startPoint x: 26, startPoint y: 109, endPoint x: 27, endPoint y: 103, distance: 6.3
click at [26, 108] on span "Claims" at bounding box center [23, 111] width 14 height 7
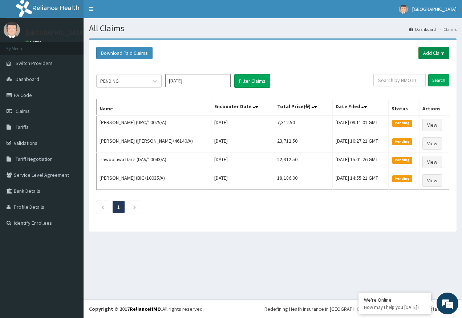
click at [438, 51] on link "Add Claim" at bounding box center [434, 53] width 31 height 12
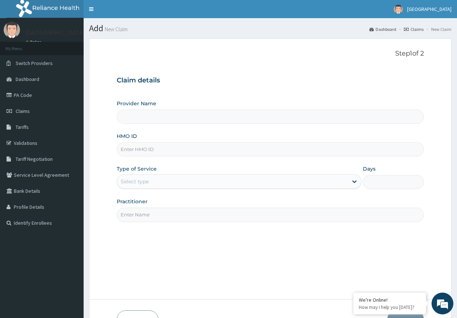
click at [140, 148] on input "HMO ID" at bounding box center [271, 150] width 308 height 14
paste input "UBP/10686/C"
type input "UBP/10686/C"
type input "[GEOGRAPHIC_DATA]"
type input "UBP/10686/C"
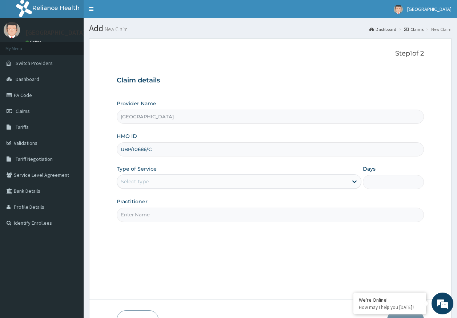
click at [136, 185] on div "Select type" at bounding box center [135, 181] width 28 height 7
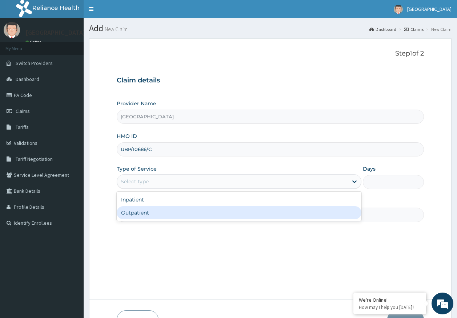
click at [147, 217] on div "Outpatient" at bounding box center [239, 212] width 245 height 13
type input "1"
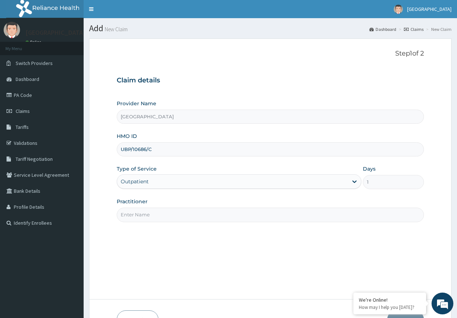
click at [141, 220] on input "Practitioner" at bounding box center [271, 215] width 308 height 14
type input "[PERSON_NAME]"
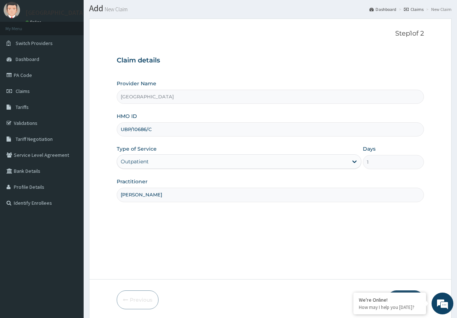
scroll to position [47, 0]
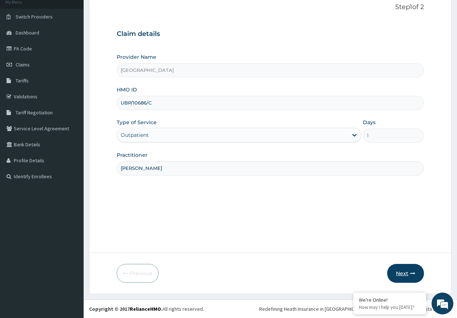
click at [405, 271] on button "Next" at bounding box center [405, 273] width 37 height 19
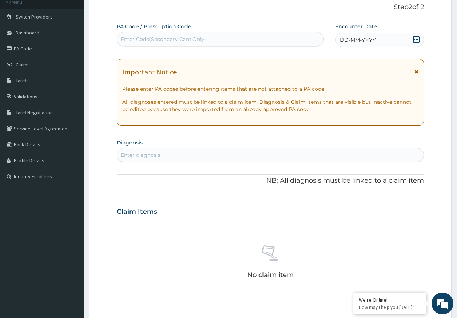
scroll to position [0, 0]
click at [160, 157] on div "Enter diagnosis" at bounding box center [141, 155] width 40 height 7
type input "MALARIA"
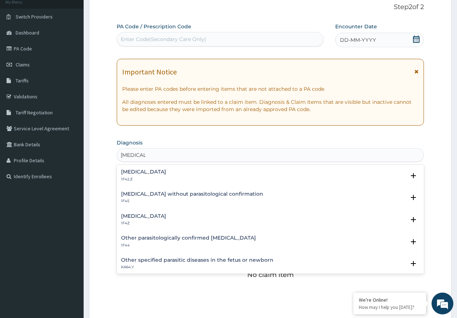
click at [138, 214] on h4 "Malaria, unspecified" at bounding box center [143, 216] width 45 height 5
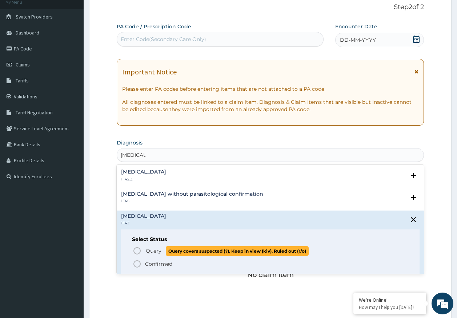
drag, startPoint x: 159, startPoint y: 254, endPoint x: 157, endPoint y: 249, distance: 6.0
click at [159, 254] on span "Query" at bounding box center [154, 251] width 16 height 7
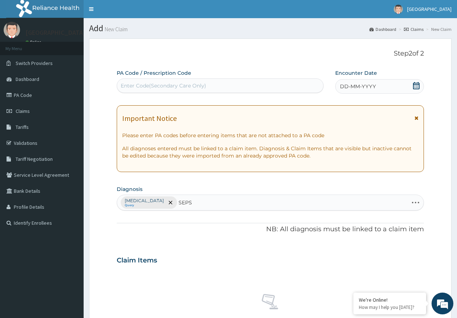
type input "SEPSI"
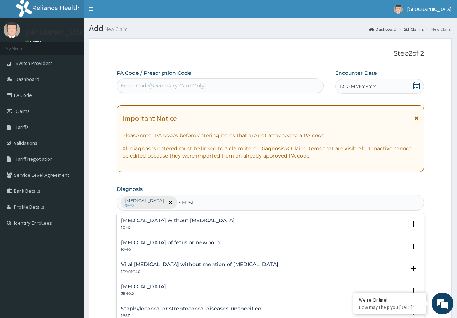
click at [155, 224] on div "Sepsis without septic shock 1G40" at bounding box center [178, 224] width 114 height 13
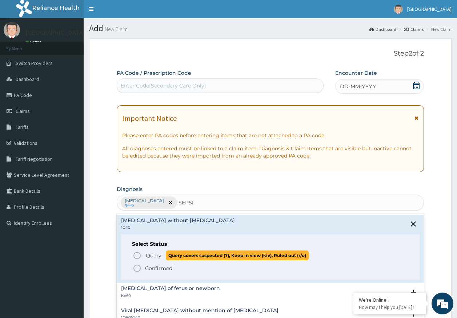
click at [148, 256] on span "Query" at bounding box center [154, 255] width 16 height 7
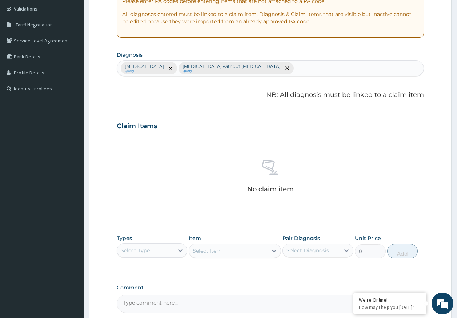
scroll to position [182, 0]
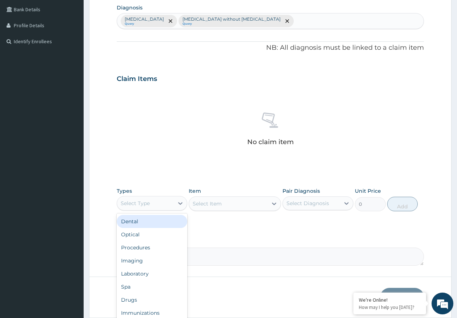
click at [152, 202] on div "Select Type" at bounding box center [145, 204] width 57 height 12
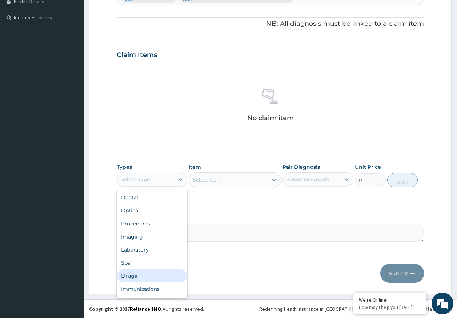
scroll to position [25, 0]
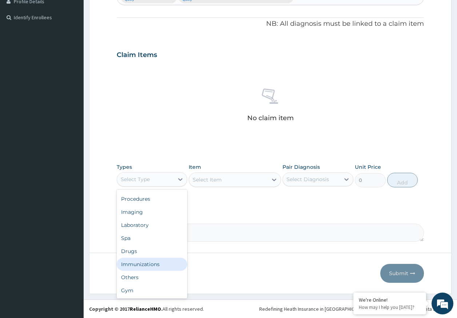
click at [156, 266] on div "Immunizations" at bounding box center [152, 264] width 71 height 13
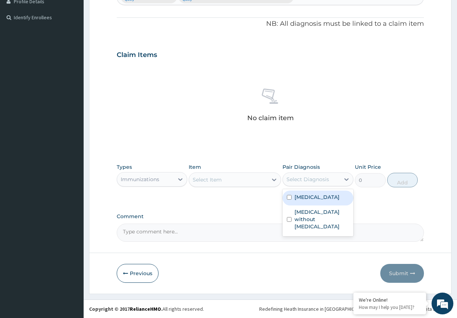
click at [304, 176] on div "Select Diagnosis" at bounding box center [307, 179] width 43 height 7
click at [313, 196] on label "Malaria, unspecified" at bounding box center [316, 197] width 45 height 7
checkbox input "true"
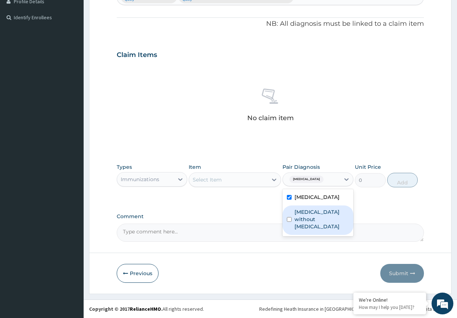
drag, startPoint x: 312, startPoint y: 221, endPoint x: 281, endPoint y: 194, distance: 40.7
click at [311, 216] on label "Sepsis without septic shock" at bounding box center [321, 220] width 55 height 22
checkbox input "true"
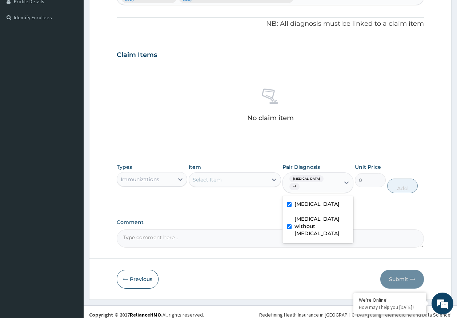
click at [259, 188] on div "Item Select Item" at bounding box center [235, 179] width 92 height 30
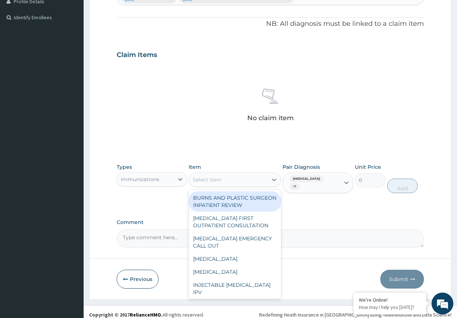
click at [253, 186] on div "Select Item" at bounding box center [235, 180] width 92 height 15
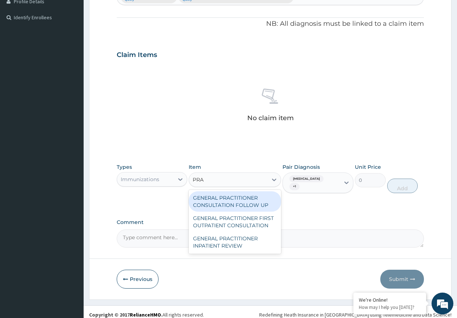
type input "PRAC"
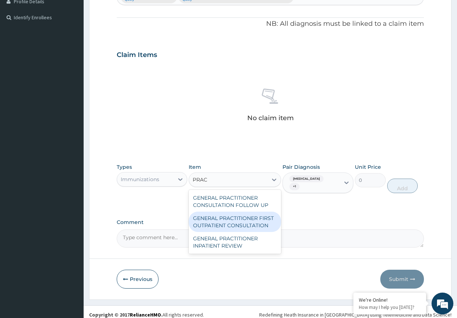
click at [254, 221] on div "GENERAL PRACTITIONER FIRST OUTPATIENT CONSULTATION" at bounding box center [235, 222] width 92 height 20
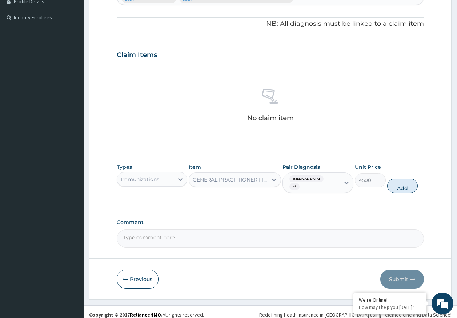
click at [410, 185] on button "Add" at bounding box center [402, 186] width 31 height 15
type input "0"
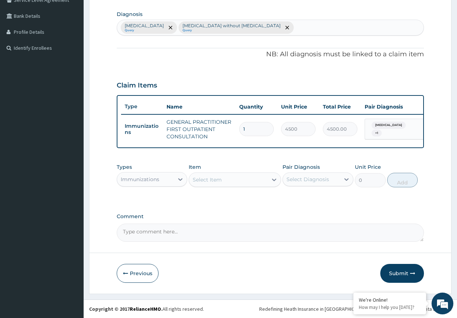
scroll to position [181, 0]
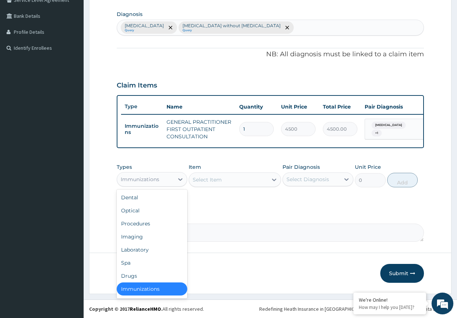
click at [155, 180] on div "Immunizations" at bounding box center [140, 179] width 39 height 7
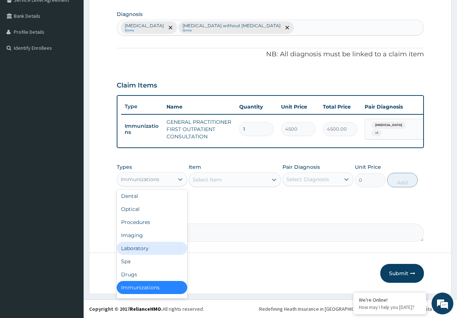
click at [143, 248] on div "Laboratory" at bounding box center [152, 248] width 71 height 13
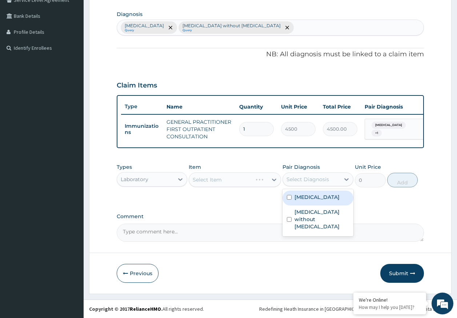
drag, startPoint x: 308, startPoint y: 179, endPoint x: 308, endPoint y: 195, distance: 16.4
click at [308, 178] on div "Select Diagnosis" at bounding box center [307, 179] width 43 height 7
click at [307, 200] on label "Malaria, unspecified" at bounding box center [316, 197] width 45 height 7
checkbox input "true"
click at [245, 183] on div "Select Item" at bounding box center [228, 180] width 79 height 12
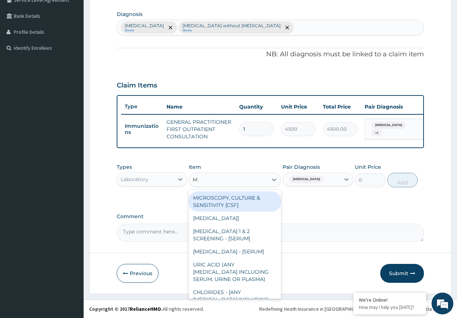
type input "MP"
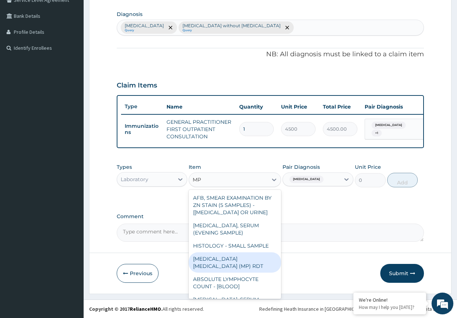
drag, startPoint x: 264, startPoint y: 258, endPoint x: 434, endPoint y: 191, distance: 183.2
click at [268, 256] on div "MALARIA PARASITE (MP) RDT" at bounding box center [235, 263] width 92 height 20
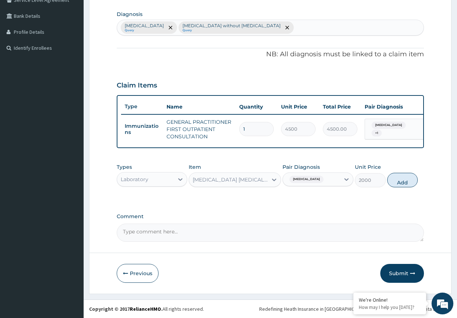
click at [400, 176] on button "Add" at bounding box center [402, 180] width 31 height 15
type input "0"
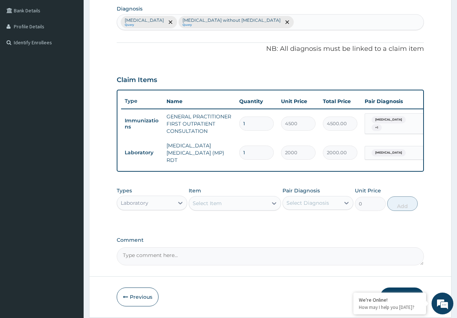
click at [250, 205] on div "Select Item" at bounding box center [228, 204] width 79 height 12
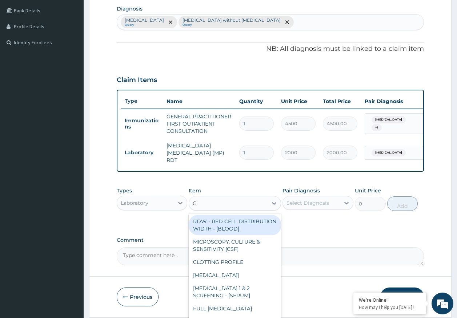
type input "CBC"
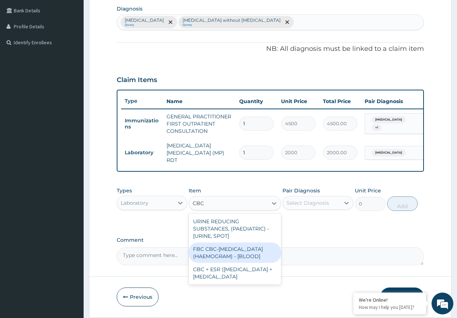
click at [231, 252] on div "FBC CBC-COMPLETE BLOOD COUNT (HAEMOGRAM) - [BLOOD]" at bounding box center [235, 253] width 92 height 20
type input "5000"
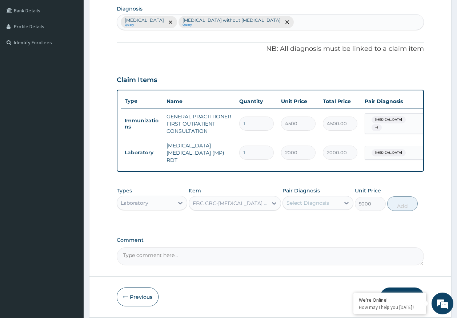
click at [320, 204] on div "Select Diagnosis" at bounding box center [307, 203] width 43 height 7
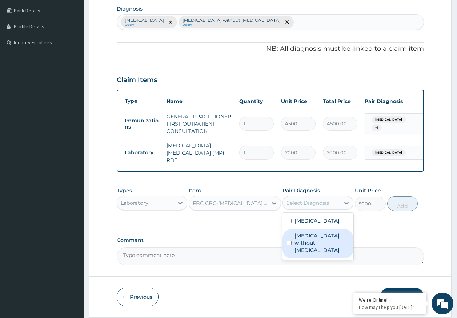
drag, startPoint x: 319, startPoint y: 237, endPoint x: 422, endPoint y: 212, distance: 106.7
click at [321, 238] on label "Sepsis without septic shock" at bounding box center [321, 243] width 55 height 22
checkbox input "true"
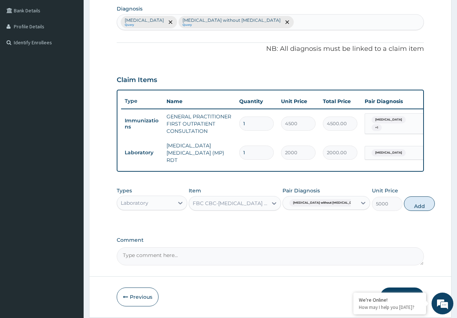
drag, startPoint x: 405, startPoint y: 205, endPoint x: 351, endPoint y: 221, distance: 55.8
click at [404, 205] on button "Add" at bounding box center [419, 204] width 31 height 15
type input "0"
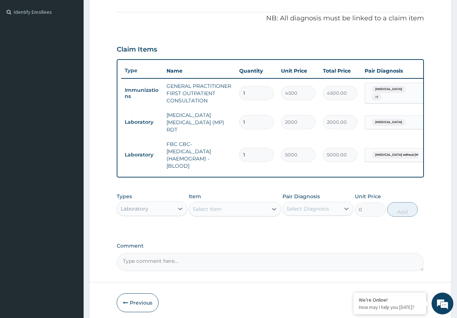
scroll to position [242, 0]
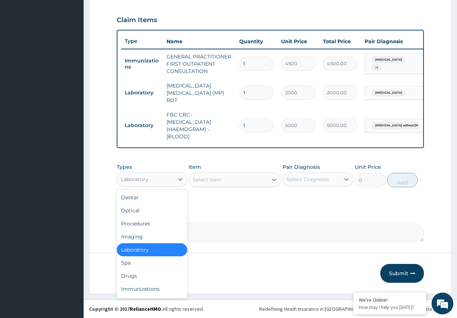
click at [155, 178] on div "Laboratory" at bounding box center [145, 180] width 57 height 12
click at [138, 279] on div "Drugs" at bounding box center [152, 276] width 71 height 13
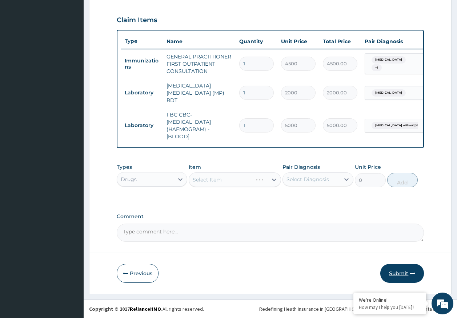
click at [398, 273] on button "Submit" at bounding box center [402, 273] width 44 height 19
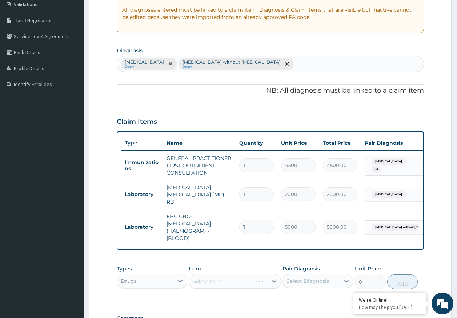
scroll to position [24, 0]
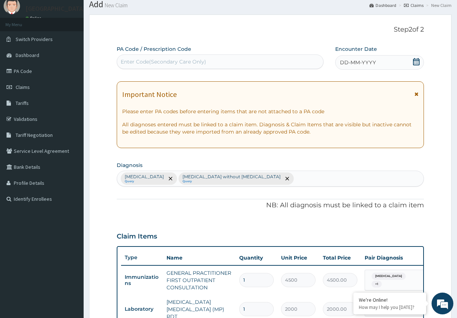
click at [354, 62] on span "DD-MM-YYYY" at bounding box center [358, 62] width 36 height 7
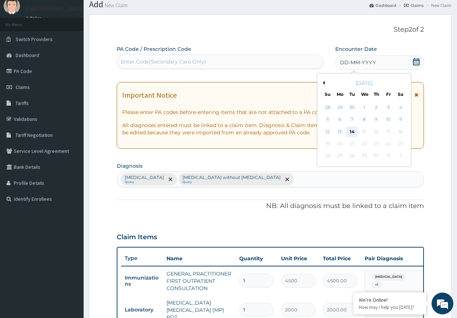
click at [352, 132] on div "14" at bounding box center [352, 132] width 11 height 11
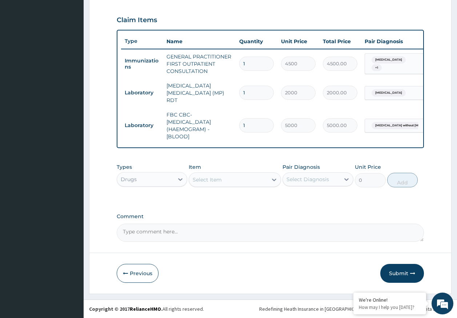
click at [409, 272] on button "Submit" at bounding box center [402, 273] width 44 height 19
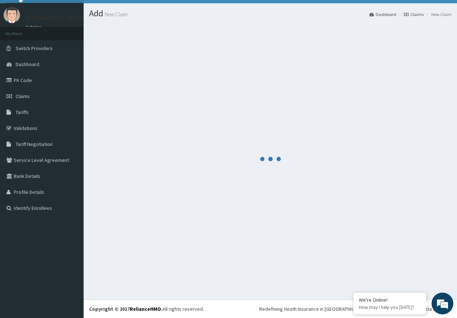
scroll to position [242, 0]
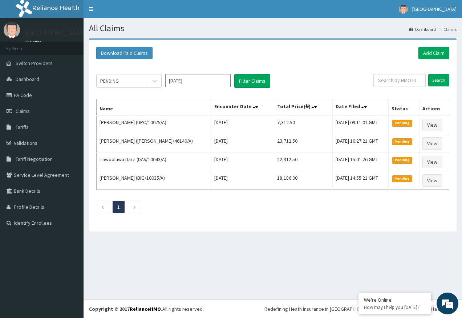
click at [115, 74] on div "PENDING [DATE] Filter Claims Search Name Encounter Date Total Price(₦) Date Fil…" at bounding box center [273, 141] width 361 height 157
click at [118, 82] on div "PENDING" at bounding box center [109, 80] width 19 height 7
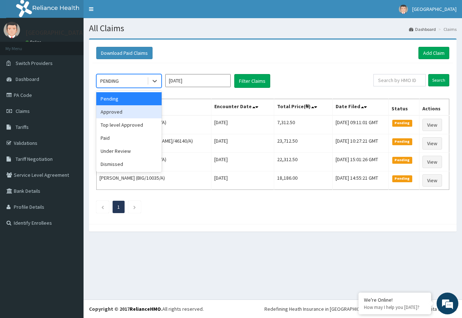
click at [118, 109] on div "Approved" at bounding box center [128, 111] width 65 height 13
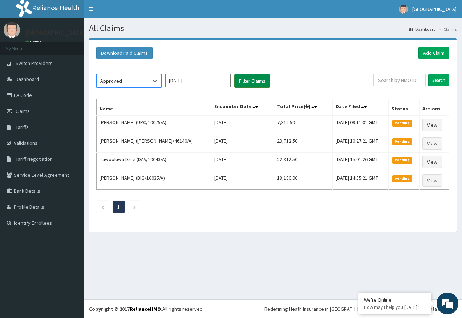
click at [241, 79] on button "Filter Claims" at bounding box center [252, 81] width 36 height 14
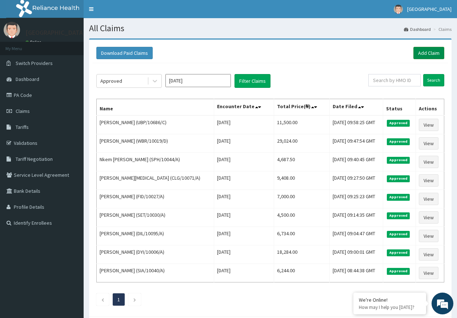
click at [432, 50] on link "Add Claim" at bounding box center [428, 53] width 31 height 12
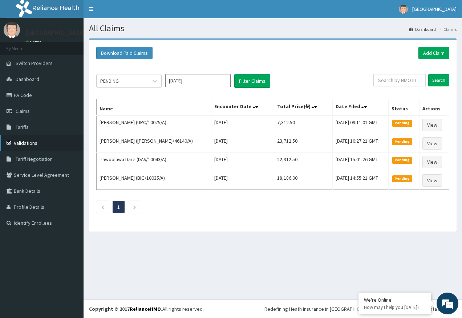
click at [35, 144] on link "Validations" at bounding box center [42, 143] width 84 height 16
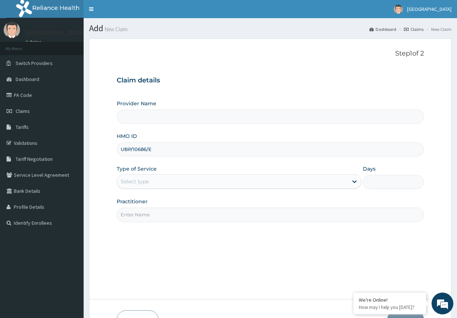
type input "UBP/10686/E"
click at [125, 181] on div "Select type" at bounding box center [135, 181] width 28 height 7
click at [26, 116] on link "Claims" at bounding box center [42, 111] width 84 height 16
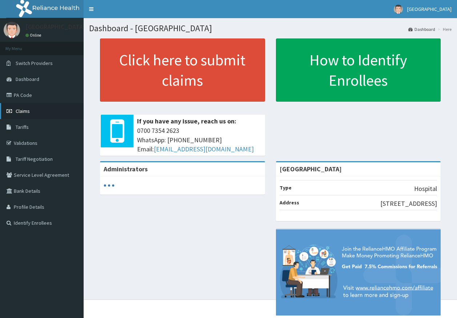
click at [28, 112] on span "Claims" at bounding box center [23, 111] width 14 height 7
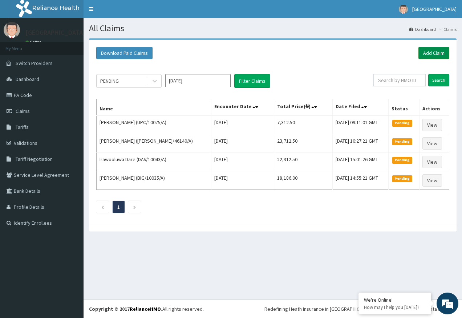
click at [441, 49] on link "Add Claim" at bounding box center [434, 53] width 31 height 12
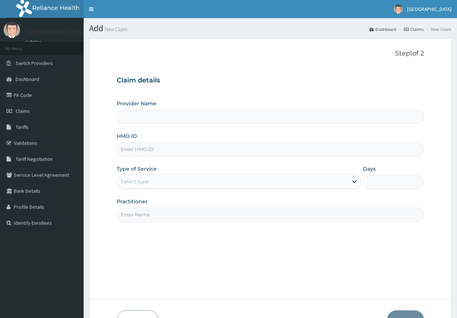
click at [145, 152] on input "HMO ID" at bounding box center [271, 150] width 308 height 14
type input "Kingtrust Medical Center"
paste input "UBP/10686/E"
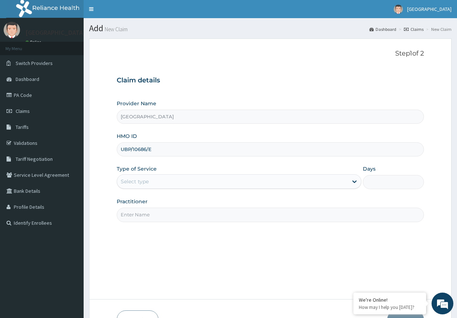
type input "UBP/10686/E"
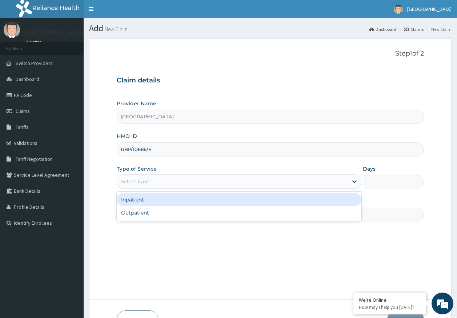
click at [127, 183] on div "Select type" at bounding box center [135, 181] width 28 height 7
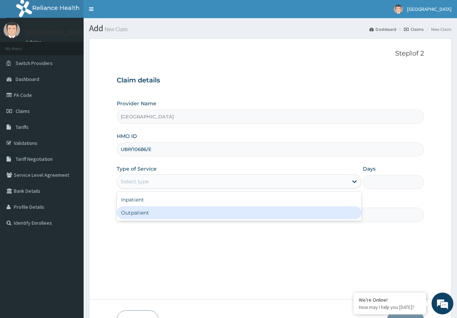
click at [137, 210] on div "Outpatient" at bounding box center [239, 212] width 245 height 13
type input "1"
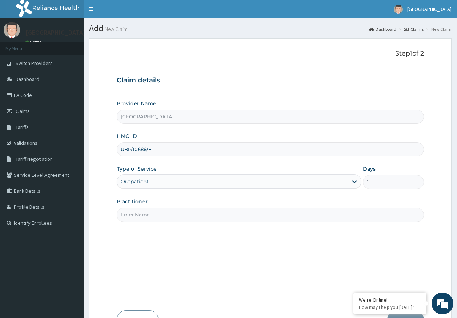
click at [144, 217] on input "Practitioner" at bounding box center [271, 215] width 308 height 14
type input "DR AJAYI"
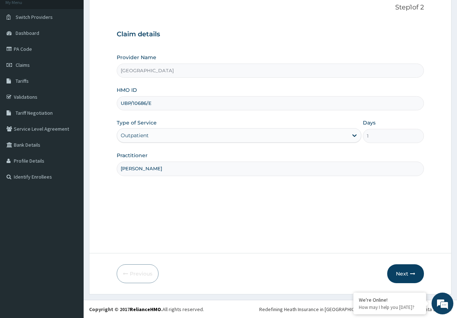
scroll to position [47, 0]
click at [410, 272] on icon "button" at bounding box center [412, 273] width 5 height 5
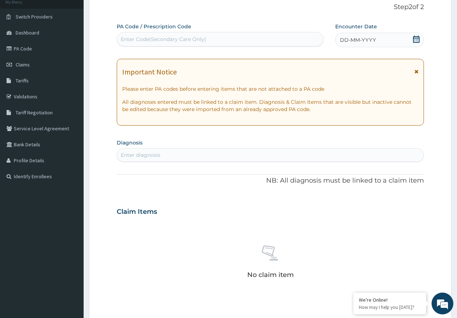
scroll to position [0, 0]
click at [360, 39] on span "DD-MM-YYYY" at bounding box center [358, 39] width 36 height 7
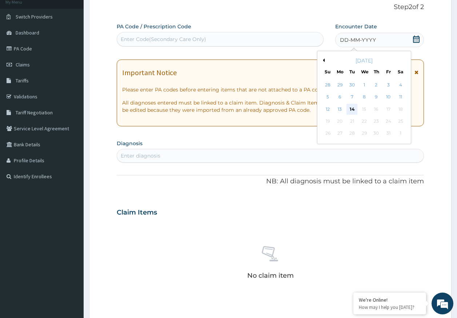
click at [349, 109] on div "14" at bounding box center [352, 109] width 11 height 11
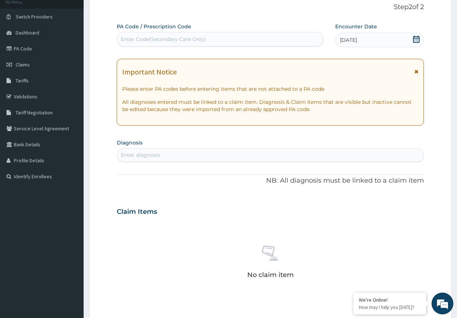
click at [178, 158] on div "Enter diagnosis" at bounding box center [270, 155] width 307 height 12
type input "MALARIA"
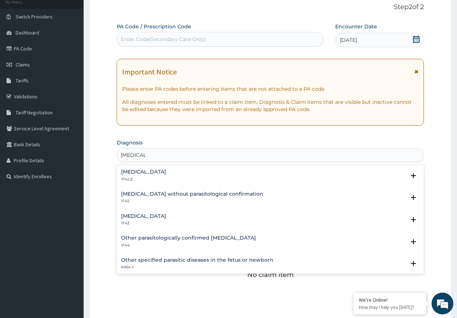
click at [139, 220] on div "Malaria, unspecified 1F4Z" at bounding box center [143, 220] width 45 height 13
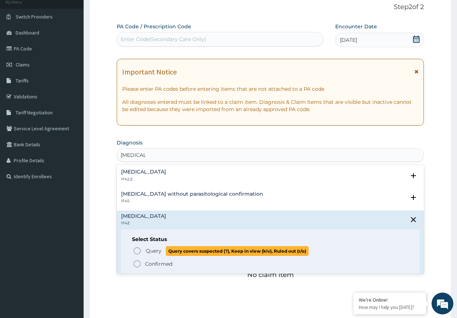
click at [152, 254] on span "Query" at bounding box center [154, 251] width 16 height 7
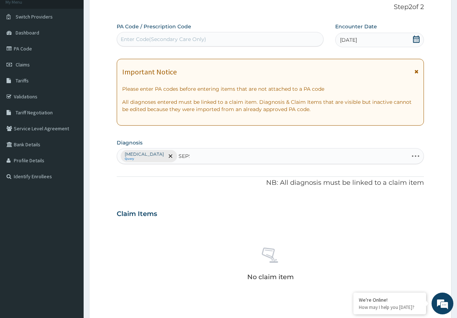
type input "SEPSI"
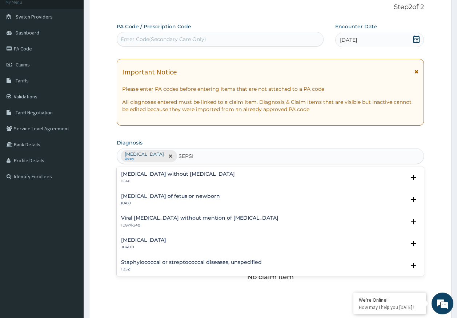
click at [150, 179] on p "1G40" at bounding box center [178, 181] width 114 height 5
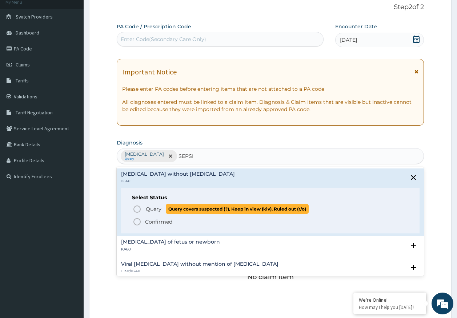
click at [151, 209] on span "Query" at bounding box center [154, 209] width 16 height 7
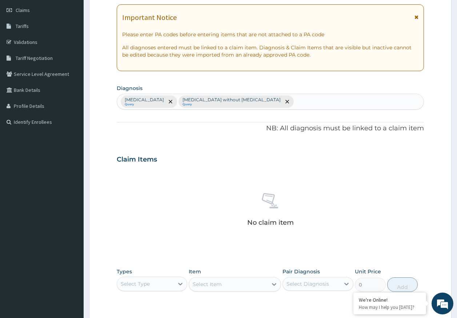
scroll to position [206, 0]
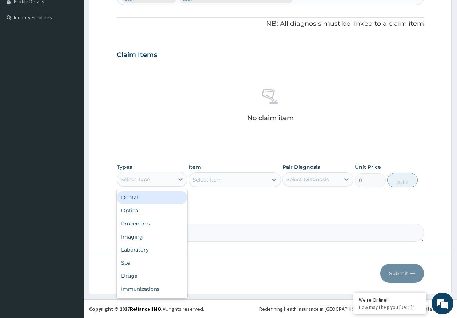
click at [148, 178] on div "Select Type" at bounding box center [135, 179] width 29 height 7
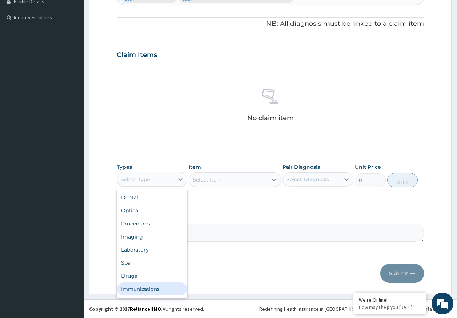
drag, startPoint x: 157, startPoint y: 291, endPoint x: 312, endPoint y: 205, distance: 176.7
click at [157, 291] on div "Immunizations" at bounding box center [152, 289] width 71 height 13
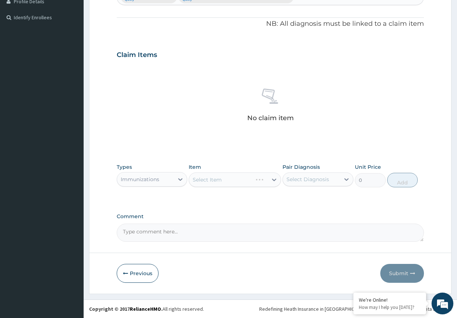
click at [314, 184] on div "Select Diagnosis" at bounding box center [311, 180] width 57 height 12
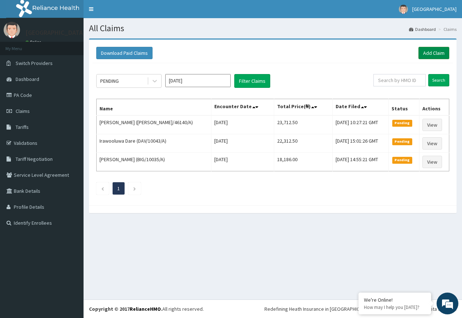
click at [434, 53] on link "Add Claim" at bounding box center [434, 53] width 31 height 12
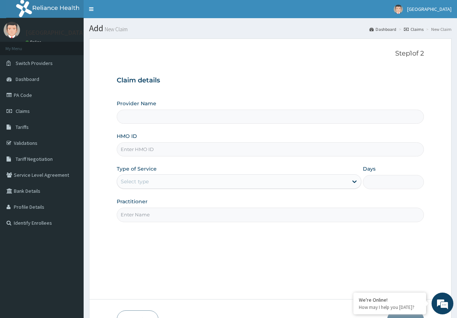
type input "[GEOGRAPHIC_DATA]"
click at [139, 150] on input "HMO ID" at bounding box center [271, 150] width 308 height 14
paste input "UBP/10686/E"
type input "UBP/10686/E"
click at [127, 181] on div "Select type" at bounding box center [135, 181] width 28 height 7
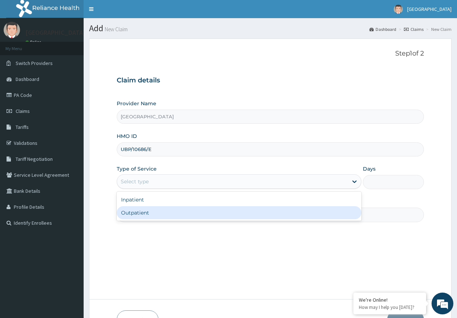
drag, startPoint x: 135, startPoint y: 214, endPoint x: 145, endPoint y: 226, distance: 15.7
click at [136, 214] on div "Outpatient" at bounding box center [239, 212] width 245 height 13
type input "1"
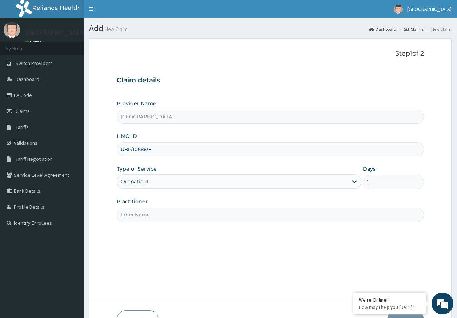
drag, startPoint x: 140, startPoint y: 213, endPoint x: 142, endPoint y: 217, distance: 4.4
click at [140, 213] on input "Practitioner" at bounding box center [271, 215] width 308 height 14
type input "[PERSON_NAME]"
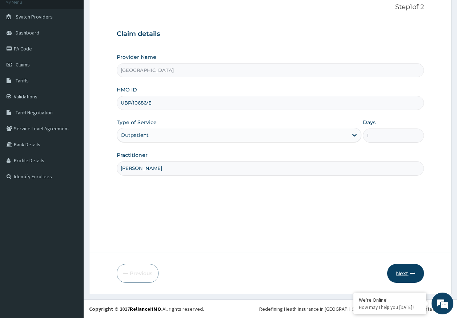
click at [406, 272] on button "Next" at bounding box center [405, 273] width 37 height 19
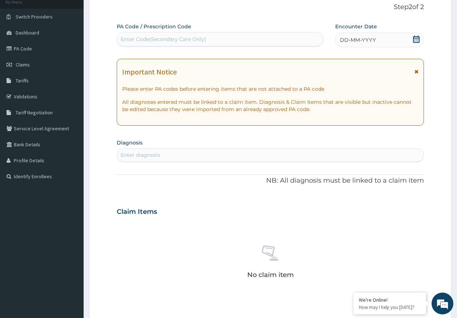
click at [354, 40] on span "DD-MM-YYYY" at bounding box center [358, 39] width 36 height 7
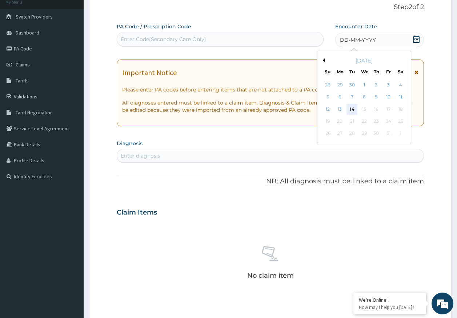
click at [350, 109] on div "14" at bounding box center [352, 109] width 11 height 11
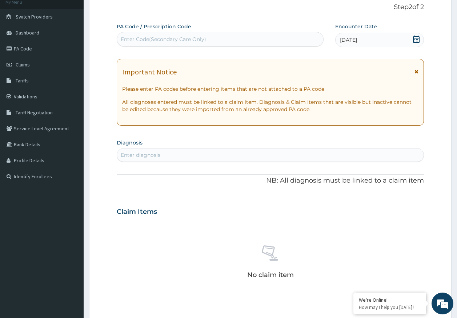
click at [252, 159] on div "Enter diagnosis" at bounding box center [270, 155] width 307 height 12
type input "[MEDICAL_DATA]"
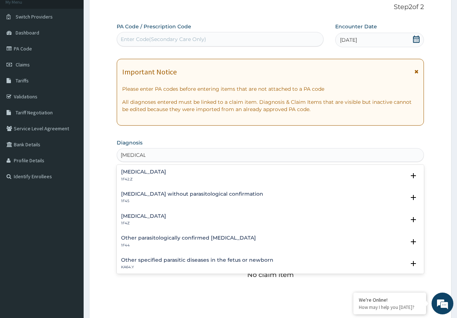
click at [145, 219] on h4 "[MEDICAL_DATA]" at bounding box center [143, 216] width 45 height 5
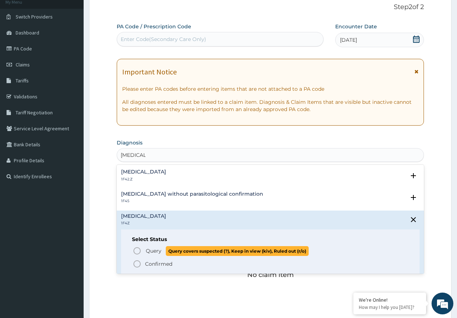
click at [158, 251] on span "Query" at bounding box center [154, 251] width 16 height 7
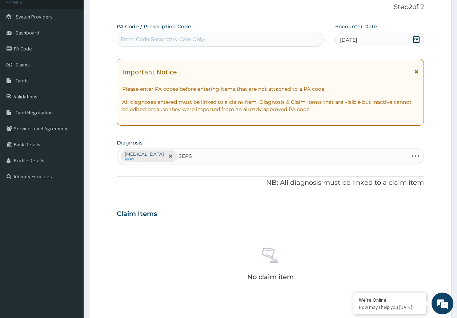
type input "SEPSI"
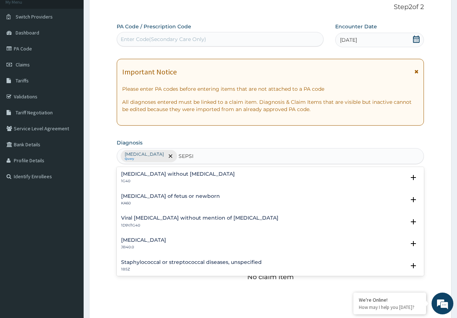
click at [147, 170] on div "[MEDICAL_DATA] without [MEDICAL_DATA] 1G40 Select Status Query Query covers sus…" at bounding box center [271, 180] width 308 height 22
click at [154, 172] on h4 "[MEDICAL_DATA] without [MEDICAL_DATA]" at bounding box center [178, 174] width 114 height 5
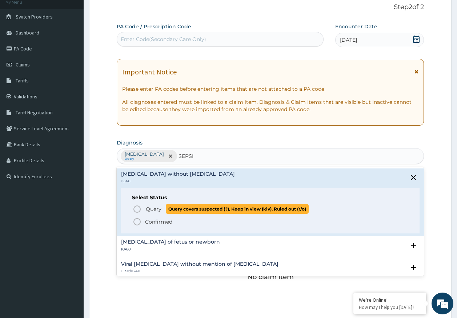
click at [161, 212] on span "Query" at bounding box center [154, 209] width 16 height 7
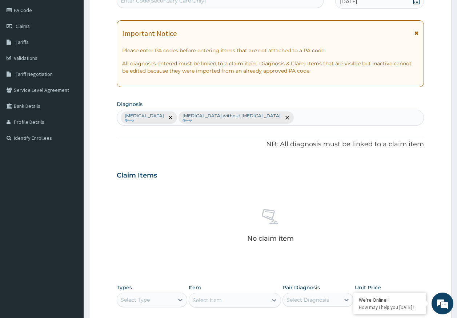
scroll to position [206, 0]
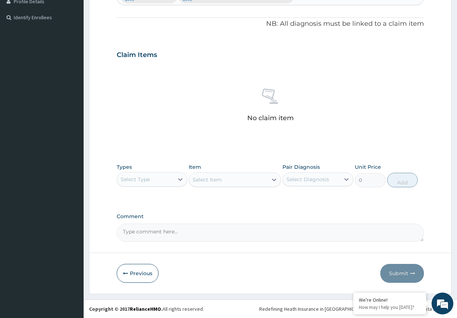
click at [143, 171] on div "Types Select Type" at bounding box center [152, 176] width 71 height 24
click at [143, 181] on div "Select Type" at bounding box center [145, 180] width 57 height 12
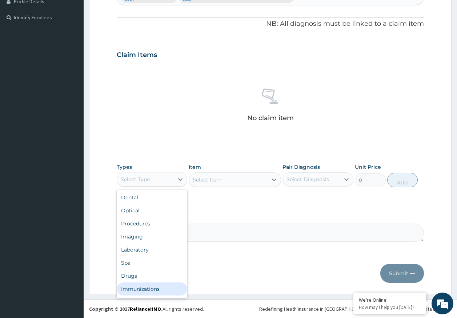
drag, startPoint x: 147, startPoint y: 288, endPoint x: 226, endPoint y: 217, distance: 106.9
click at [152, 288] on div "Immunizations" at bounding box center [152, 289] width 71 height 13
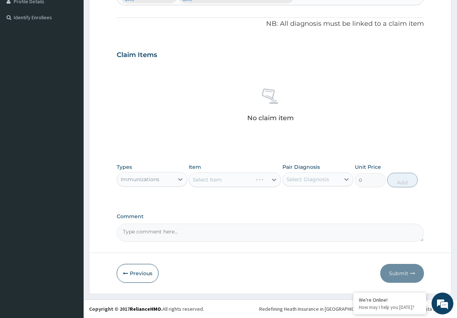
click at [301, 181] on div "Select Diagnosis" at bounding box center [307, 179] width 43 height 7
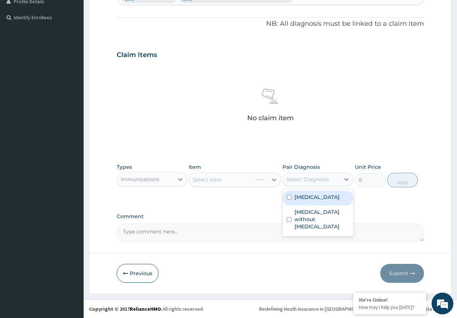
click at [301, 197] on label "[MEDICAL_DATA]" at bounding box center [316, 197] width 45 height 7
checkbox input "true"
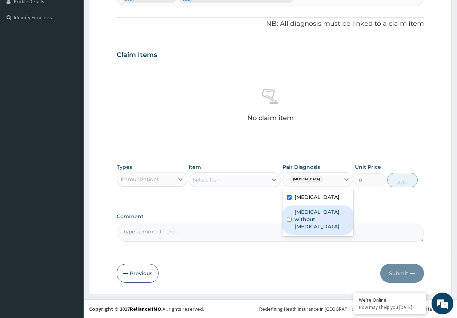
click at [308, 214] on label "[MEDICAL_DATA] without [MEDICAL_DATA]" at bounding box center [321, 220] width 55 height 22
checkbox input "true"
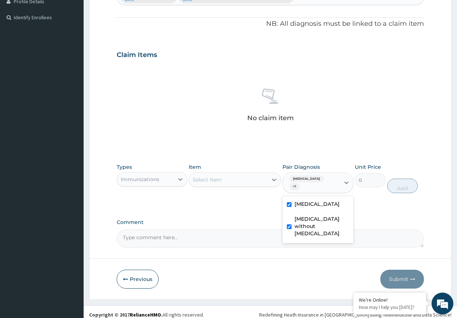
click at [240, 181] on div "Select Item" at bounding box center [228, 180] width 79 height 12
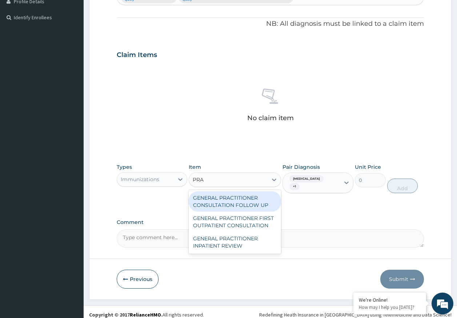
type input "PRAC"
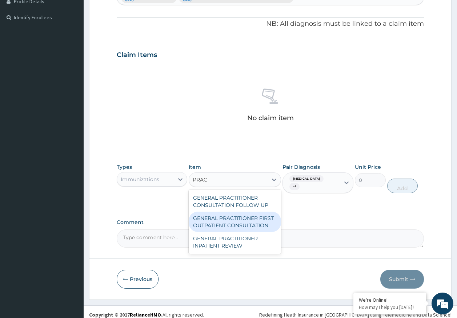
click at [261, 216] on div "GENERAL PRACTITIONER FIRST OUTPATIENT CONSULTATION" at bounding box center [235, 222] width 92 height 20
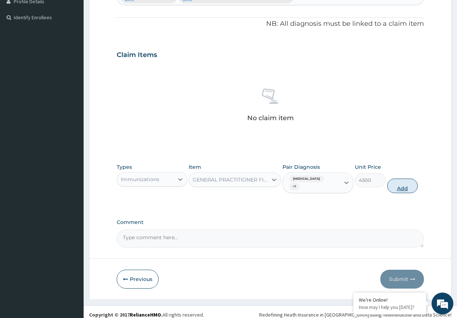
click at [402, 185] on button "Add" at bounding box center [402, 186] width 31 height 15
type input "0"
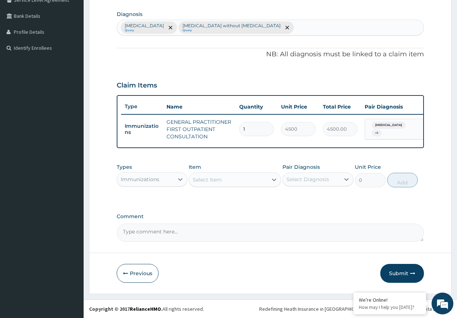
scroll to position [181, 0]
click at [155, 180] on div "Immunizations" at bounding box center [140, 179] width 39 height 7
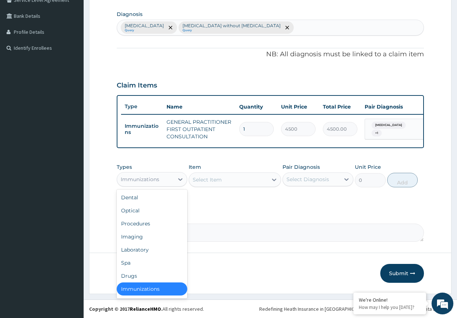
scroll to position [1, 0]
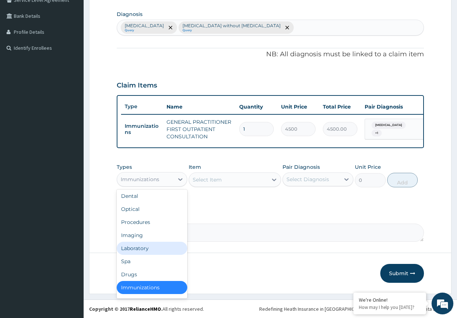
click at [147, 250] on div "Laboratory" at bounding box center [152, 248] width 71 height 13
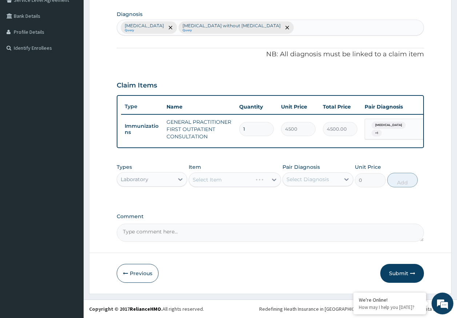
click at [249, 180] on div "Select Item" at bounding box center [235, 180] width 92 height 15
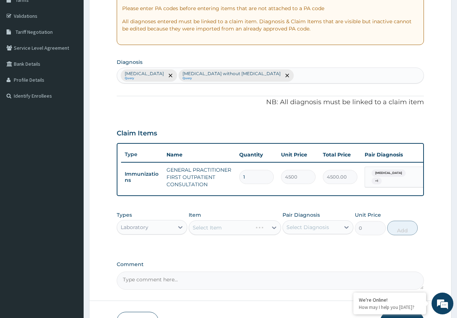
scroll to position [35, 0]
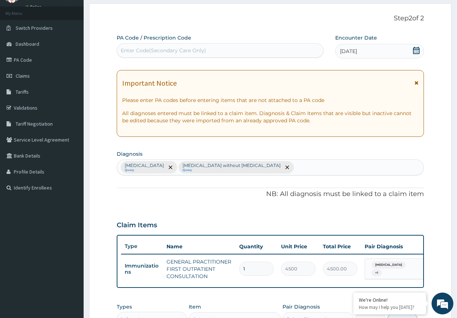
click at [278, 169] on div "[MEDICAL_DATA] Query [MEDICAL_DATA] without [MEDICAL_DATA] Query" at bounding box center [270, 167] width 307 height 15
type input "URTI"
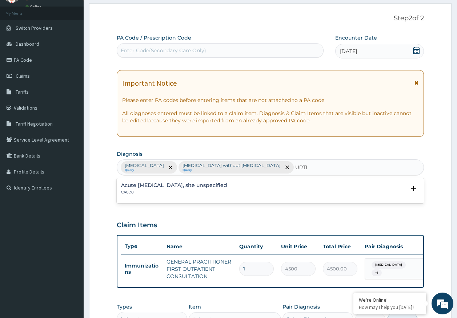
click at [178, 189] on div "Acute [MEDICAL_DATA], site unspecified CA07.0" at bounding box center [174, 189] width 106 height 13
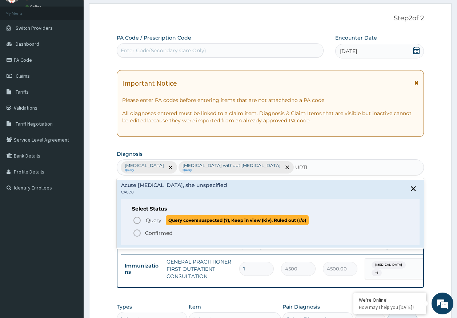
click at [160, 224] on span "Query" at bounding box center [154, 220] width 16 height 7
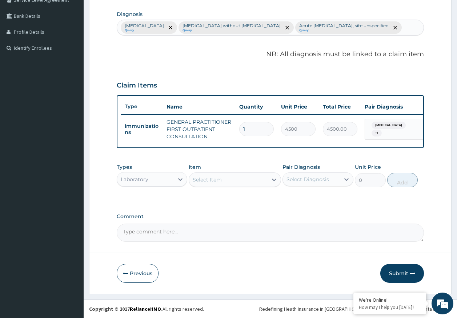
scroll to position [181, 0]
click at [205, 177] on div "Select Item" at bounding box center [207, 179] width 29 height 7
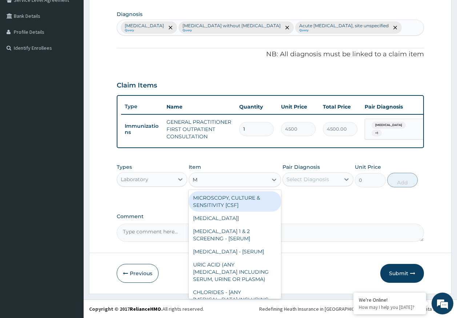
type input "MP"
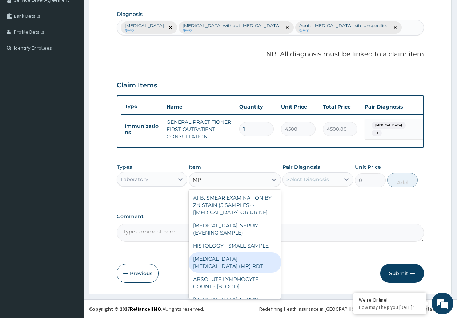
drag, startPoint x: 258, startPoint y: 258, endPoint x: 313, endPoint y: 209, distance: 73.6
click at [260, 258] on div "[MEDICAL_DATA] [MEDICAL_DATA] (MP) RDT" at bounding box center [235, 263] width 92 height 20
type input "2000"
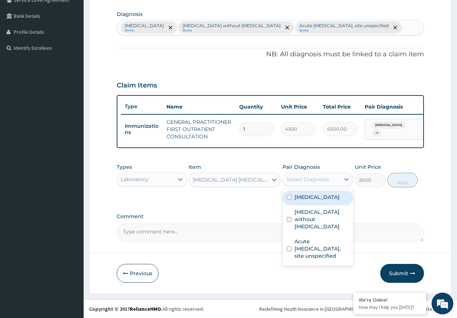
click at [310, 180] on div "Select Diagnosis" at bounding box center [307, 179] width 43 height 7
drag, startPoint x: 313, startPoint y: 200, endPoint x: 410, endPoint y: 172, distance: 100.4
click at [318, 198] on label "[MEDICAL_DATA]" at bounding box center [316, 197] width 45 height 7
checkbox input "true"
click at [402, 179] on button "Add" at bounding box center [402, 180] width 31 height 15
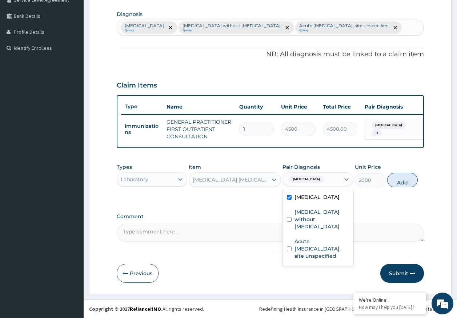
type input "0"
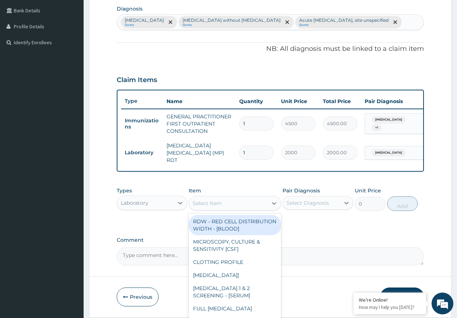
click at [242, 207] on div "Select Item" at bounding box center [228, 204] width 79 height 12
type input "CBC"
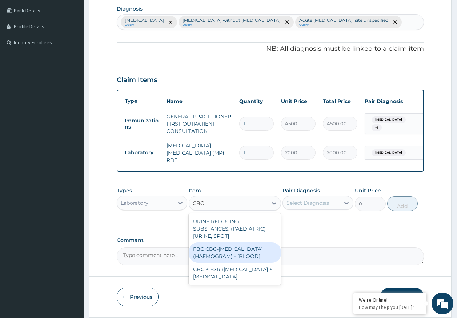
drag, startPoint x: 248, startPoint y: 261, endPoint x: 296, endPoint y: 220, distance: 62.7
click at [248, 260] on div "FBC CBC-[MEDICAL_DATA] (HAEMOGRAM) - [BLOOD]" at bounding box center [235, 253] width 92 height 20
type input "5000"
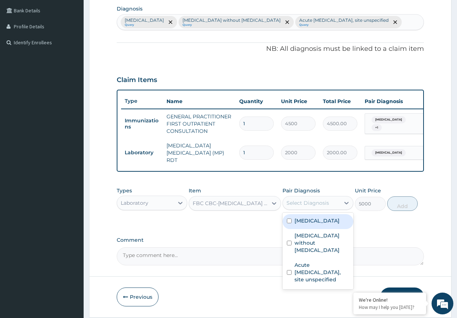
drag, startPoint x: 300, startPoint y: 207, endPoint x: 301, endPoint y: 212, distance: 5.1
click at [301, 204] on div "Select Diagnosis" at bounding box center [317, 203] width 71 height 14
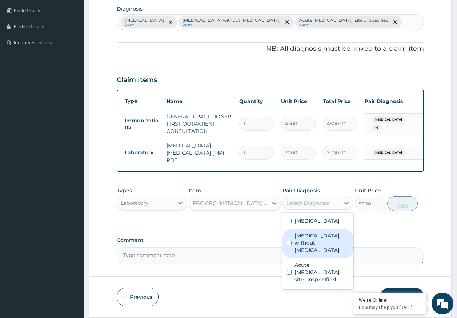
drag, startPoint x: 304, startPoint y: 245, endPoint x: 365, endPoint y: 218, distance: 66.6
click at [305, 244] on label "[MEDICAL_DATA] without [MEDICAL_DATA]" at bounding box center [321, 243] width 55 height 22
checkbox input "true"
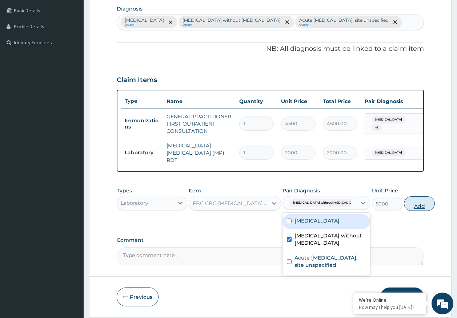
click at [404, 204] on button "Add" at bounding box center [419, 204] width 31 height 15
type input "0"
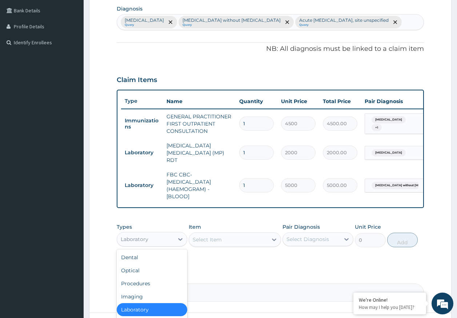
click at [160, 245] on div "Laboratory" at bounding box center [145, 240] width 57 height 12
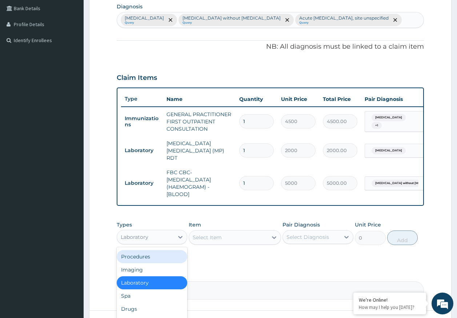
scroll to position [217, 0]
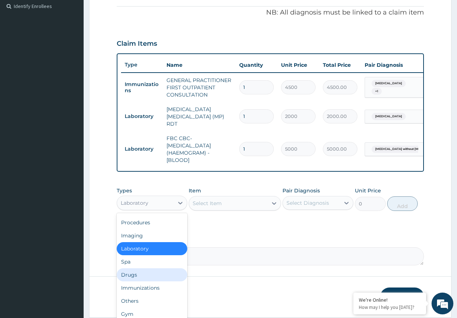
click at [132, 277] on div "Drugs" at bounding box center [152, 275] width 71 height 13
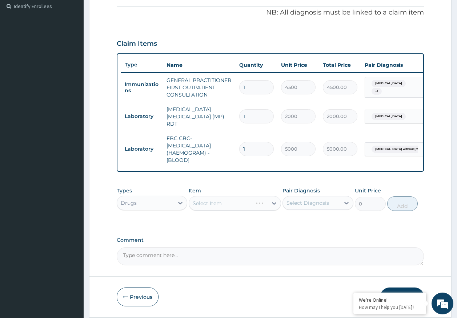
click at [233, 203] on div "Select Item" at bounding box center [235, 203] width 92 height 15
click at [242, 203] on div "Select Item" at bounding box center [235, 203] width 92 height 15
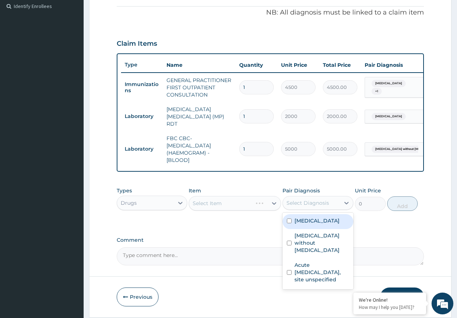
click at [312, 200] on div "Select Diagnosis" at bounding box center [311, 203] width 57 height 12
click at [305, 225] on label "[MEDICAL_DATA]" at bounding box center [316, 220] width 45 height 7
checkbox input "true"
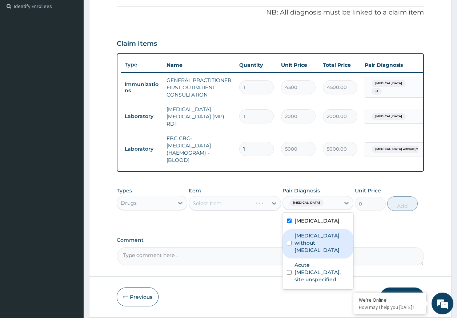
click at [308, 240] on label "[MEDICAL_DATA] without [MEDICAL_DATA]" at bounding box center [321, 243] width 55 height 22
checkbox input "true"
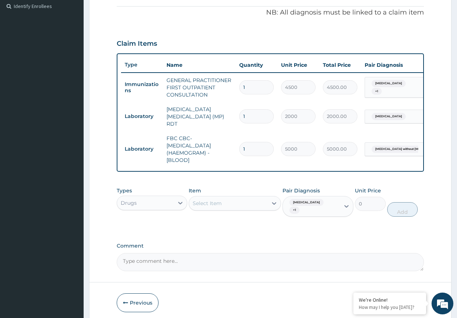
click at [228, 210] on div "Select Item" at bounding box center [235, 203] width 92 height 15
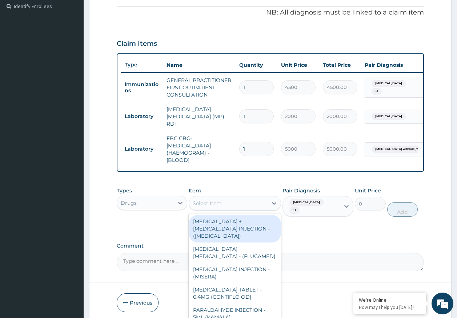
click at [226, 205] on div "Select Item" at bounding box center [228, 204] width 79 height 12
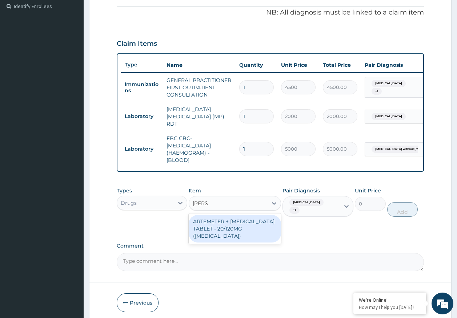
type input "COART"
click at [255, 225] on div "ARTEMETER + [MEDICAL_DATA] TABLET - 20/120MG ([MEDICAL_DATA])" at bounding box center [235, 229] width 92 height 28
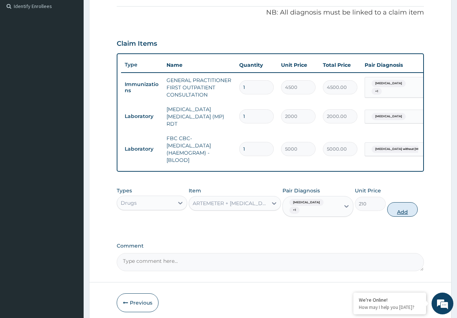
click at [394, 213] on button "Add" at bounding box center [402, 209] width 31 height 15
type input "0"
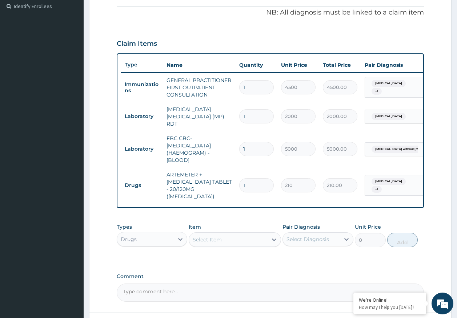
type input "0.00"
type input "6"
type input "1260.00"
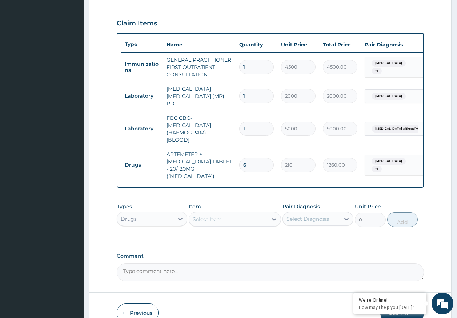
scroll to position [271, 0]
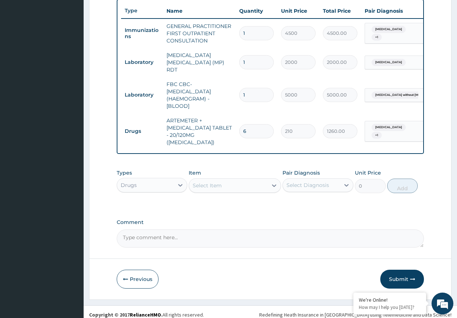
type input "6"
click at [234, 180] on div "Select Item" at bounding box center [228, 186] width 79 height 12
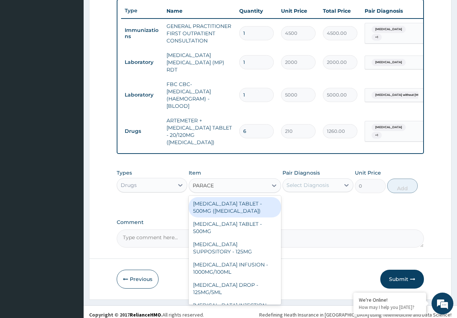
type input "PARACET"
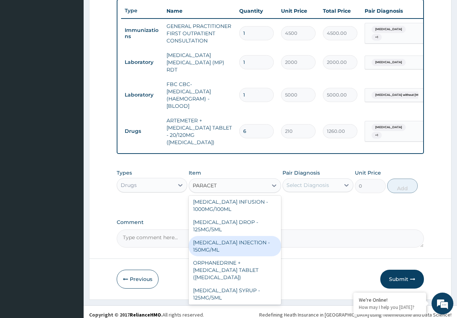
scroll to position [73, 0]
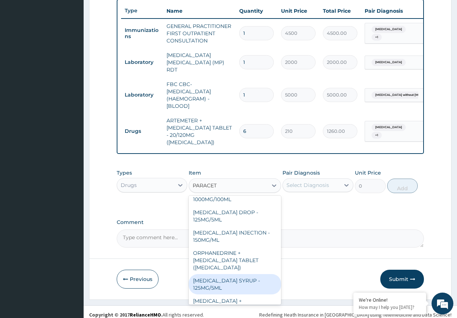
click at [238, 279] on div "[MEDICAL_DATA] SYRUP - 125MG/5ML" at bounding box center [235, 284] width 92 height 20
type input "840"
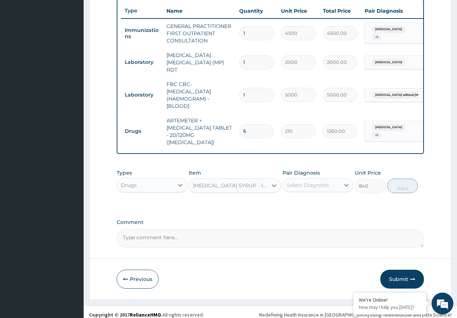
click at [310, 182] on div "Select Diagnosis" at bounding box center [307, 185] width 43 height 7
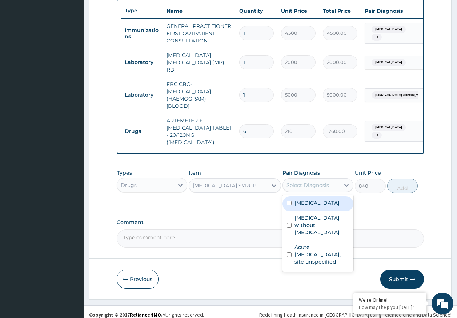
click at [307, 200] on label "[MEDICAL_DATA]" at bounding box center [316, 203] width 45 height 7
checkbox input "true"
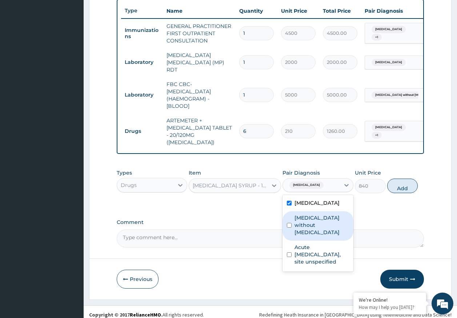
click at [307, 218] on label "[MEDICAL_DATA] without [MEDICAL_DATA]" at bounding box center [321, 225] width 55 height 22
checkbox input "true"
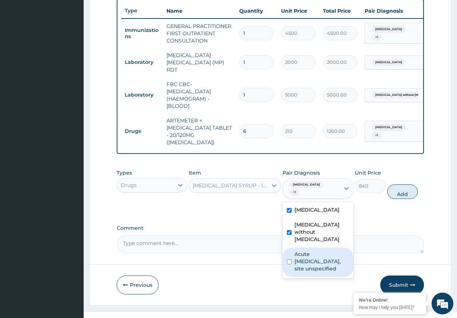
drag, startPoint x: 317, startPoint y: 245, endPoint x: 402, endPoint y: 218, distance: 89.1
click at [318, 251] on label "Acute [MEDICAL_DATA], site unspecified" at bounding box center [321, 262] width 55 height 22
checkbox input "true"
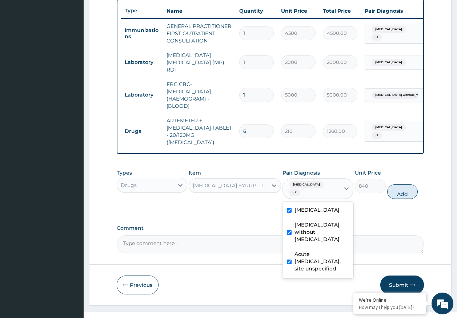
click at [400, 190] on button "Add" at bounding box center [402, 192] width 31 height 15
type input "0"
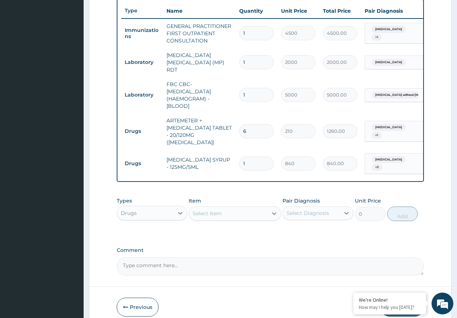
click at [236, 209] on div "Select Item" at bounding box center [228, 214] width 79 height 12
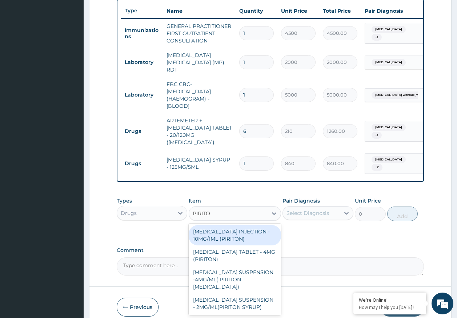
type input "PIRITON"
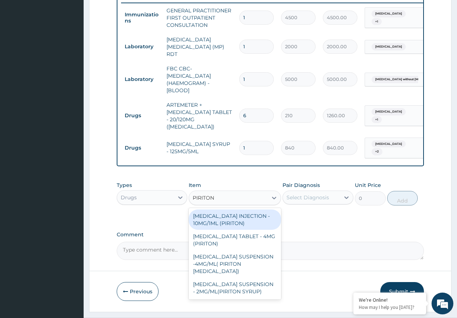
scroll to position [299, 0]
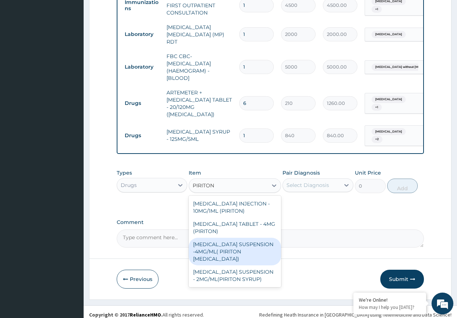
click at [232, 251] on div "[MEDICAL_DATA] SUSPENSION -4MG/ML( PIRITON [MEDICAL_DATA])" at bounding box center [235, 252] width 92 height 28
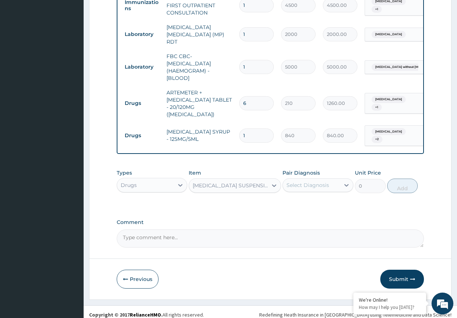
type input "1372"
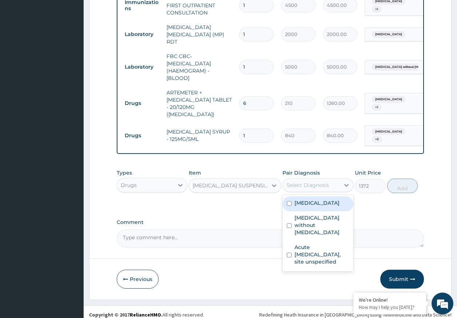
click at [302, 182] on div "Select Diagnosis" at bounding box center [307, 185] width 43 height 7
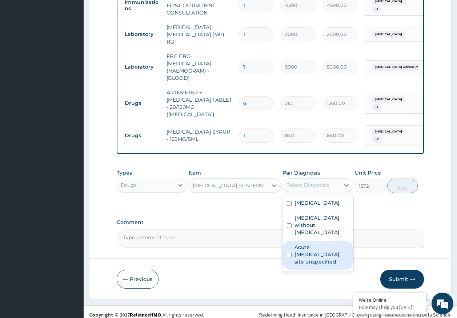
drag, startPoint x: 314, startPoint y: 244, endPoint x: 322, endPoint y: 237, distance: 10.1
click at [316, 244] on label "Acute [MEDICAL_DATA], site unspecified" at bounding box center [321, 255] width 55 height 22
checkbox input "true"
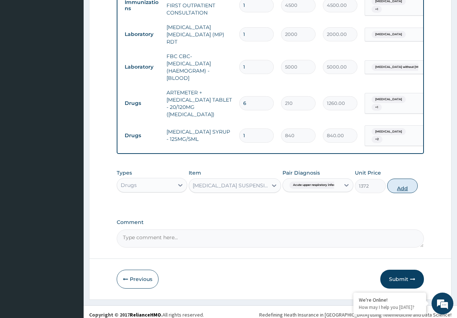
click at [402, 179] on button "Add" at bounding box center [402, 186] width 31 height 15
type input "0"
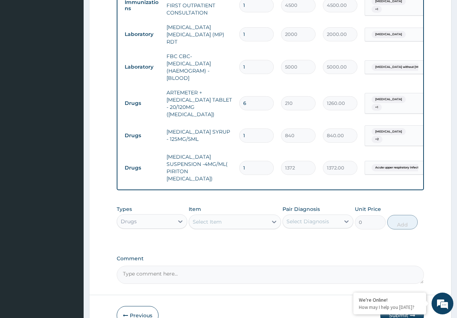
click at [234, 216] on div "Select Item" at bounding box center [228, 222] width 79 height 12
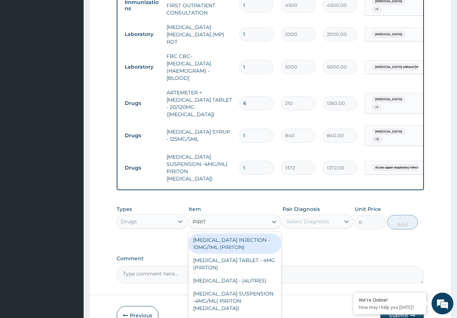
type input "PIRITO"
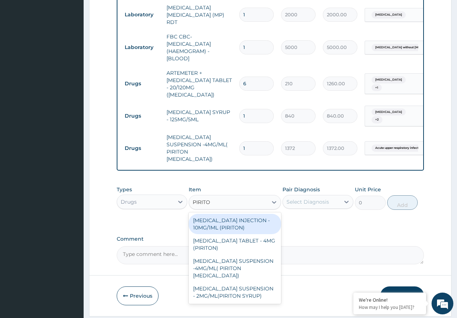
scroll to position [328, 0]
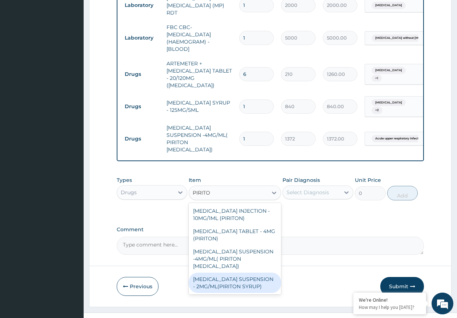
click at [227, 286] on div "[MEDICAL_DATA] SUSPENSION - 2MG/ML(PIRITON SYRUP)" at bounding box center [235, 283] width 92 height 20
type input "840"
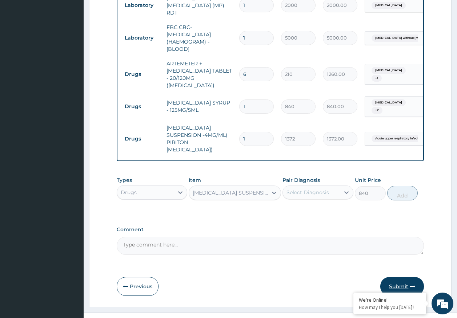
click at [399, 277] on button "Submit" at bounding box center [402, 286] width 44 height 19
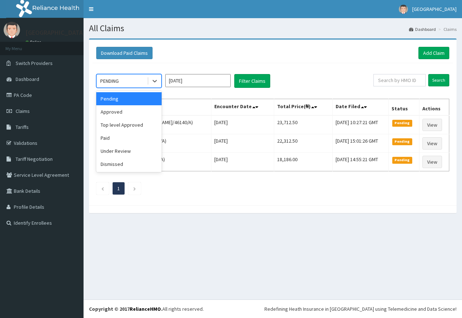
click at [132, 80] on div "PENDING" at bounding box center [122, 81] width 51 height 12
click at [123, 110] on div "Approved" at bounding box center [128, 111] width 65 height 13
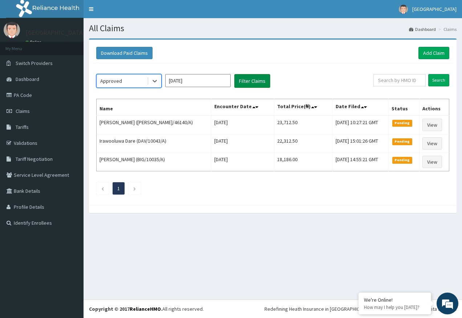
click at [251, 81] on button "Filter Claims" at bounding box center [252, 81] width 36 height 14
